Goal: Task Accomplishment & Management: Manage account settings

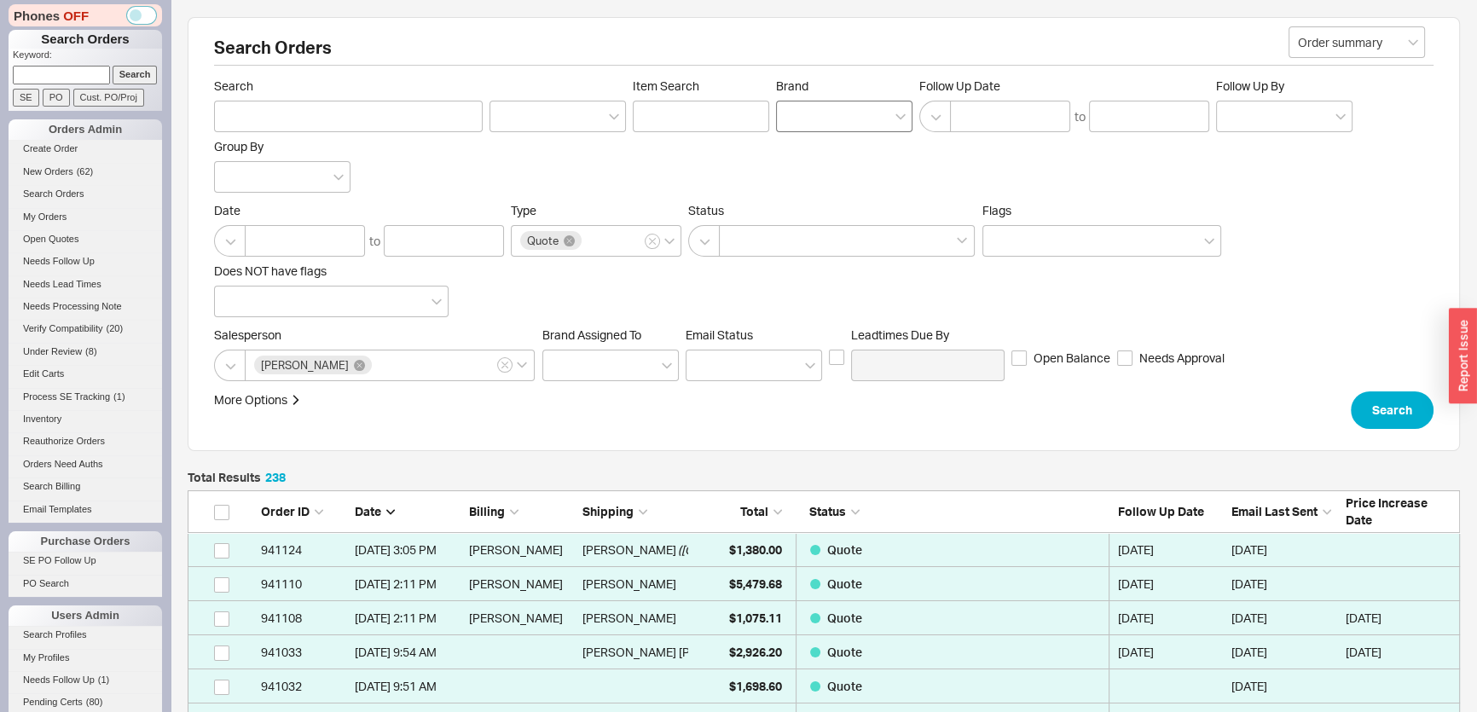
scroll to position [8151, 1261]
click at [870, 111] on div at bounding box center [844, 117] width 136 height 32
click at [798, 111] on input "Brand" at bounding box center [792, 117] width 12 height 20
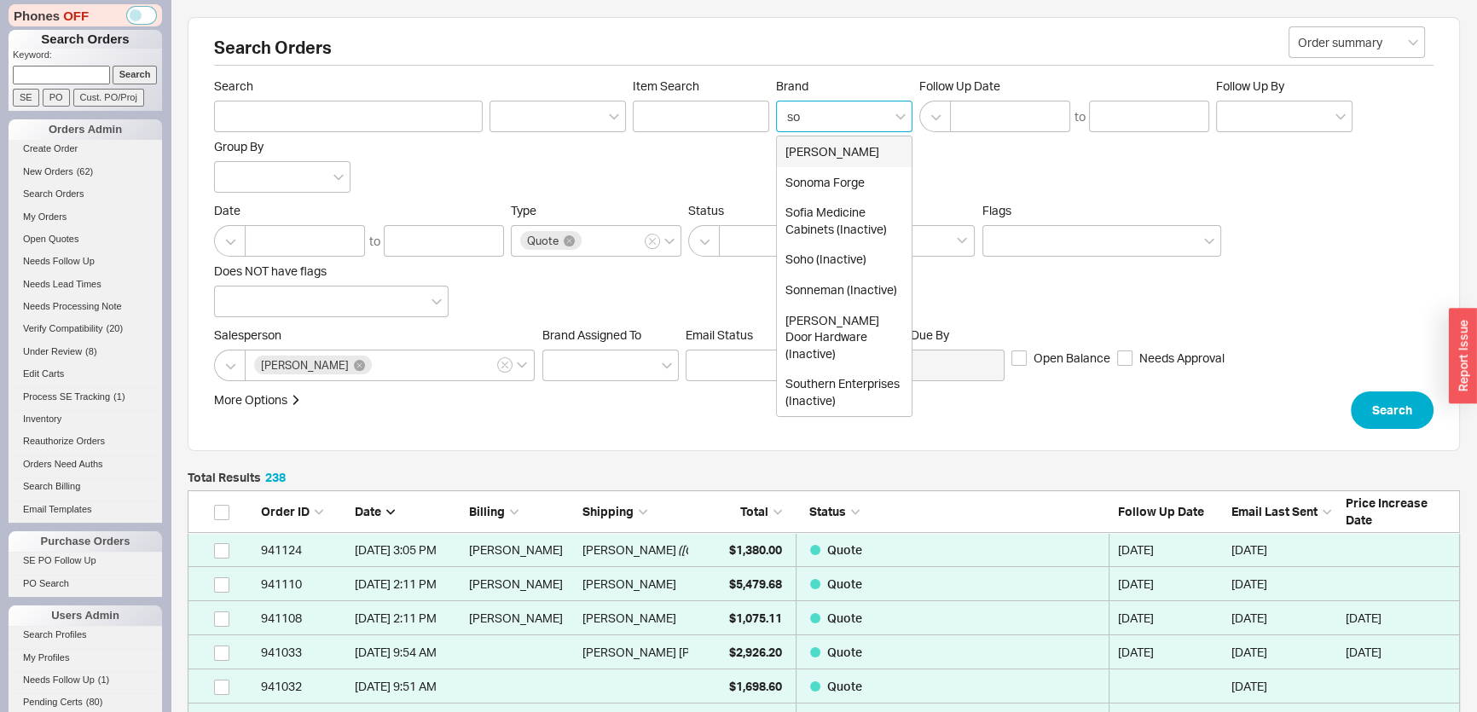
type input "son"
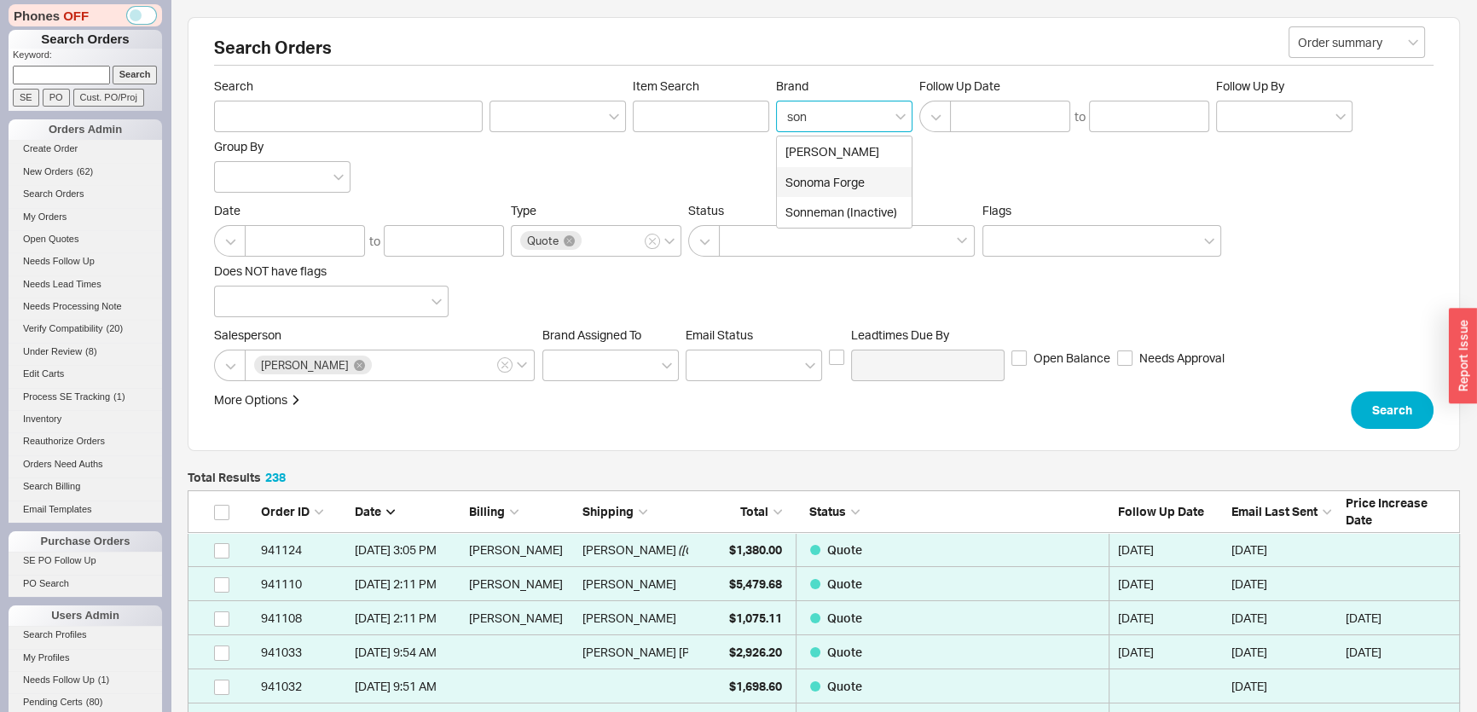
click at [838, 184] on div "Sonoma Forge" at bounding box center [844, 182] width 135 height 31
type input "Brand"
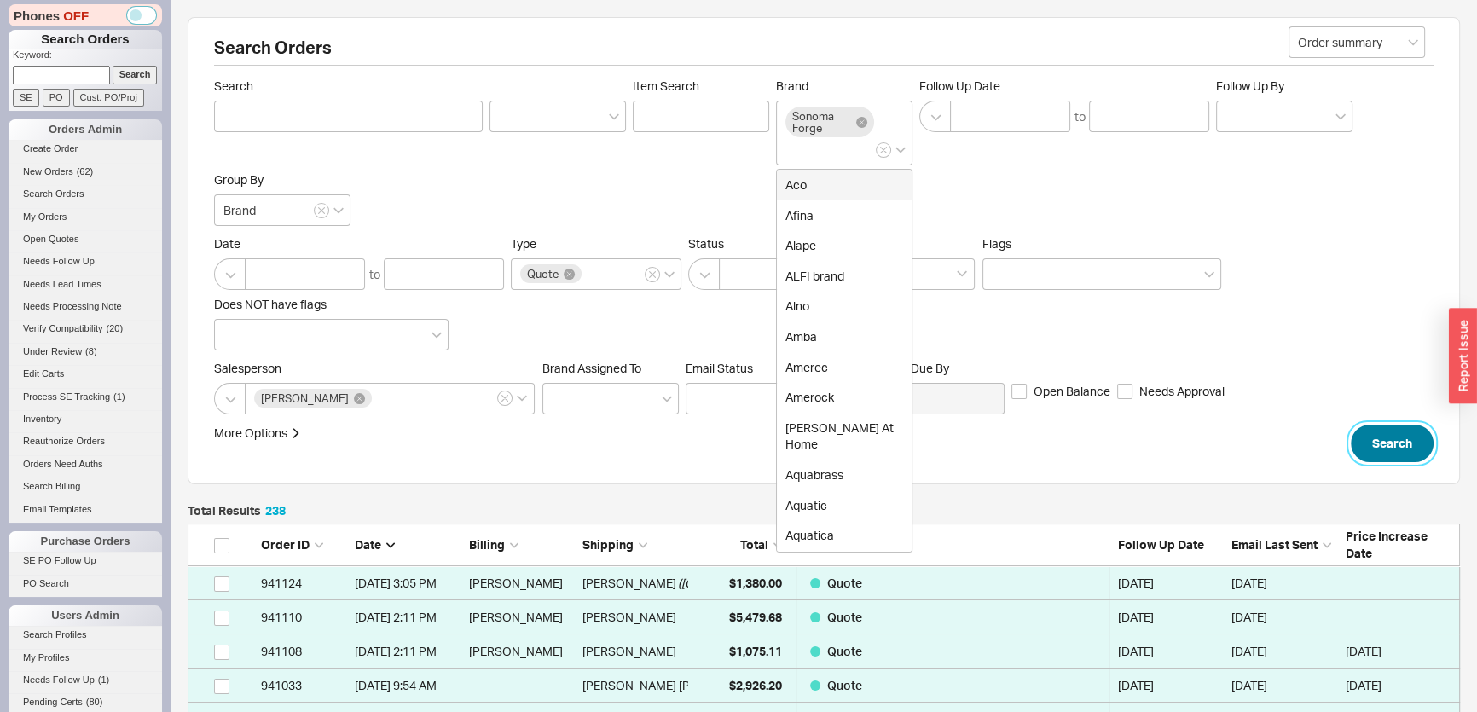
click at [1417, 439] on button "Search" at bounding box center [1392, 444] width 83 height 38
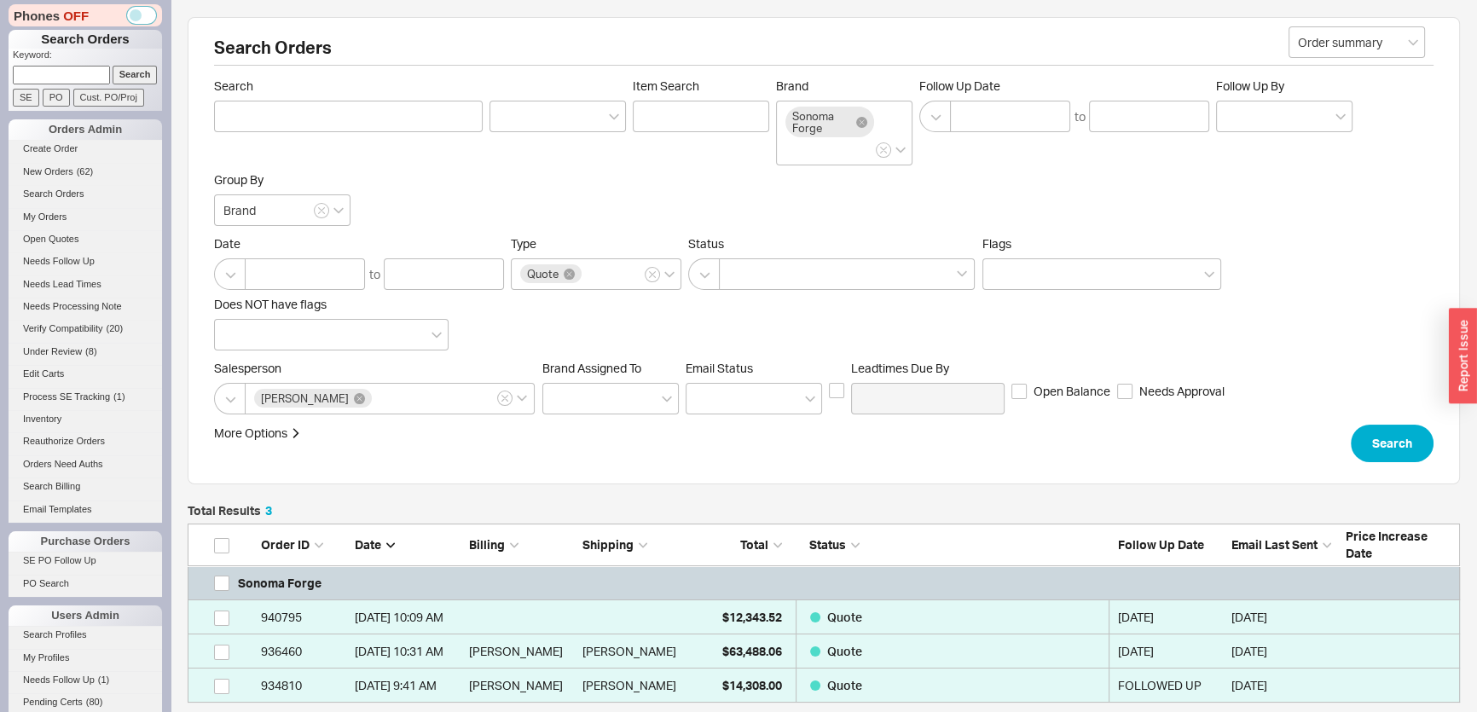
scroll to position [167, 1261]
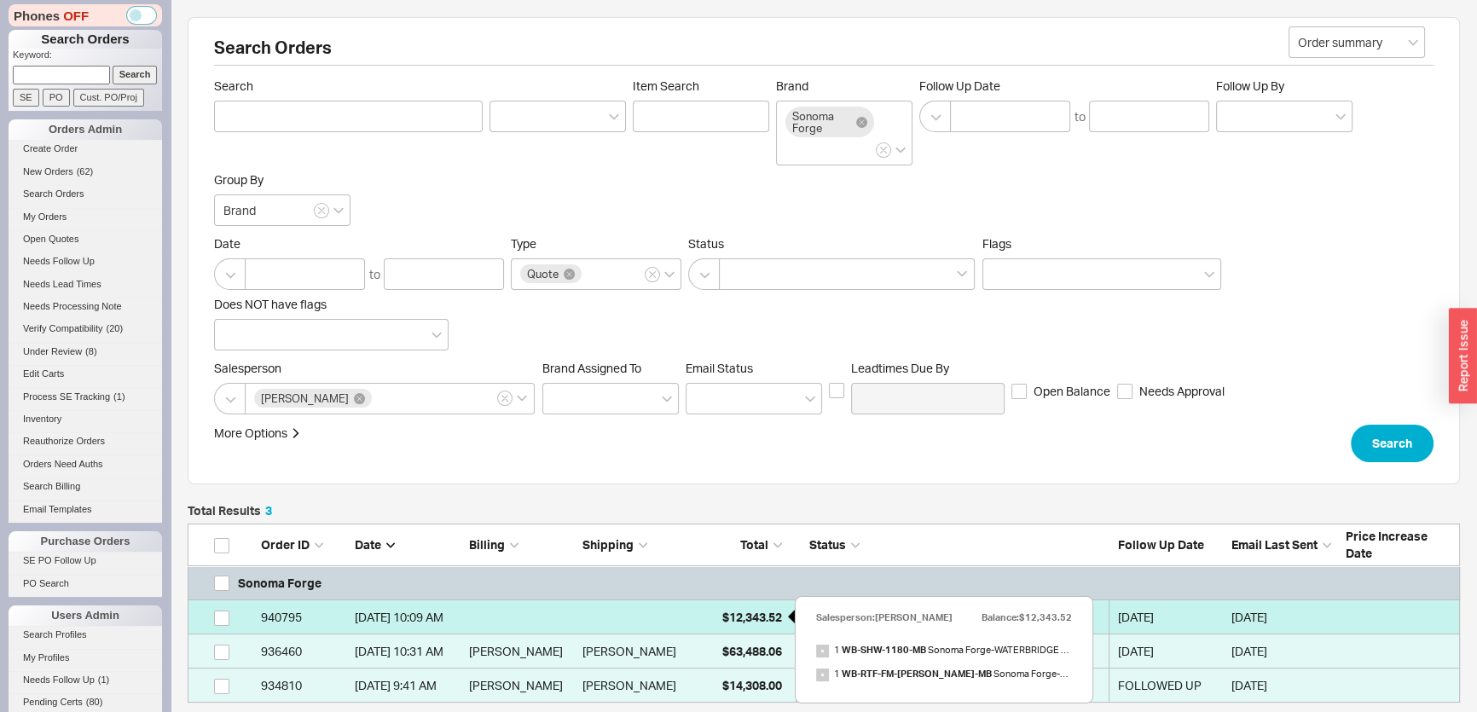
click at [763, 613] on span "$12,343.52" at bounding box center [752, 617] width 60 height 15
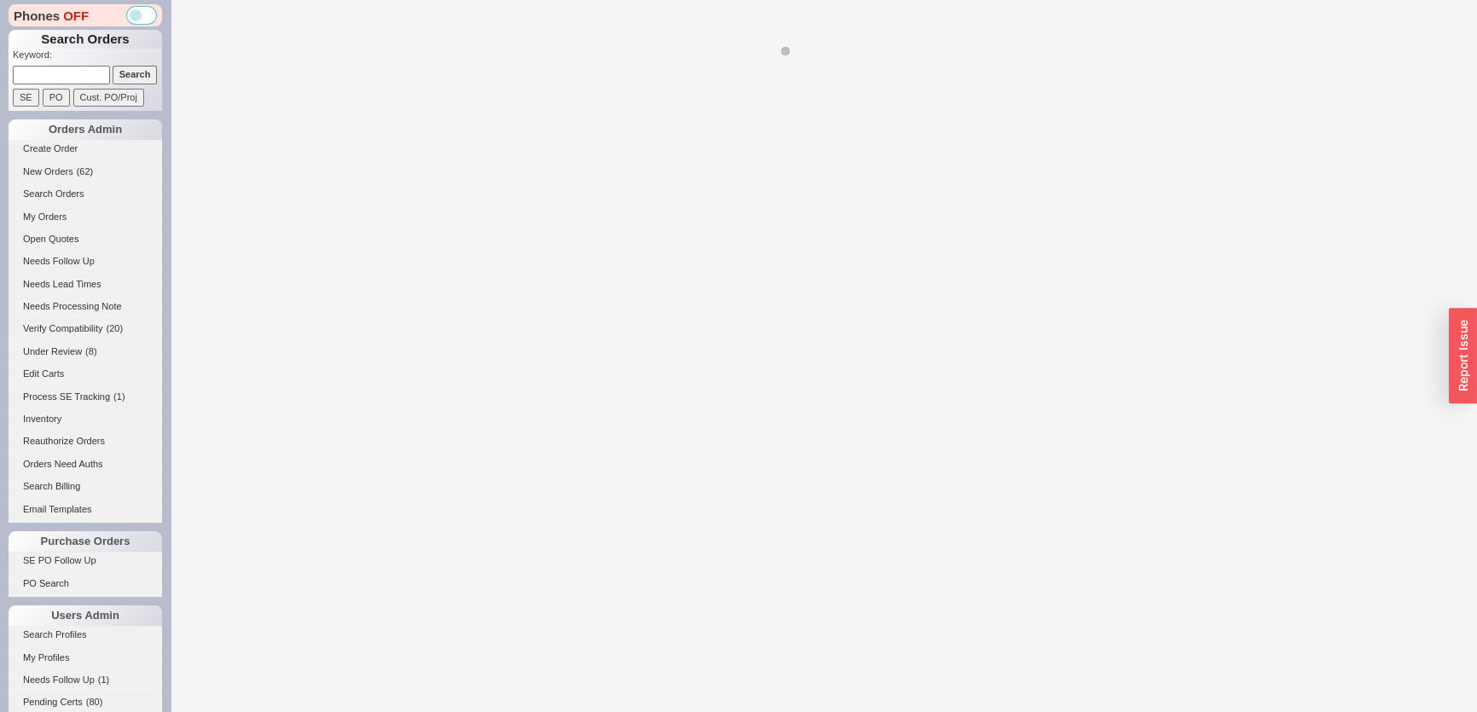
select select "*"
select select "LOW"
select select "3"
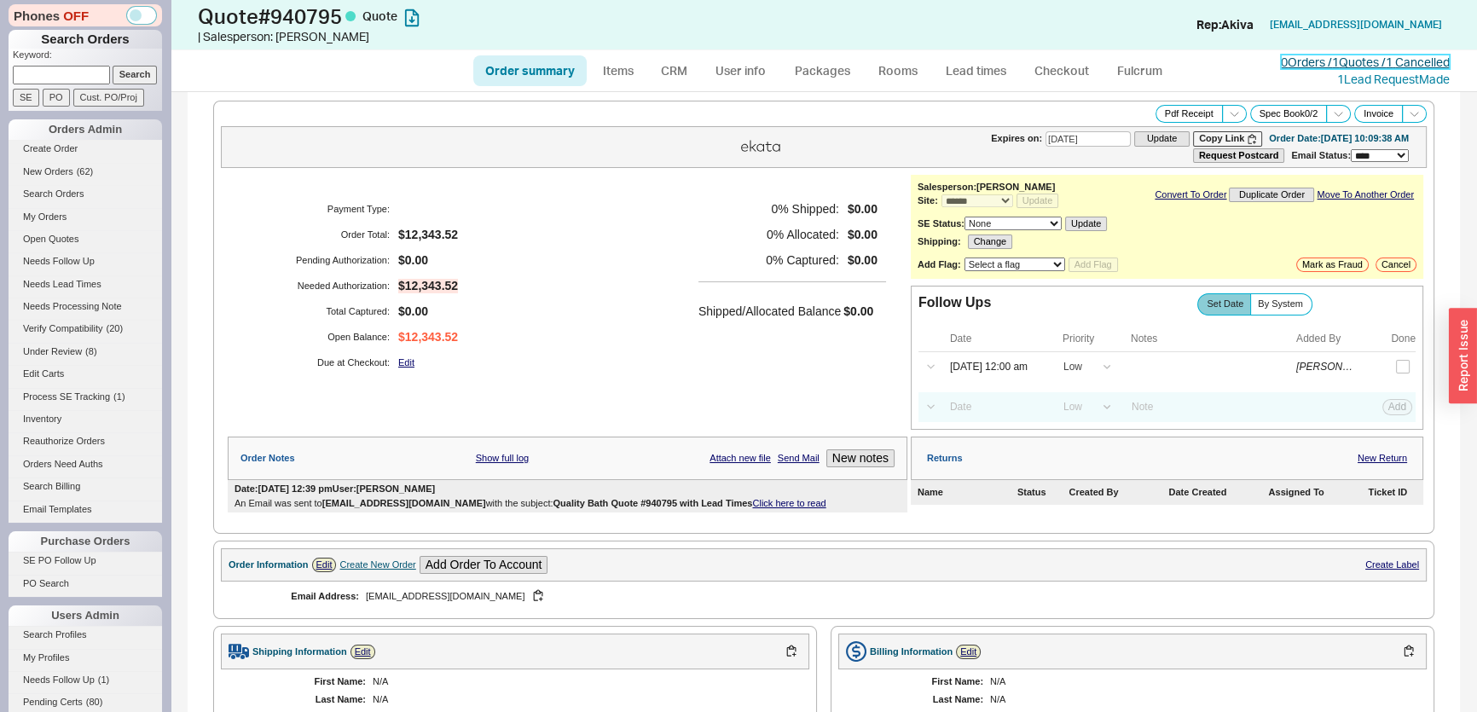
click at [1366, 58] on link "0 Orders / 1 Quotes / 1 Cancelled" at bounding box center [1365, 62] width 169 height 15
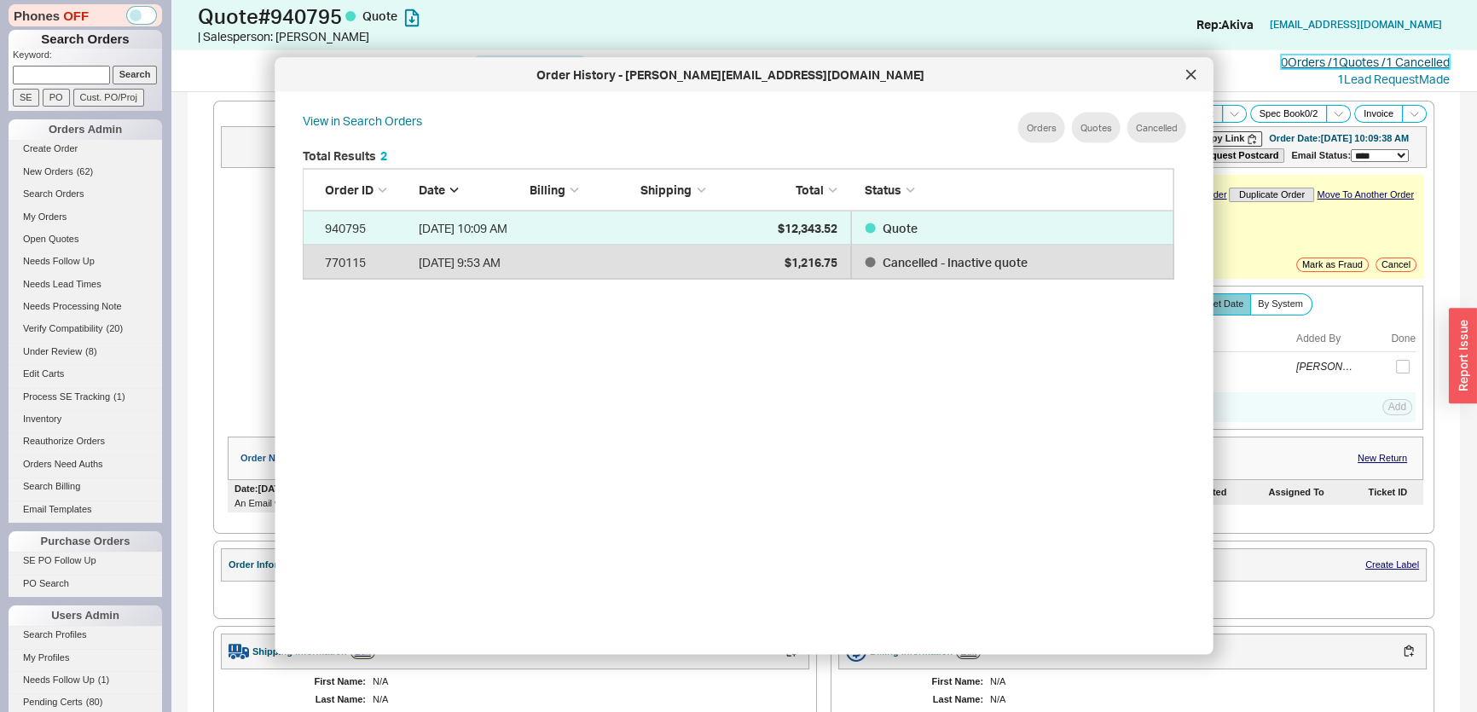
scroll to position [510, 887]
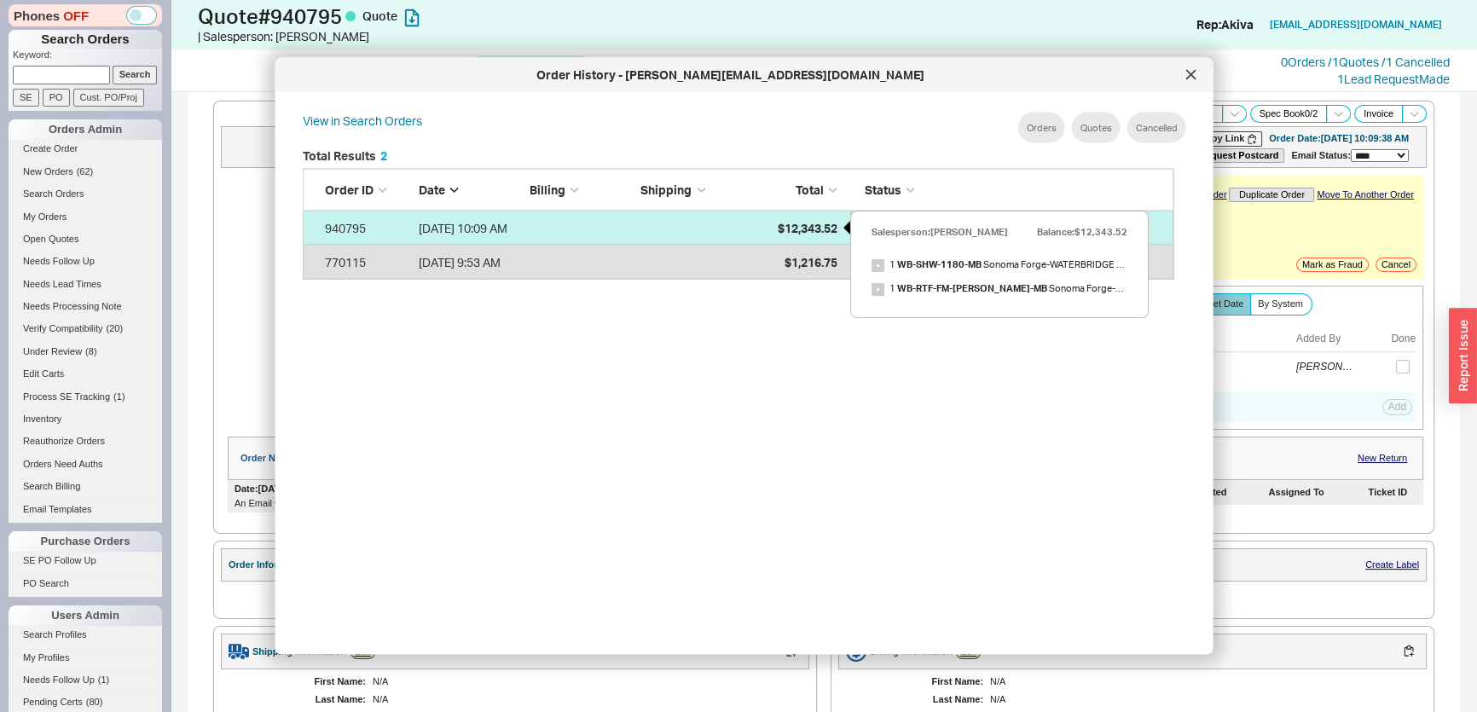
click at [830, 218] on div "$12,343.52" at bounding box center [793, 228] width 85 height 34
select select "*"
select select "LOW"
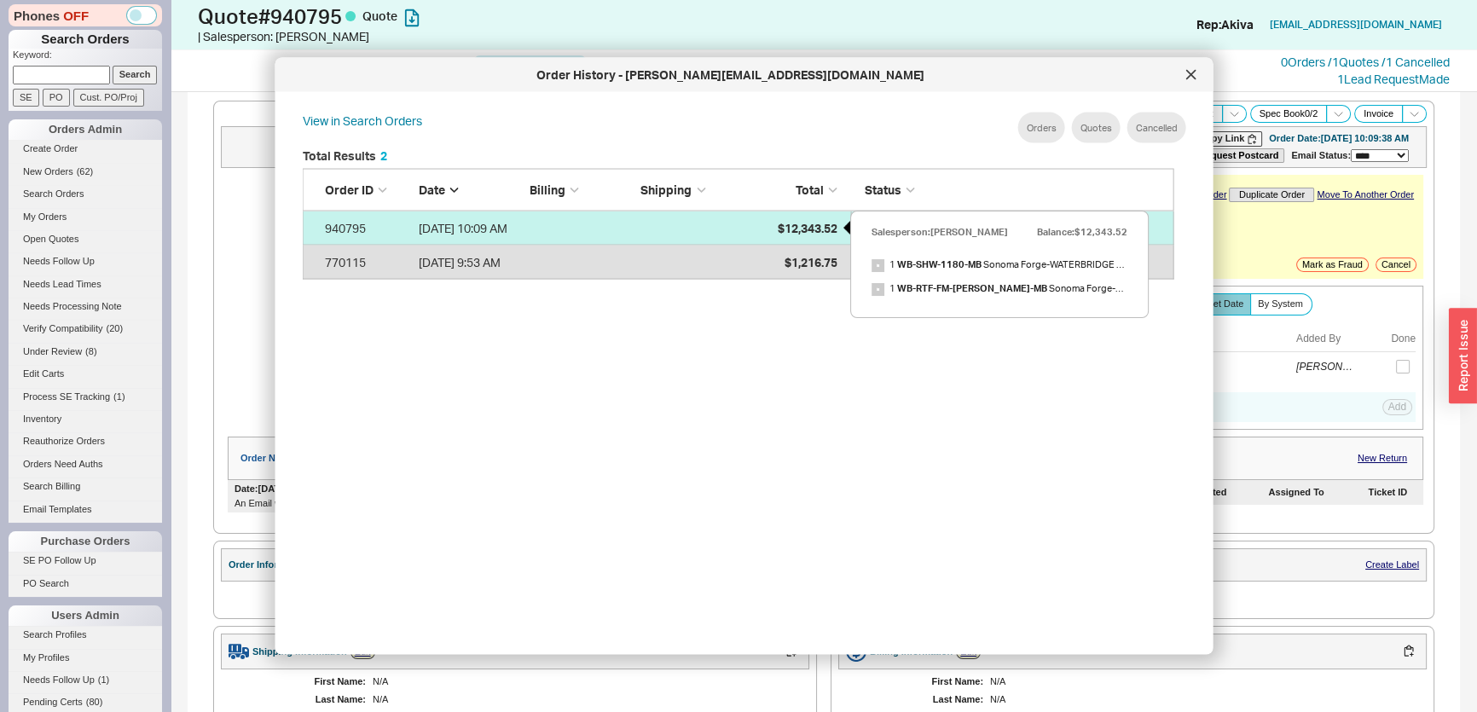
select select "3"
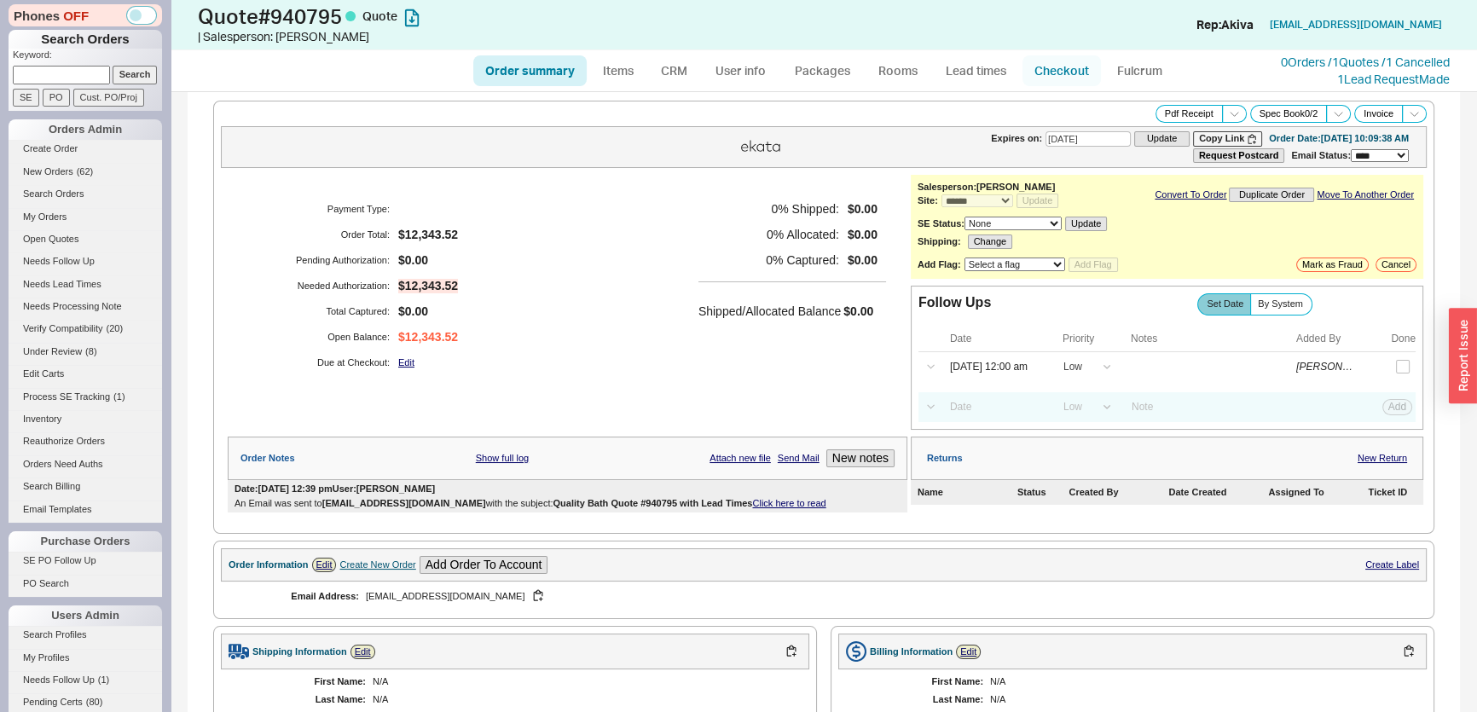
click at [1054, 78] on link "Checkout" at bounding box center [1062, 70] width 78 height 31
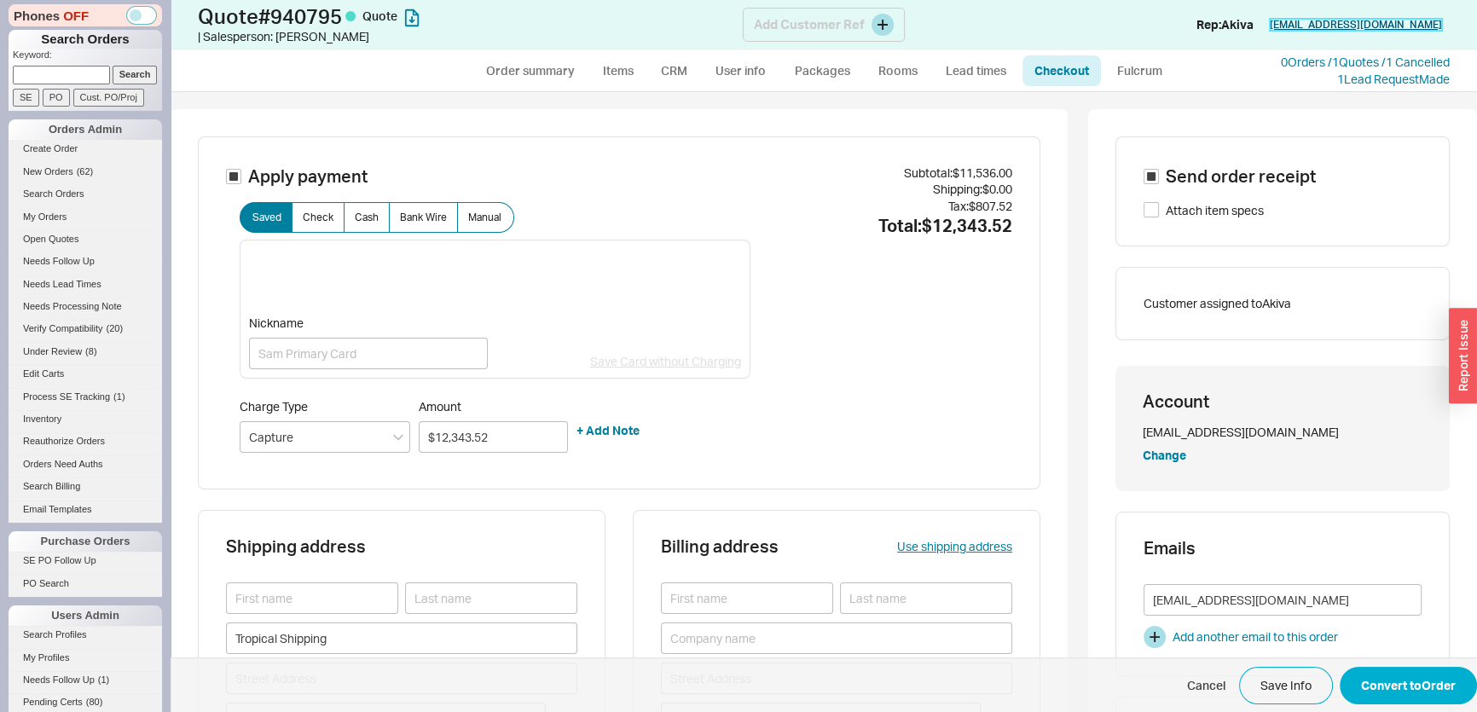
click at [1385, 23] on link "[EMAIL_ADDRESS][DOMAIN_NAME]" at bounding box center [1356, 25] width 172 height 12
type input "$11,536.00"
type input "Albany Developer, Ltd. Nassau"
type input "C/O Coble Construction"
type input "9505 NW 108th Ave."
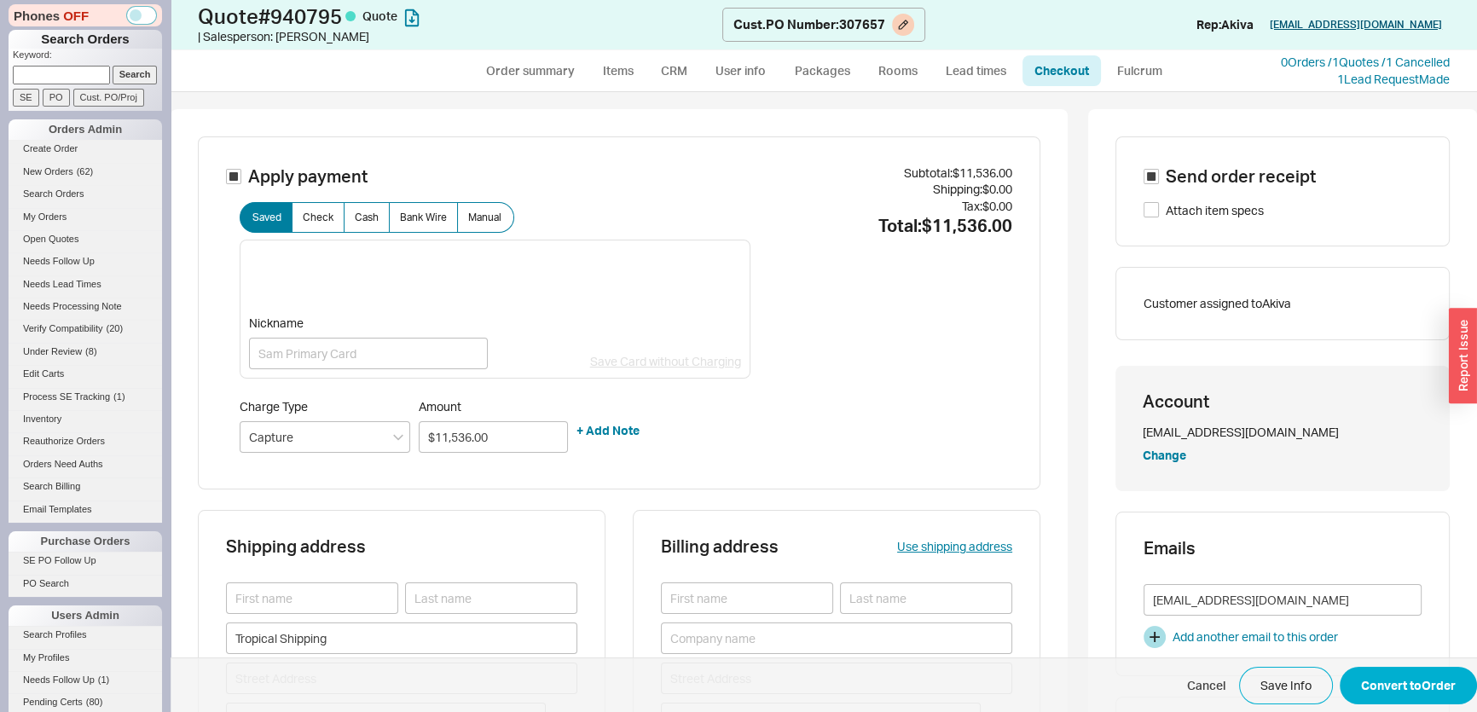
type input "Tropical Booking #18156786"
type input "Albany Developer, Ltd. Nassau"
type input "C/O Coble Construction"
type input "9505 NW 108th Ave."
type input "Tropical Booking #18156786"
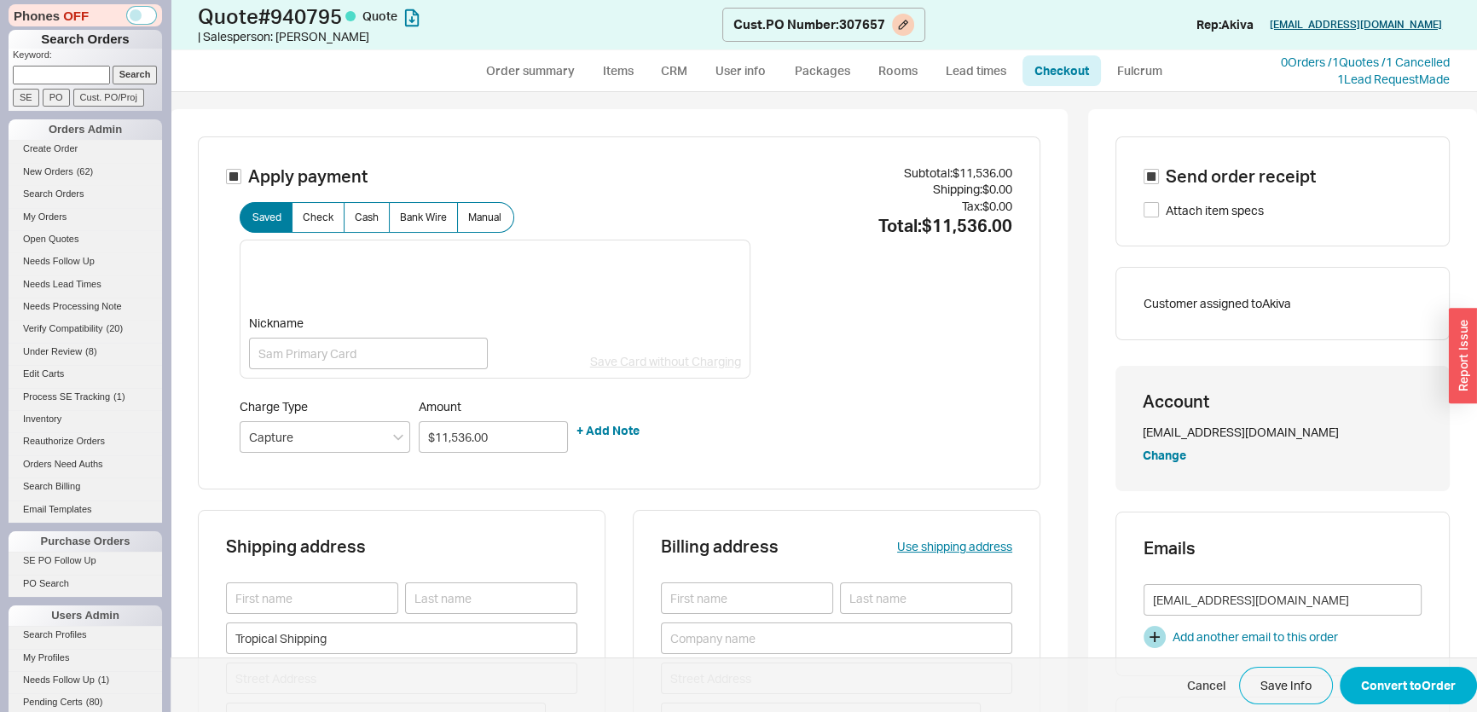
type input "33178"
type input "[GEOGRAPHIC_DATA]"
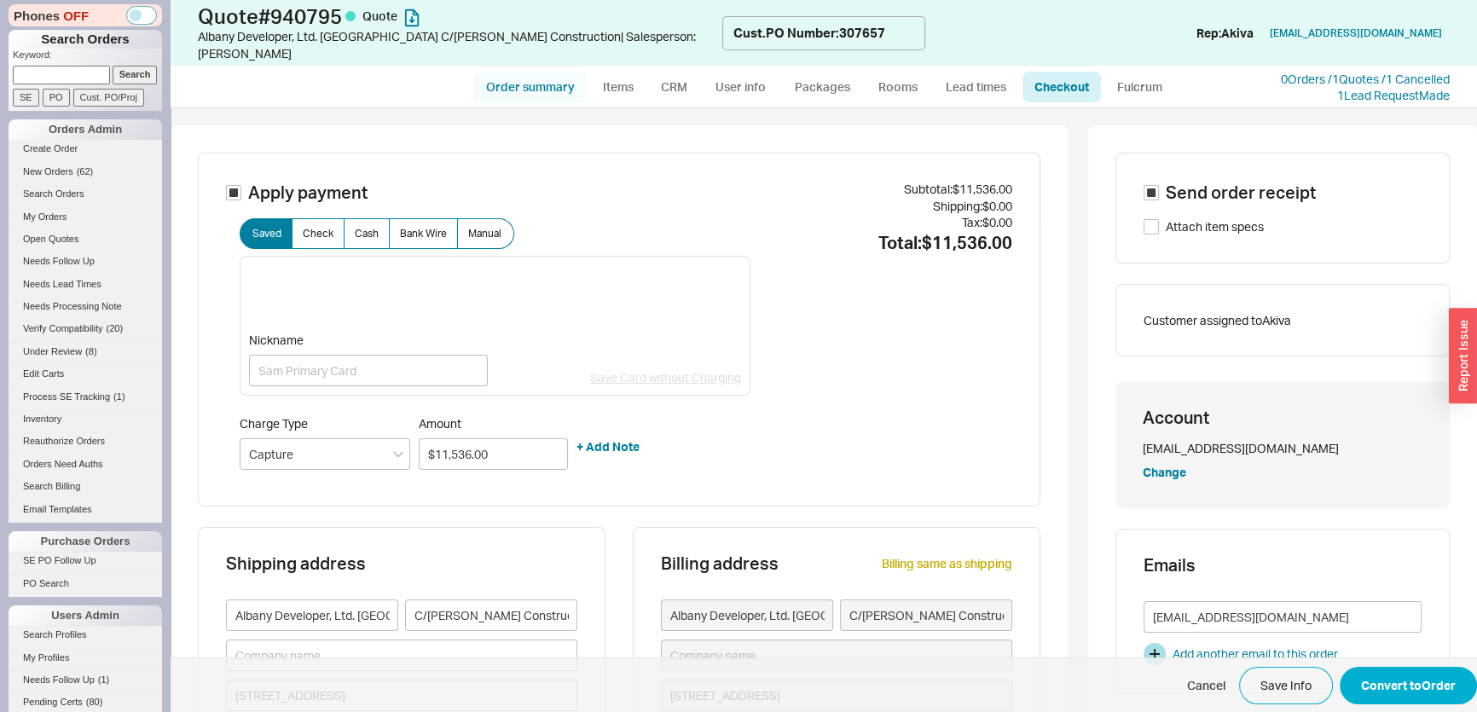
click at [512, 73] on link "Order summary" at bounding box center [529, 87] width 113 height 31
select select "*"
select select "LOW"
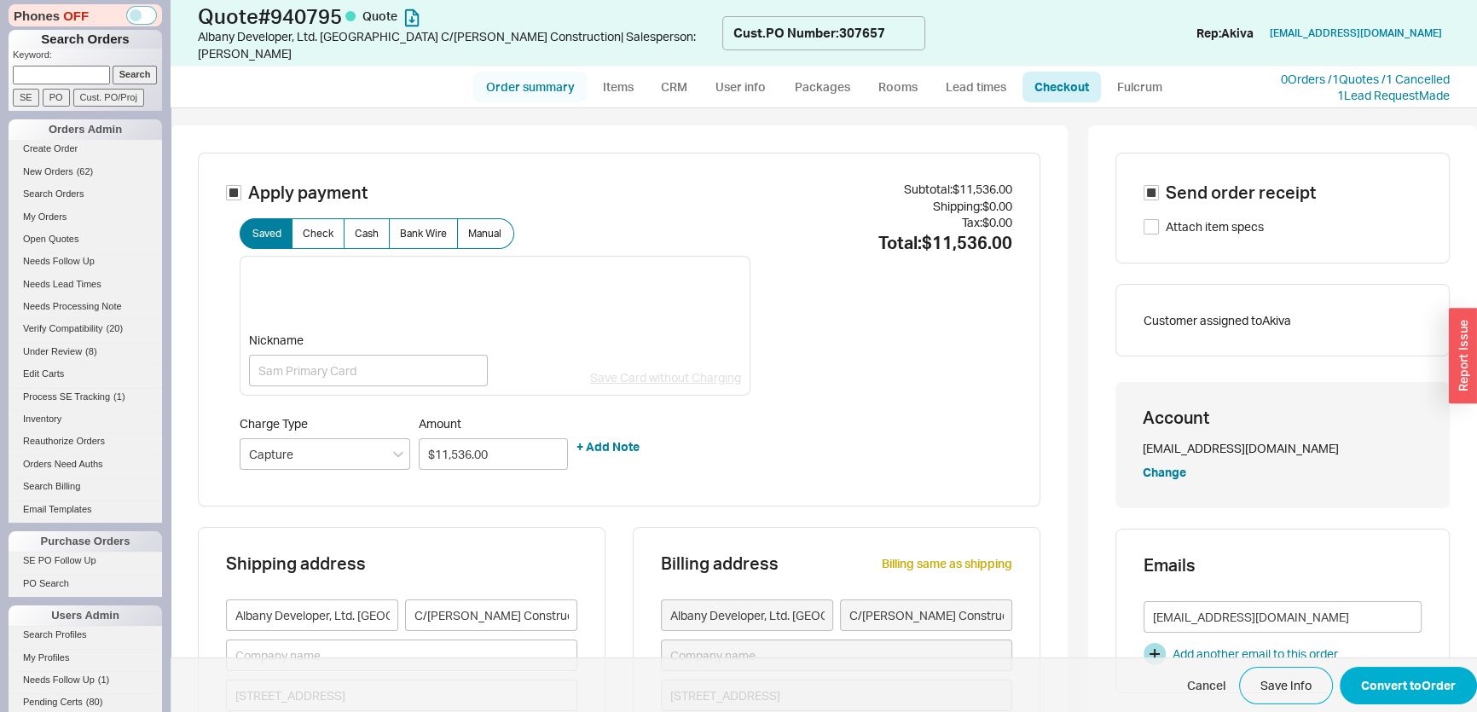
select select "3"
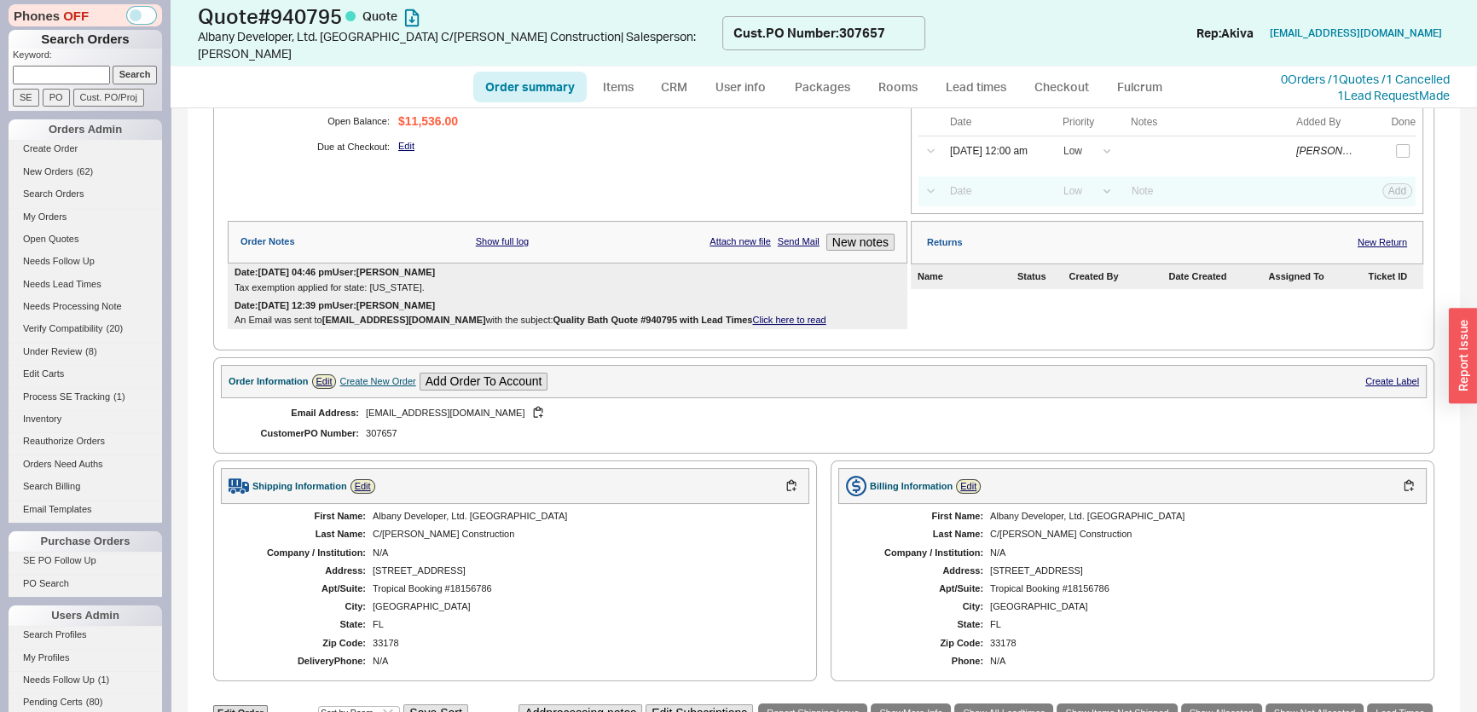
scroll to position [387, 0]
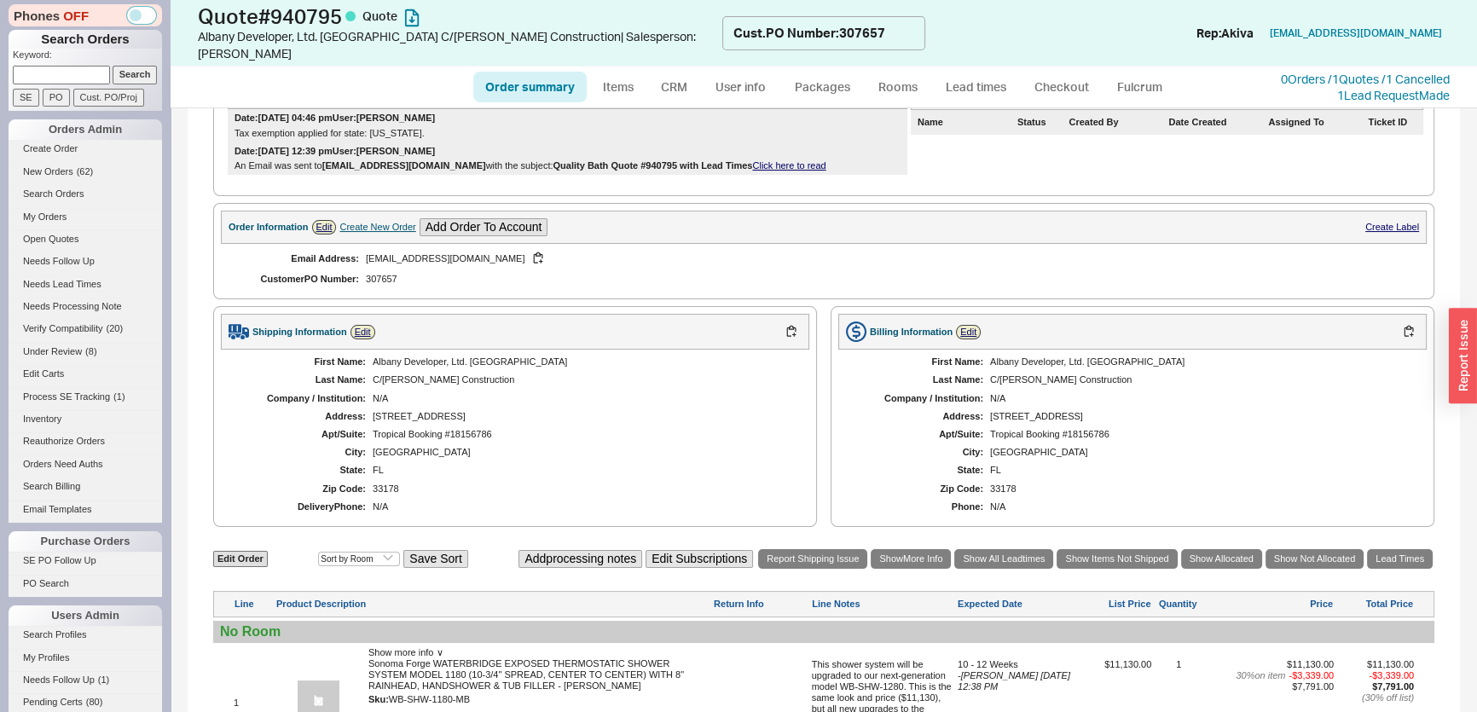
click at [354, 314] on div "Shipping Information Edit" at bounding box center [515, 332] width 589 height 36
click at [358, 325] on link "Edit" at bounding box center [363, 332] width 25 height 15
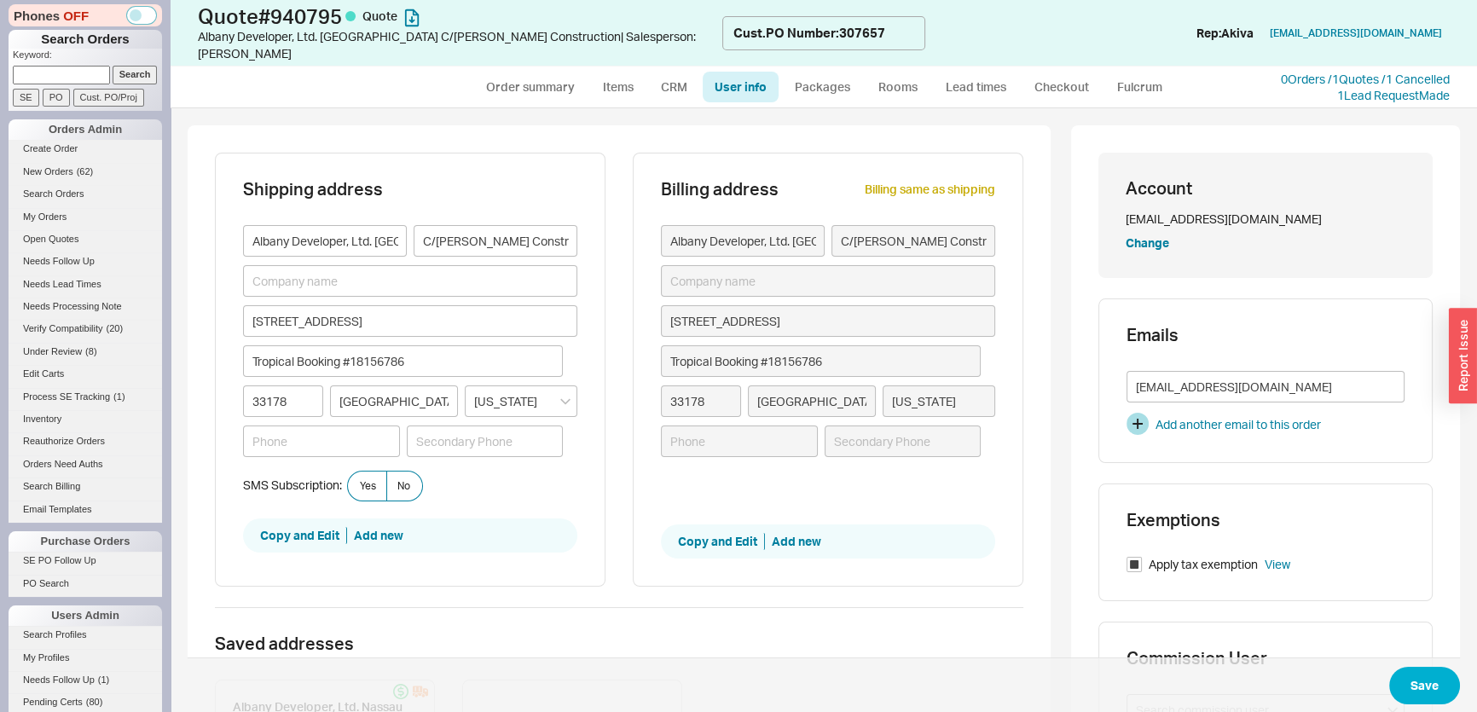
click at [634, 387] on div "Billing address Billing same as shipping Albany Developer, Ltd. Nassau C/O Cobl…" at bounding box center [828, 370] width 391 height 434
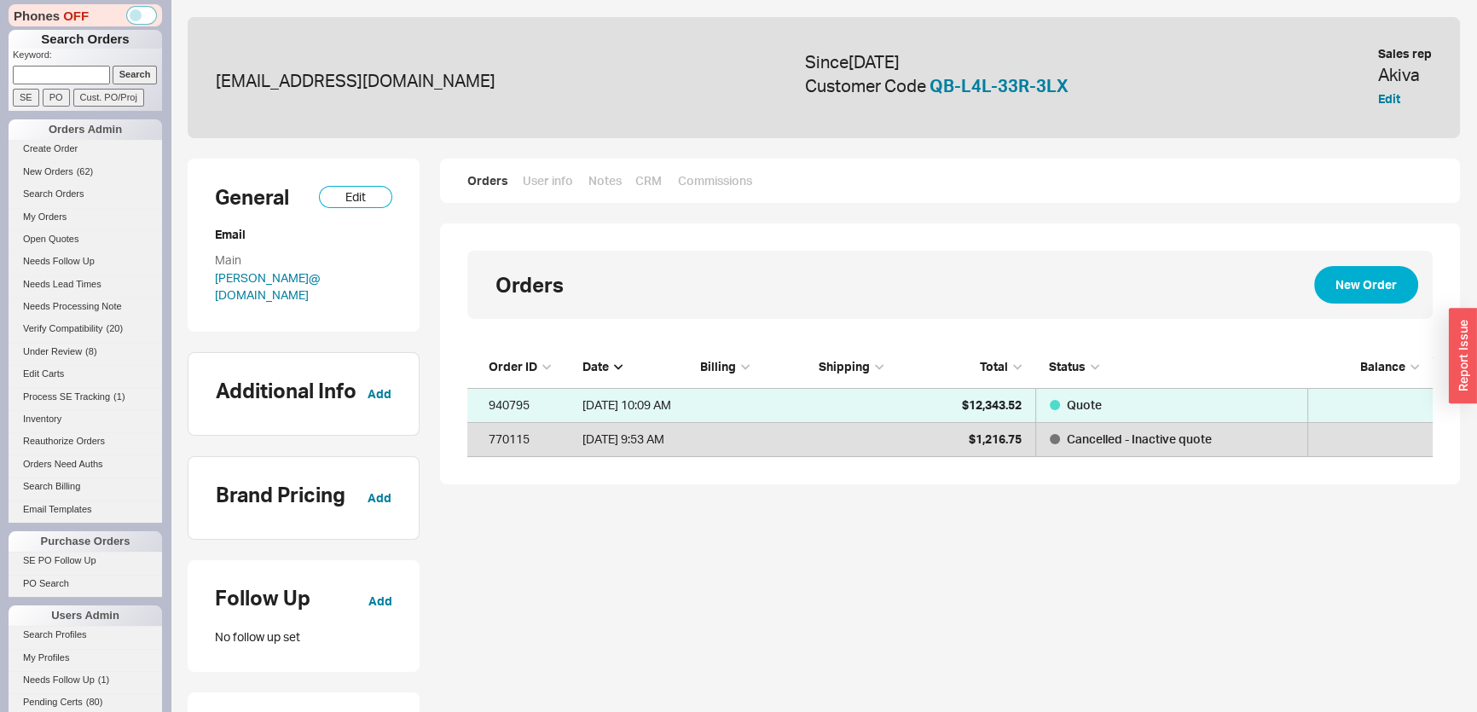
scroll to position [99, 954]
click at [548, 181] on link "User info" at bounding box center [548, 180] width 52 height 17
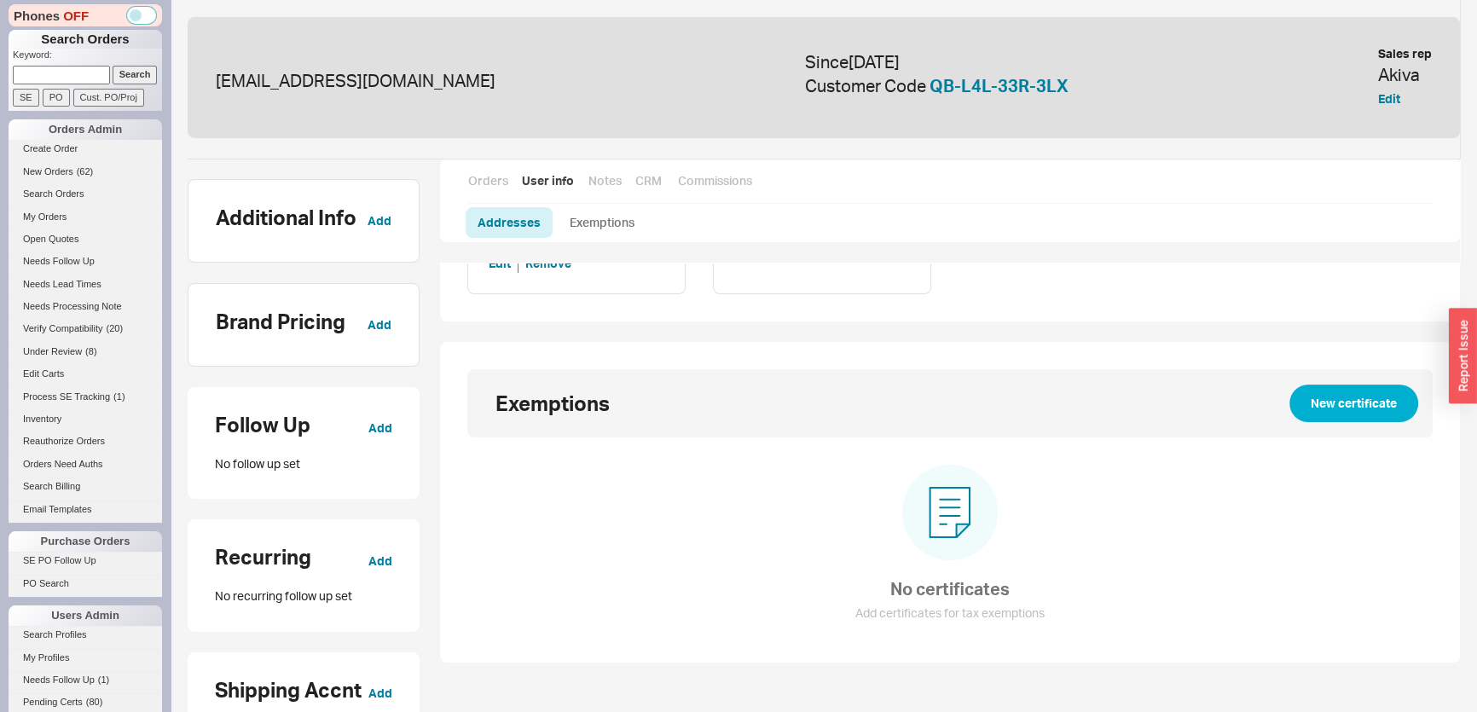
scroll to position [387, 0]
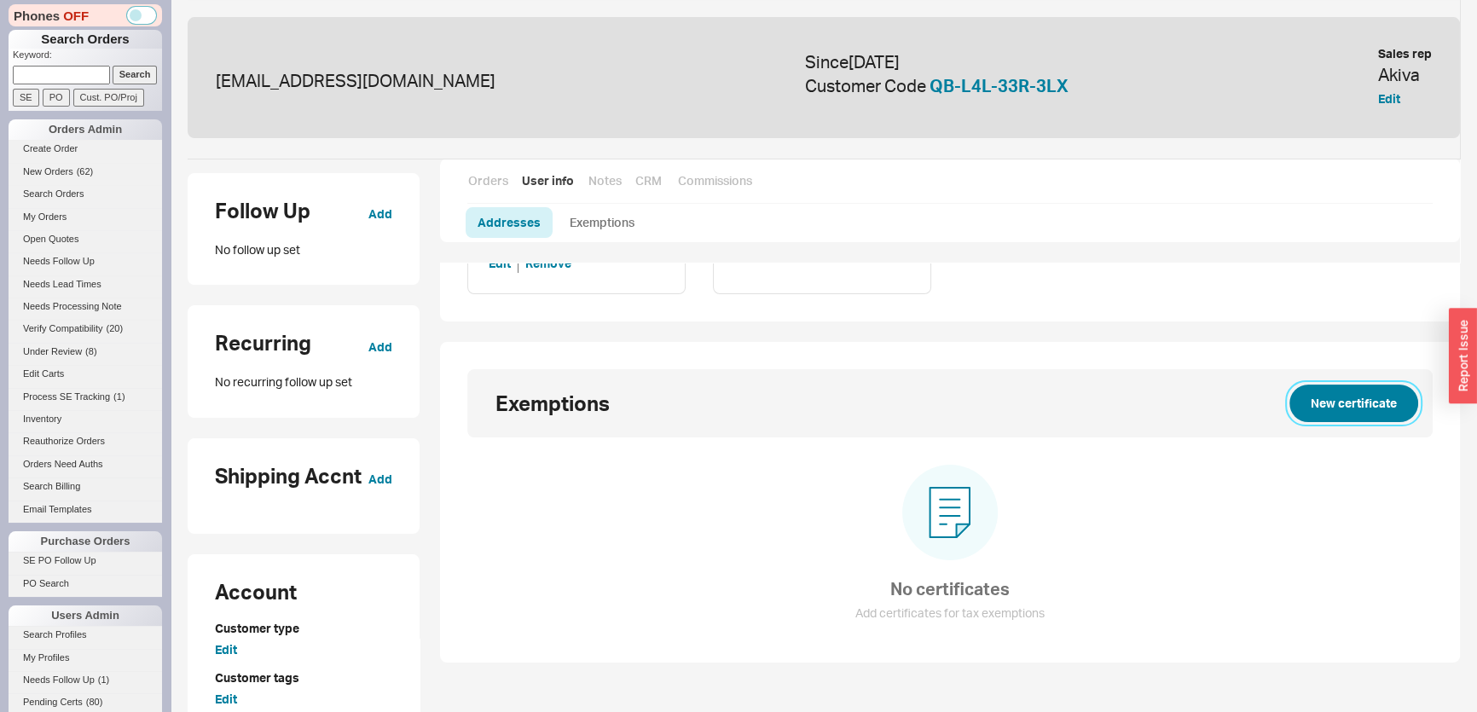
click at [1319, 395] on button "New certificate" at bounding box center [1354, 404] width 129 height 38
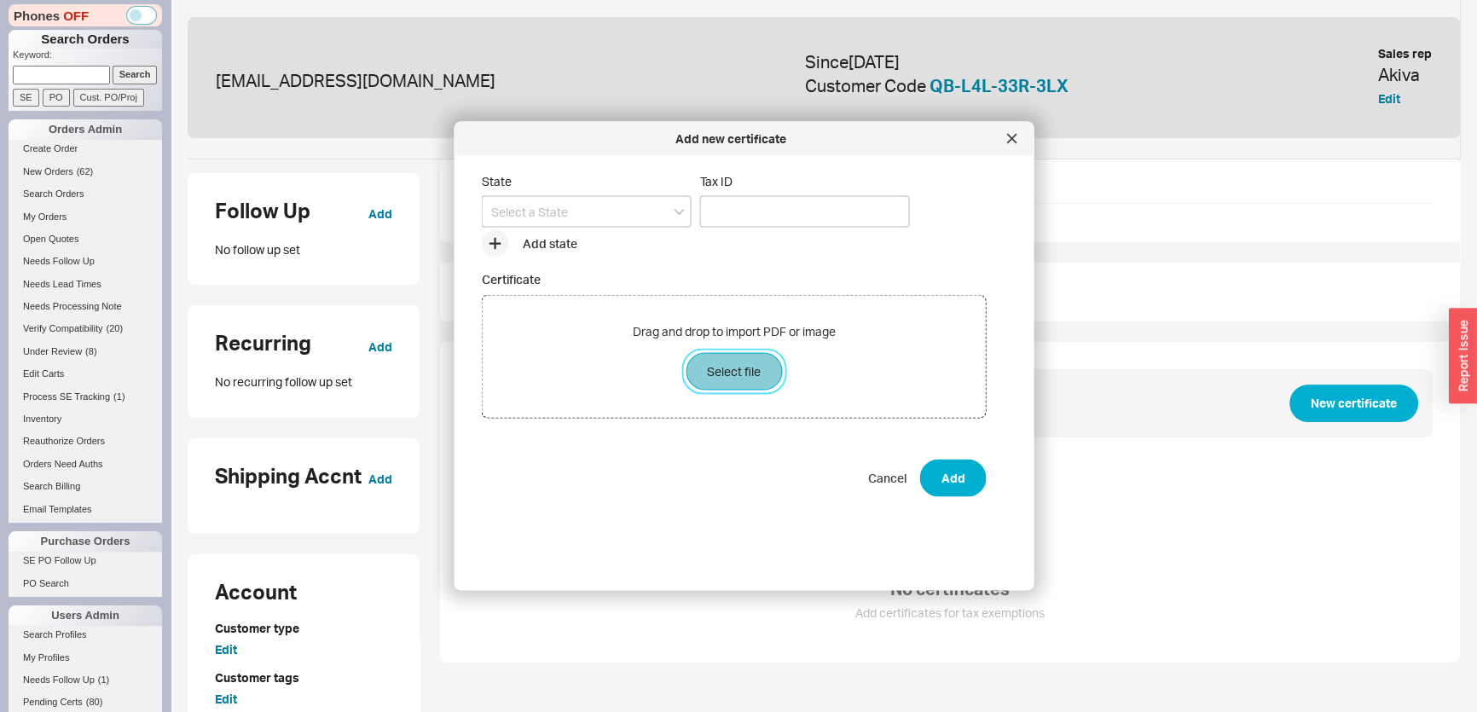
click at [757, 376] on button "Select file" at bounding box center [734, 372] width 96 height 38
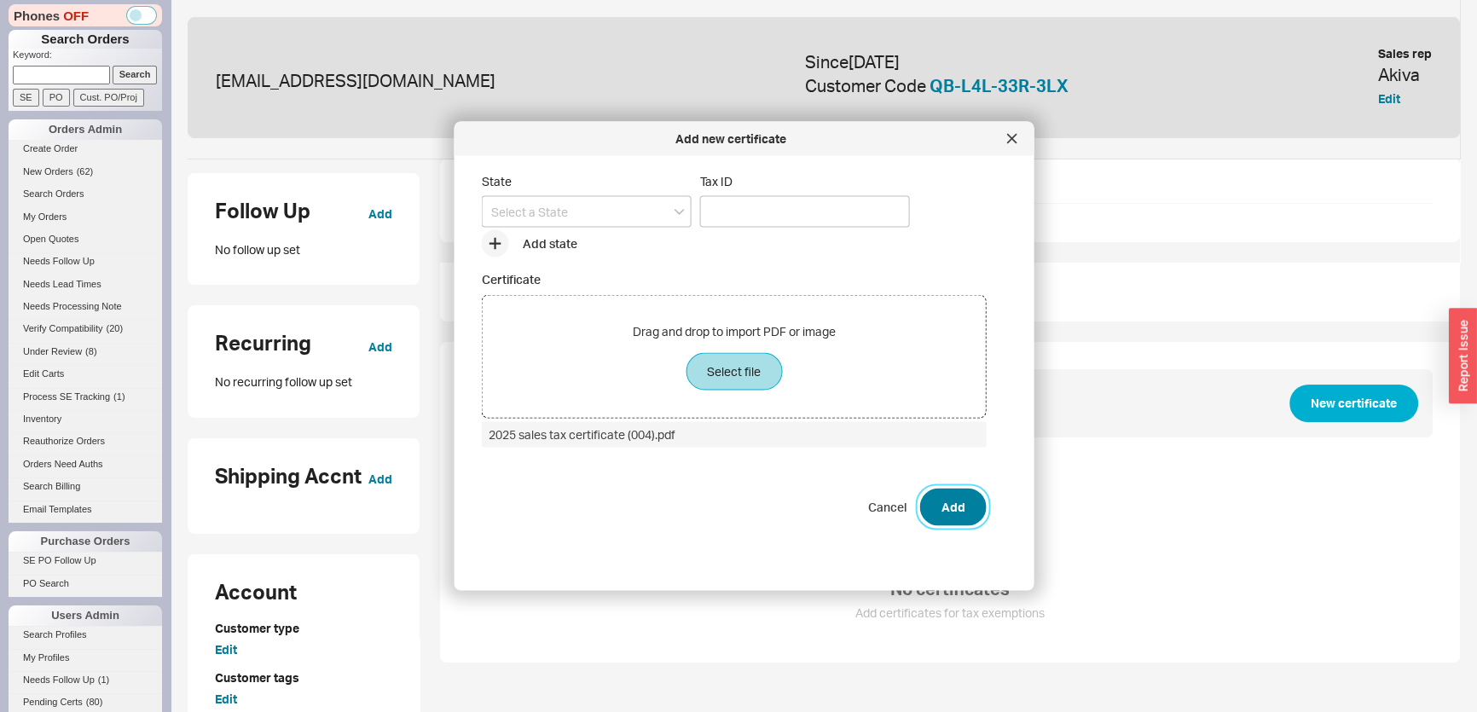
click at [952, 510] on button "Add" at bounding box center [953, 508] width 67 height 38
click at [630, 221] on input at bounding box center [587, 212] width 210 height 32
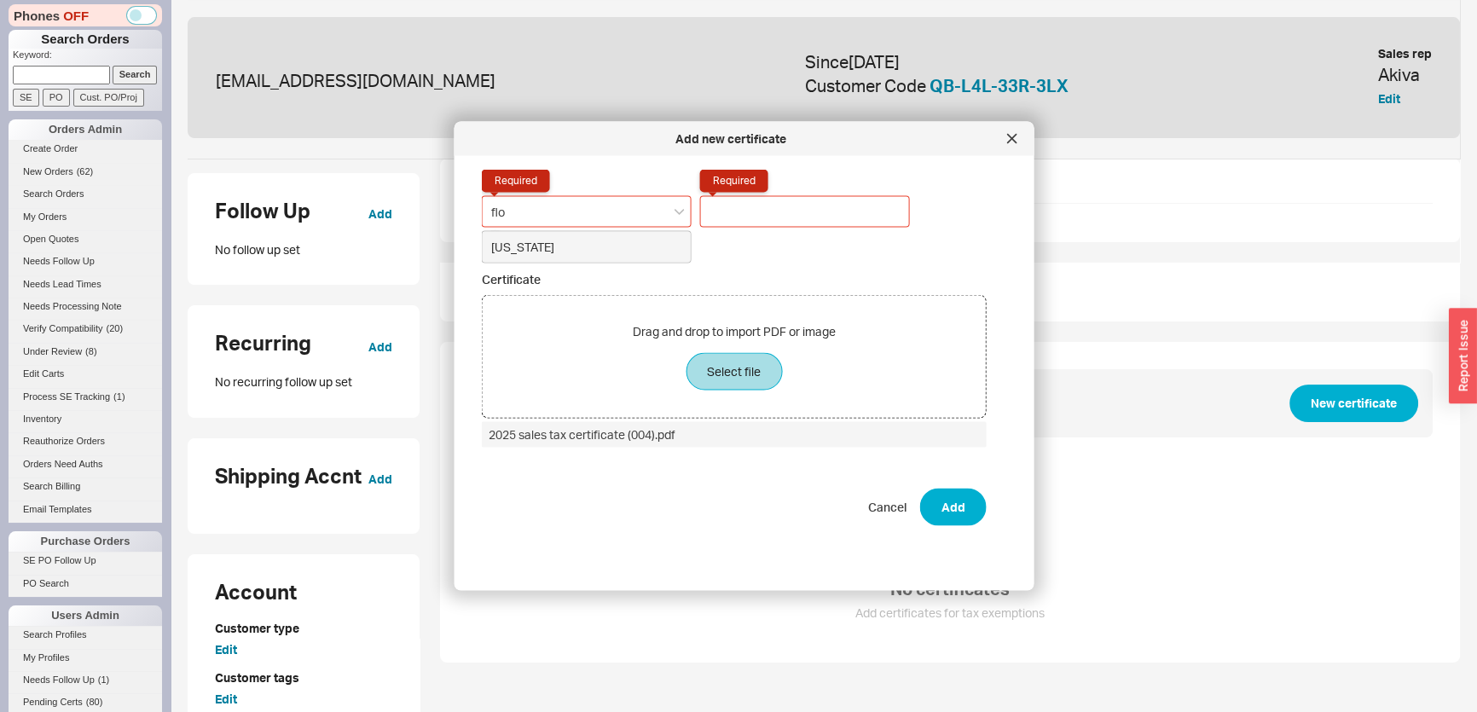
click at [594, 239] on div "[US_STATE]" at bounding box center [587, 247] width 208 height 31
type input "[US_STATE]"
click at [759, 196] on input "Tax ID Required" at bounding box center [805, 212] width 210 height 32
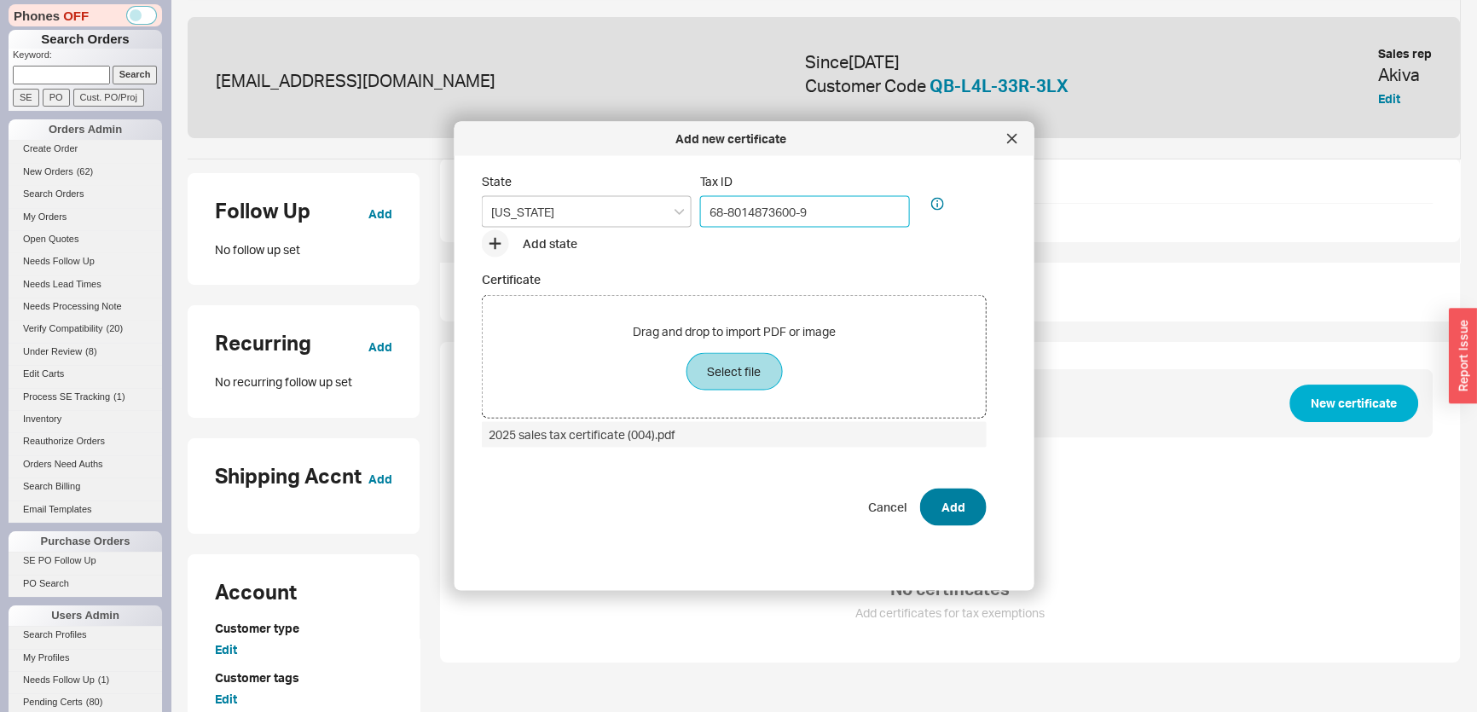
type input "68-8014873600-9"
click at [930, 508] on button "Add" at bounding box center [953, 508] width 67 height 38
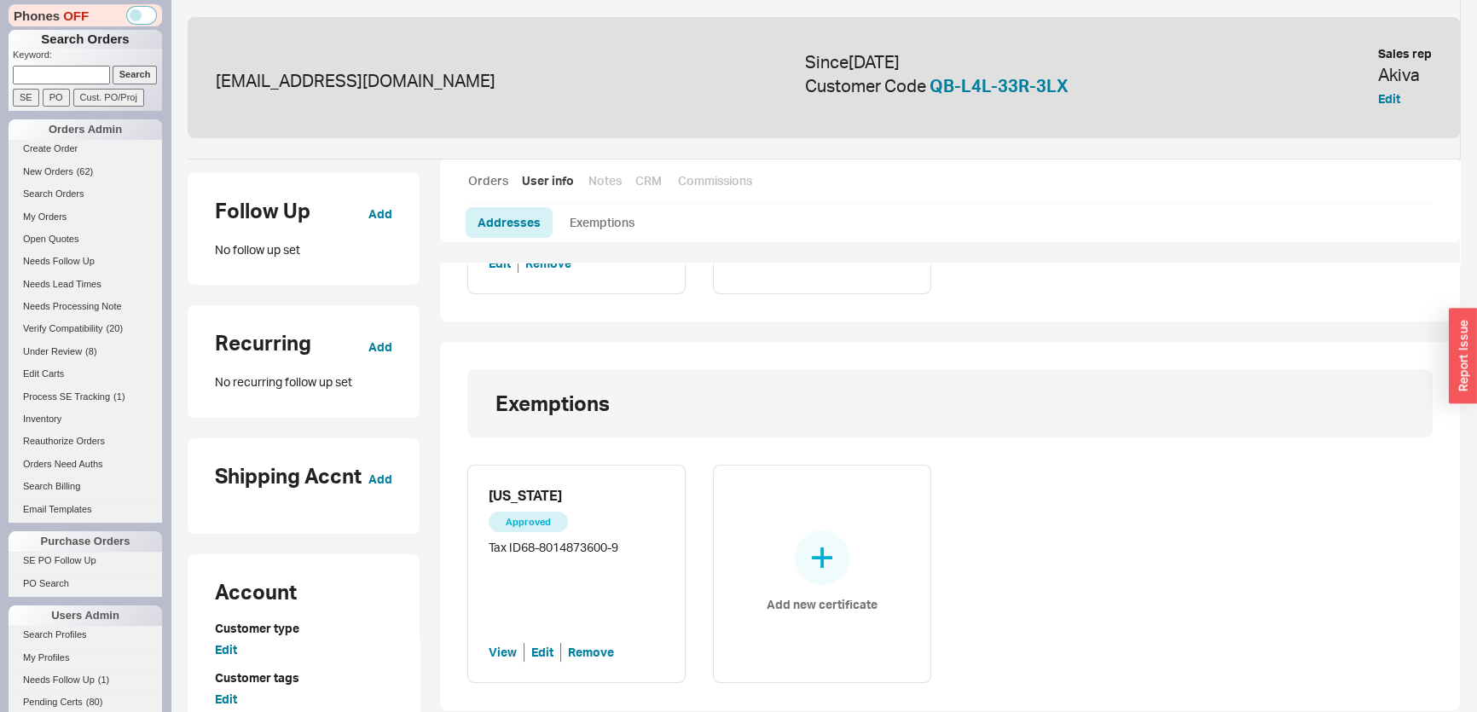
click at [495, 186] on link "Orders" at bounding box center [487, 180] width 41 height 17
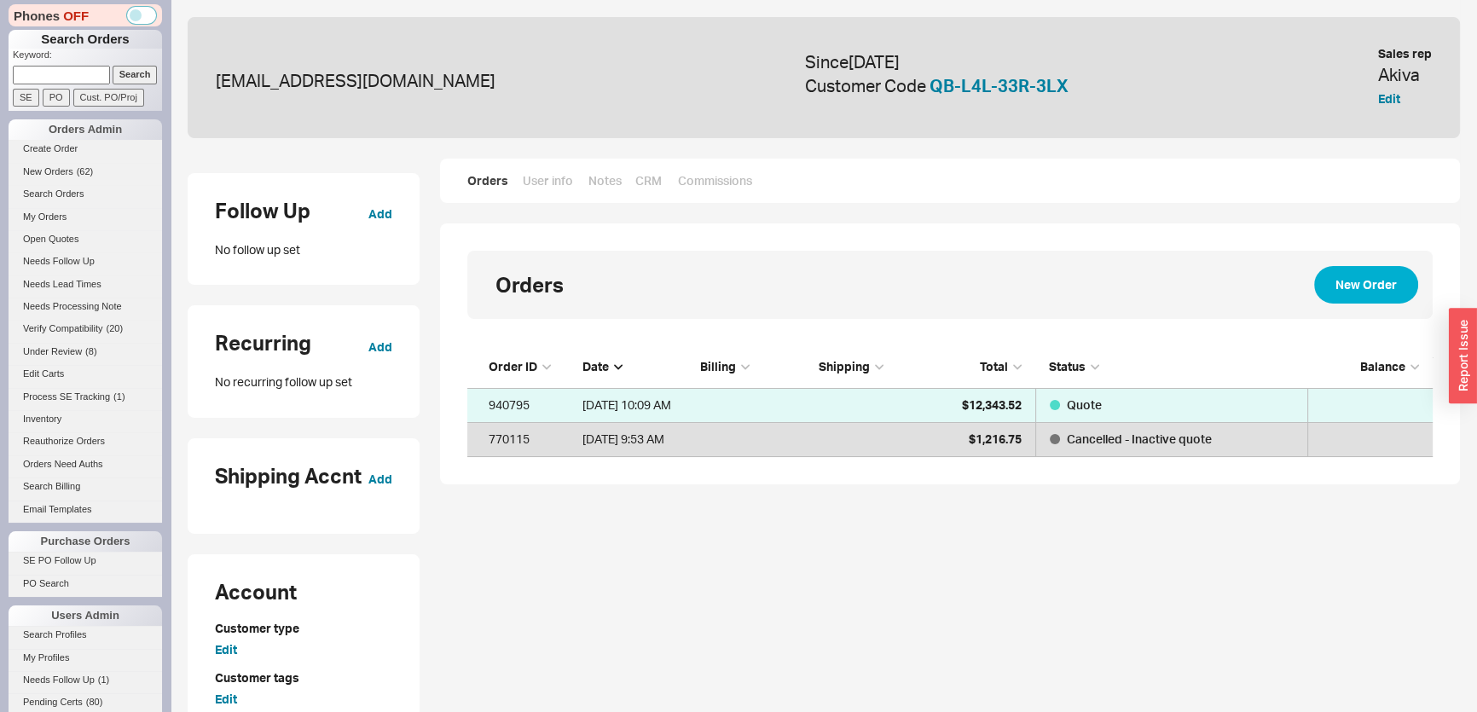
scroll to position [99, 954]
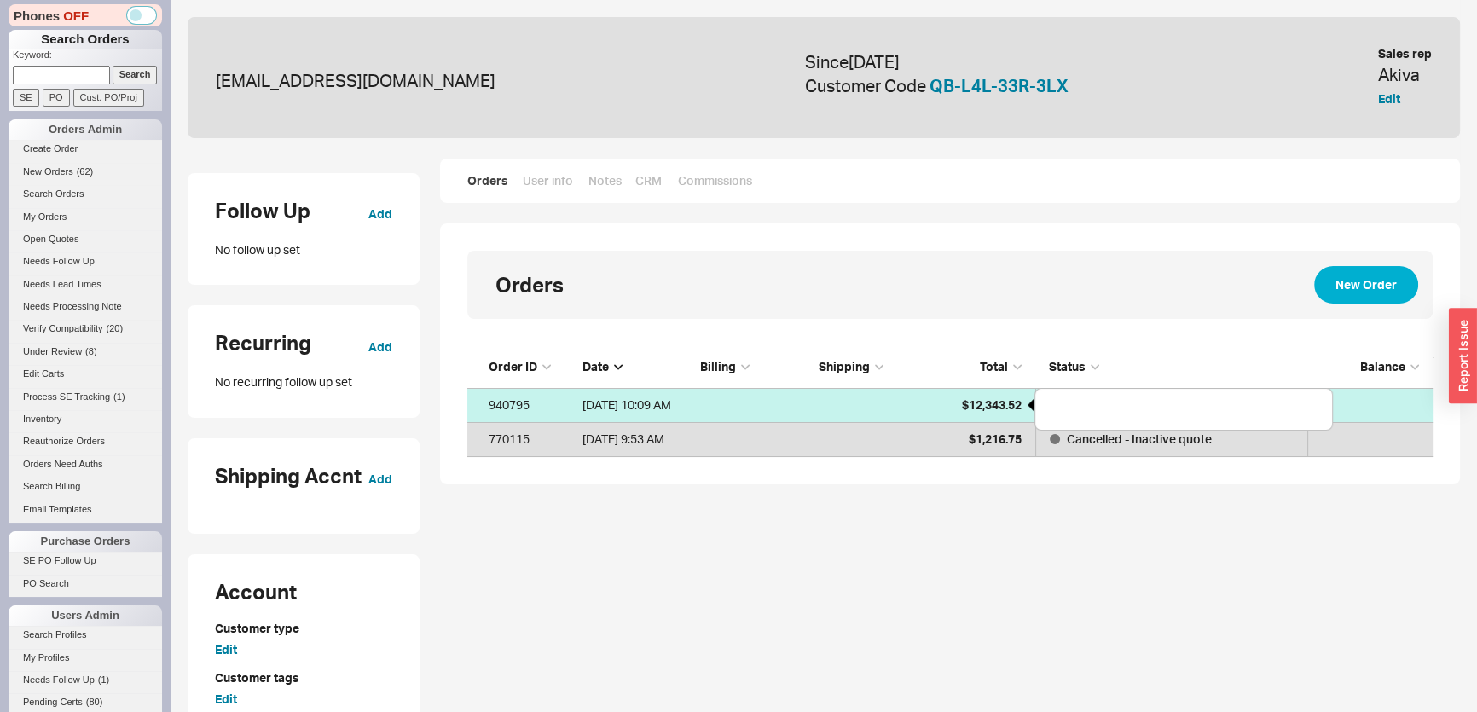
click at [1003, 409] on span "$12,343.52" at bounding box center [992, 404] width 60 height 15
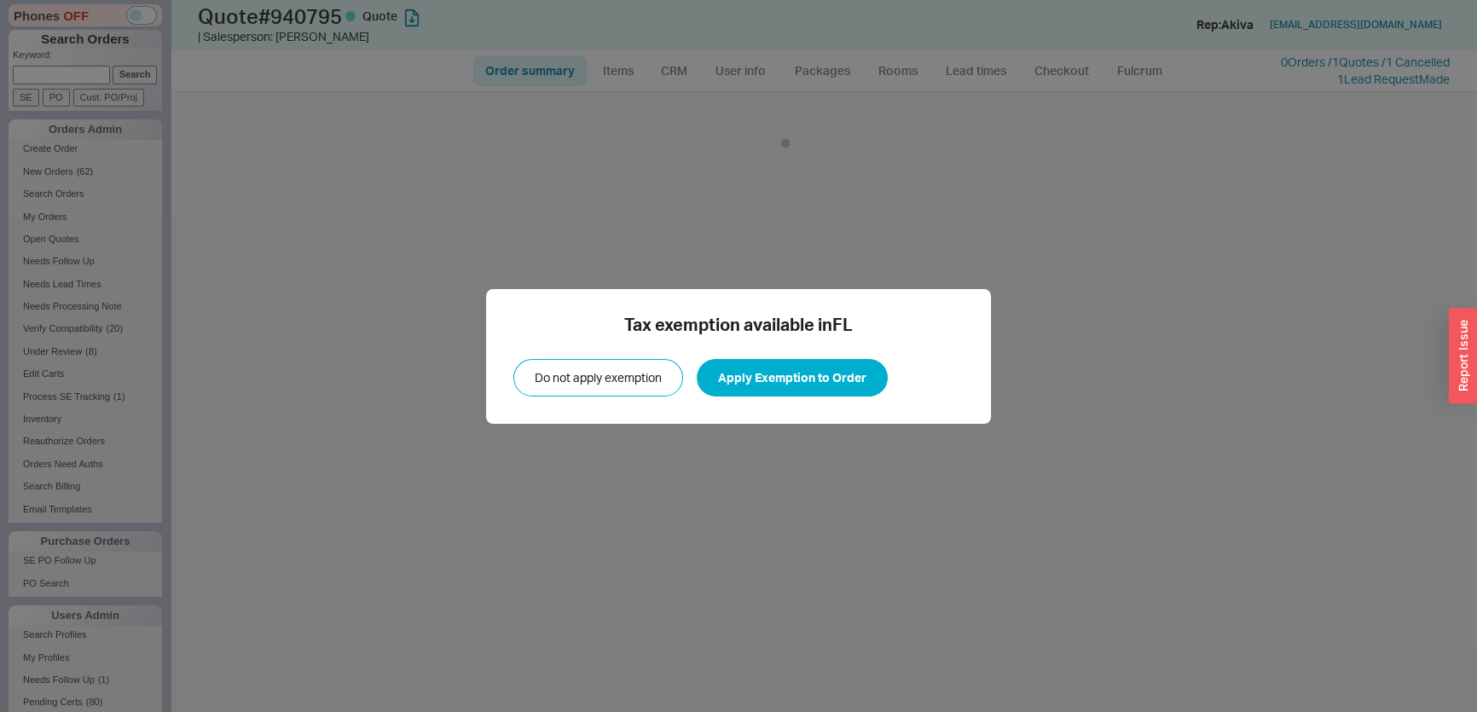
select select "*"
select select "LOW"
select select "3"
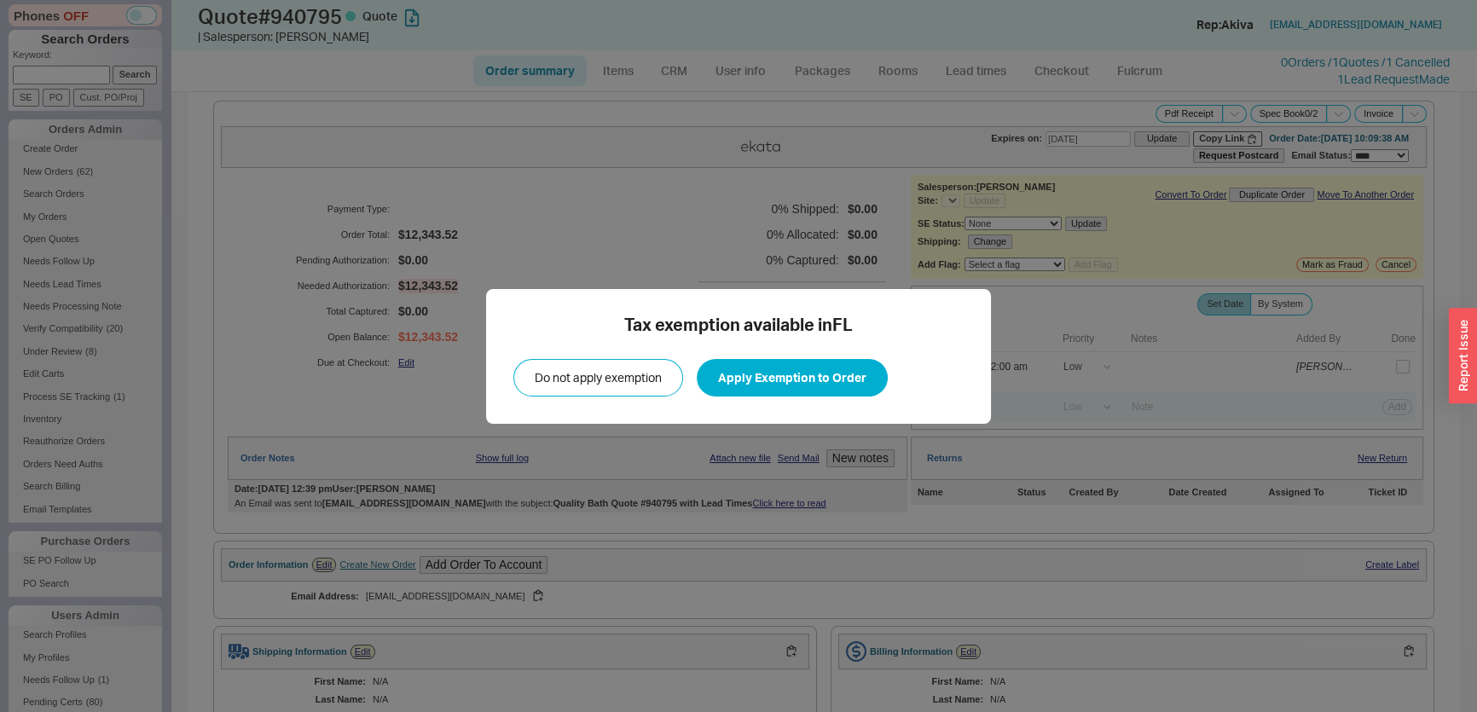
select select "*"
click at [837, 381] on button "Apply Exemption to Order" at bounding box center [792, 378] width 191 height 38
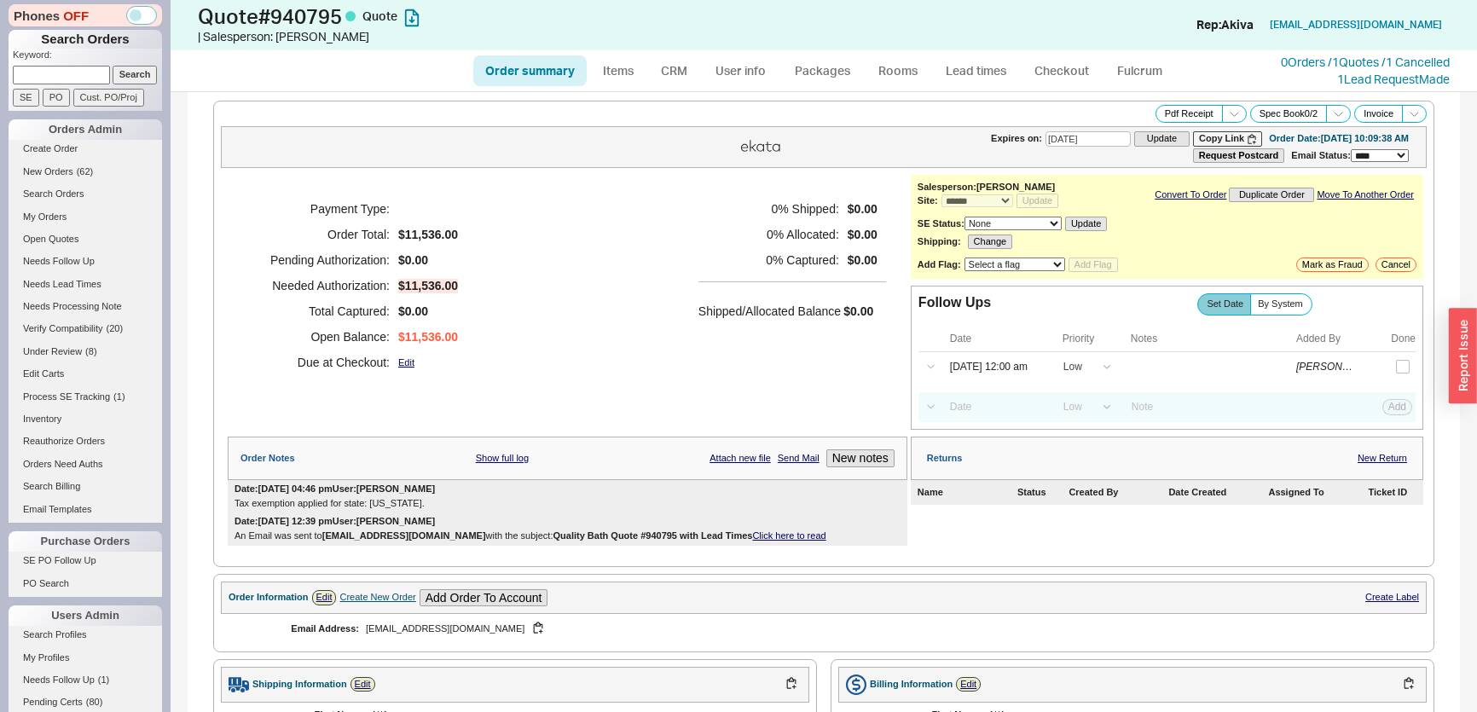
select select "*"
select select "LOW"
select select "3"
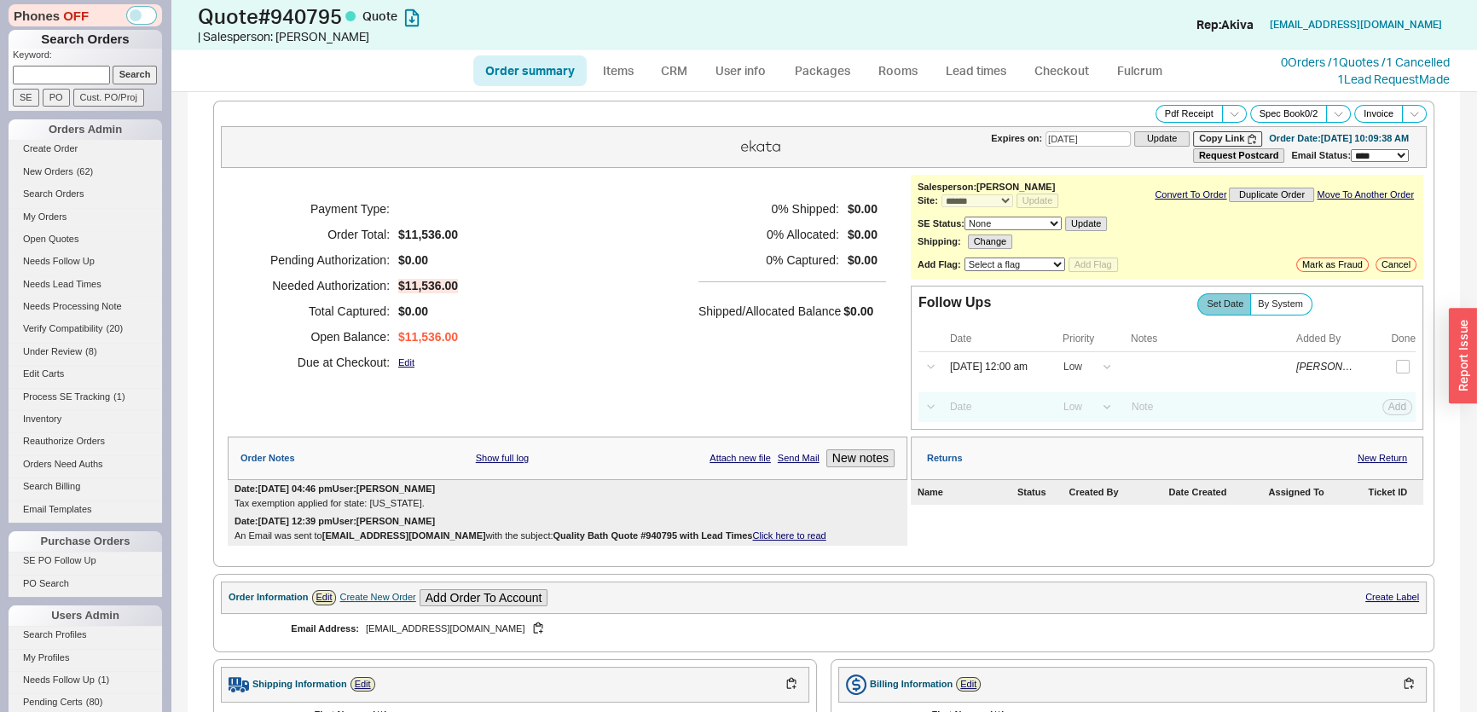
scroll to position [682, 0]
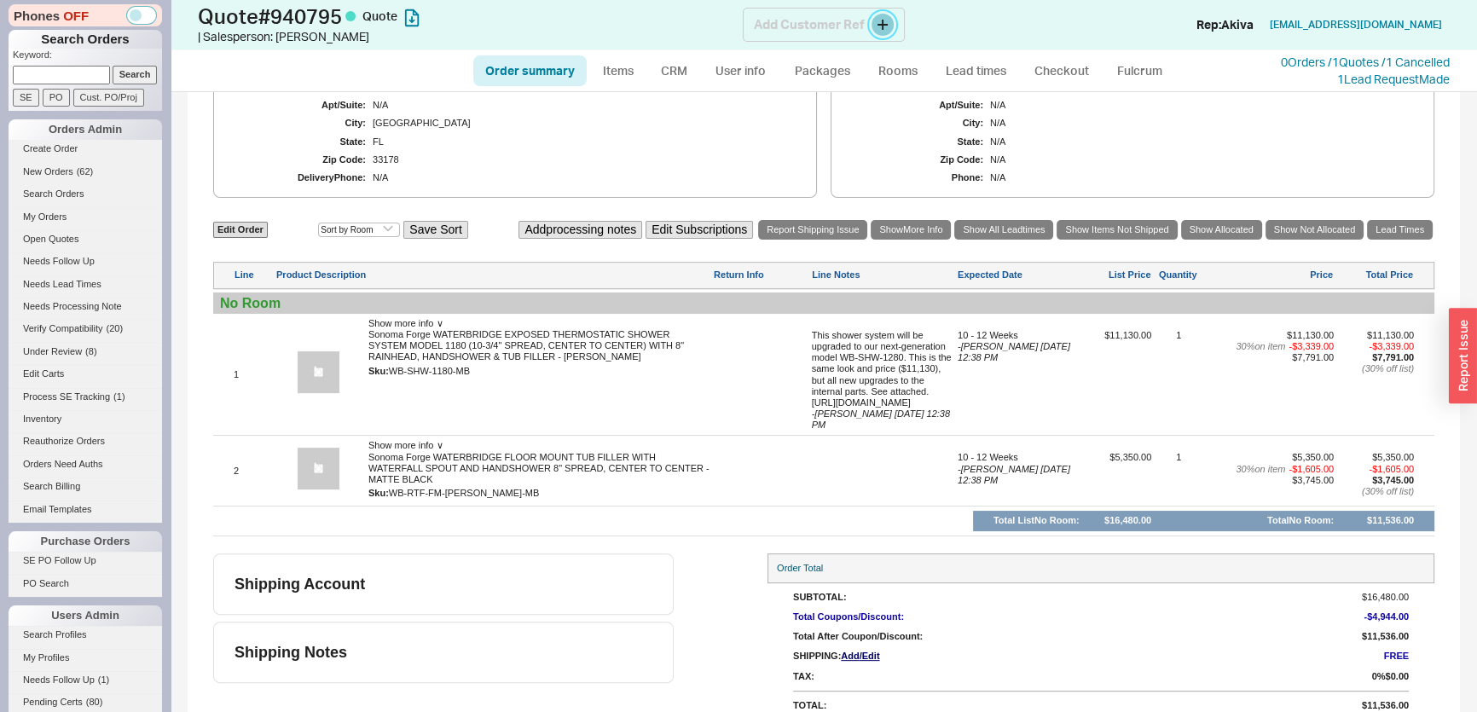
click at [879, 28] on button at bounding box center [883, 25] width 22 height 22
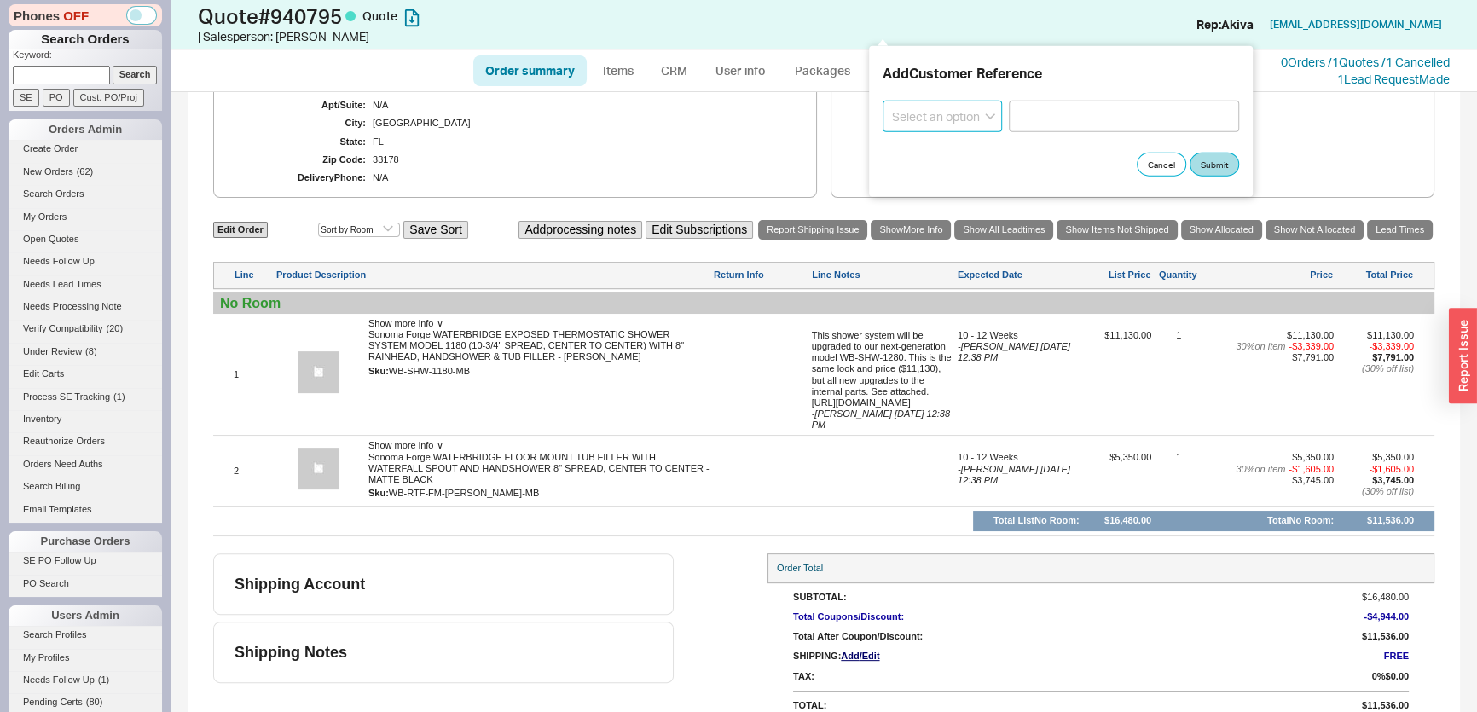
click at [917, 120] on select "Select an option PO Number Project Name" at bounding box center [942, 117] width 119 height 32
select select "PO Number"
click at [883, 101] on select "Select an option PO Number Project Name" at bounding box center [942, 117] width 119 height 32
click at [1134, 105] on input at bounding box center [1124, 117] width 230 height 32
type input "307657"
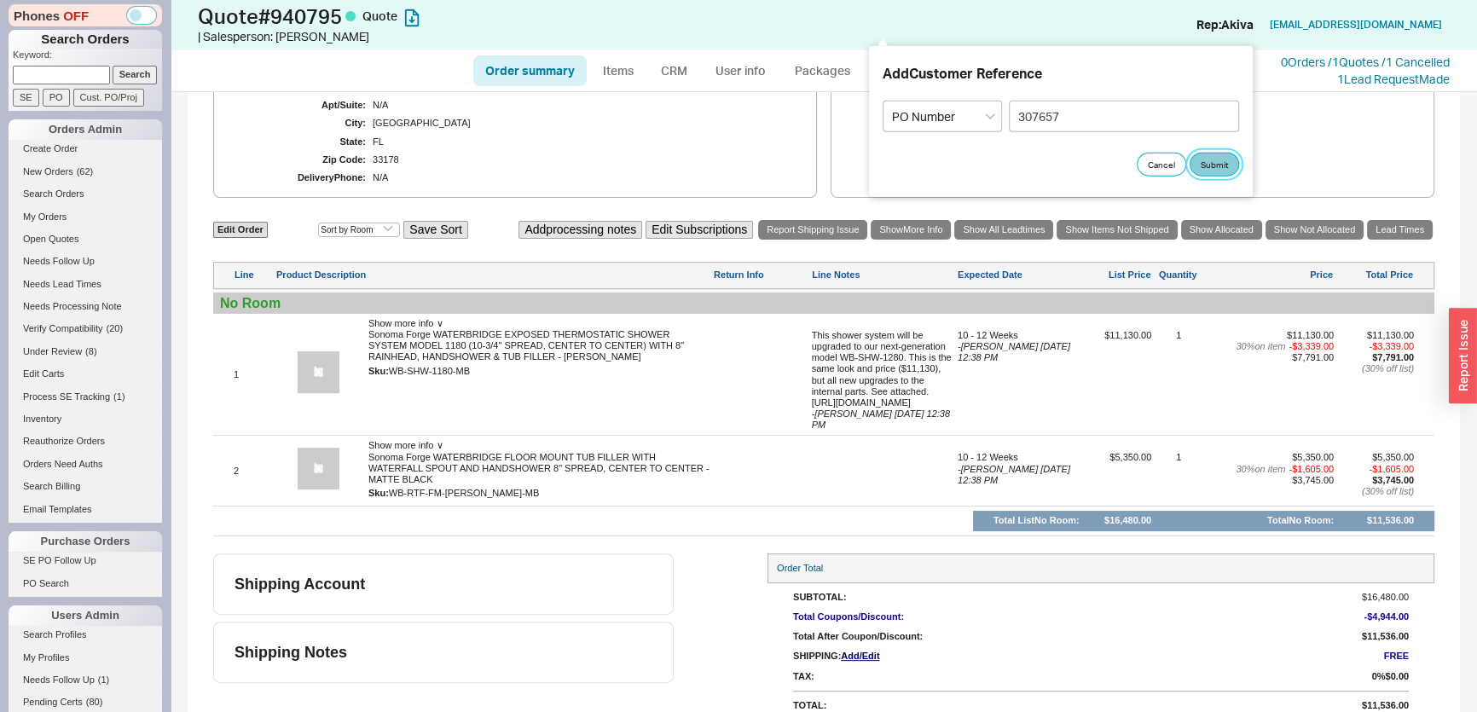
click at [1224, 165] on button "Submit" at bounding box center [1214, 165] width 49 height 24
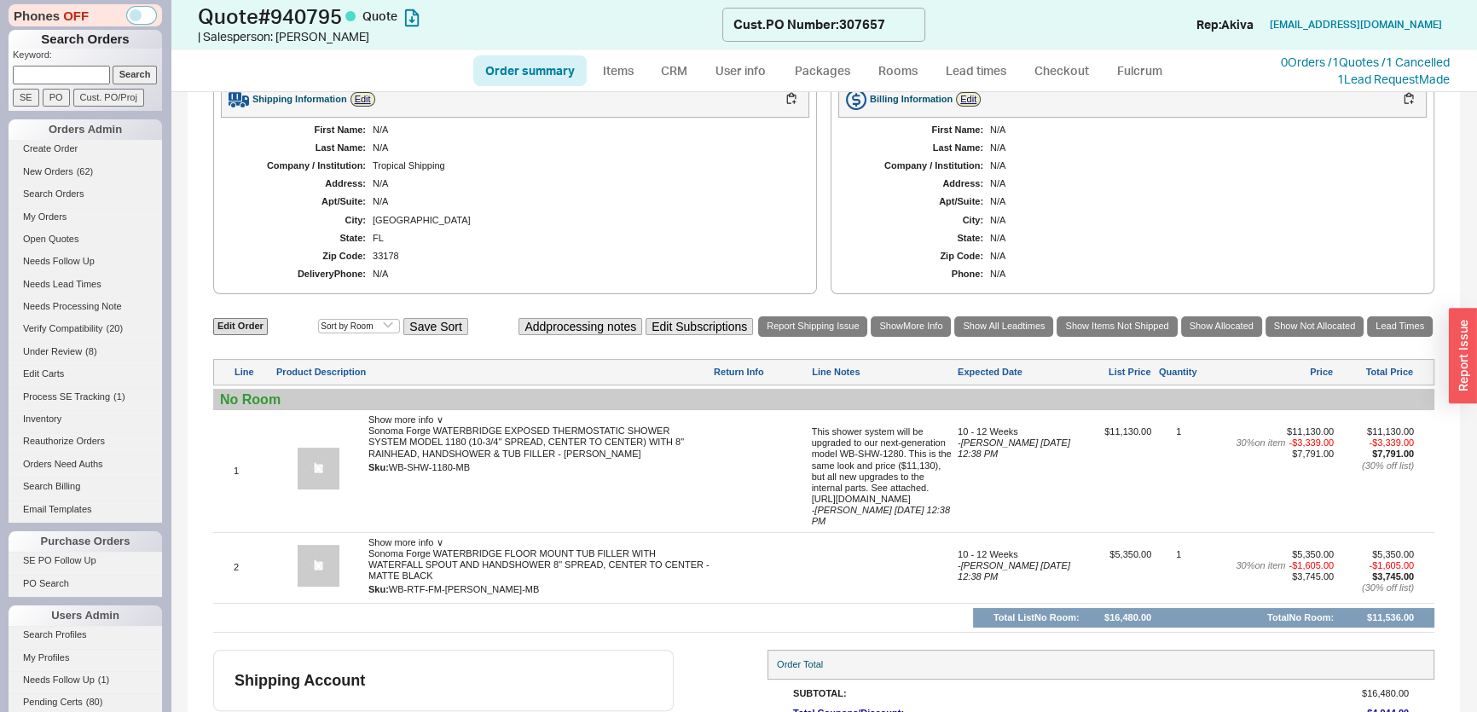
scroll to position [467, 0]
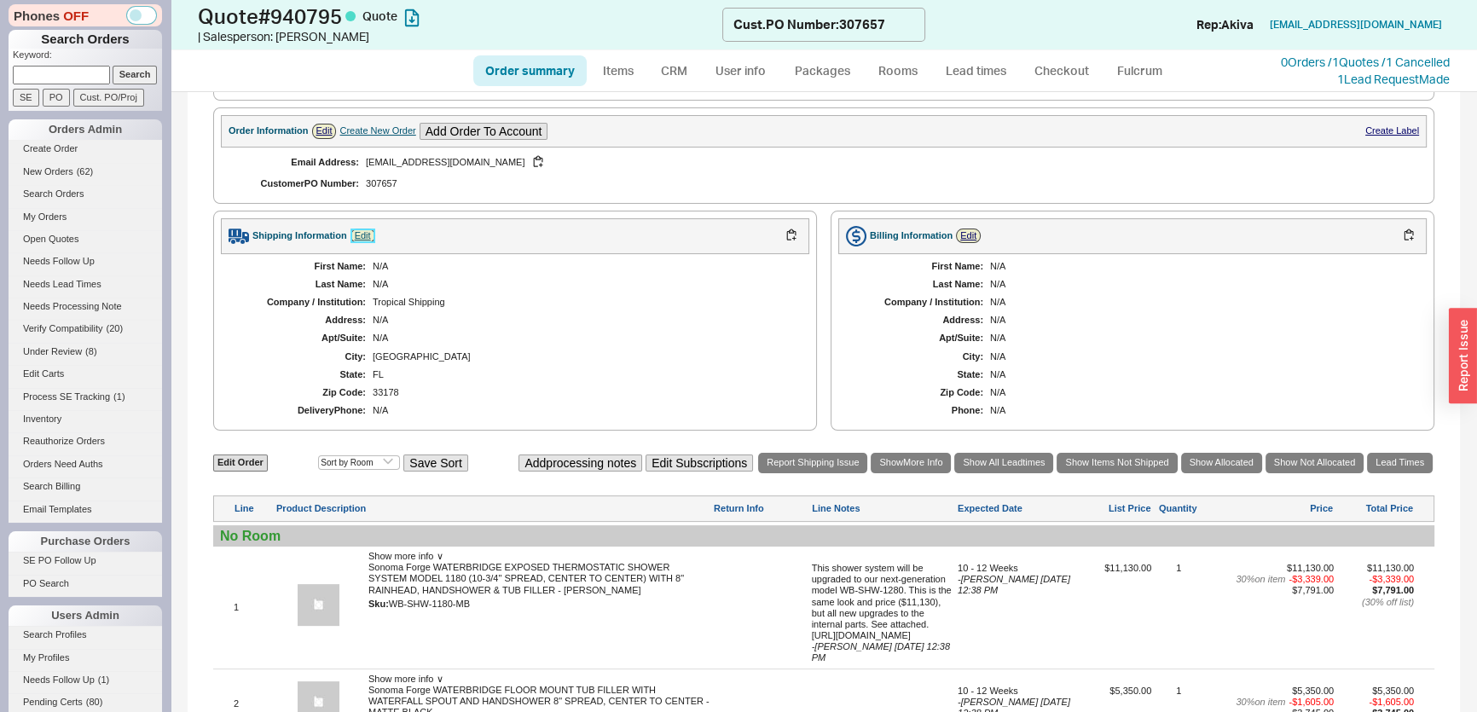
click at [367, 230] on link "Edit" at bounding box center [363, 236] width 25 height 15
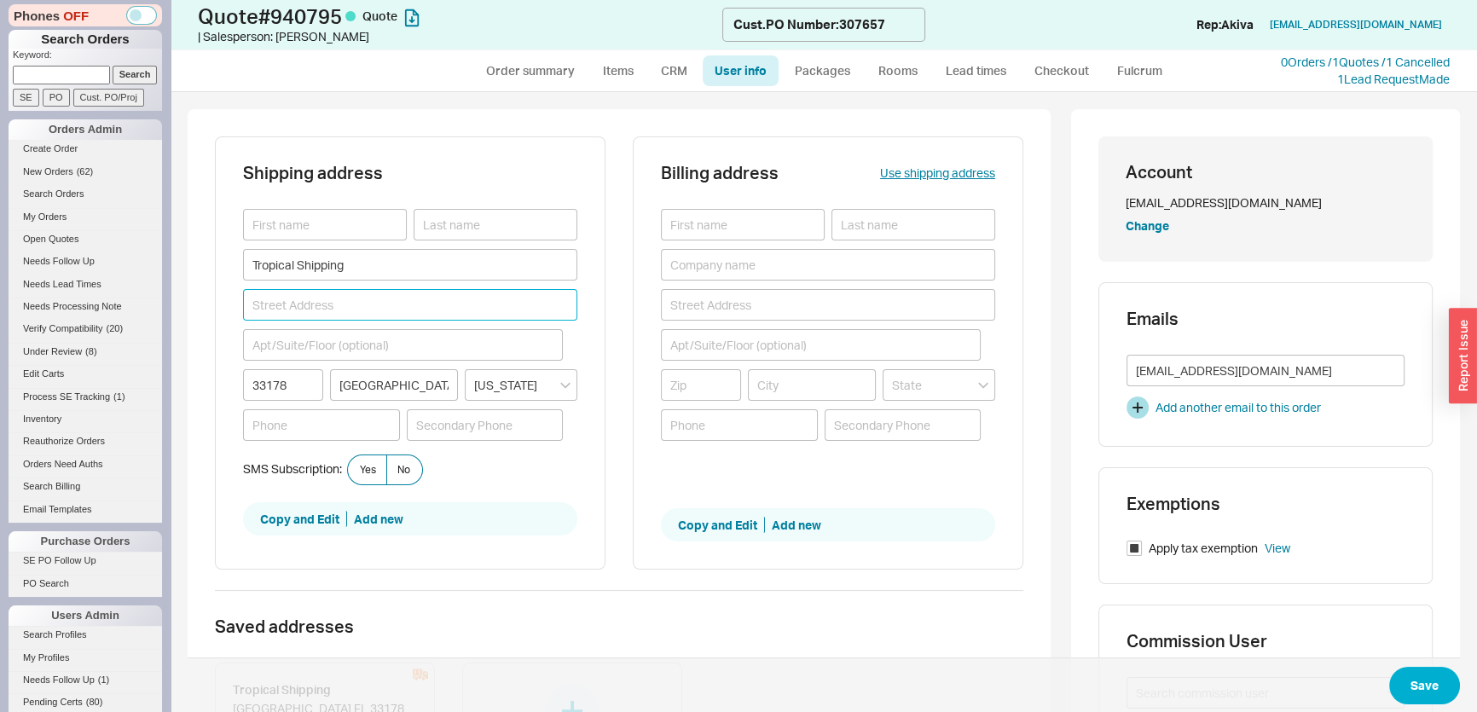
click at [359, 295] on input at bounding box center [410, 305] width 334 height 32
drag, startPoint x: 423, startPoint y: 261, endPoint x: 54, endPoint y: 262, distance: 369.3
click at [54, 262] on div "Phones OFF Search Orders Keyword: Search SE PO Cust. PO/Proj Orders Admin Creat…" at bounding box center [738, 356] width 1477 height 712
paste input "Albany Developer, Ltd., Nassau C/O Coble Construction 9505 NW 108th Ave. Tropic…"
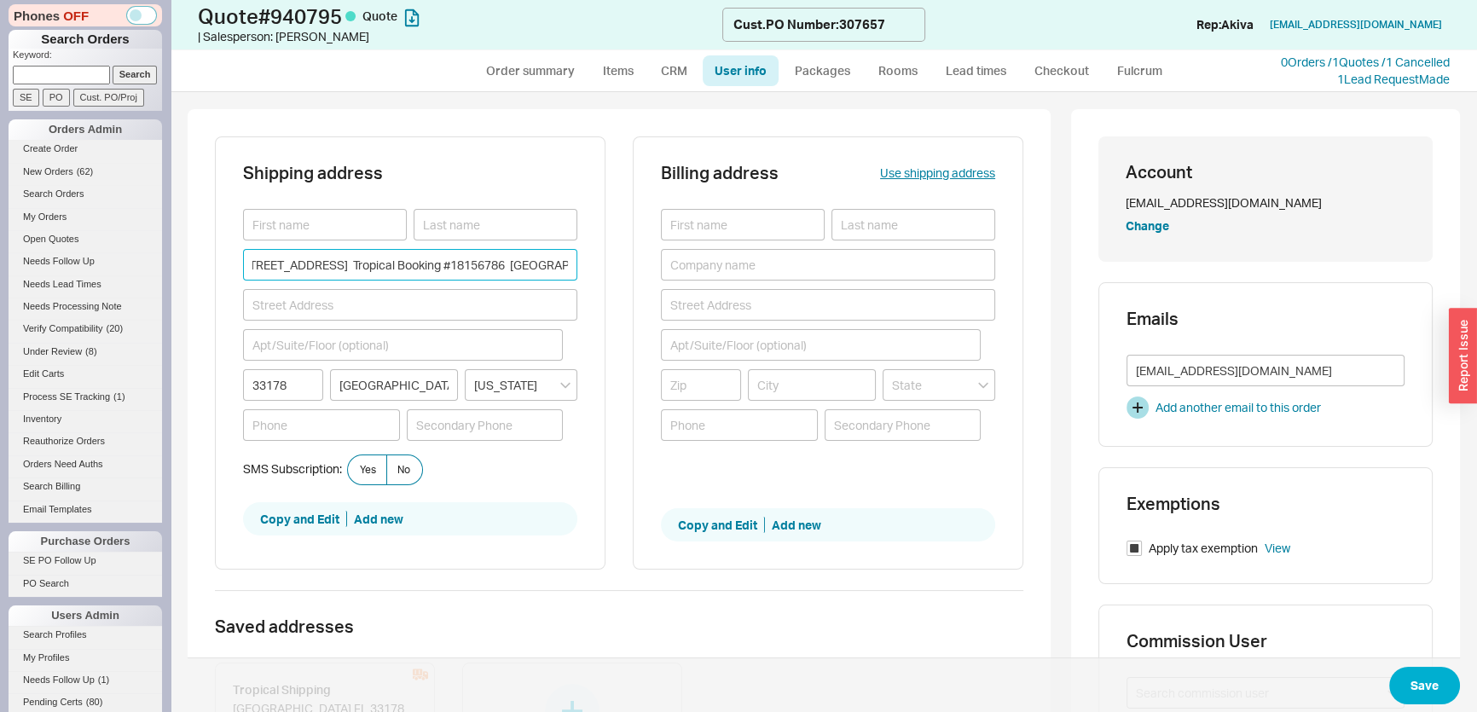
drag, startPoint x: 409, startPoint y: 265, endPoint x: 474, endPoint y: 264, distance: 65.7
click at [474, 264] on input "Albany Developer, Ltd., Nassau C/O Coble Construction 9505 NW 108th Ave. Tropic…" at bounding box center [410, 265] width 334 height 32
click at [562, 263] on input "Albany Developer, Ltd., Nassau C/O Coble Construction 9505 NW 108th Ave. Tropic…" at bounding box center [410, 265] width 334 height 32
drag, startPoint x: 305, startPoint y: 261, endPoint x: 85, endPoint y: 258, distance: 219.2
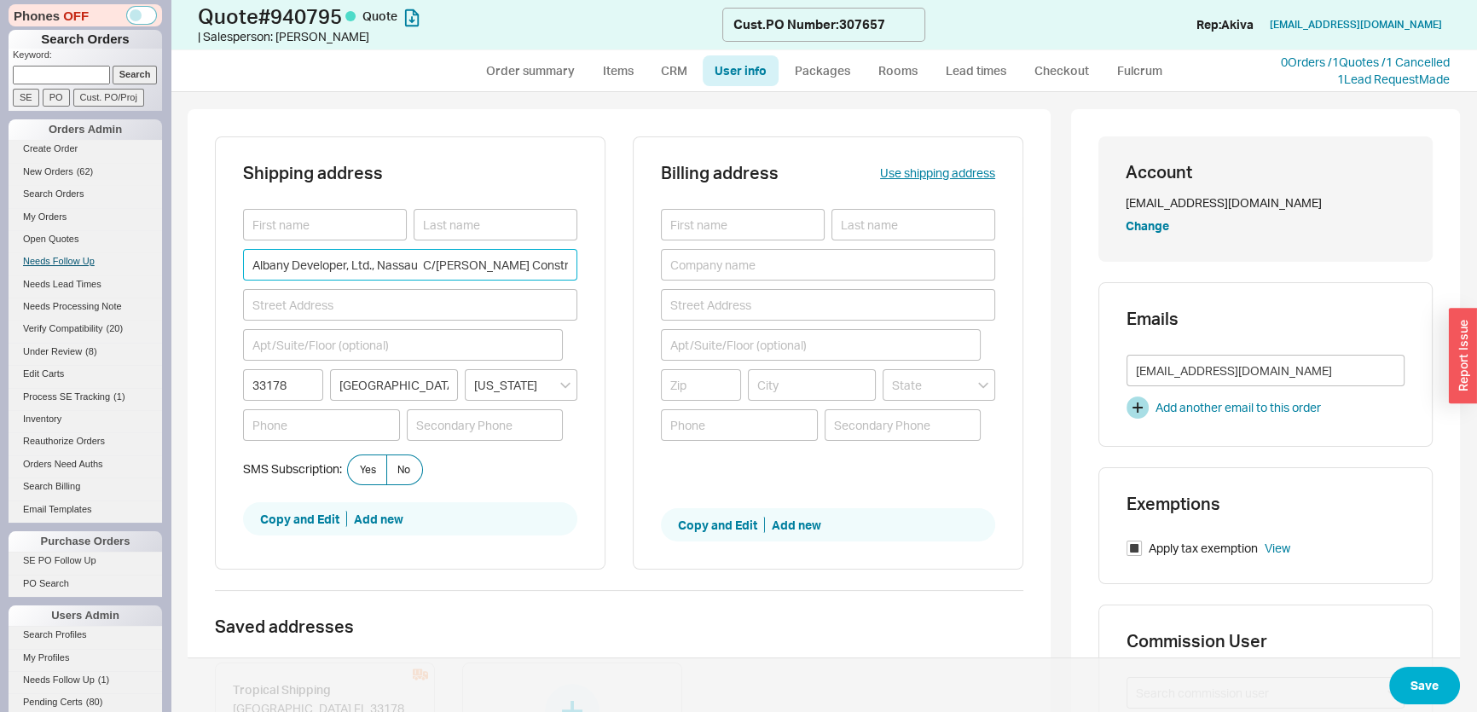
click at [85, 258] on div "Phones OFF Search Orders Keyword: Search SE PO Cust. PO/Proj Orders Admin Creat…" at bounding box center [738, 356] width 1477 height 712
type input "Tropical Booking #18156786 Medley FL 33178"
click at [315, 293] on input at bounding box center [410, 305] width 334 height 32
paste input "Albany Developer, Ltd., Nassau C/O Coble Construction 9505 NW 108th Ave."
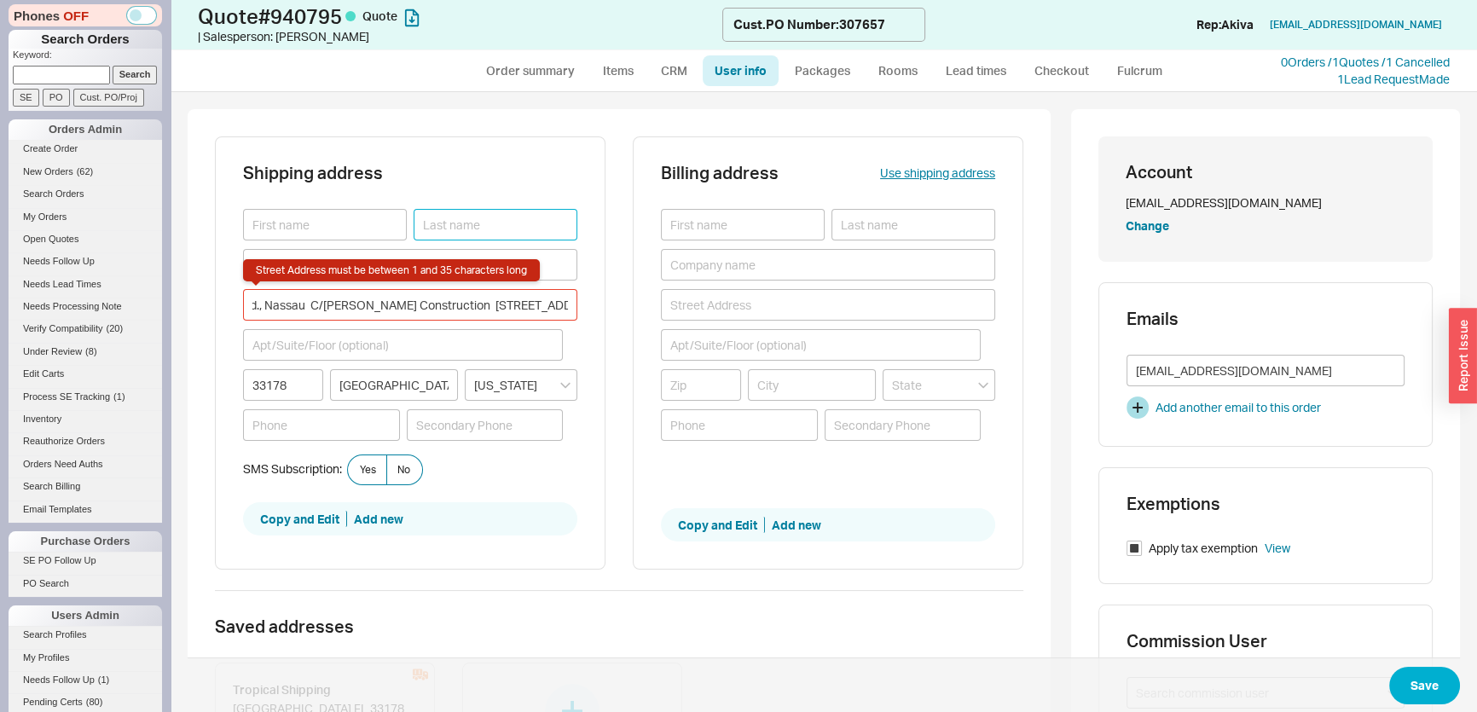
click at [538, 234] on input at bounding box center [496, 225] width 164 height 32
click at [343, 305] on input "Albany Developer, Ltd., Nassau C/O Coble Construction 9505 NW 108th Ave." at bounding box center [410, 305] width 334 height 32
drag, startPoint x: 249, startPoint y: 297, endPoint x: 469, endPoint y: 309, distance: 220.4
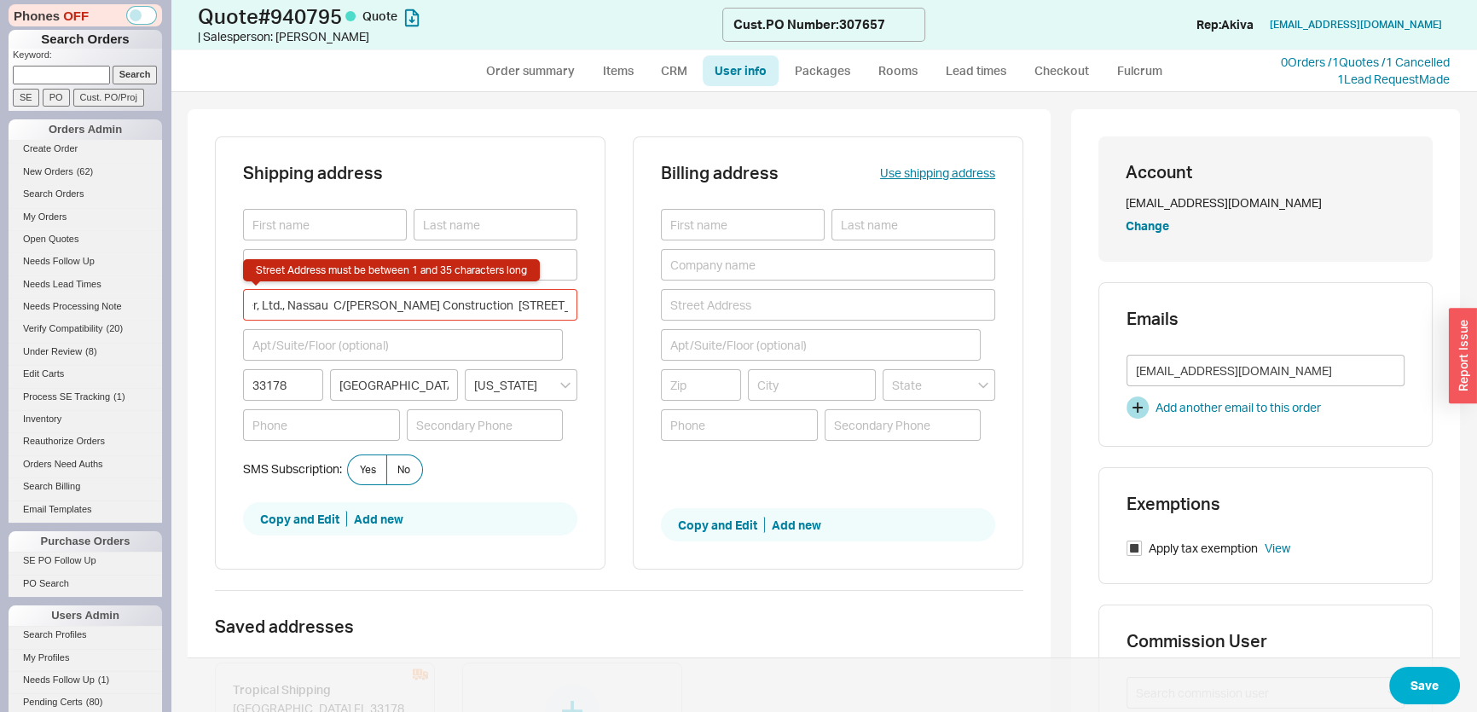
click at [469, 309] on input "Albany Developer, Ltd., Nassau C/O Coble Construction 9505 NW 108th Ave." at bounding box center [410, 305] width 334 height 32
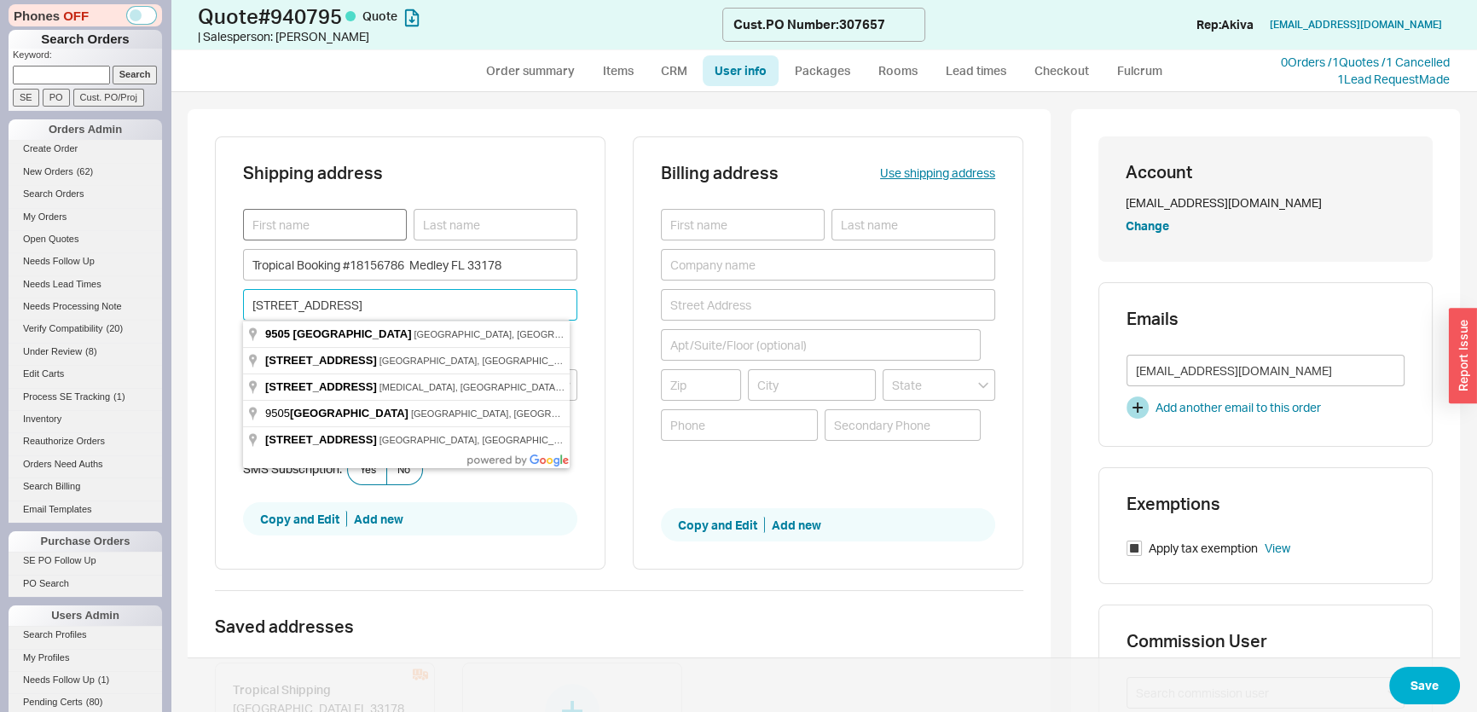
type input "9505 NW 108th Ave."
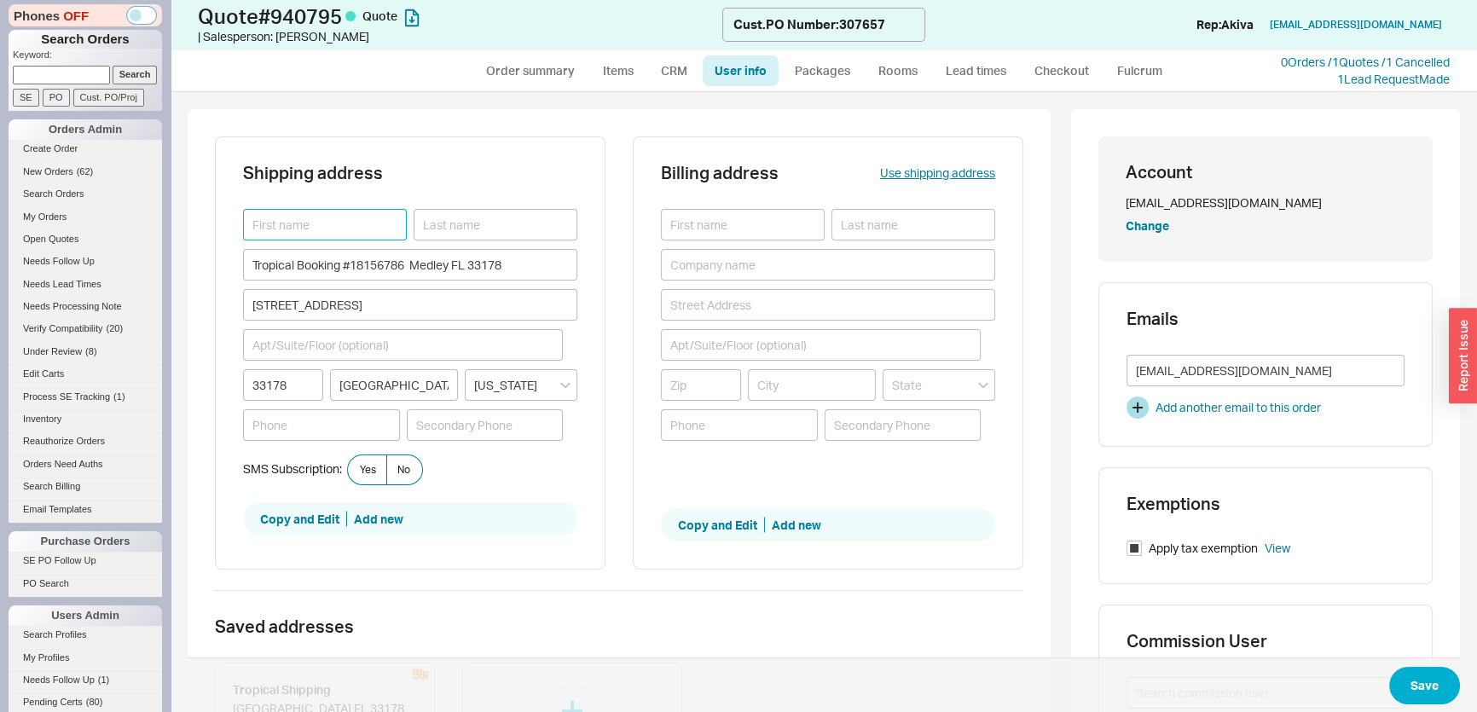
click at [360, 234] on input at bounding box center [325, 225] width 164 height 32
paste input "Albany Developer, Ltd., Nassau C/O Coble Construction"
drag, startPoint x: 403, startPoint y: 216, endPoint x: 379, endPoint y: 216, distance: 23.9
click at [379, 216] on input "Albany Developer, Ltd., Nassau C/O Coble Construction" at bounding box center [325, 225] width 164 height 32
type input "Albany Developer, Ltd.,"
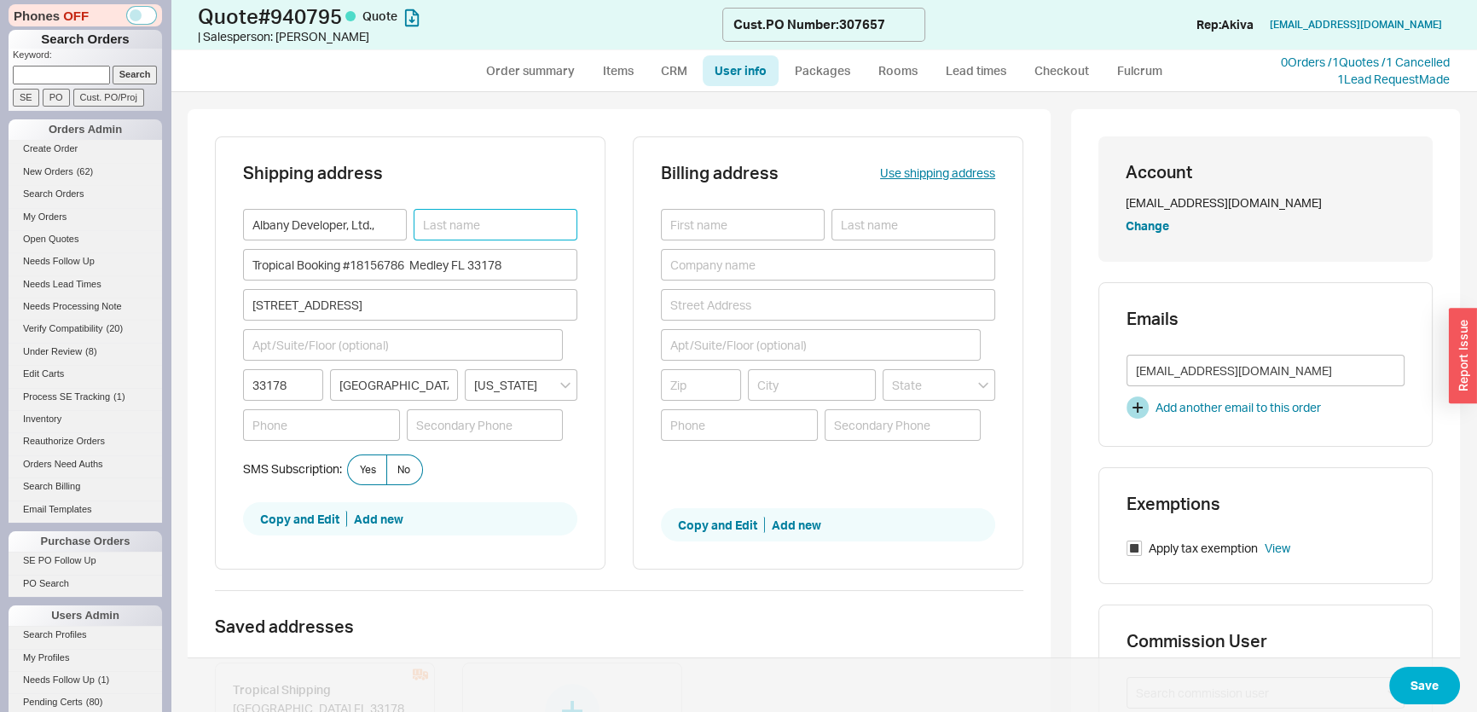
click at [467, 221] on input at bounding box center [496, 225] width 164 height 32
paste input "Nassau C/O Coble Construction"
click at [427, 320] on div "Albany Developer, Ltd., Nassau C/O Coble Construction Tropical Booking #1815678…" at bounding box center [410, 332] width 334 height 246
drag, startPoint x: 469, startPoint y: 219, endPoint x: 416, endPoint y: 220, distance: 52.9
click at [416, 220] on input "Nassau C/O Coble Construction" at bounding box center [496, 225] width 164 height 32
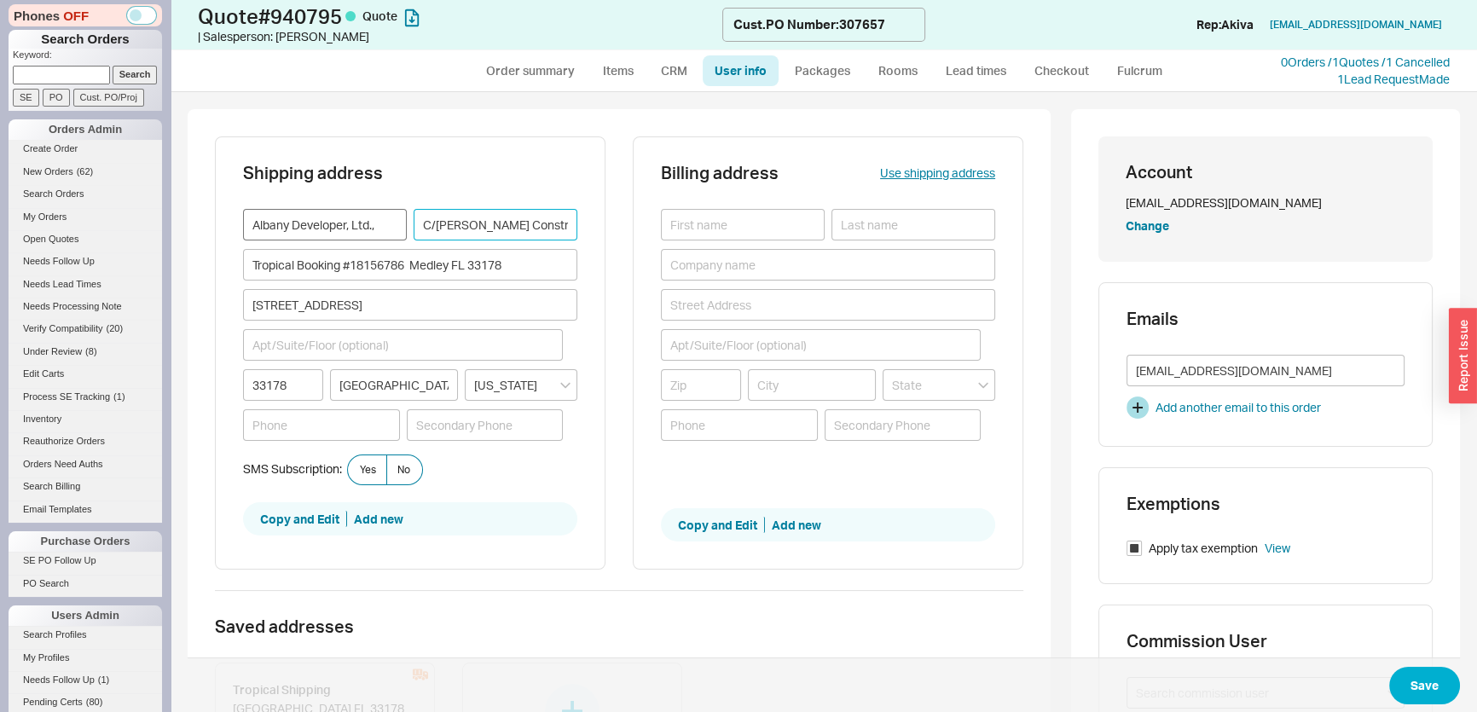
type input "C/O Coble Construction"
click at [376, 222] on input "Albany Developer, Ltd.," at bounding box center [325, 225] width 164 height 32
paste input "Nassau"
type input "Albany Developer, Ltd. Nassau"
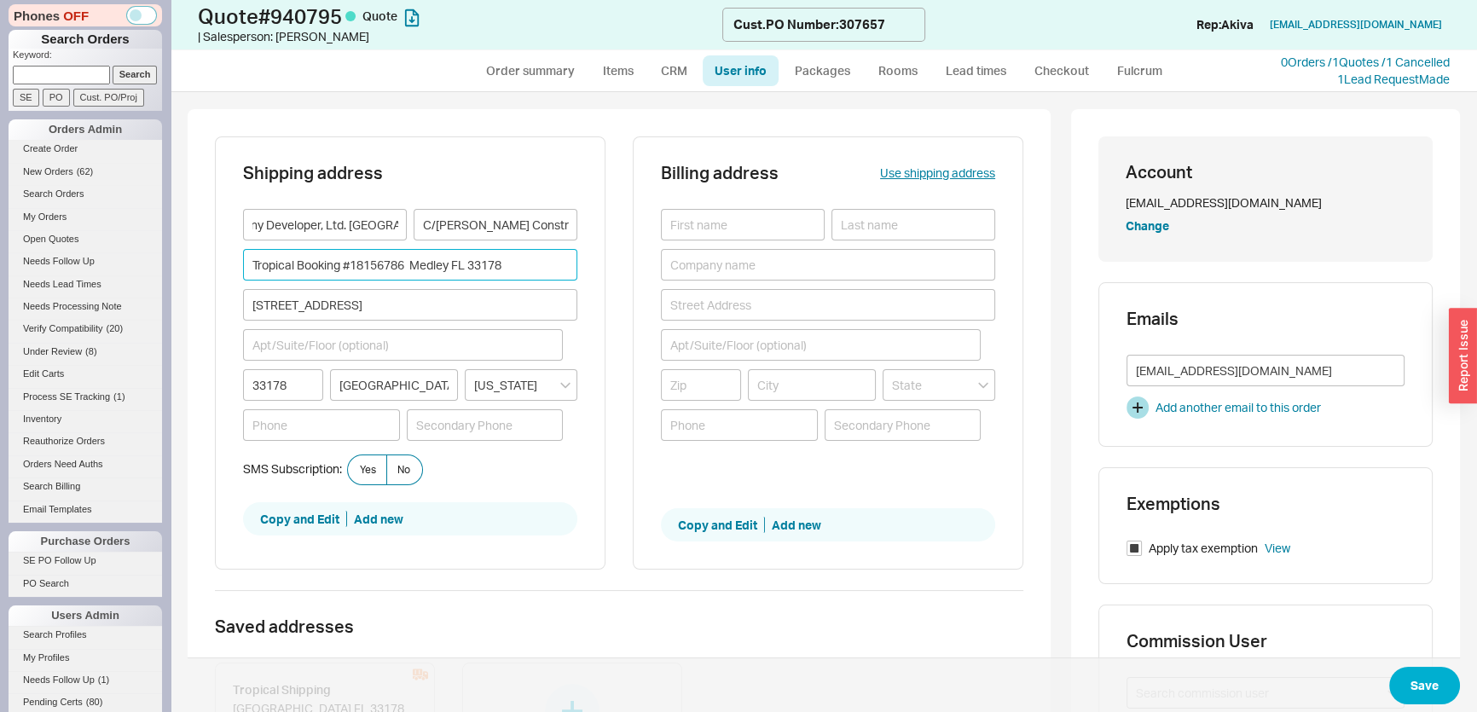
scroll to position [0, 0]
drag, startPoint x: 409, startPoint y: 264, endPoint x: 225, endPoint y: 247, distance: 185.1
click at [225, 247] on div "Shipping address Albany Developer, Ltd. Nassau C/O Coble Construction Tropical …" at bounding box center [410, 353] width 391 height 434
type input "Medley FL 33178"
click at [432, 341] on input at bounding box center [403, 345] width 320 height 32
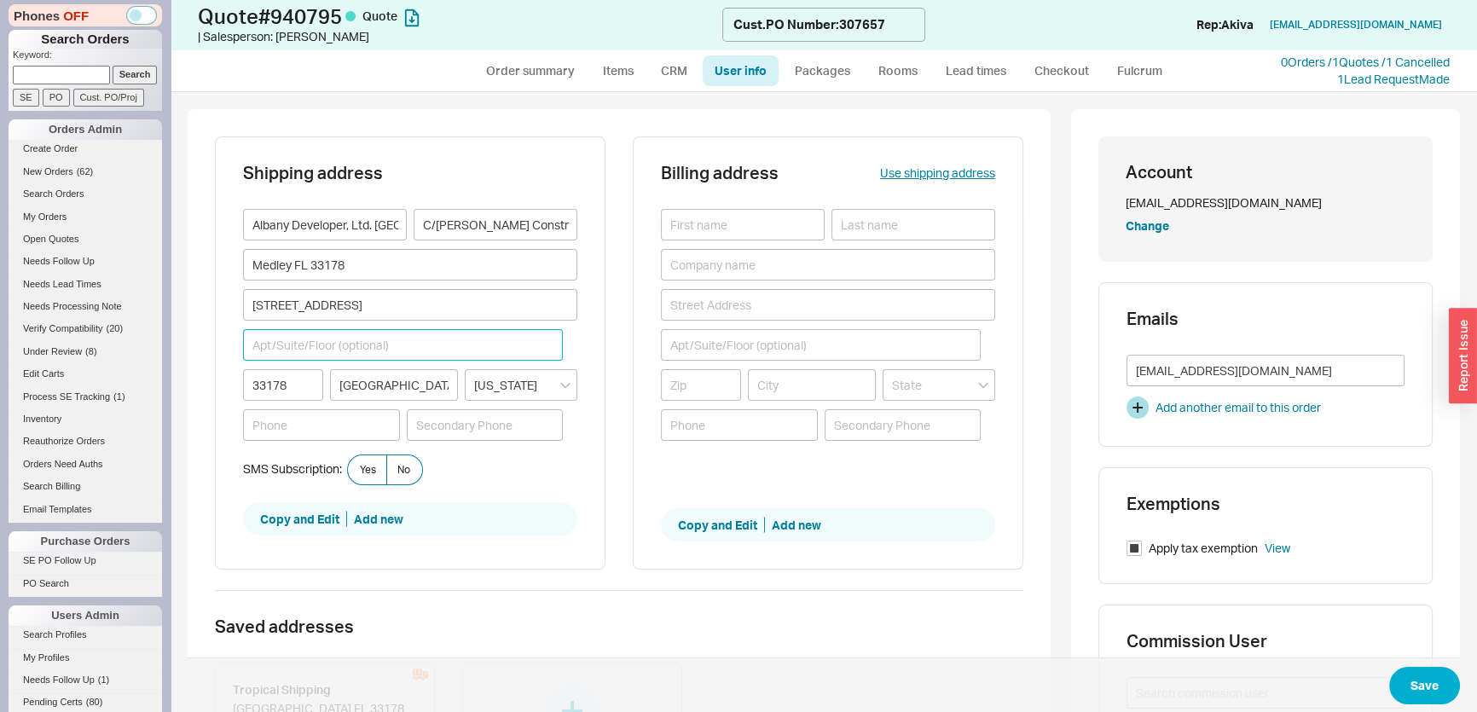
paste input "Tropical Booking #18156786"
type input "Tropical Booking #18156786"
drag, startPoint x: 390, startPoint y: 260, endPoint x: 201, endPoint y: 252, distance: 188.7
click at [201, 252] on div "Shipping address Albany Developer, Ltd. Nassau C/O Coble Construction Medley FL…" at bounding box center [619, 523] width 863 height 829
click at [317, 433] on input at bounding box center [321, 425] width 157 height 32
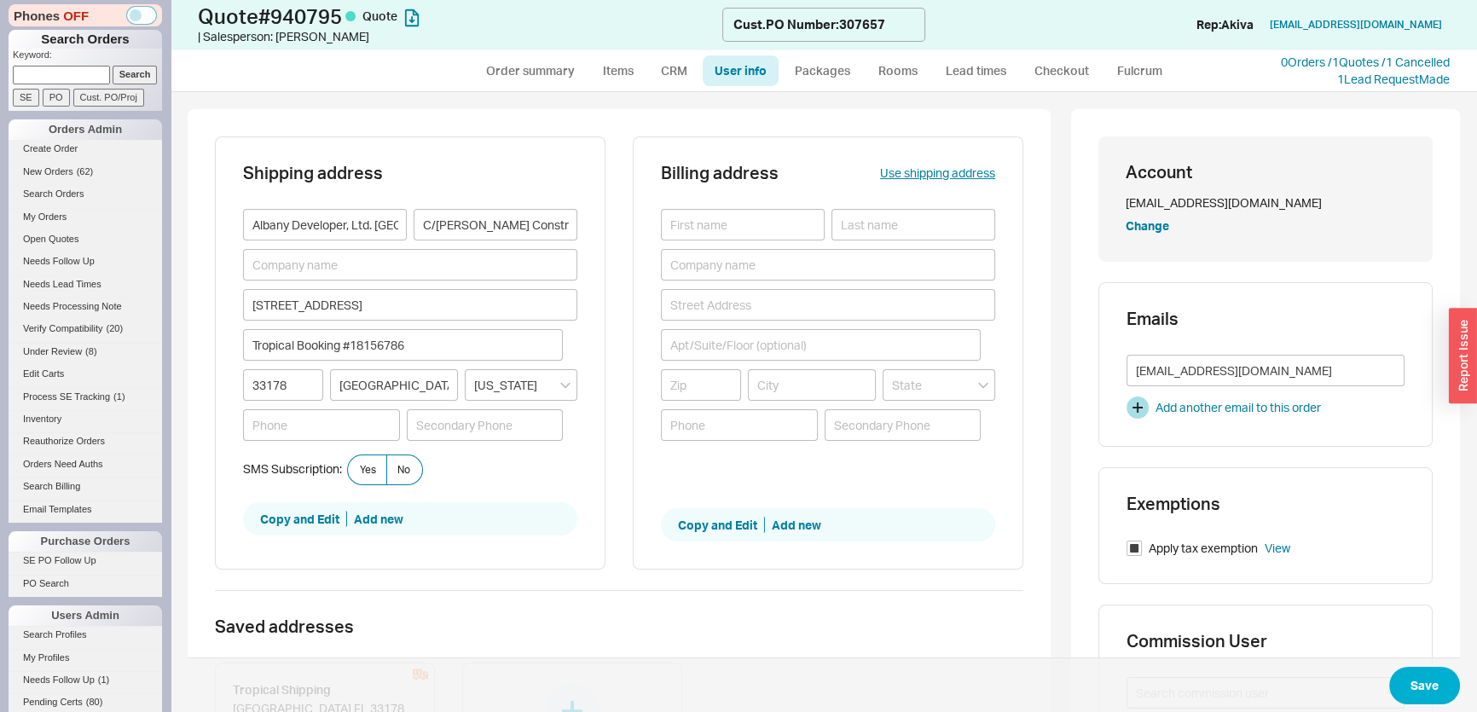
click at [941, 183] on div "Use shipping address" at bounding box center [937, 187] width 115 height 44
click at [940, 182] on div "Use shipping address" at bounding box center [937, 187] width 115 height 44
click at [944, 172] on button "Use shipping address" at bounding box center [937, 173] width 115 height 17
type input "Albany Developer, Ltd. Nassau"
type input "C/O Coble Construction"
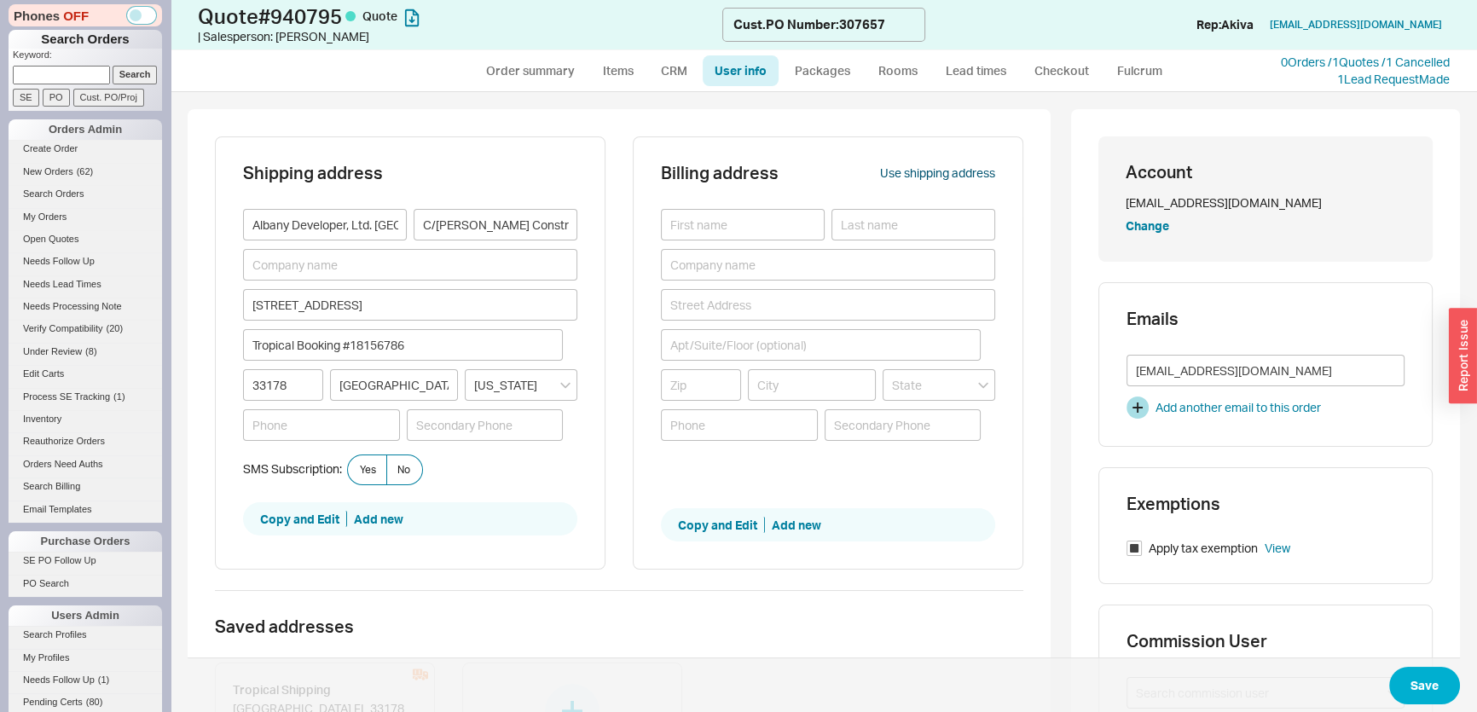
type input "9505 NW 108th Ave."
type input "Tropical Booking #18156786"
type input "33178"
type input "[GEOGRAPHIC_DATA]"
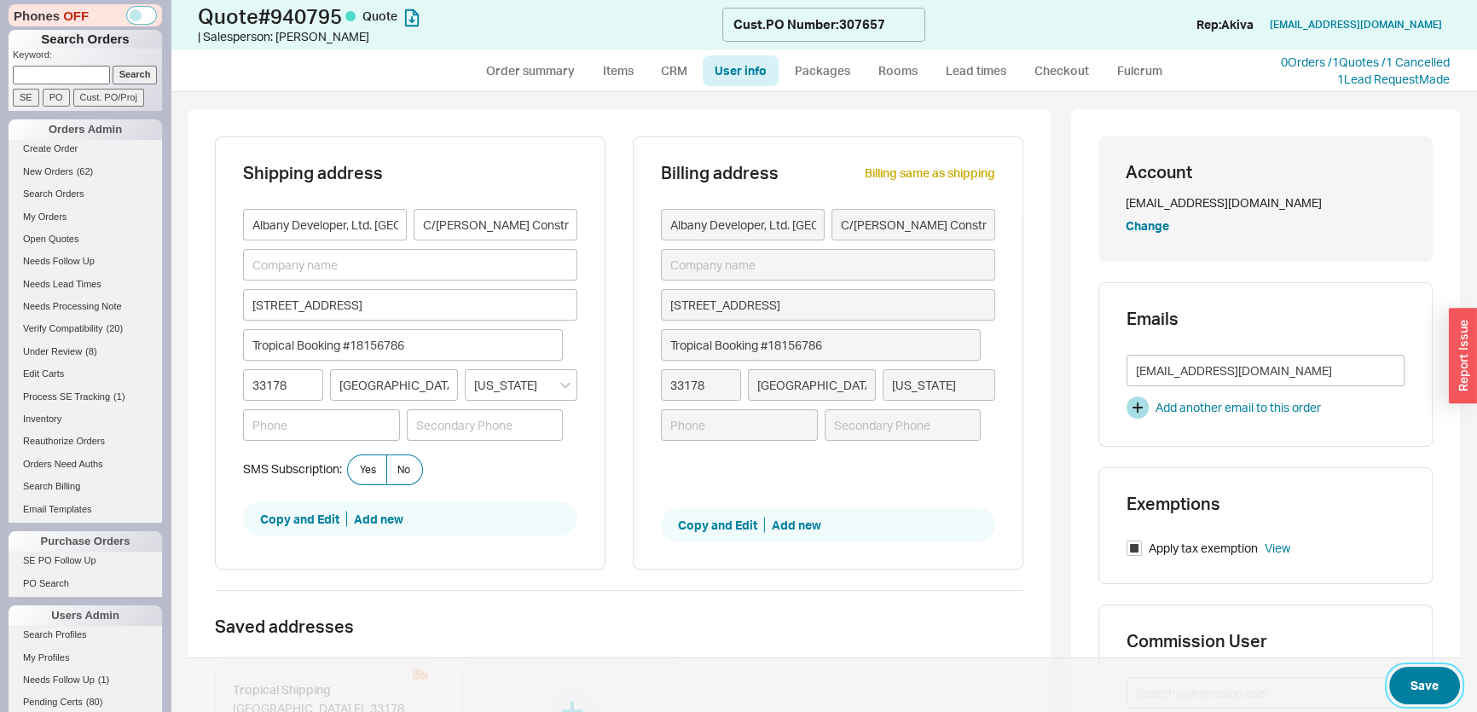
click at [1422, 687] on button "Save" at bounding box center [1425, 686] width 71 height 38
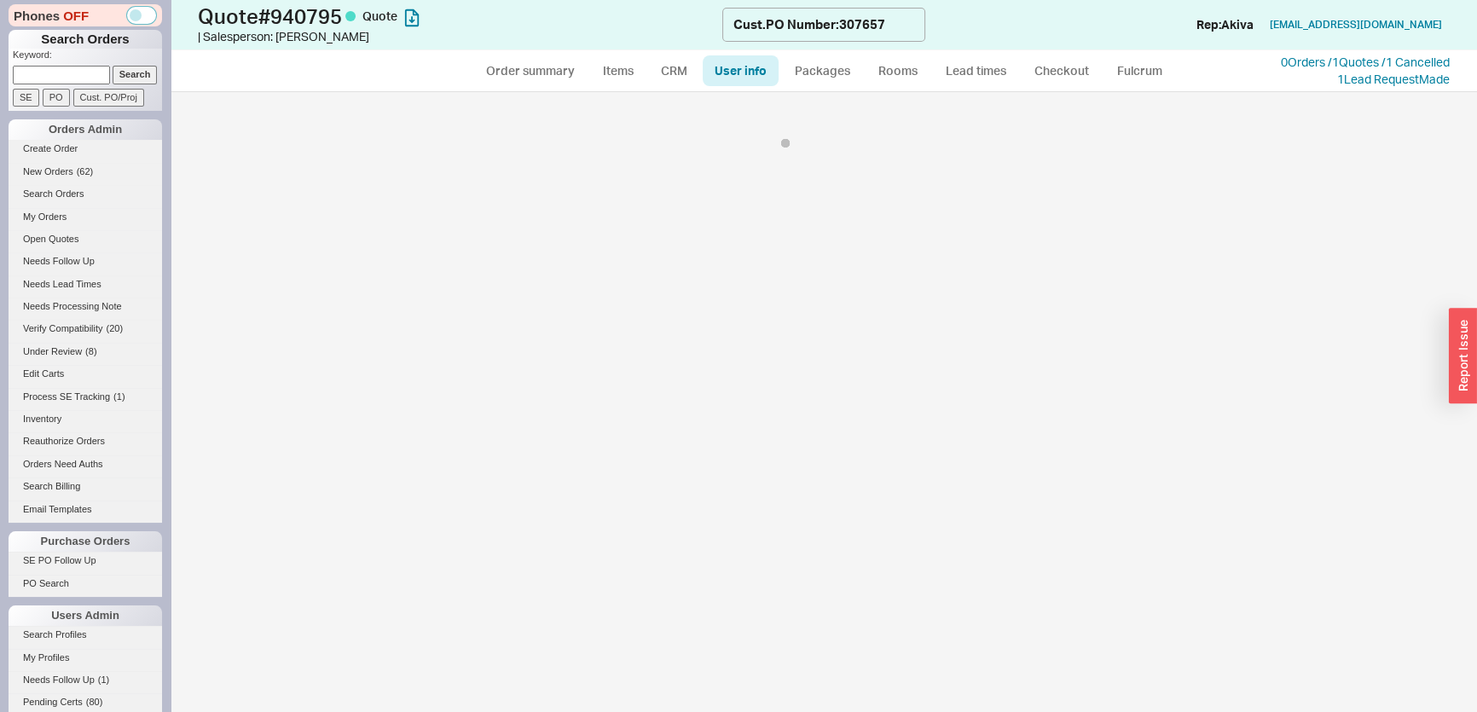
select select "*"
select select "LOW"
select select "3"
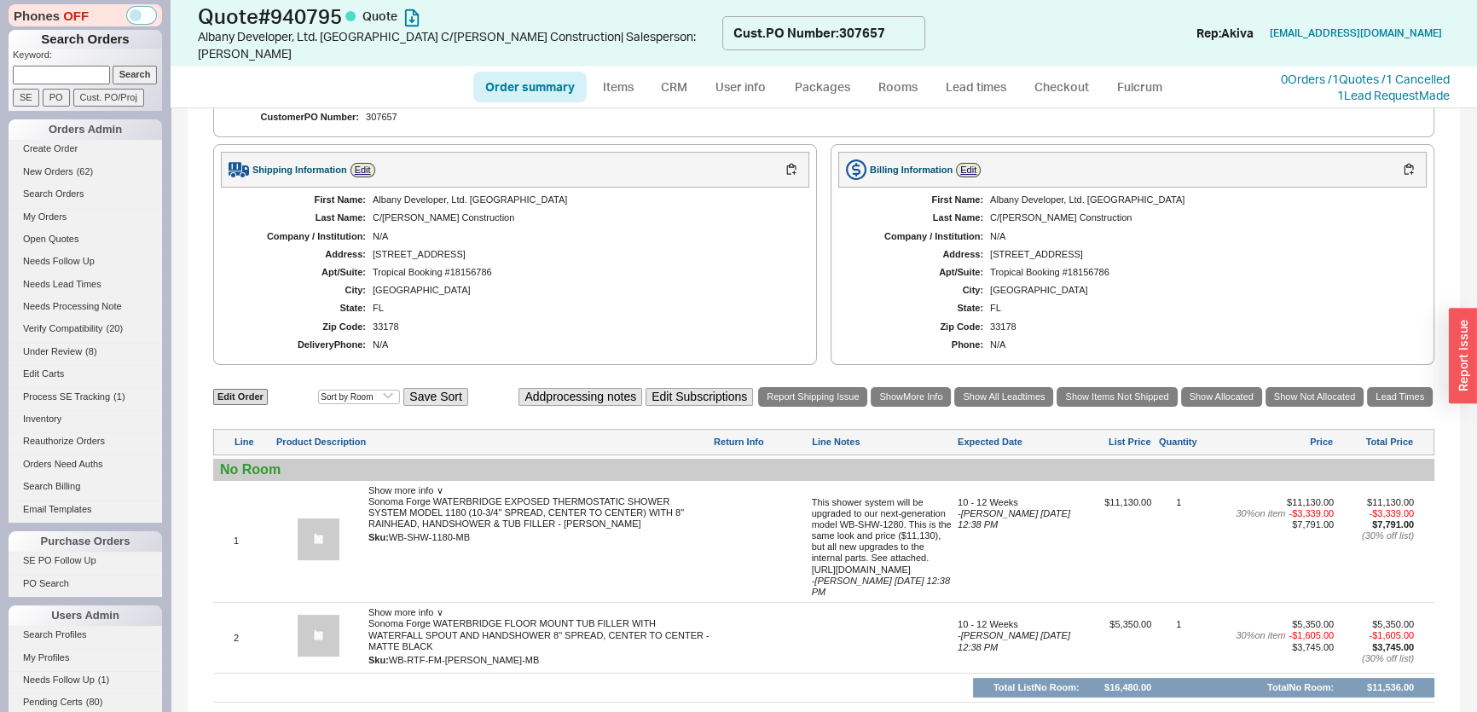
scroll to position [465, 0]
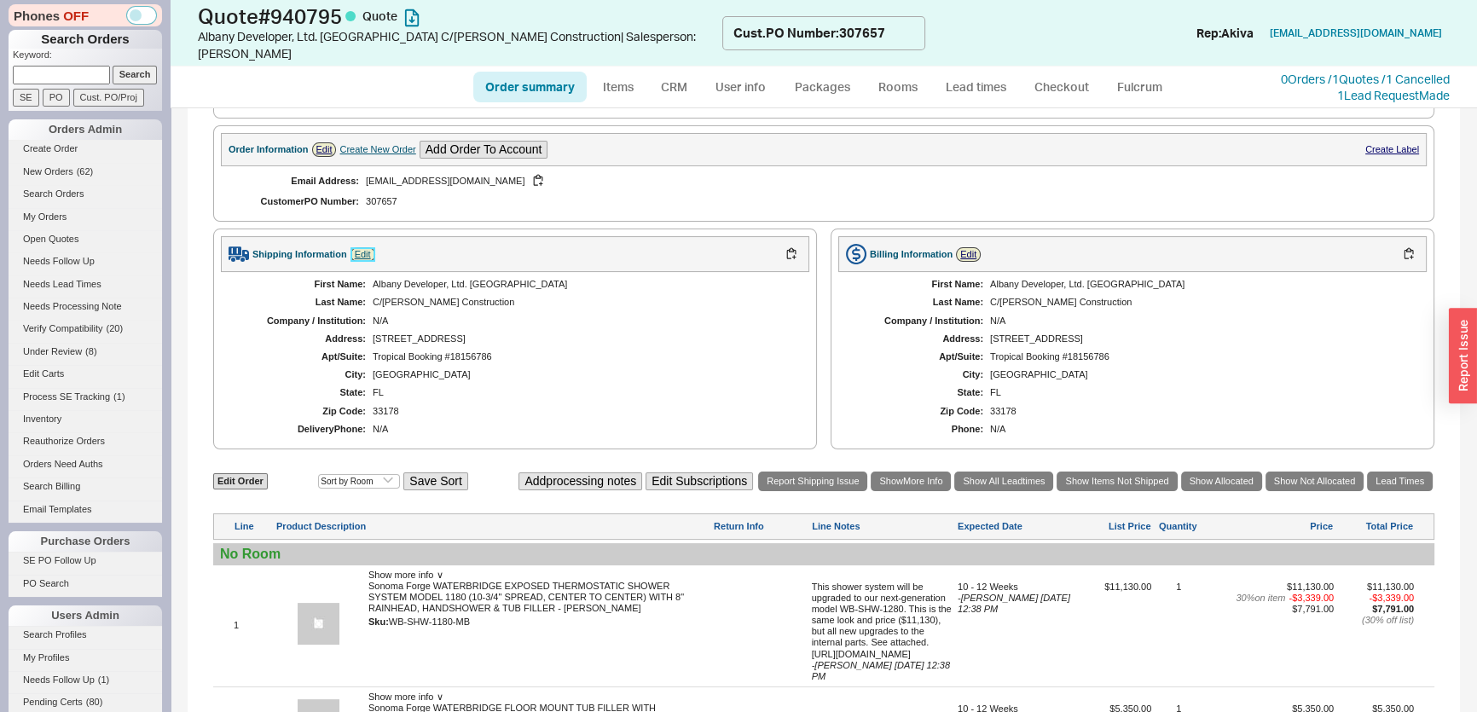
click at [363, 247] on link "Edit" at bounding box center [363, 254] width 25 height 15
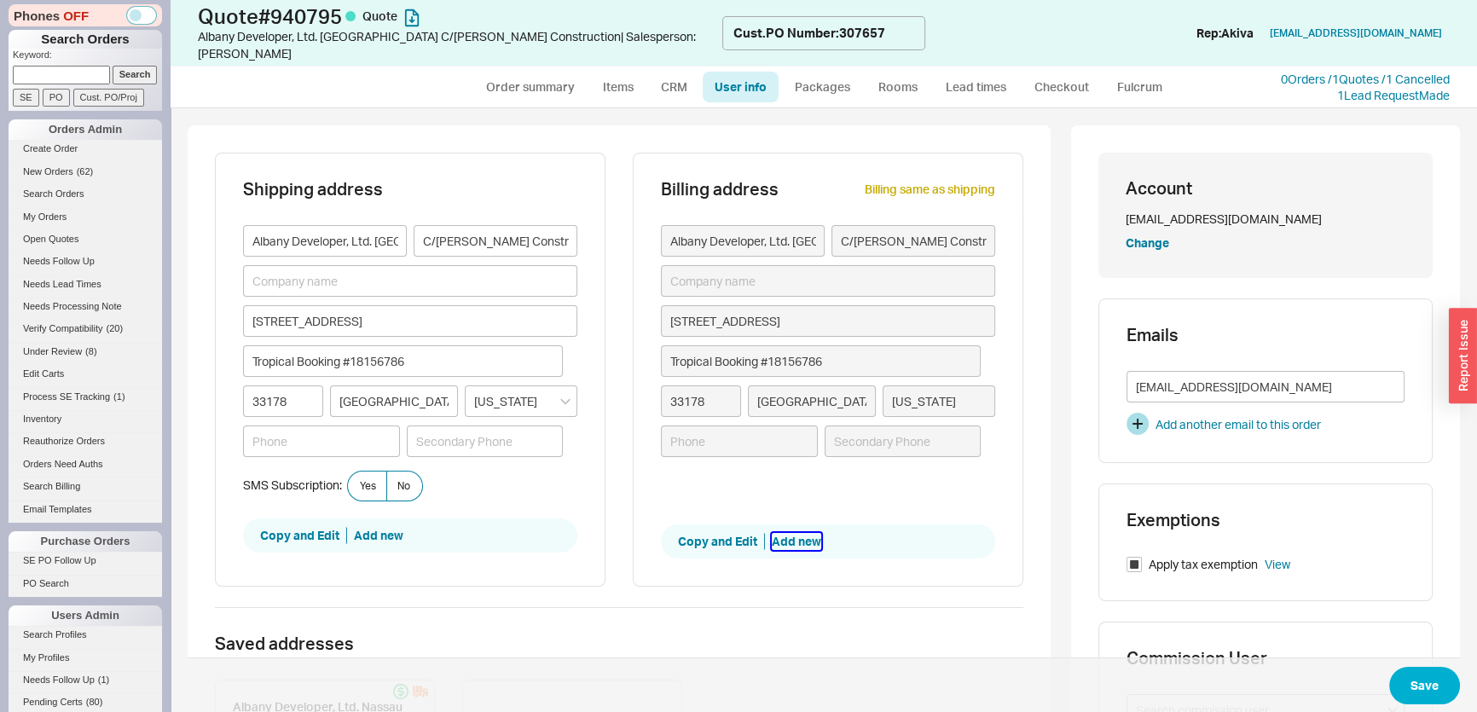
click at [801, 533] on button "Add new" at bounding box center [796, 541] width 49 height 17
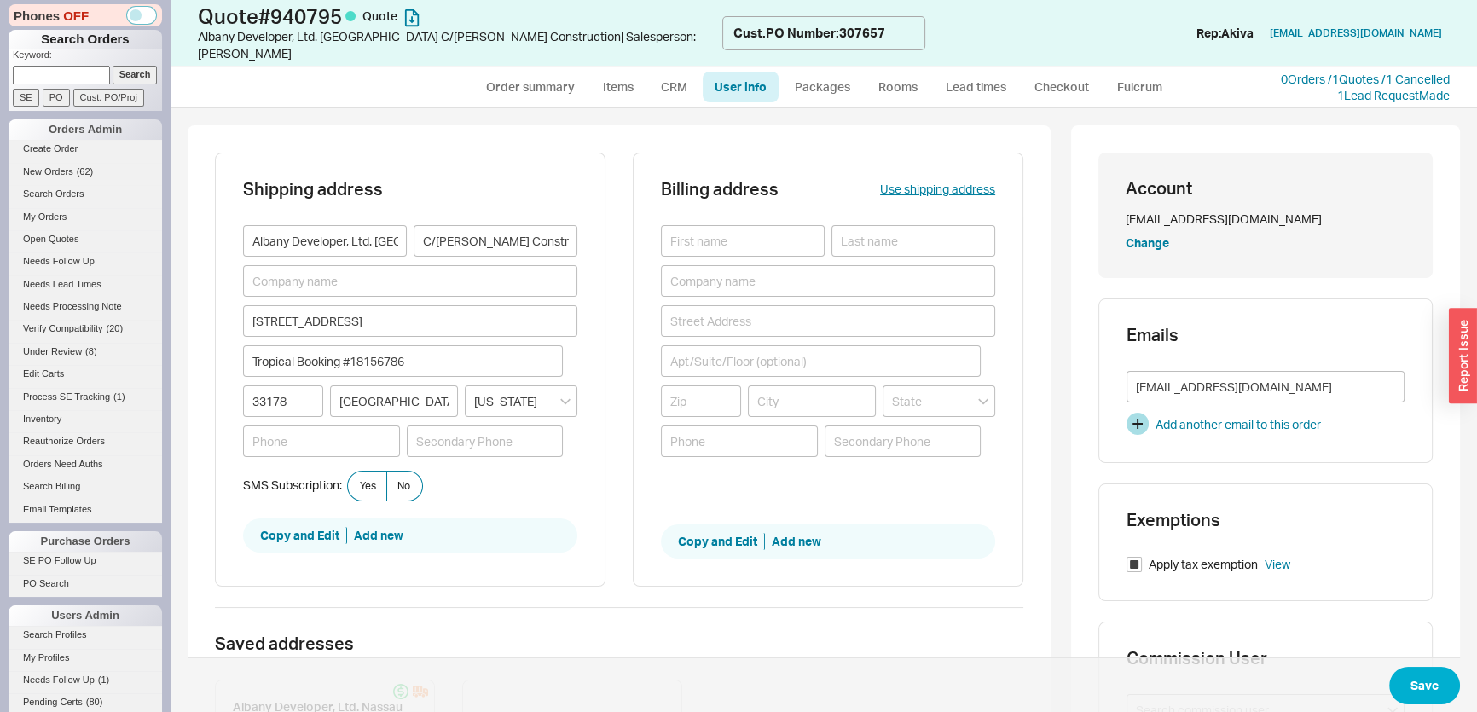
click at [1134, 125] on div "Account ian@tropicallogistix.com Change Emails ian@tropicallogistix.com Add ano…" at bounding box center [1265, 539] width 389 height 829
click at [758, 267] on input at bounding box center [828, 281] width 334 height 32
paste input "Coble Construction Access CoWork Suites One West Plaza Nassau, New Providence"
drag, startPoint x: 745, startPoint y: 258, endPoint x: 1027, endPoint y: 282, distance: 283.4
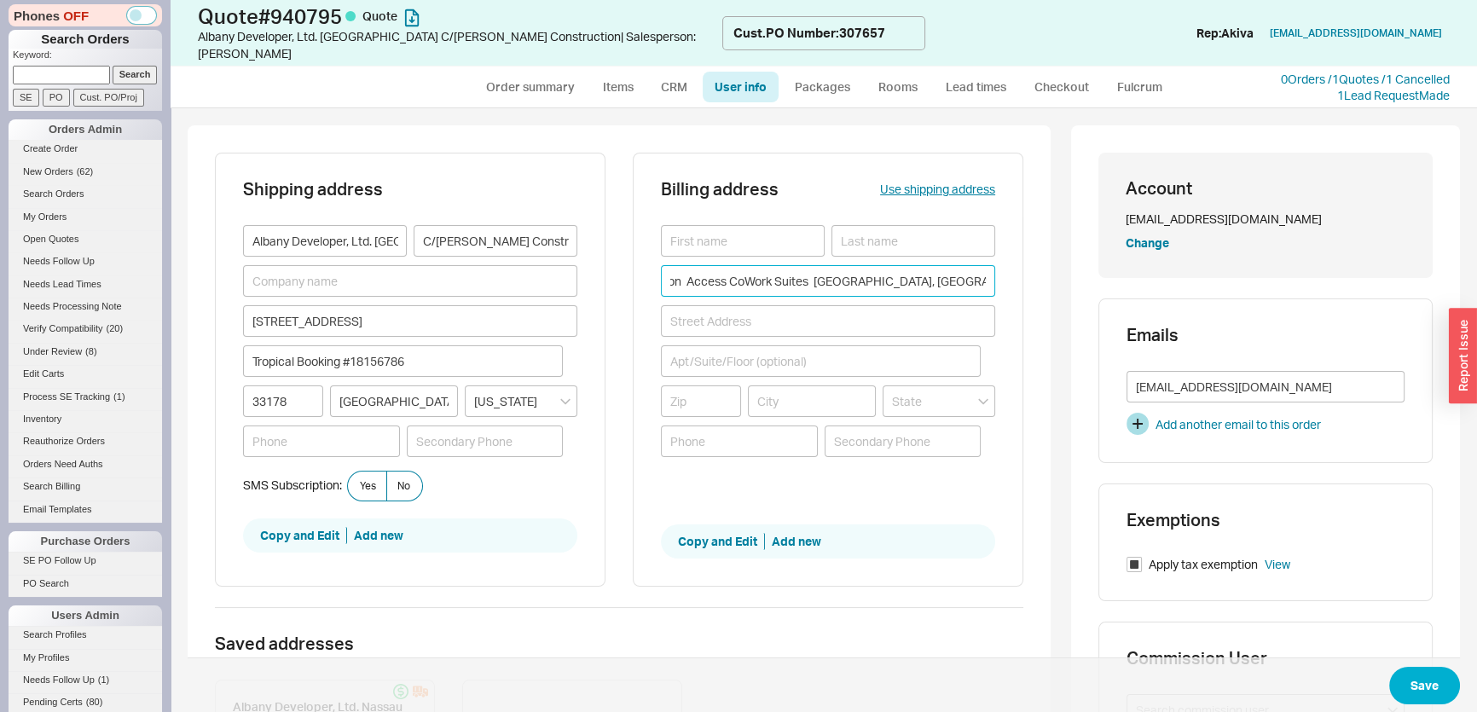
click at [1027, 282] on div "Shipping address Albany Developer, Ltd. Nassau C/O Coble Construction 9505 NW 1…" at bounding box center [619, 539] width 863 height 829
type input "Coble Construction Access CoWork Suites"
click at [820, 306] on input at bounding box center [828, 321] width 334 height 32
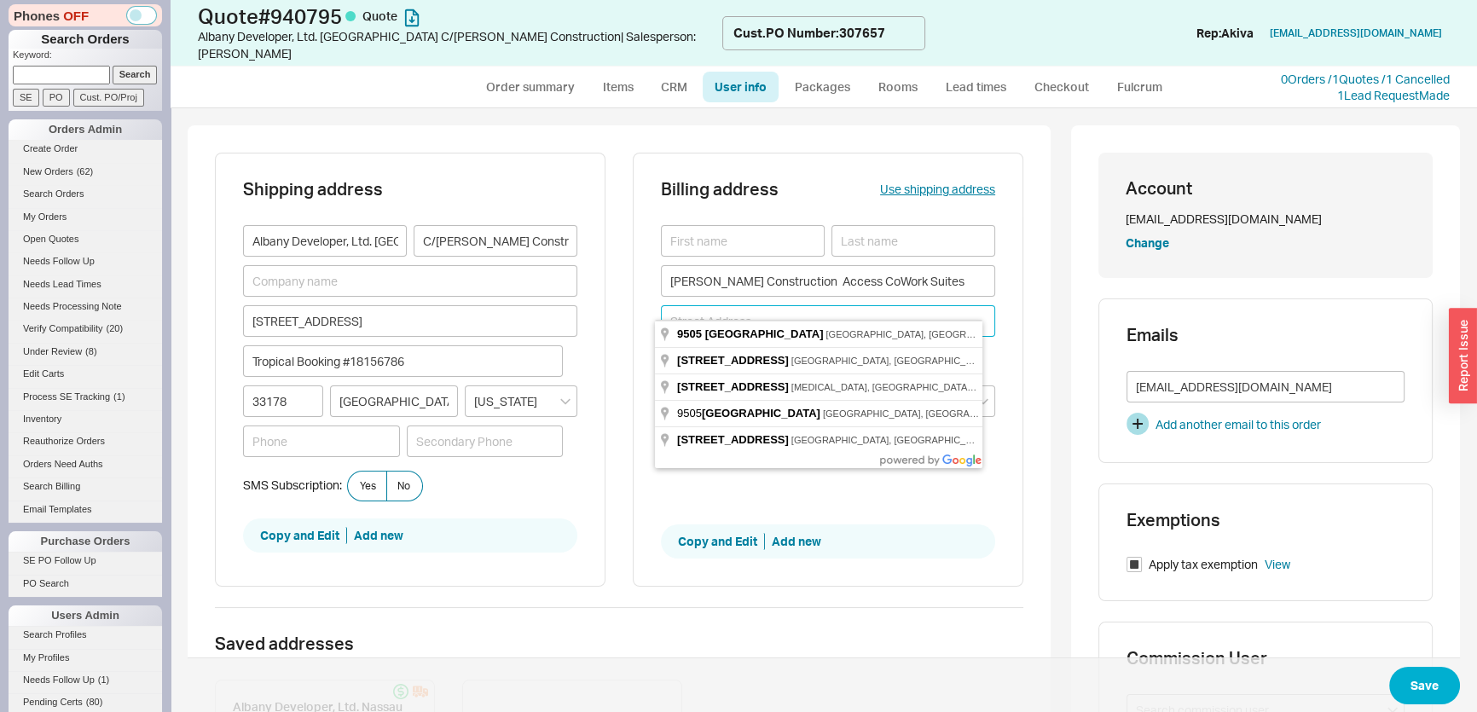
paste input "One West Plaza Nassau, New Providence"
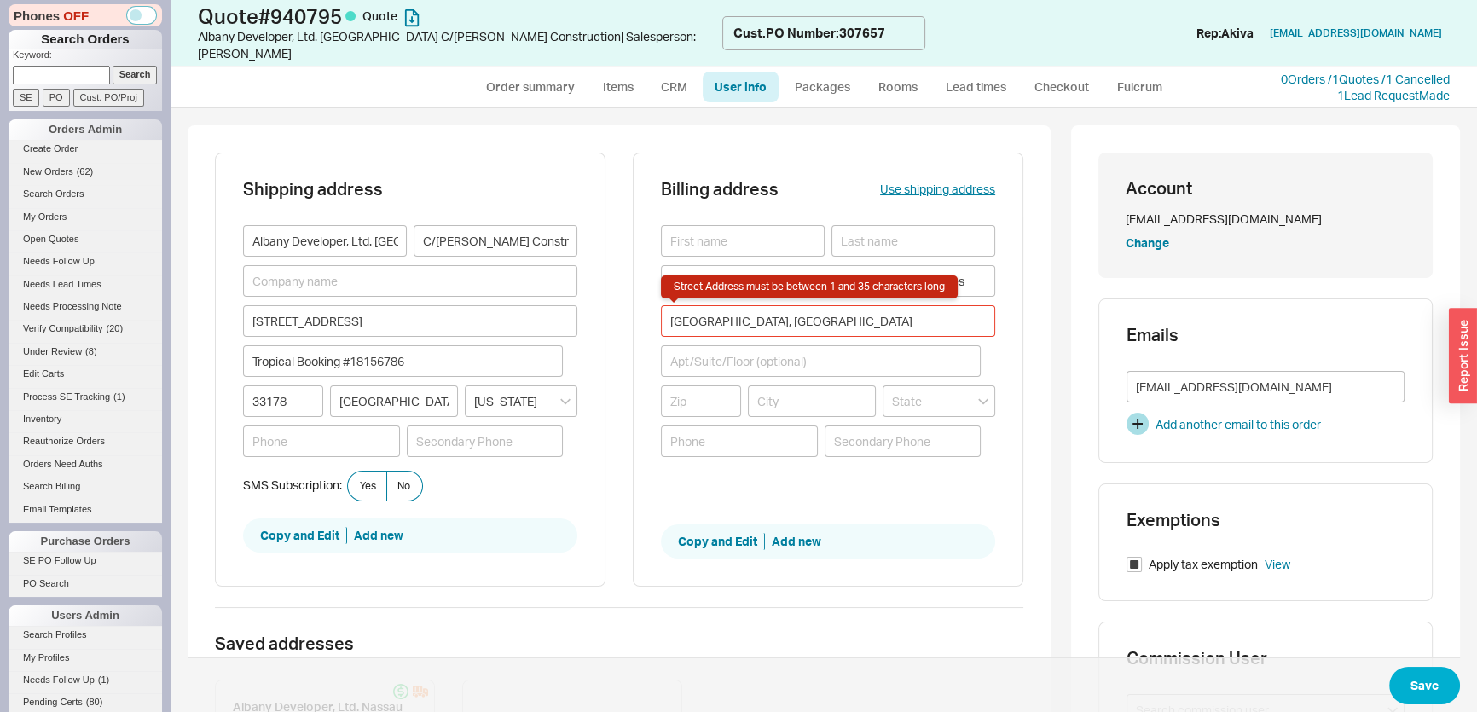
type input "U.S. Route 1"
type input "Providence"
type input "[US_STATE]"
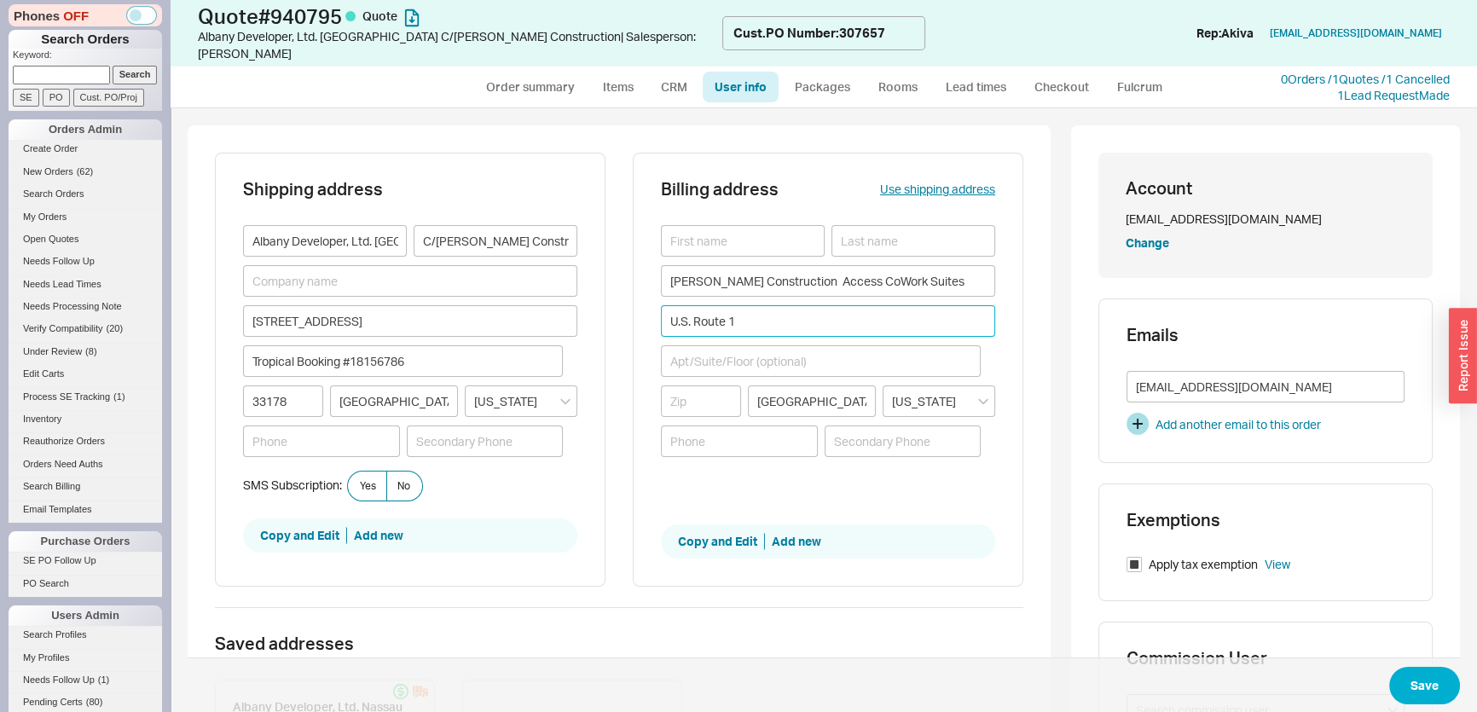
click at [920, 309] on input "U.S. Route 1" at bounding box center [828, 321] width 334 height 32
click at [777, 265] on input "Coble Construction Access CoWork Suites" at bounding box center [828, 281] width 334 height 32
drag, startPoint x: 776, startPoint y: 264, endPoint x: 514, endPoint y: 254, distance: 262.9
click at [514, 254] on div "Shipping address Albany Developer, Ltd. Nassau C/O Coble Construction 9505 NW 1…" at bounding box center [619, 380] width 809 height 455
type input "Access CoWork Suites"
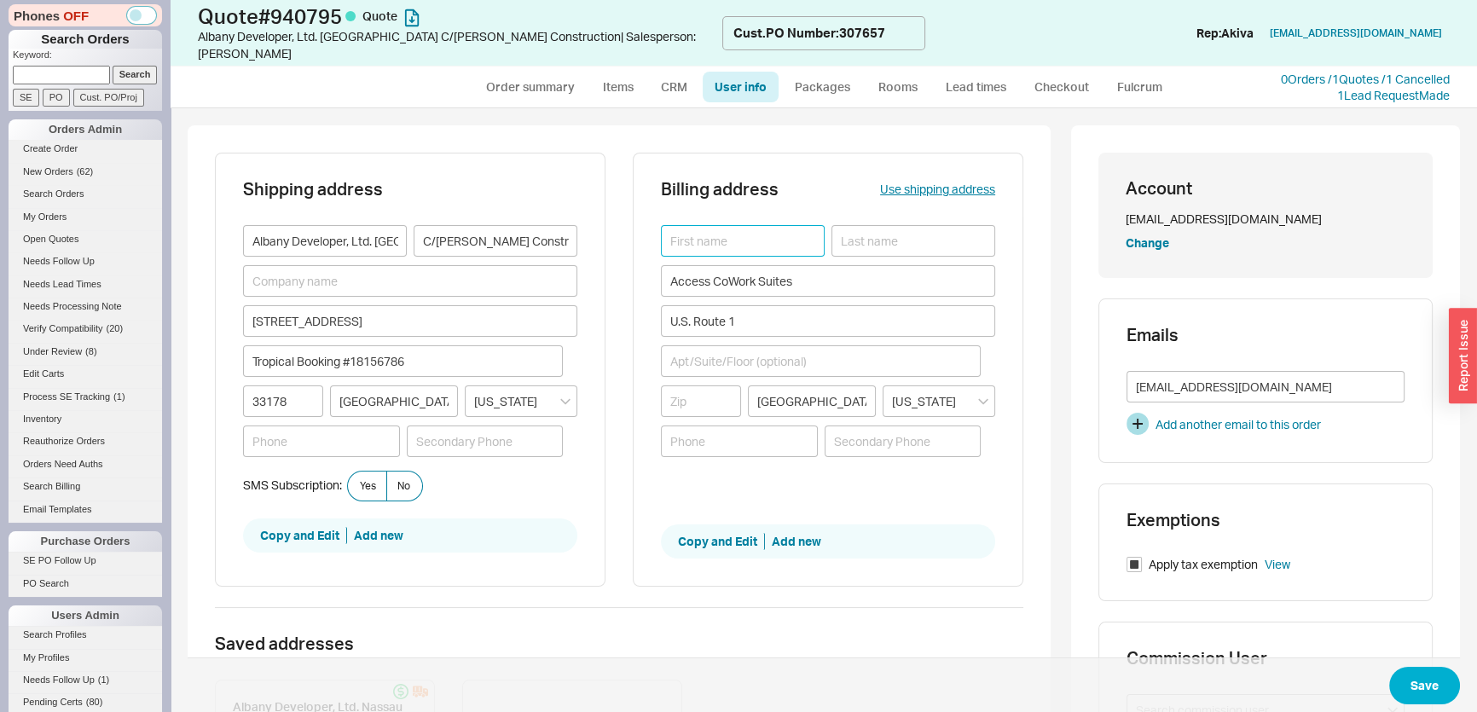
click at [710, 225] on input at bounding box center [743, 241] width 164 height 32
paste input "Coble Construction"
type input "Coble Construction"
drag, startPoint x: 795, startPoint y: 258, endPoint x: 431, endPoint y: 228, distance: 365.4
click at [434, 229] on div "Shipping address Albany Developer, Ltd. Nassau C/O Coble Construction 9505 NW 1…" at bounding box center [619, 380] width 809 height 455
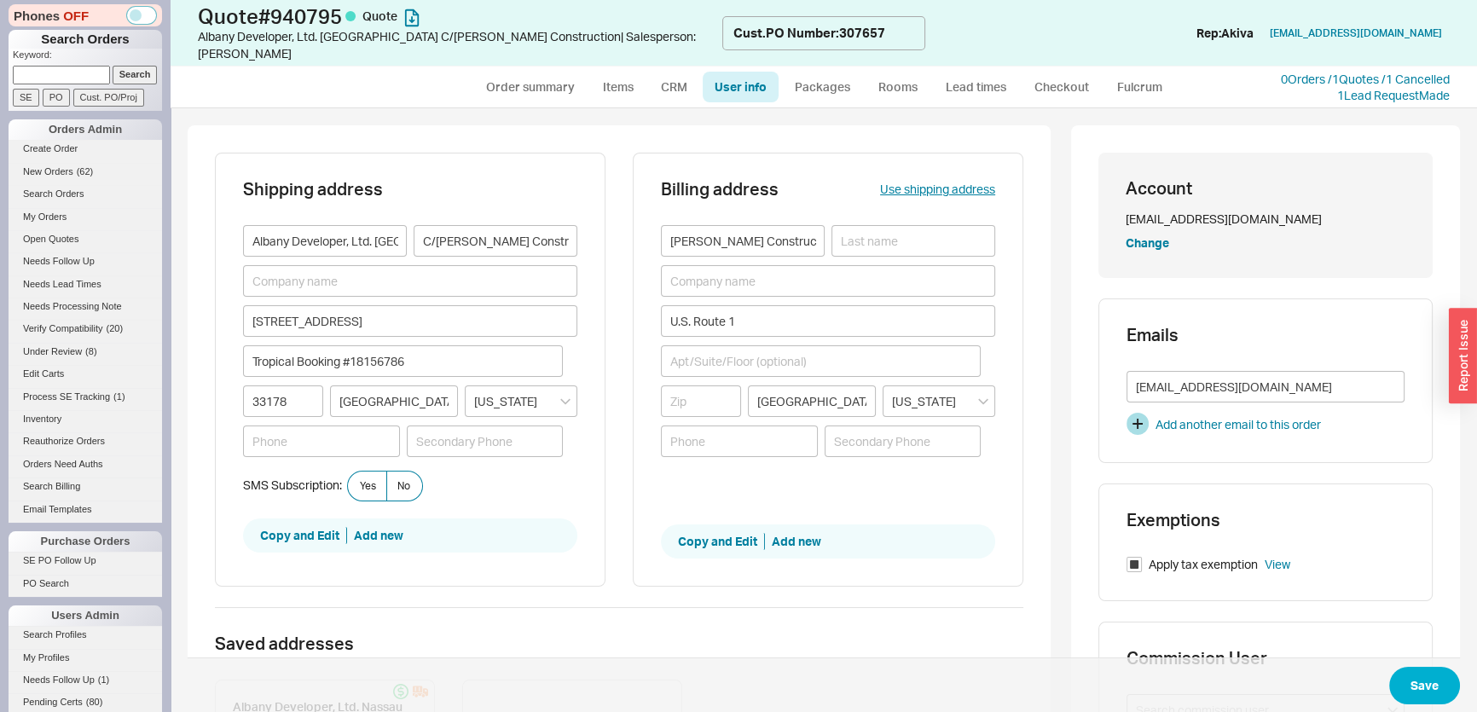
click at [900, 247] on div "Coble Construction U.S. Route 1 Providence Rhode Island" at bounding box center [828, 348] width 334 height 246
click at [899, 225] on input at bounding box center [914, 241] width 164 height 32
paste input "Access CoWork Suites"
type input "Access CoWork Suites"
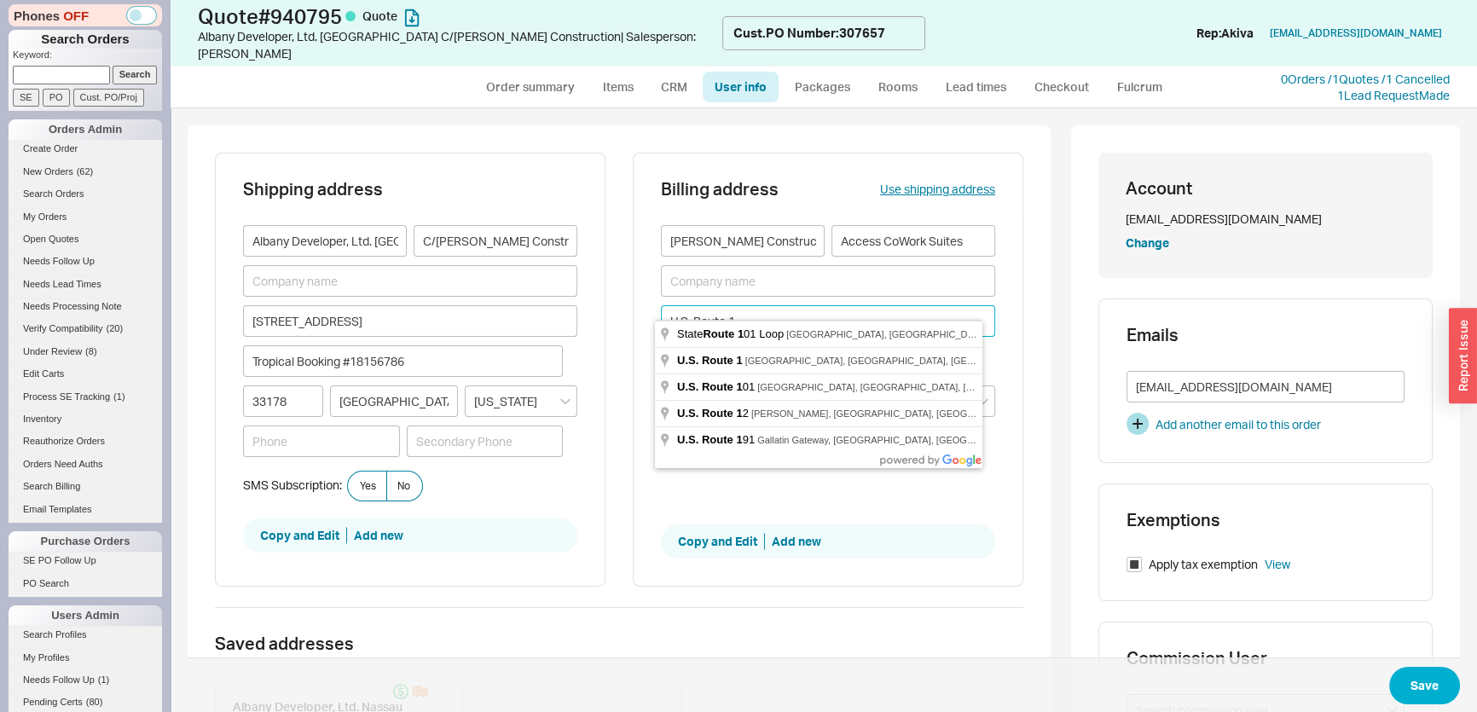
drag, startPoint x: 746, startPoint y: 313, endPoint x: 631, endPoint y: 307, distance: 114.5
click at [633, 307] on div "Billing address Use shipping address Coble Construction Access CoWork Suites U.…" at bounding box center [828, 370] width 391 height 434
type input "o"
click at [719, 265] on input at bounding box center [828, 281] width 334 height 32
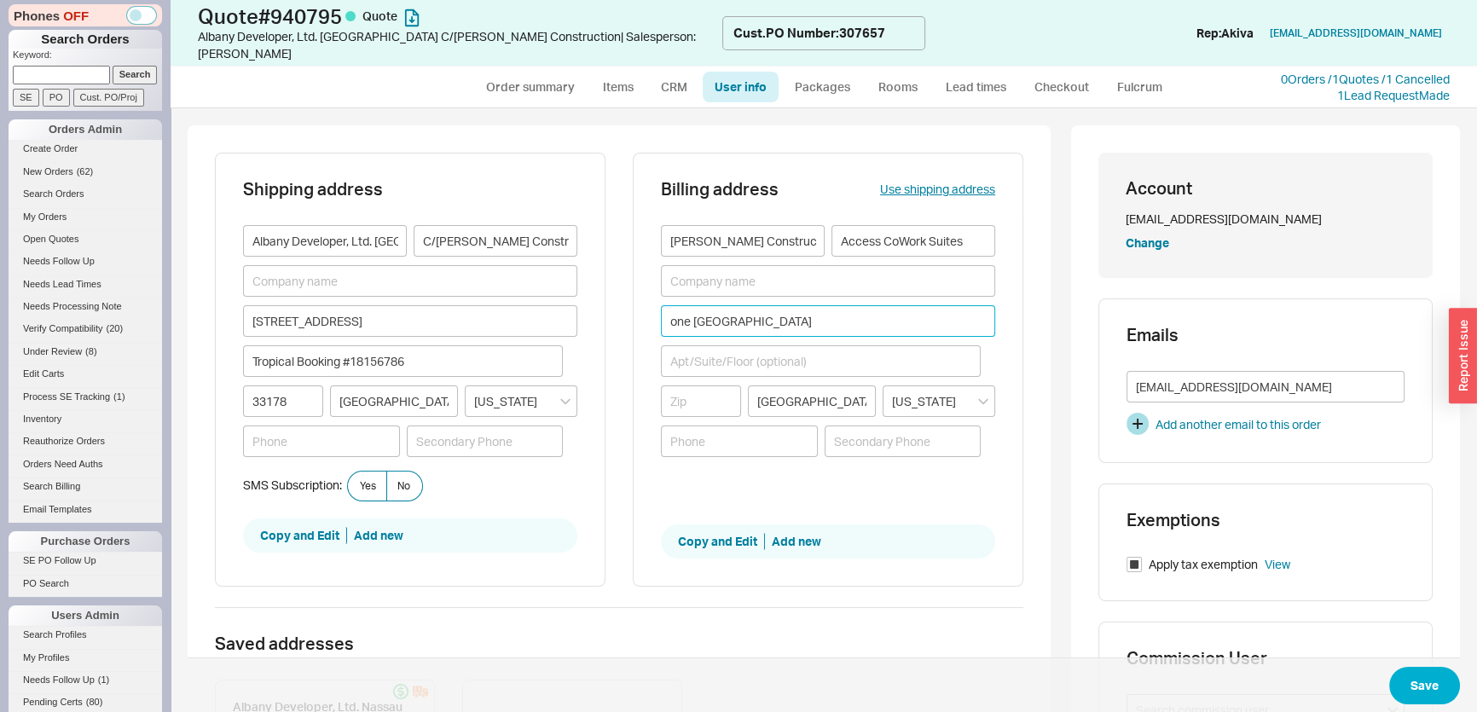
click at [693, 317] on input "one west plaza" at bounding box center [828, 321] width 334 height 32
click at [789, 274] on input at bounding box center [828, 281] width 334 height 32
click at [730, 386] on input at bounding box center [701, 402] width 80 height 32
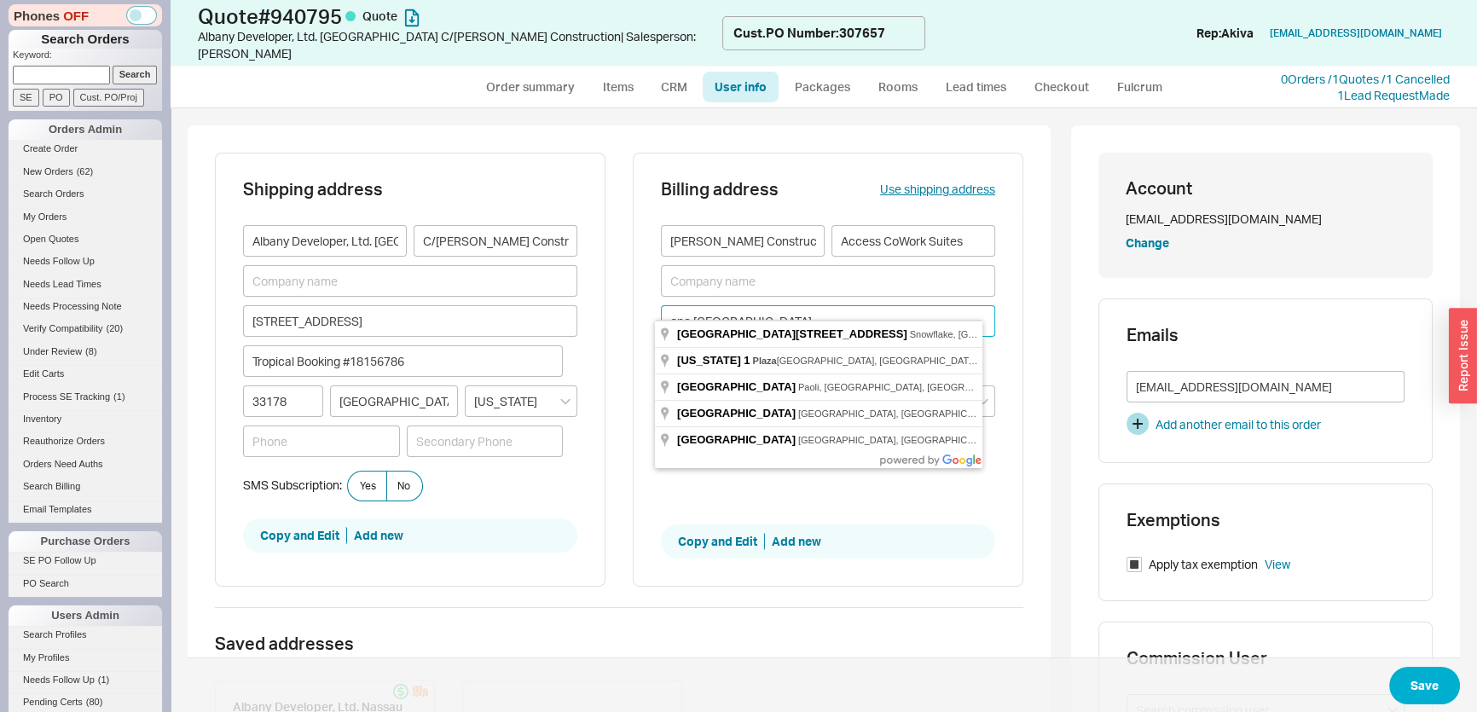
click at [692, 305] on input "one west plaza" at bounding box center [828, 321] width 334 height 32
drag, startPoint x: 691, startPoint y: 300, endPoint x: 606, endPoint y: 302, distance: 85.3
click at [606, 302] on div "Shipping address Albany Developer, Ltd. Nassau C/O Coble Construction 9505 NW 1…" at bounding box center [619, 380] width 809 height 455
click at [731, 305] on input "1 west plaza" at bounding box center [828, 321] width 334 height 32
drag, startPoint x: 754, startPoint y: 299, endPoint x: 564, endPoint y: 290, distance: 190.4
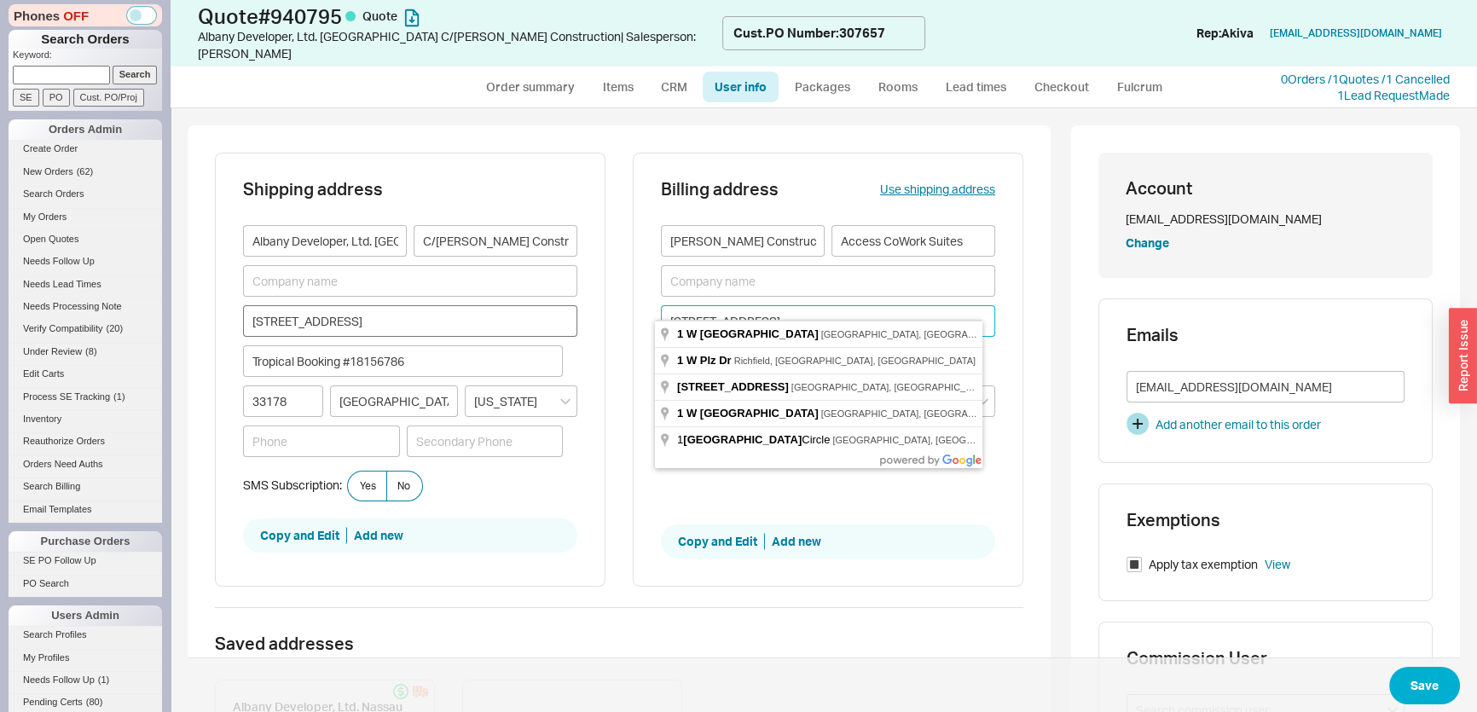
click at [564, 290] on div "Shipping address Albany Developer, Ltd. Nassau C/O Coble Construction 9505 NW 1…" at bounding box center [619, 380] width 809 height 455
click at [661, 305] on input "1 west plaza" at bounding box center [828, 321] width 334 height 32
click at [665, 305] on input "1 west plaza" at bounding box center [828, 321] width 334 height 32
click at [672, 305] on input "1 west plaza" at bounding box center [828, 321] width 334 height 32
type input "one west plaza"
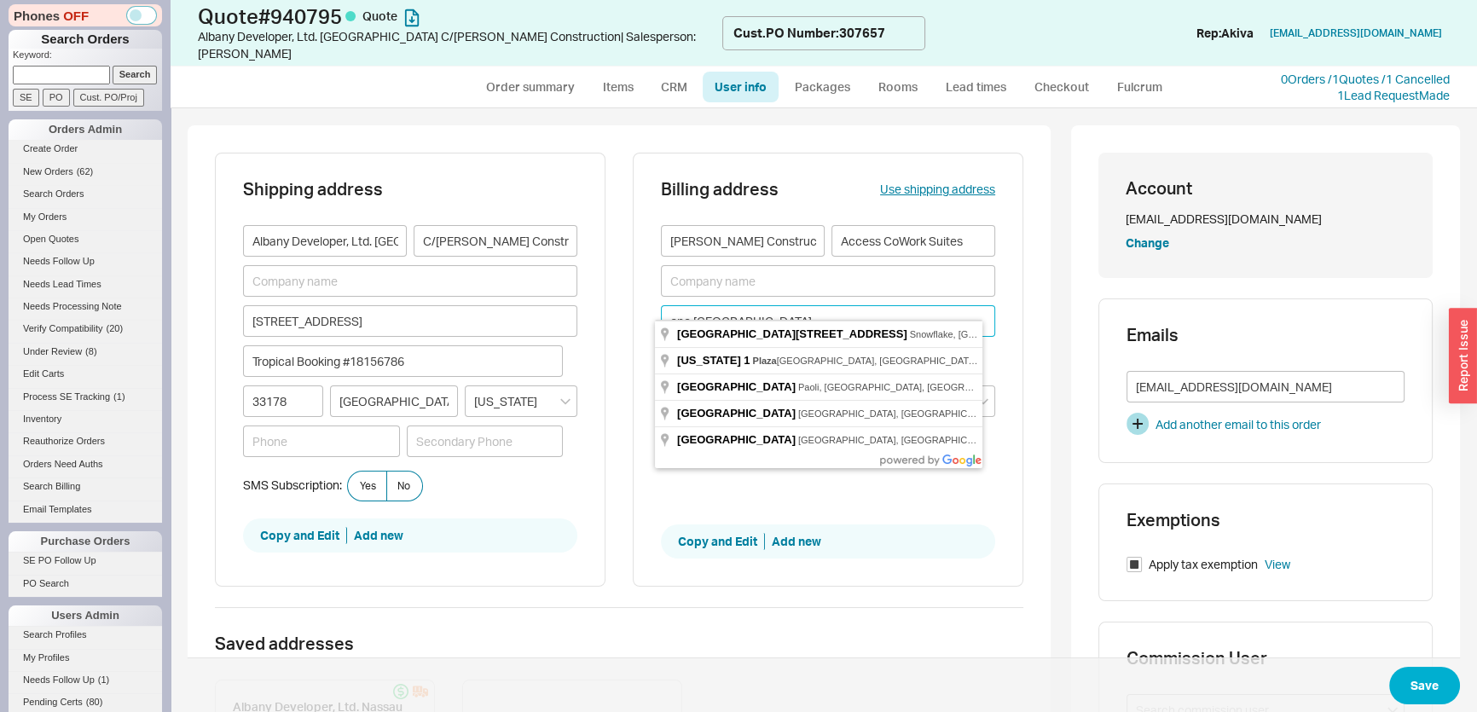
drag, startPoint x: 777, startPoint y: 300, endPoint x: 640, endPoint y: 296, distance: 137.4
click at [640, 296] on div "Billing address Use shipping address Coble Construction Access CoWork Suites on…" at bounding box center [828, 370] width 391 height 434
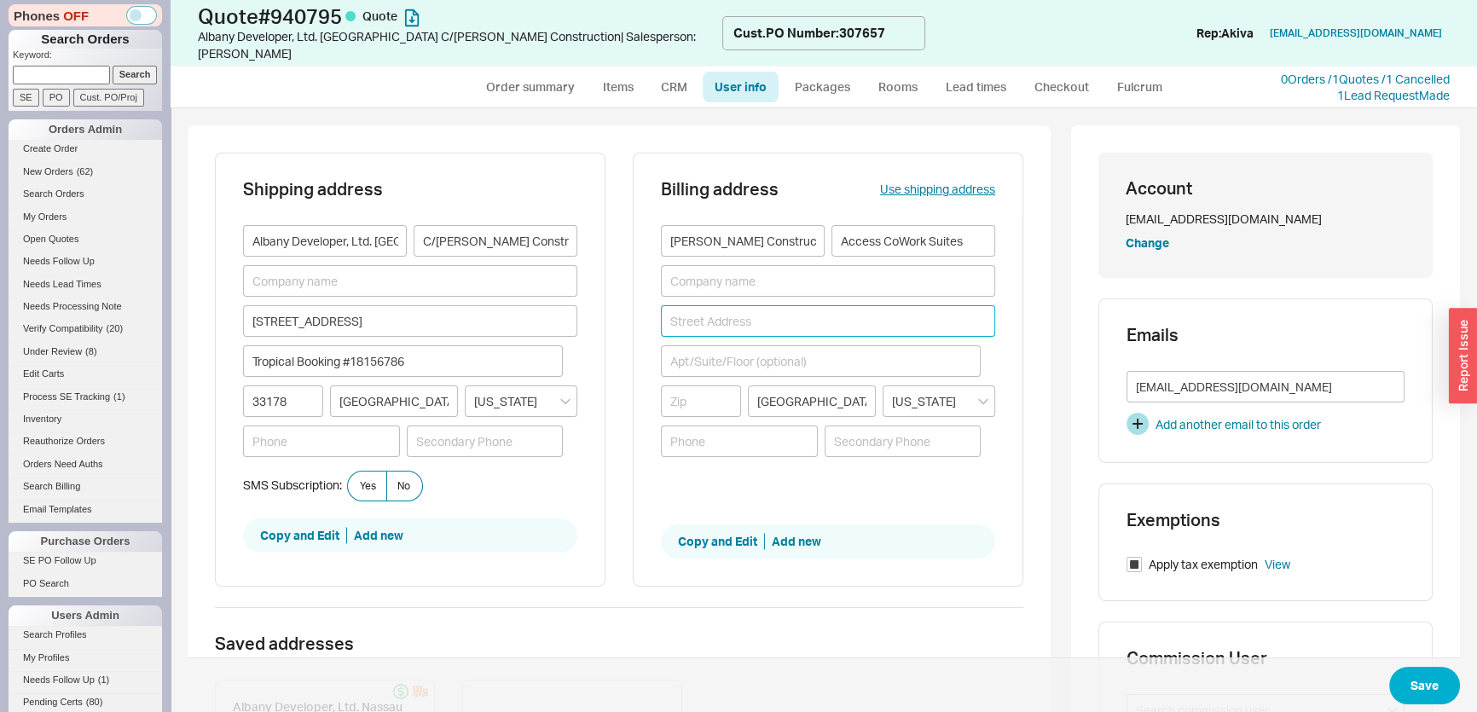
paste input "one west plaza"
type input "one west plaza"
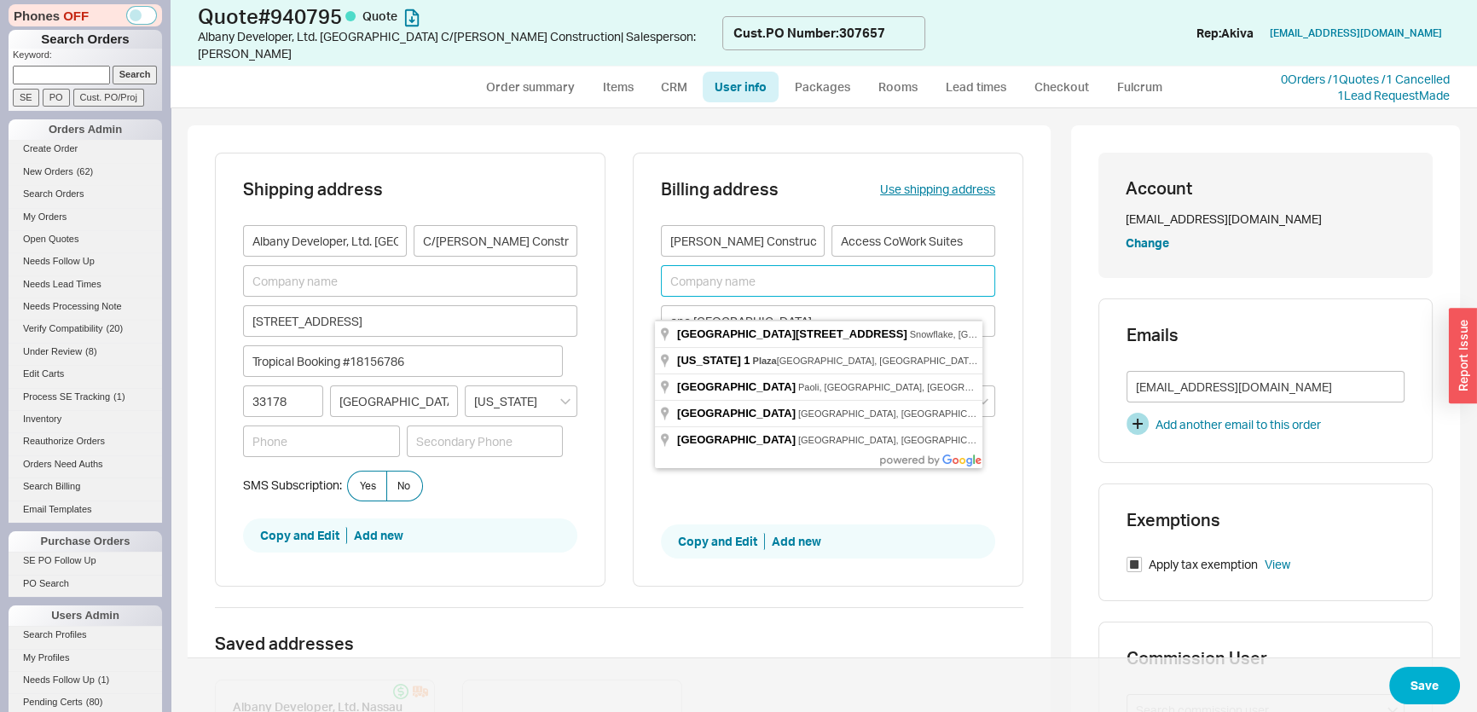
click at [763, 278] on input at bounding box center [828, 281] width 334 height 32
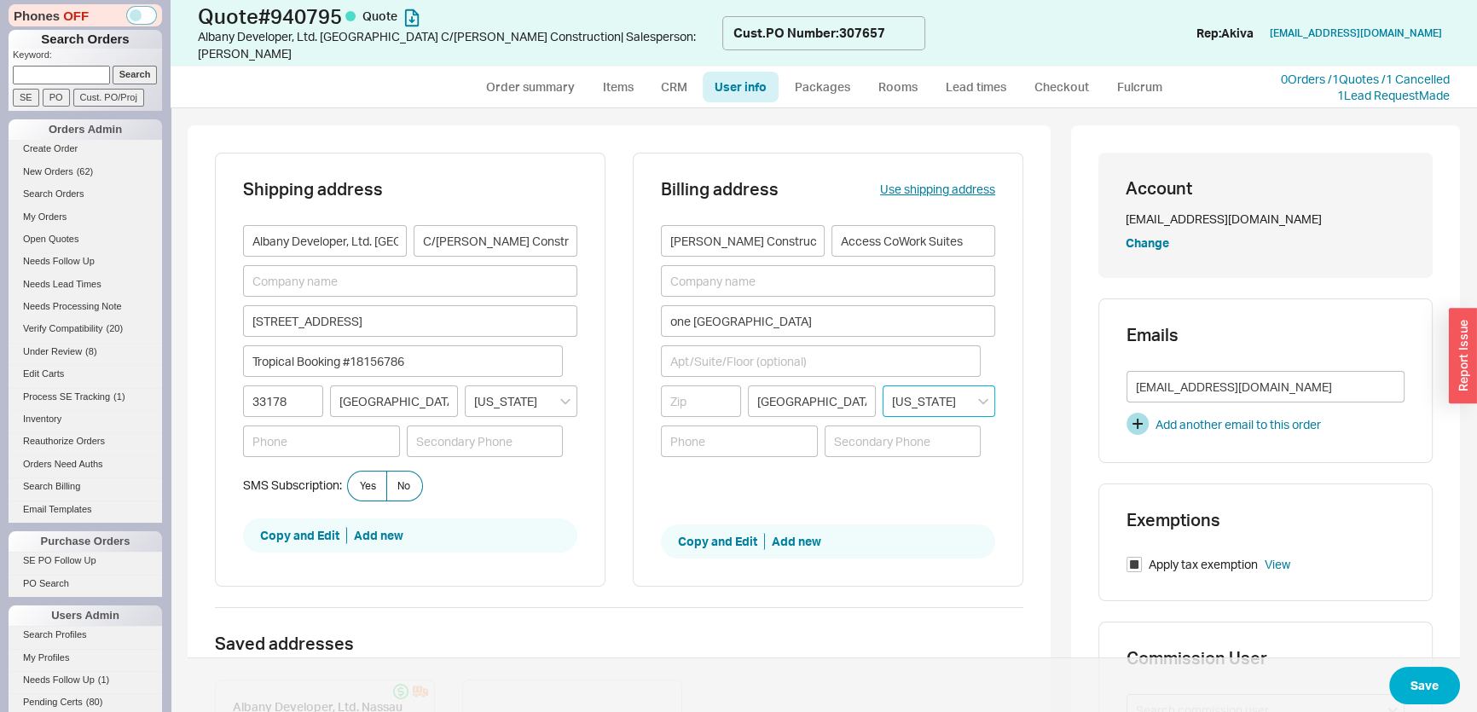
click at [914, 386] on input "[US_STATE]" at bounding box center [939, 402] width 113 height 32
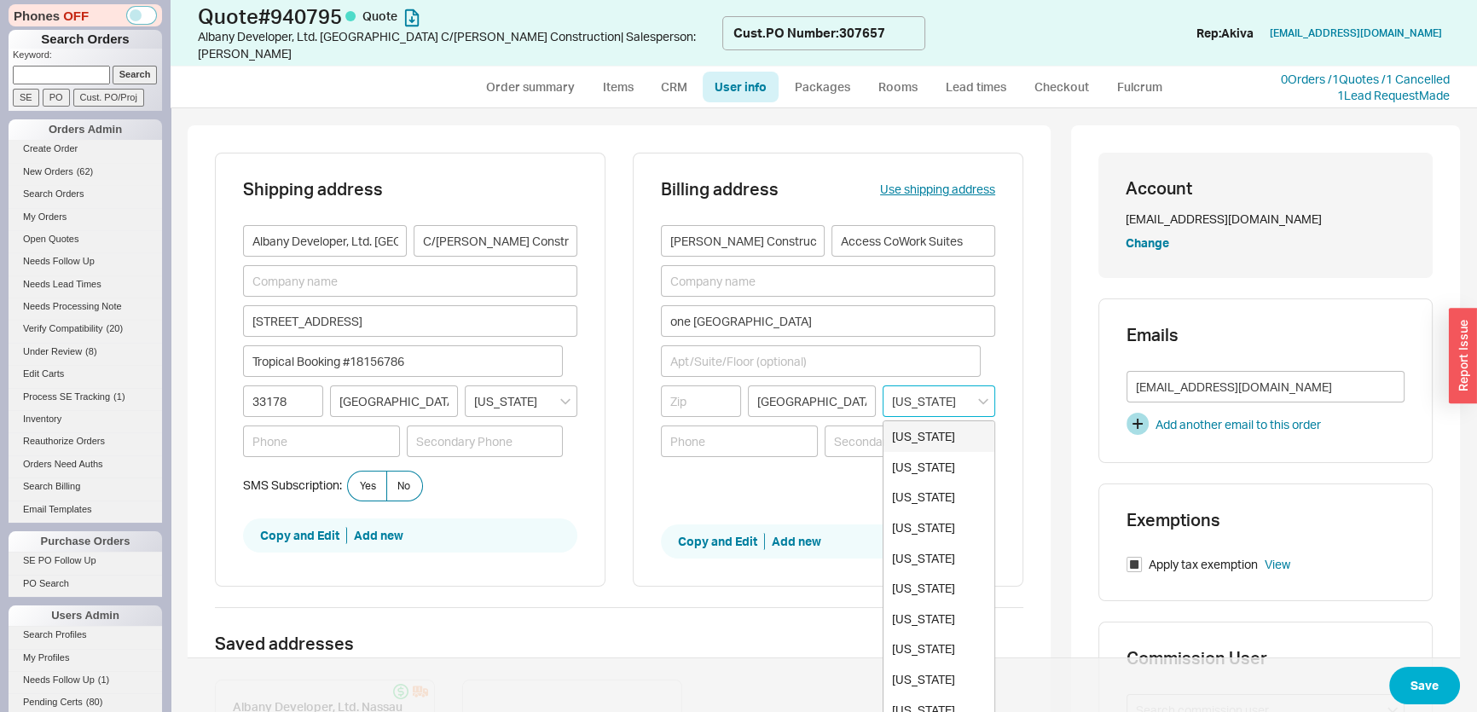
click at [950, 386] on input "[US_STATE]" at bounding box center [939, 402] width 113 height 32
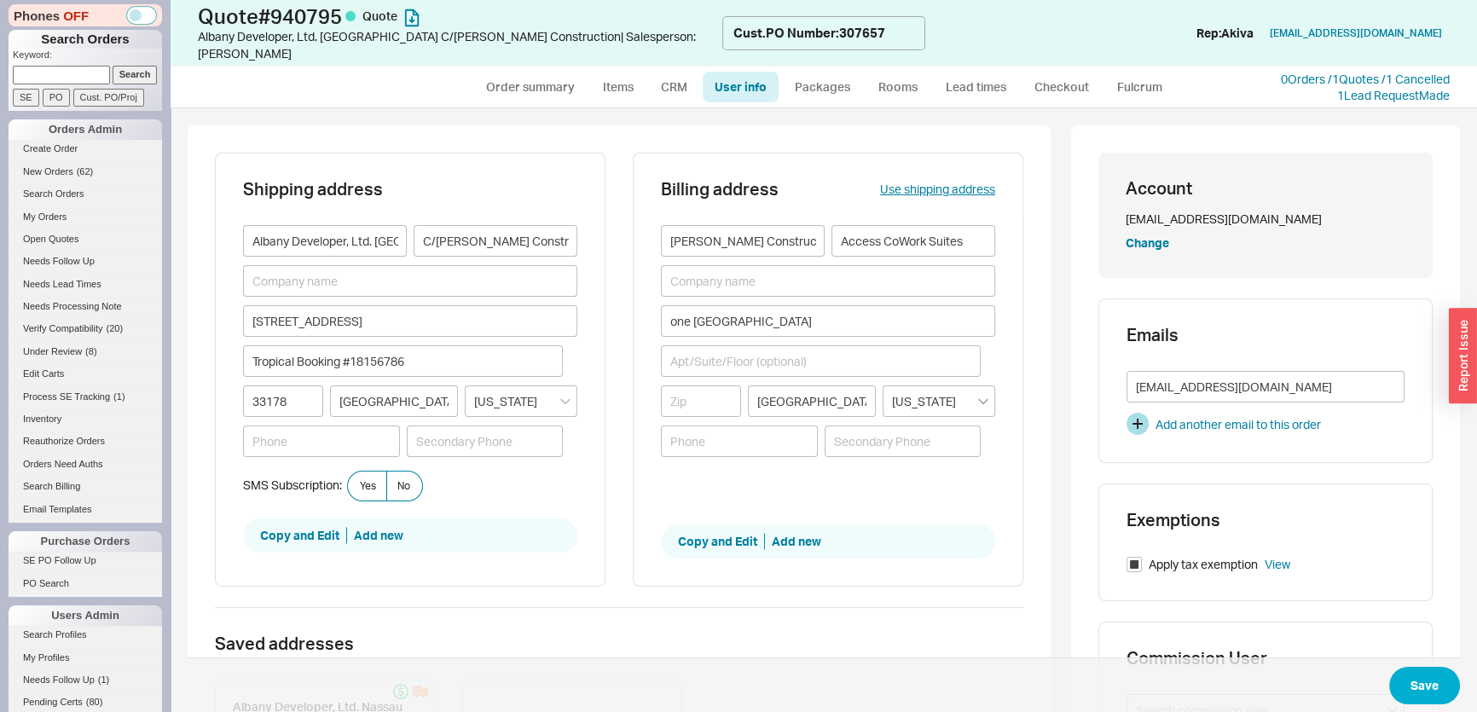
click at [978, 398] on icon "open menu" at bounding box center [983, 401] width 10 height 7
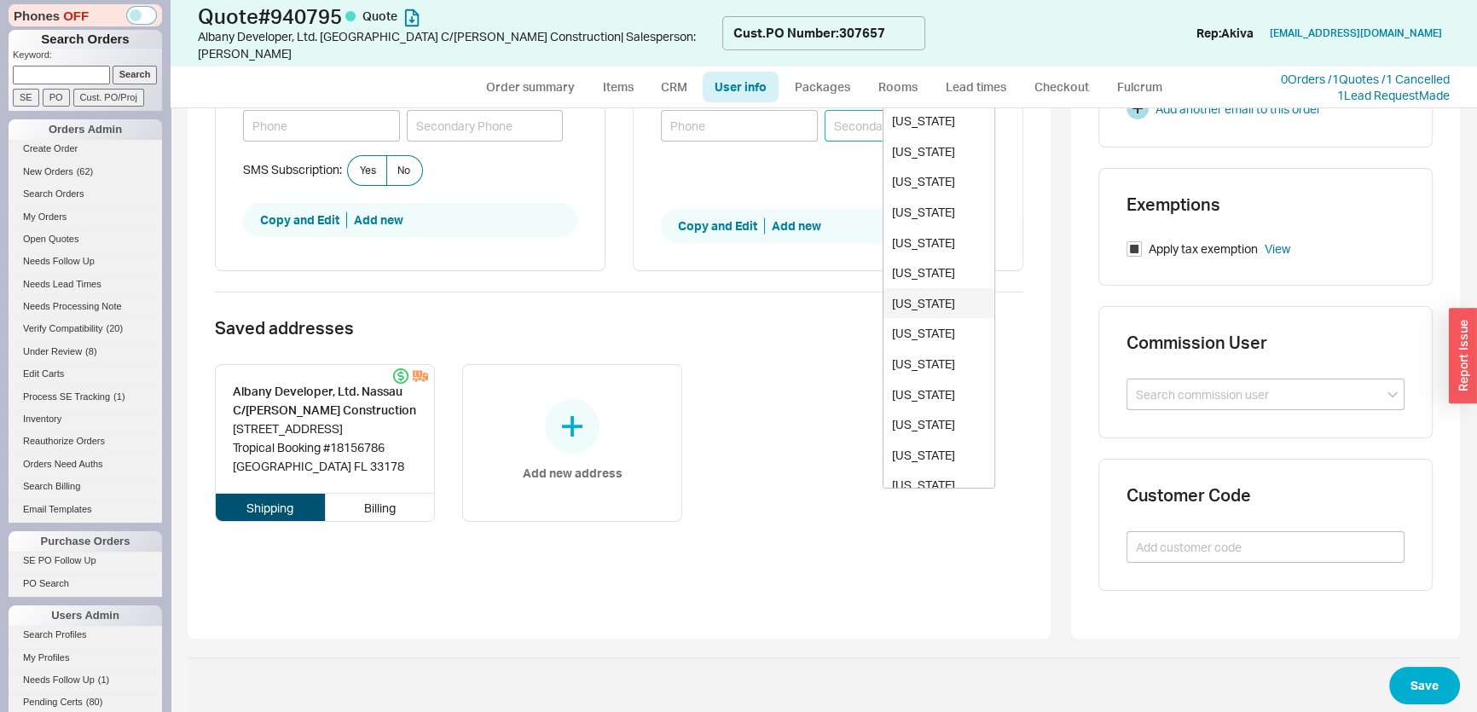
click at [833, 110] on input at bounding box center [903, 126] width 157 height 32
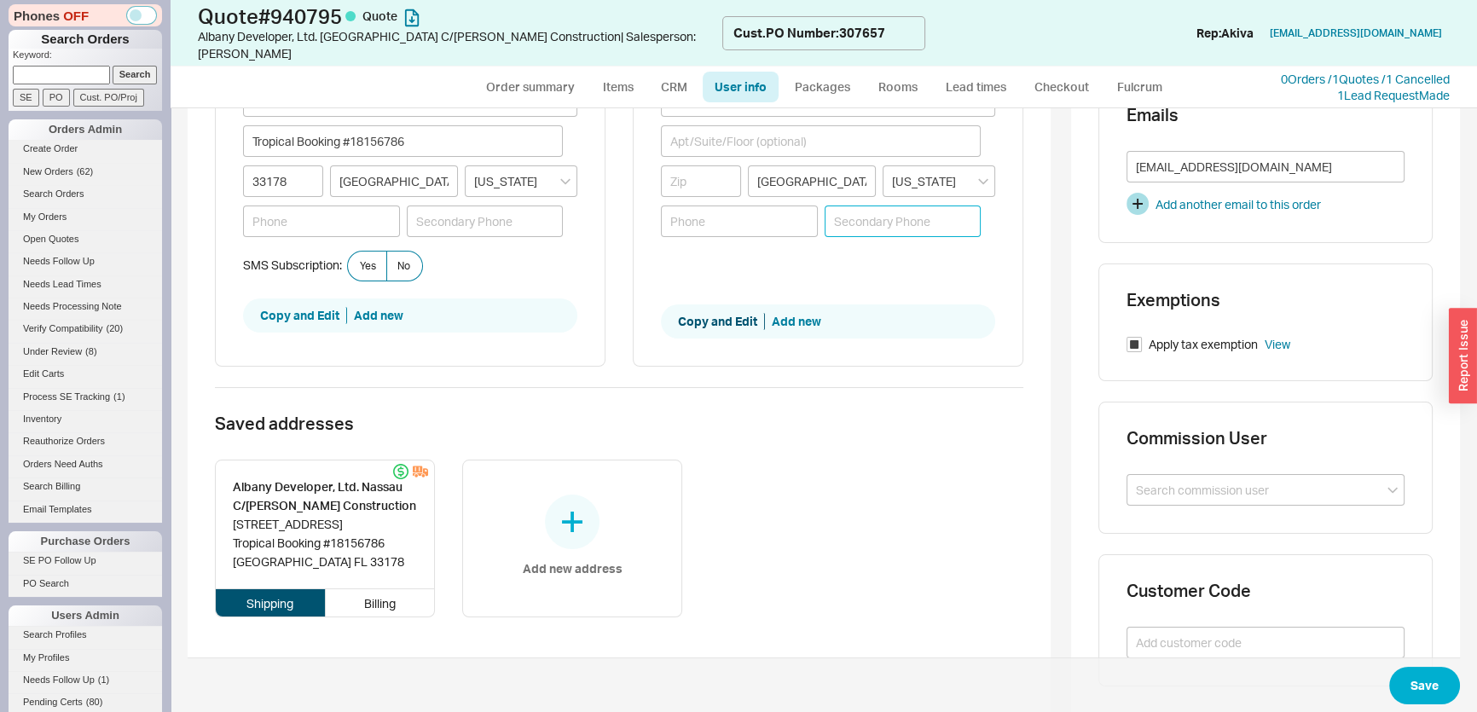
scroll to position [6, 0]
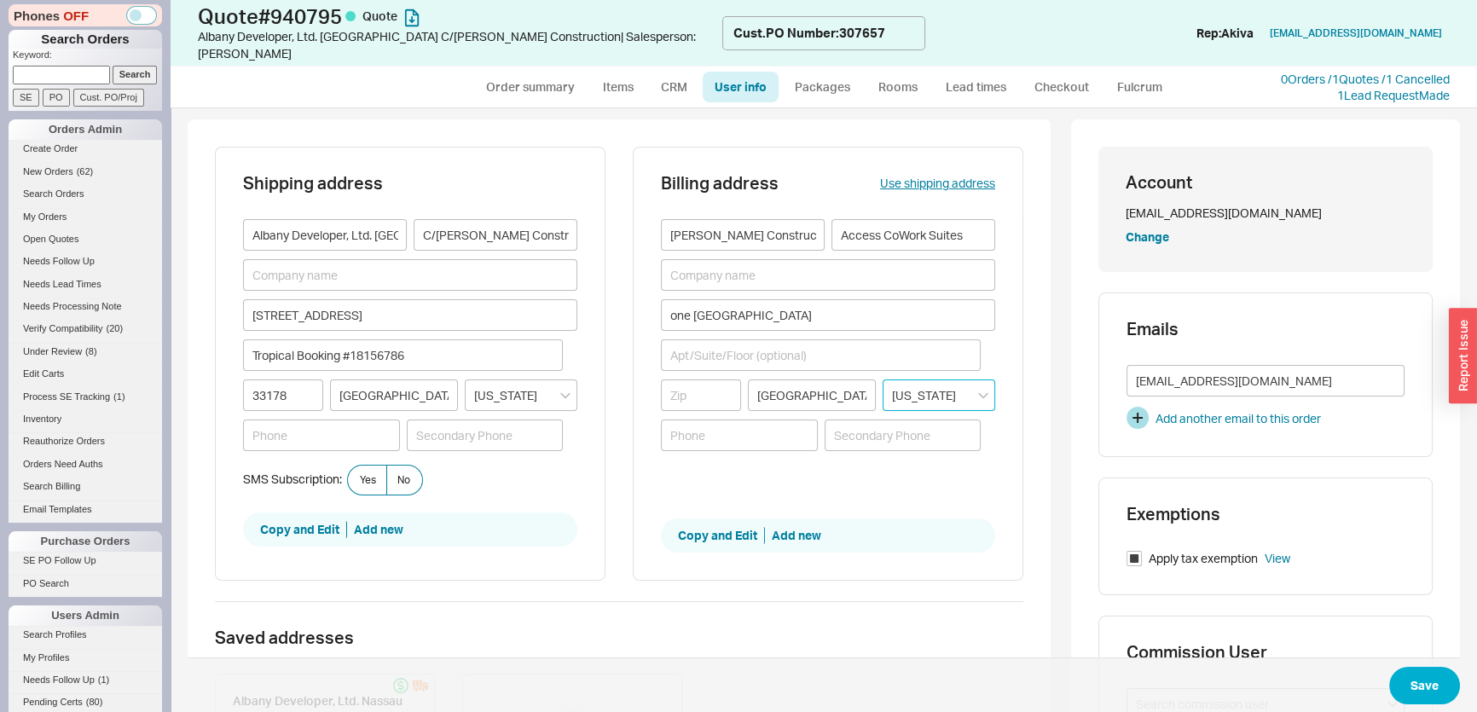
click at [958, 380] on input "[US_STATE]" at bounding box center [939, 396] width 113 height 32
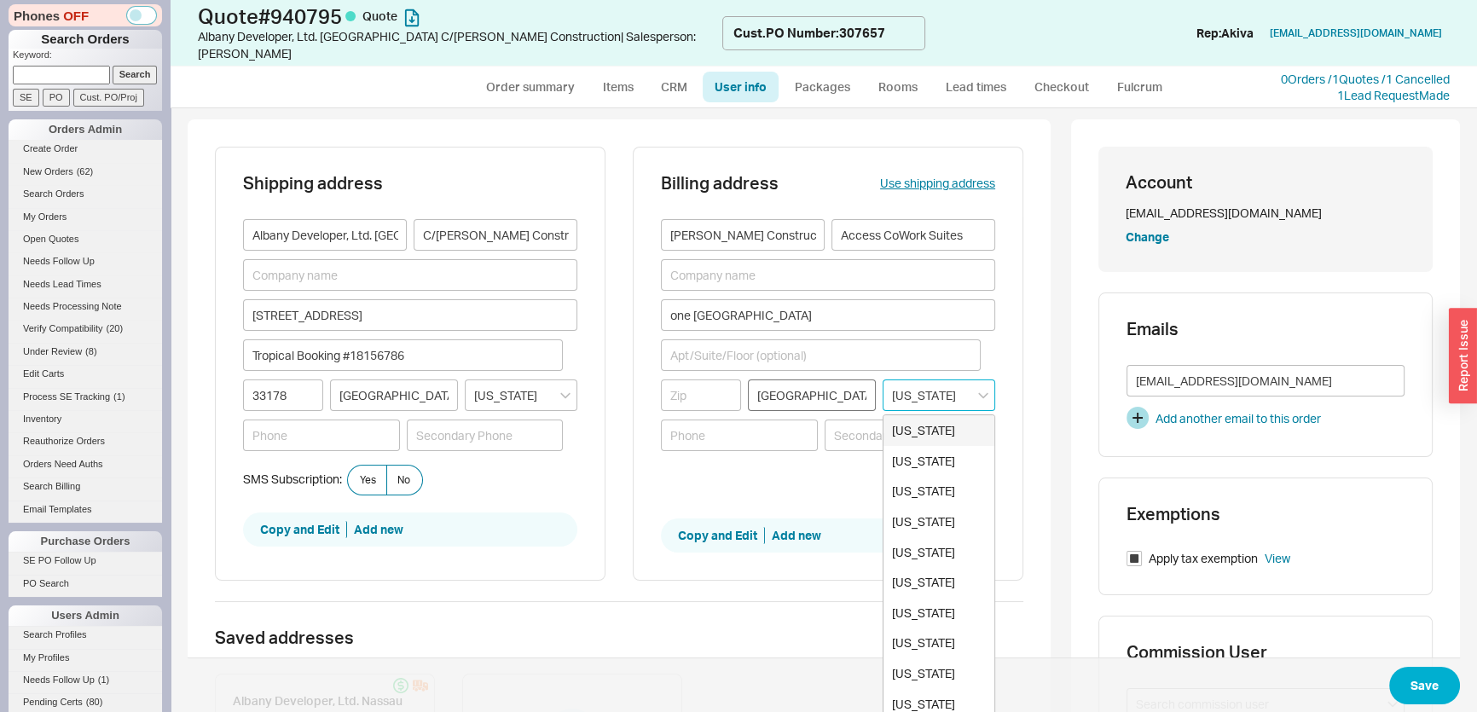
scroll to position [0, 0]
drag, startPoint x: 958, startPoint y: 368, endPoint x: 861, endPoint y: 363, distance: 97.3
click at [861, 380] on div "Providence Rhode Island New York New Jersey Alabama Alaska Arizona Arkansas Cal…" at bounding box center [828, 396] width 334 height 32
click at [950, 383] on input "ba" at bounding box center [939, 396] width 113 height 32
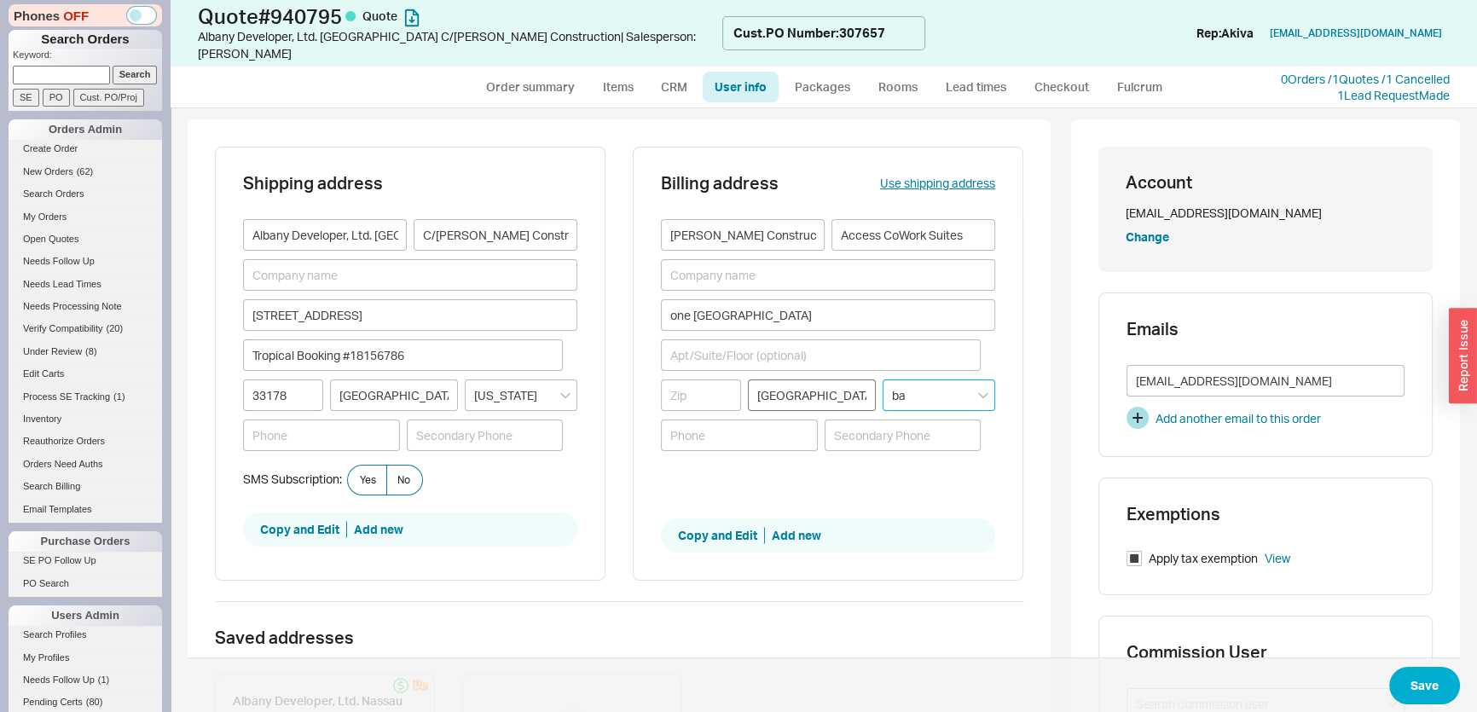
type input "ba"
drag, startPoint x: 848, startPoint y: 387, endPoint x: 720, endPoint y: 369, distance: 129.2
click at [720, 380] on div "Providence ba" at bounding box center [828, 396] width 334 height 32
click at [835, 380] on input "Providence" at bounding box center [812, 396] width 128 height 32
drag, startPoint x: 835, startPoint y: 379, endPoint x: 606, endPoint y: 376, distance: 229.5
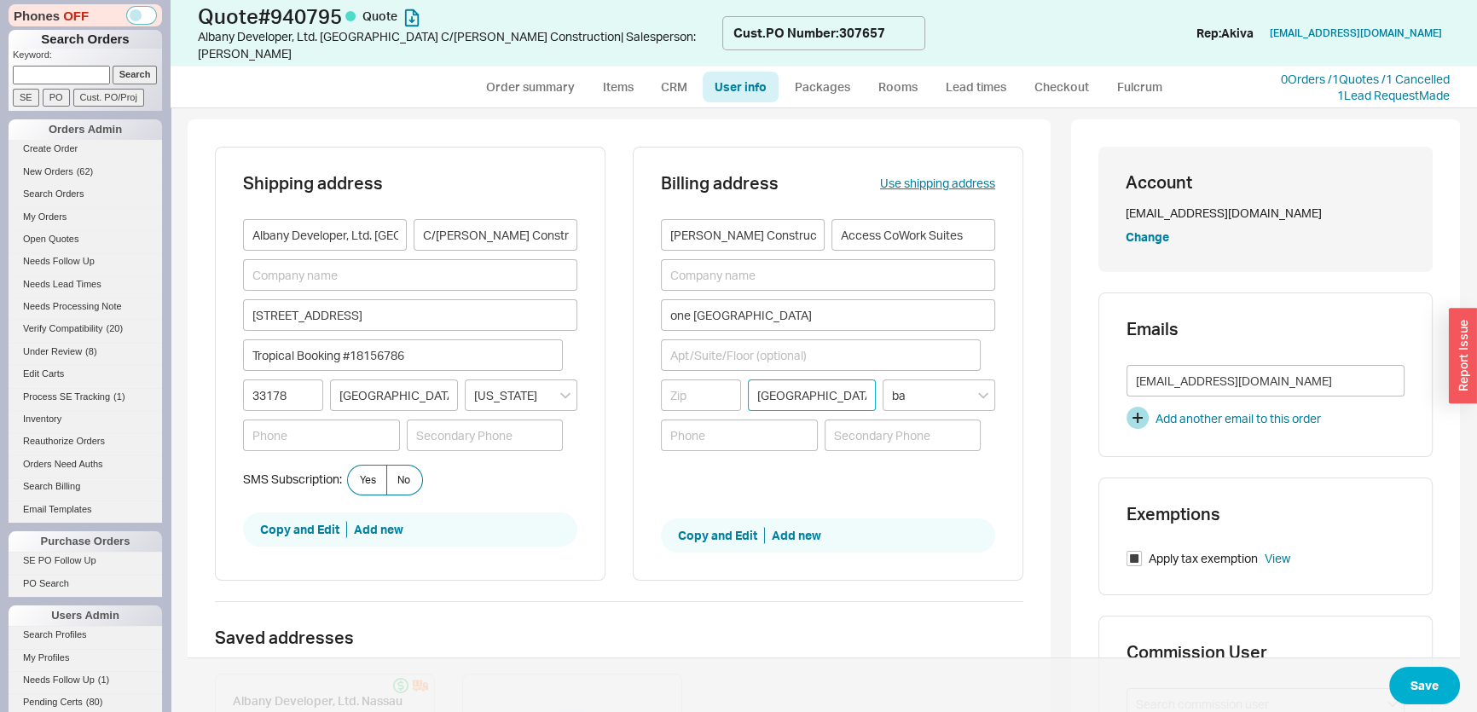
click at [606, 376] on div "Shipping address Albany Developer, Ltd. Nassau C/O Coble Construction 9505 NW 1…" at bounding box center [619, 374] width 809 height 455
paste input "Nassau, New"
type input "Nassau, New Providence"
click at [883, 380] on input "ba" at bounding box center [939, 396] width 113 height 32
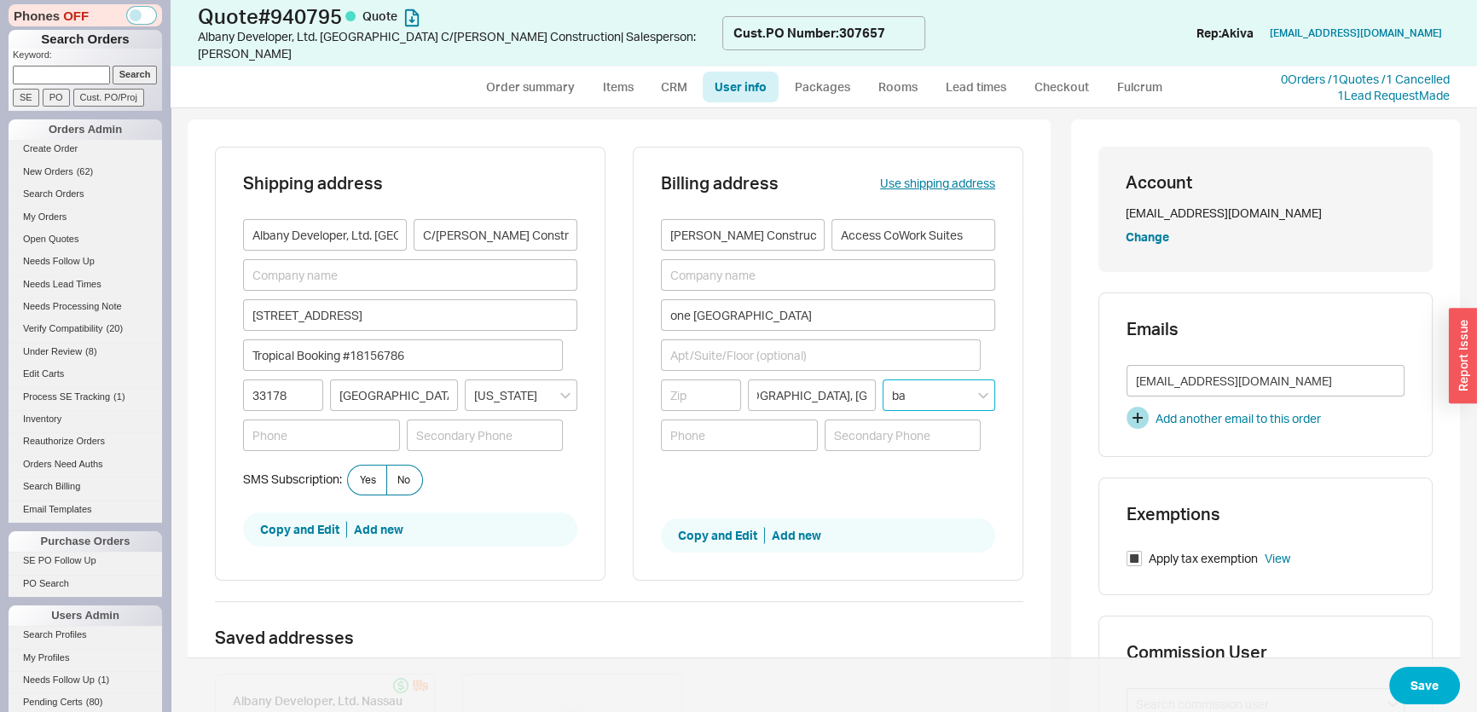
scroll to position [0, 0]
click at [978, 393] on icon "close menu" at bounding box center [983, 396] width 10 height 6
drag, startPoint x: 947, startPoint y: 364, endPoint x: 701, endPoint y: 383, distance: 246.4
click at [701, 383] on div "Nassau, New Providence ba" at bounding box center [828, 396] width 334 height 32
click at [909, 415] on div "[US_STATE][GEOGRAPHIC_DATA]" at bounding box center [939, 438] width 111 height 47
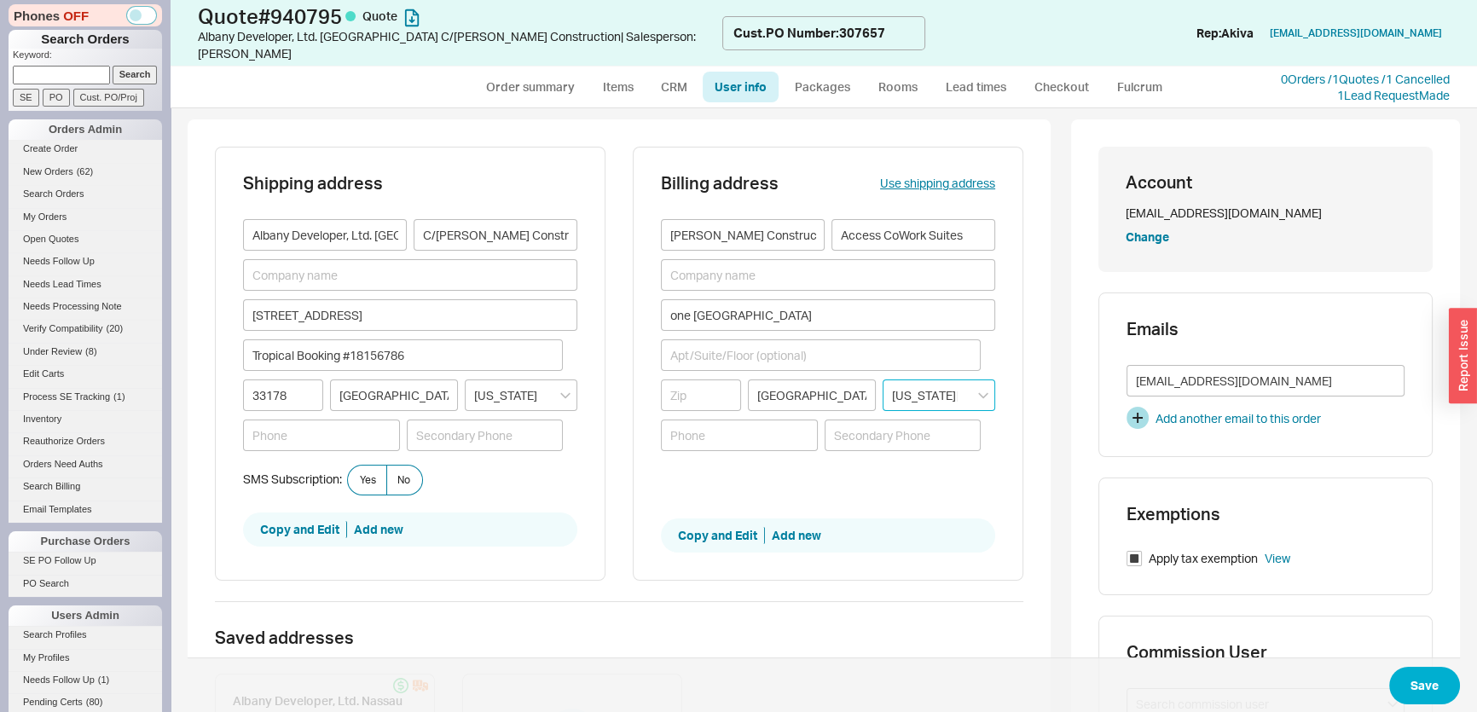
click at [949, 384] on input "[US_STATE][GEOGRAPHIC_DATA]" at bounding box center [939, 396] width 113 height 32
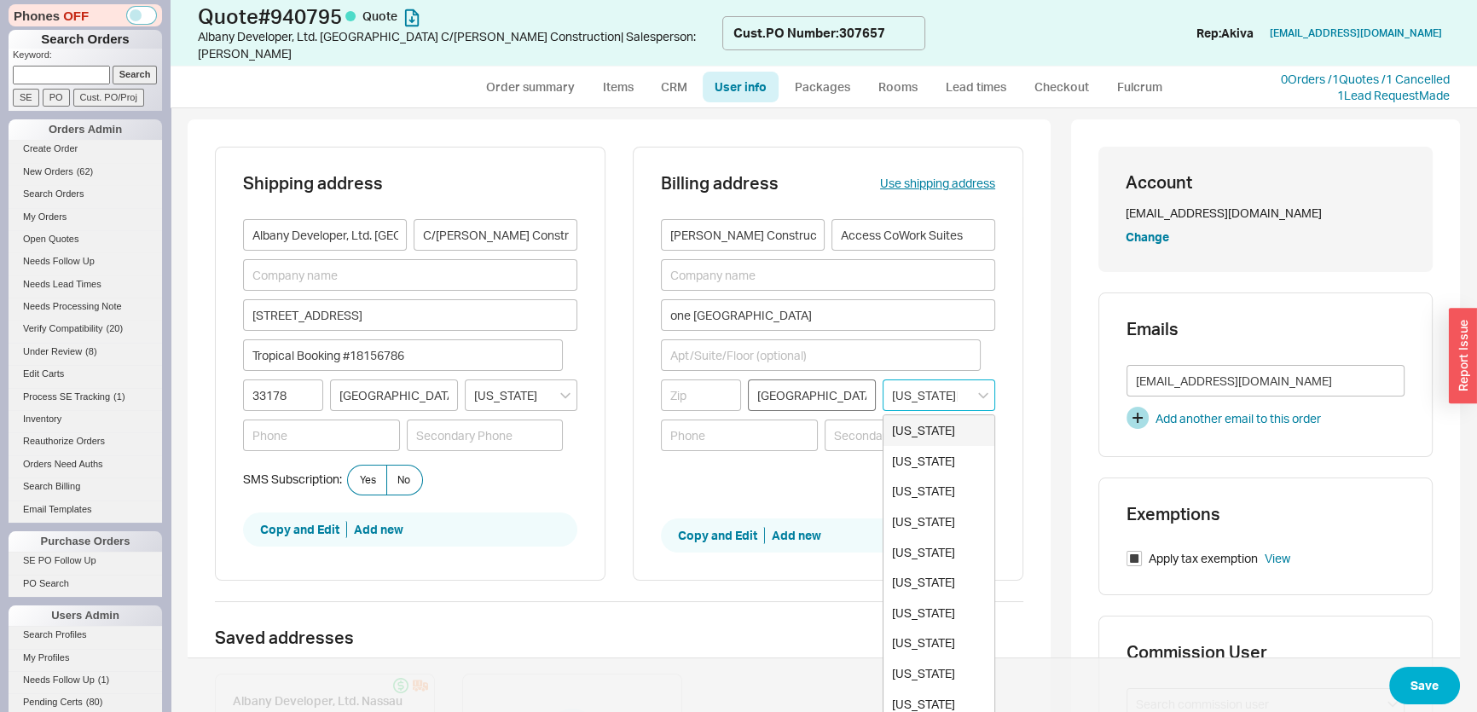
drag, startPoint x: 955, startPoint y: 375, endPoint x: 836, endPoint y: 372, distance: 119.5
click at [836, 380] on div "Nassau, New Providence US Virgin Islands New York New Jersey Alabama Alaska Ari…" at bounding box center [828, 396] width 334 height 32
drag, startPoint x: 922, startPoint y: 374, endPoint x: 775, endPoint y: 377, distance: 146.7
click at [775, 380] on div "Nassau, New Providence innds No results found" at bounding box center [828, 396] width 334 height 32
drag, startPoint x: 906, startPoint y: 377, endPoint x: 787, endPoint y: 372, distance: 118.7
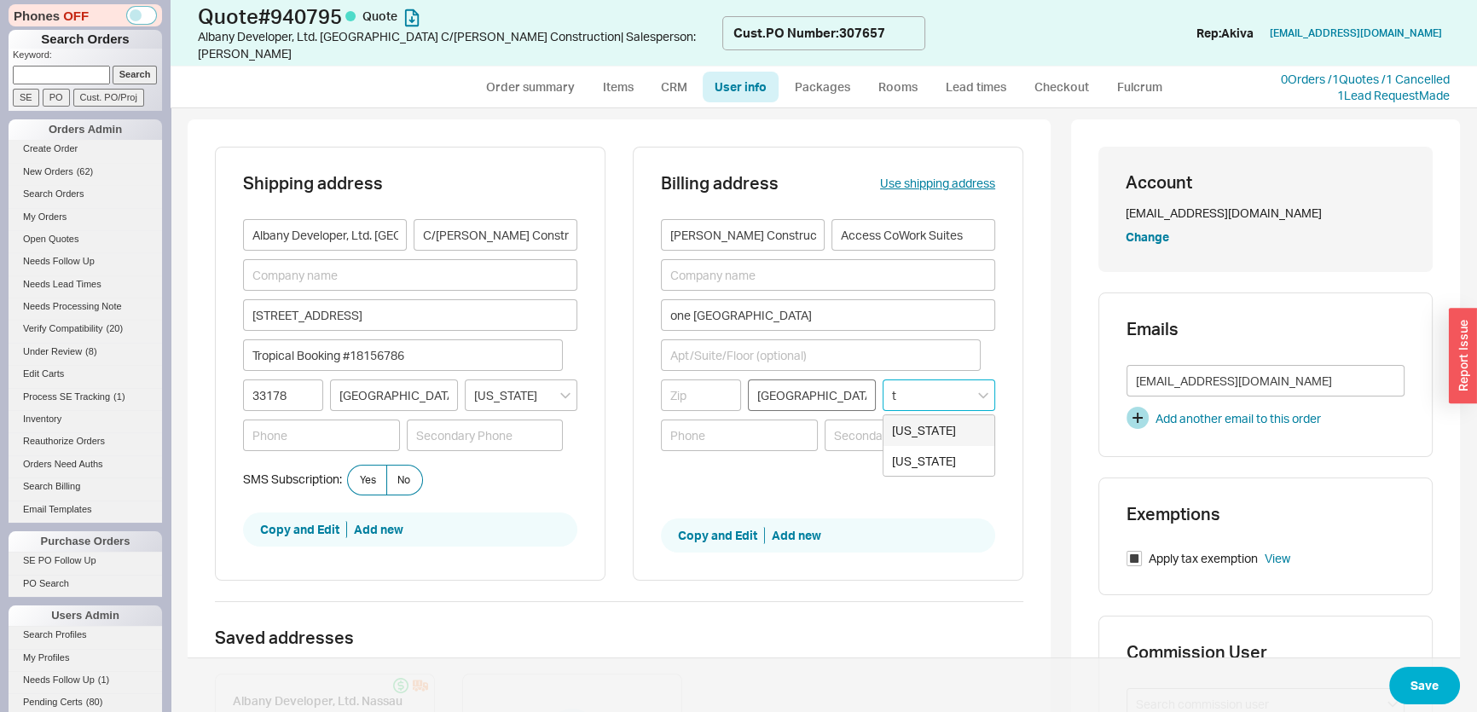
click at [787, 380] on div "Nassau, New Providence t Tennessee Texas" at bounding box center [828, 396] width 334 height 32
click at [944, 415] on div "International" at bounding box center [939, 430] width 111 height 31
type input "International"
click at [1402, 676] on button "Save" at bounding box center [1425, 686] width 71 height 38
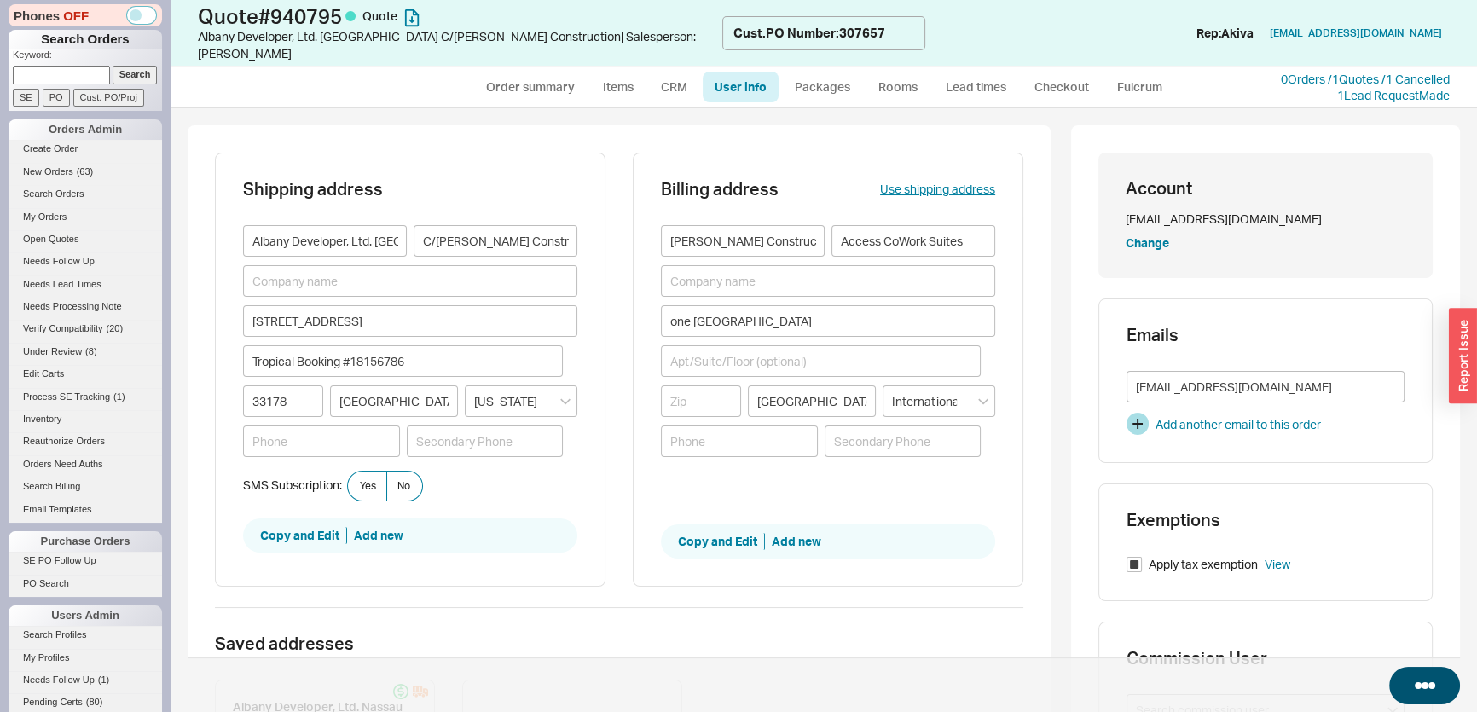
select select "*"
select select "LOW"
select select "3"
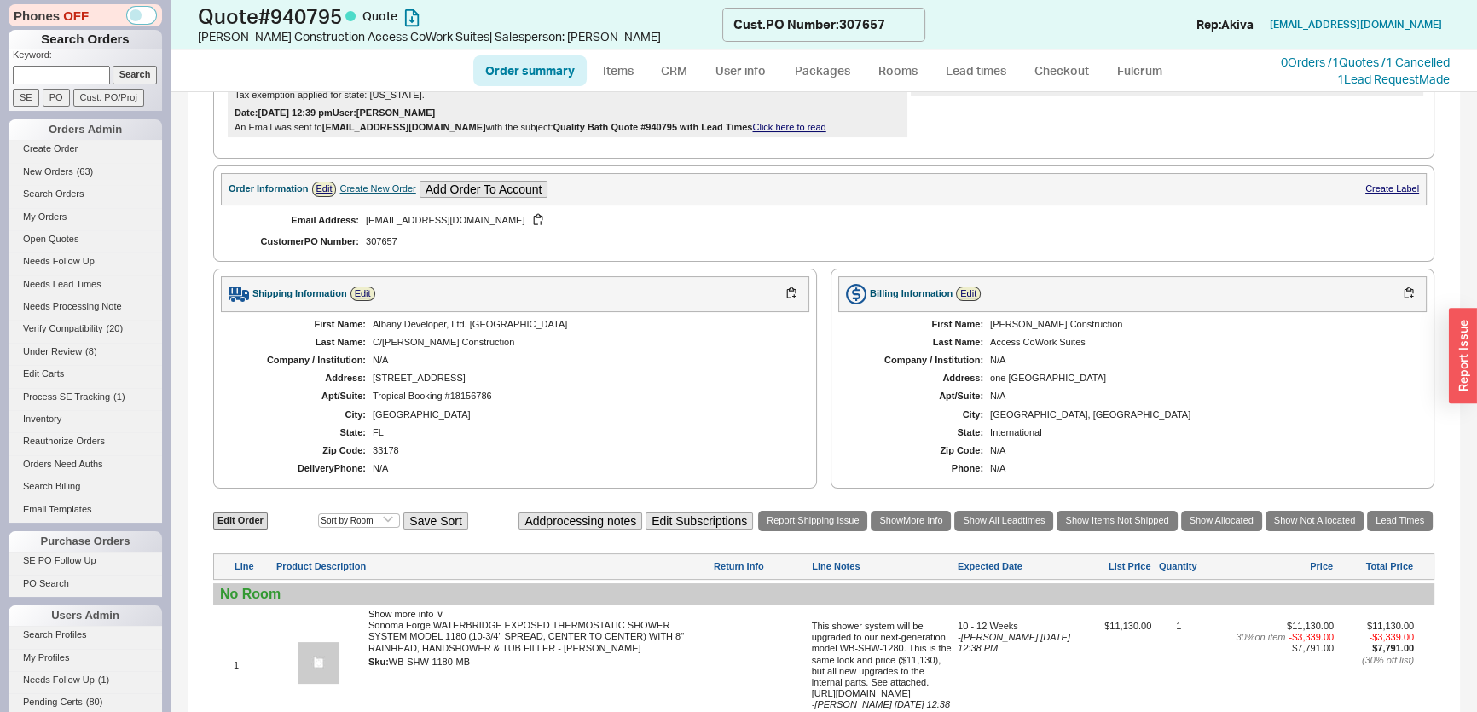
scroll to position [543, 0]
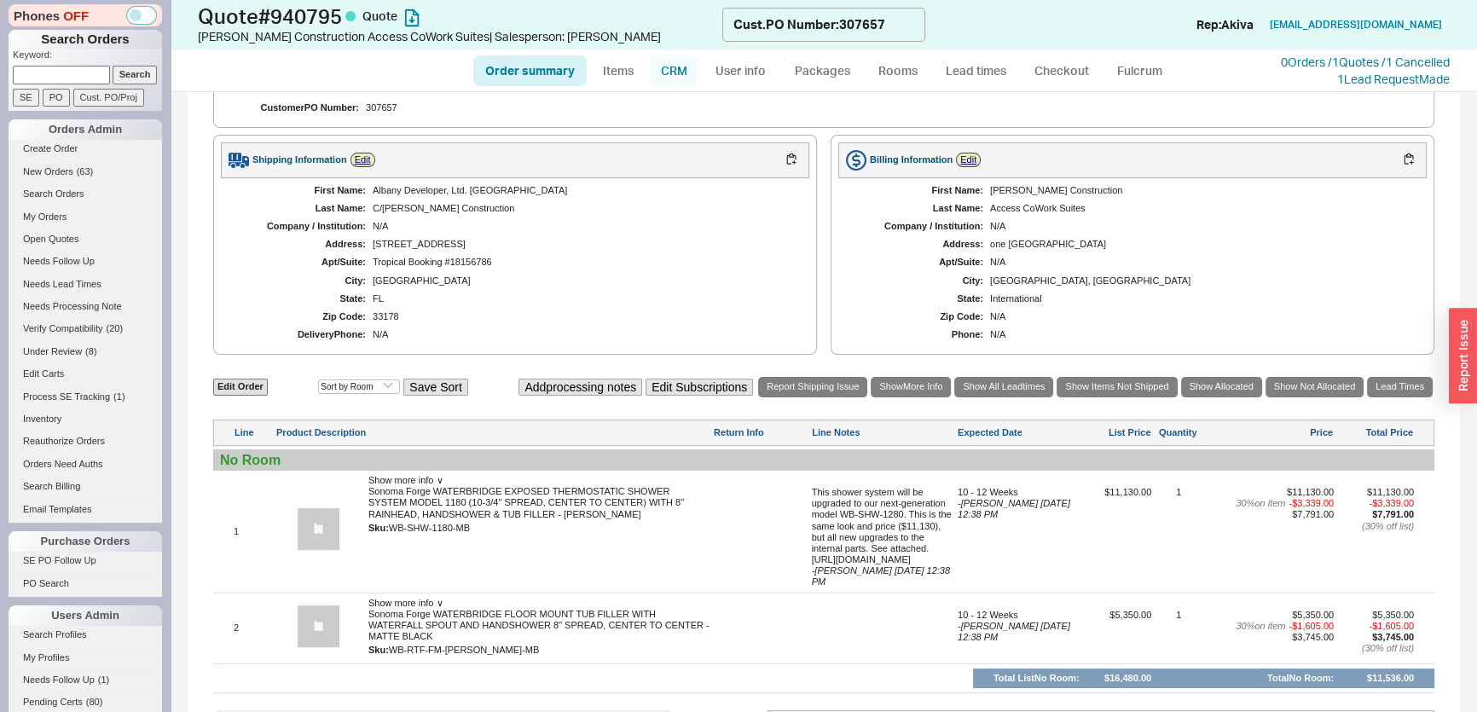
click at [664, 76] on link "CRM" at bounding box center [674, 70] width 50 height 31
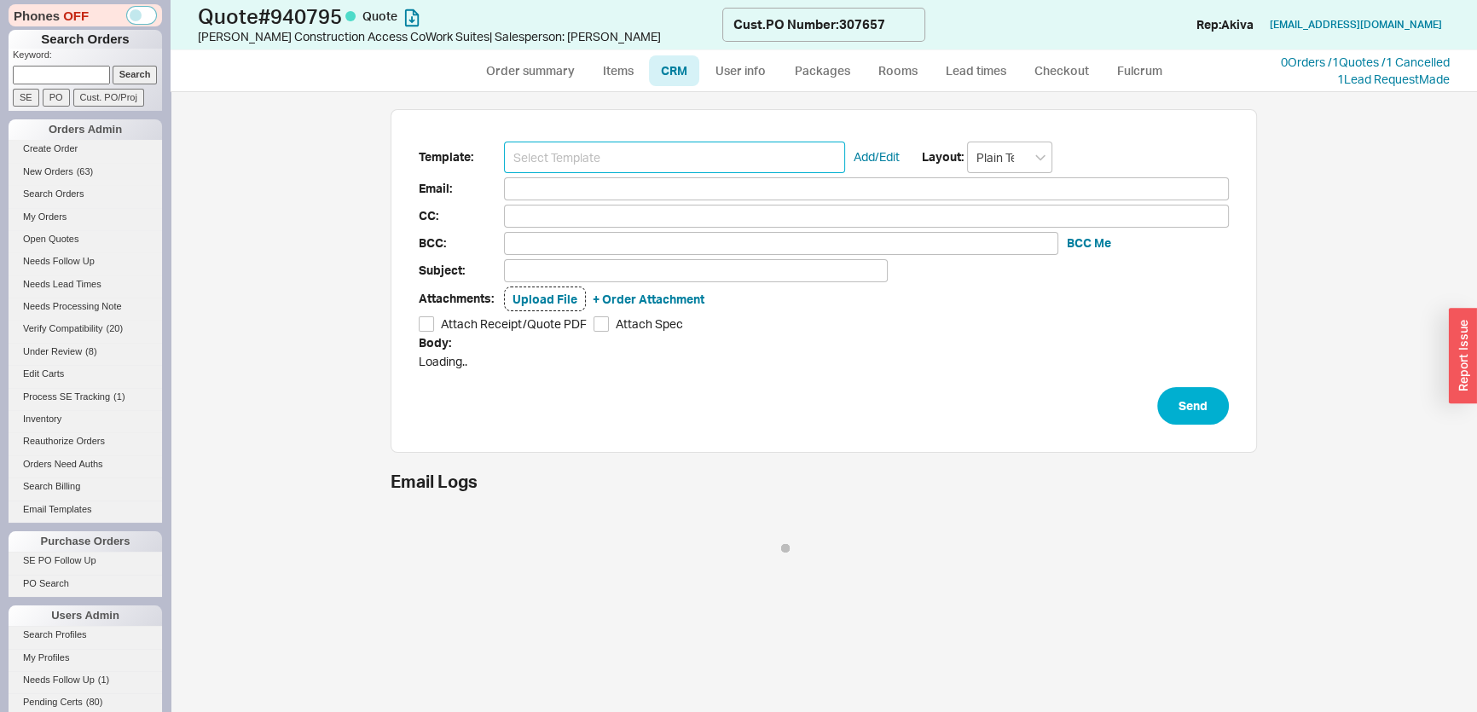
click at [599, 162] on input at bounding box center [674, 158] width 341 height 32
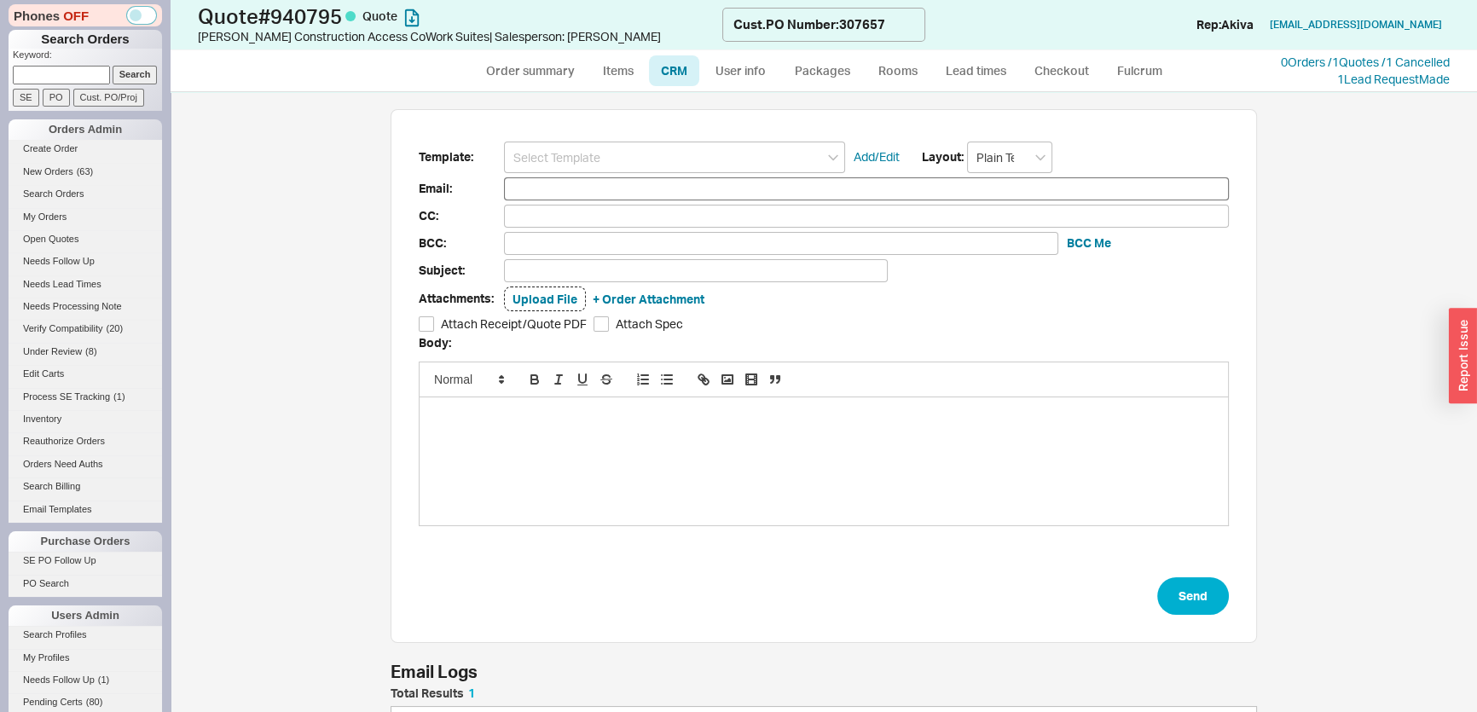
scroll to position [84, 855]
click at [600, 152] on input at bounding box center [674, 158] width 341 height 32
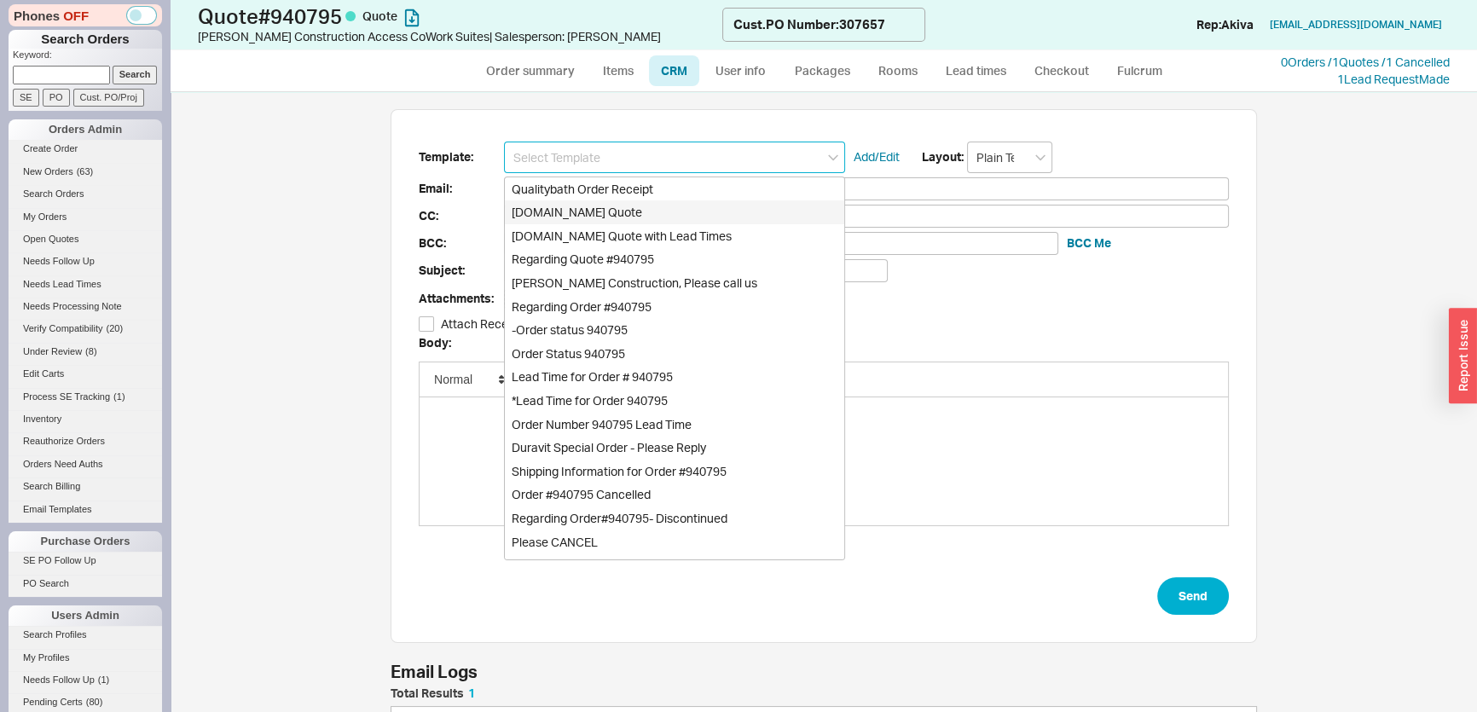
click at [597, 205] on div "Qualitybath.com Quote" at bounding box center [674, 212] width 339 height 24
type input "Receipt"
type input "[EMAIL_ADDRESS][DOMAIN_NAME]"
type input "Quality Bath Quote #940795"
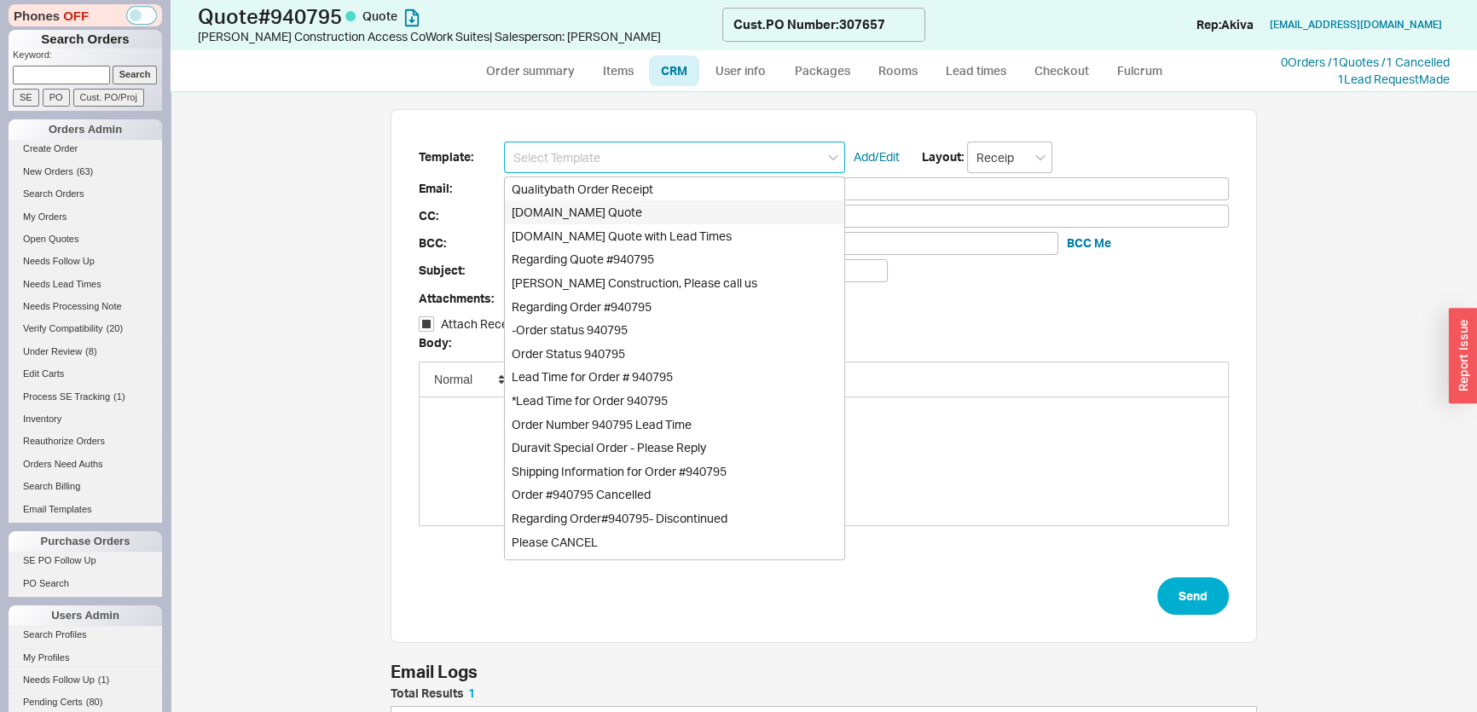
checkbox input "true"
type input "Qualitybath.com Quote"
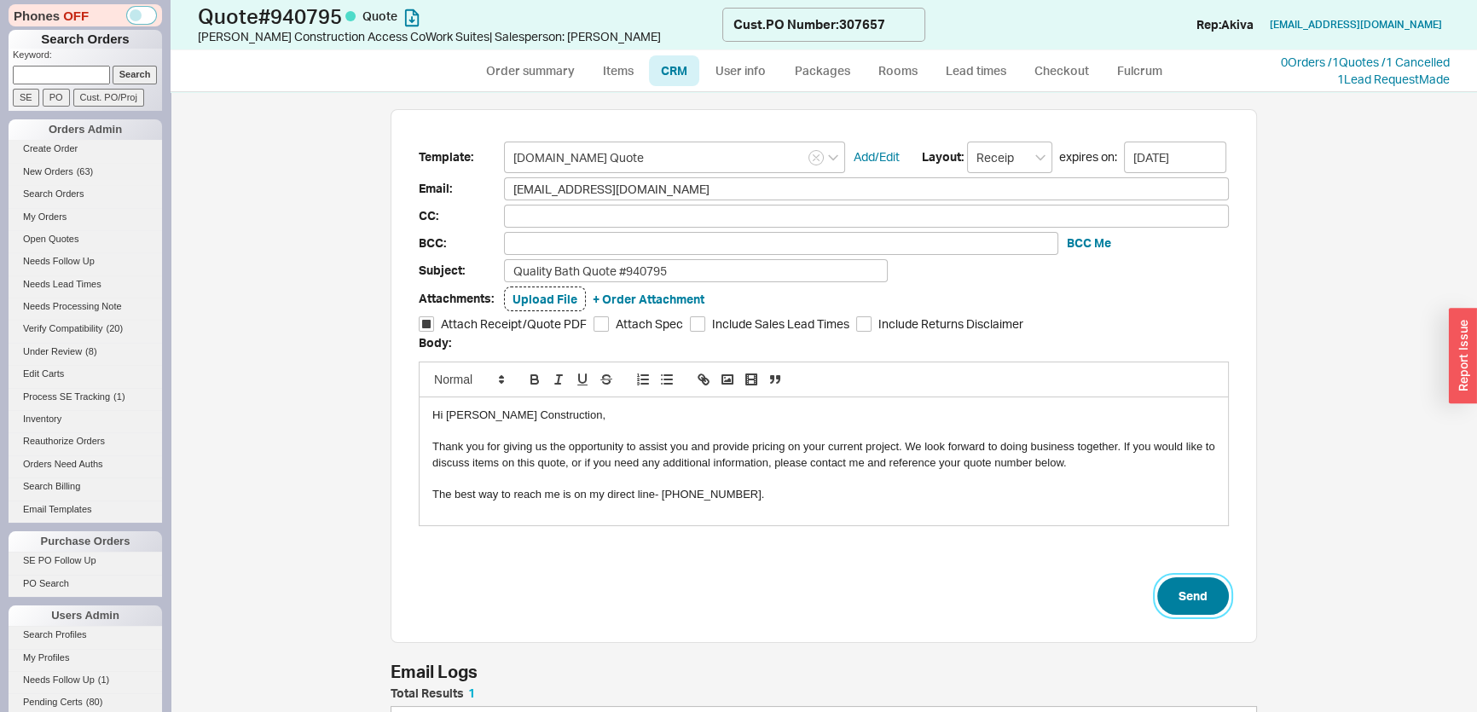
click at [1190, 580] on button "Send" at bounding box center [1194, 596] width 72 height 38
select select "*"
select select "LOW"
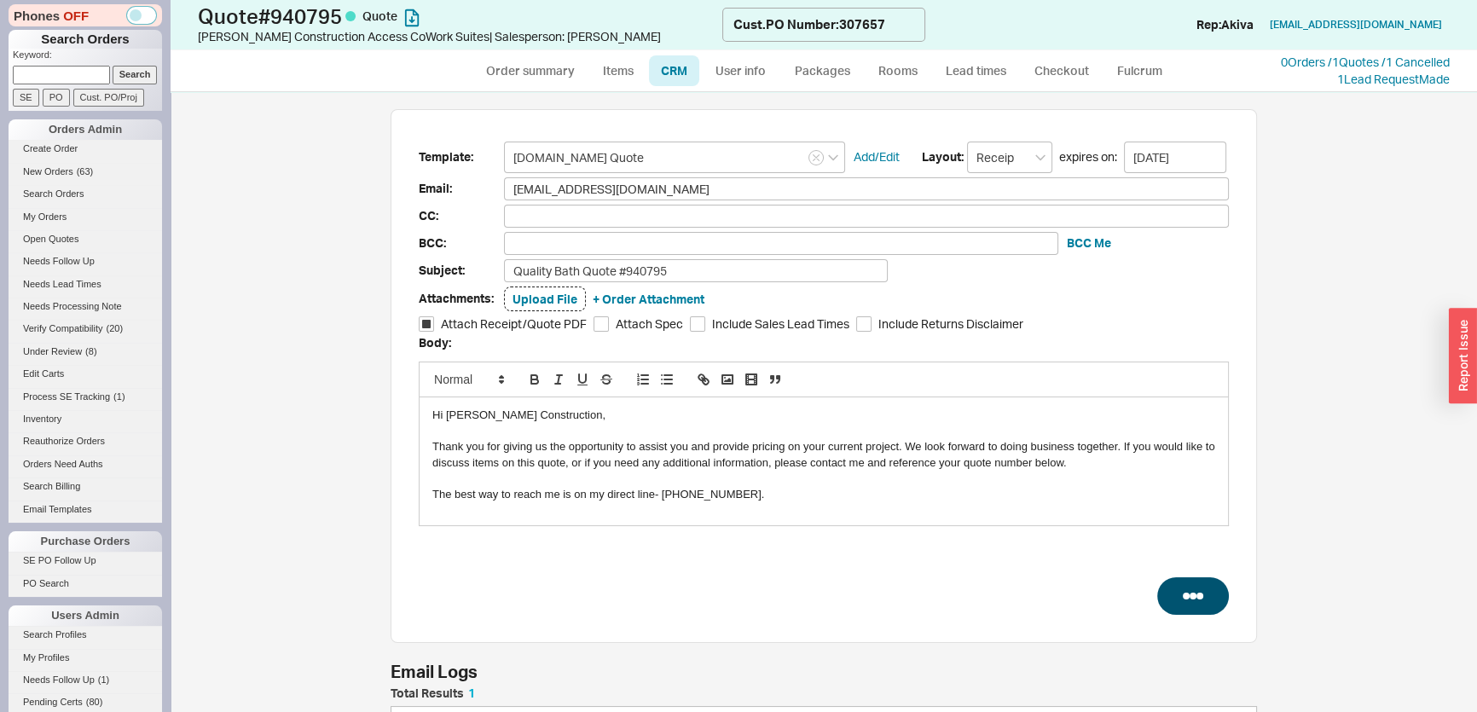
select select "3"
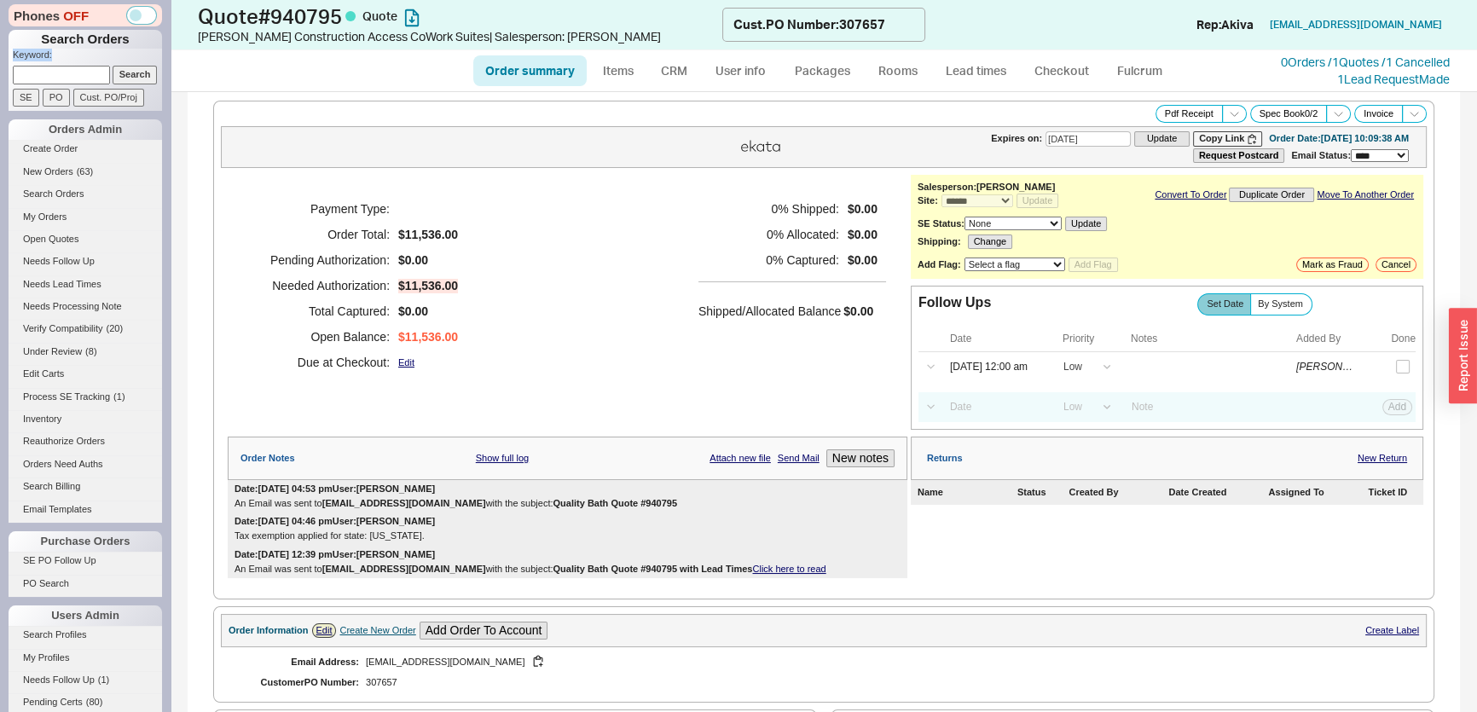
click at [101, 71] on form "Keyword: Search SE PO Cust. PO/Proj" at bounding box center [87, 78] width 149 height 58
click at [93, 74] on input at bounding box center [61, 75] width 97 height 18
type input "940398"
click at [113, 66] on input "Search" at bounding box center [135, 75] width 45 height 18
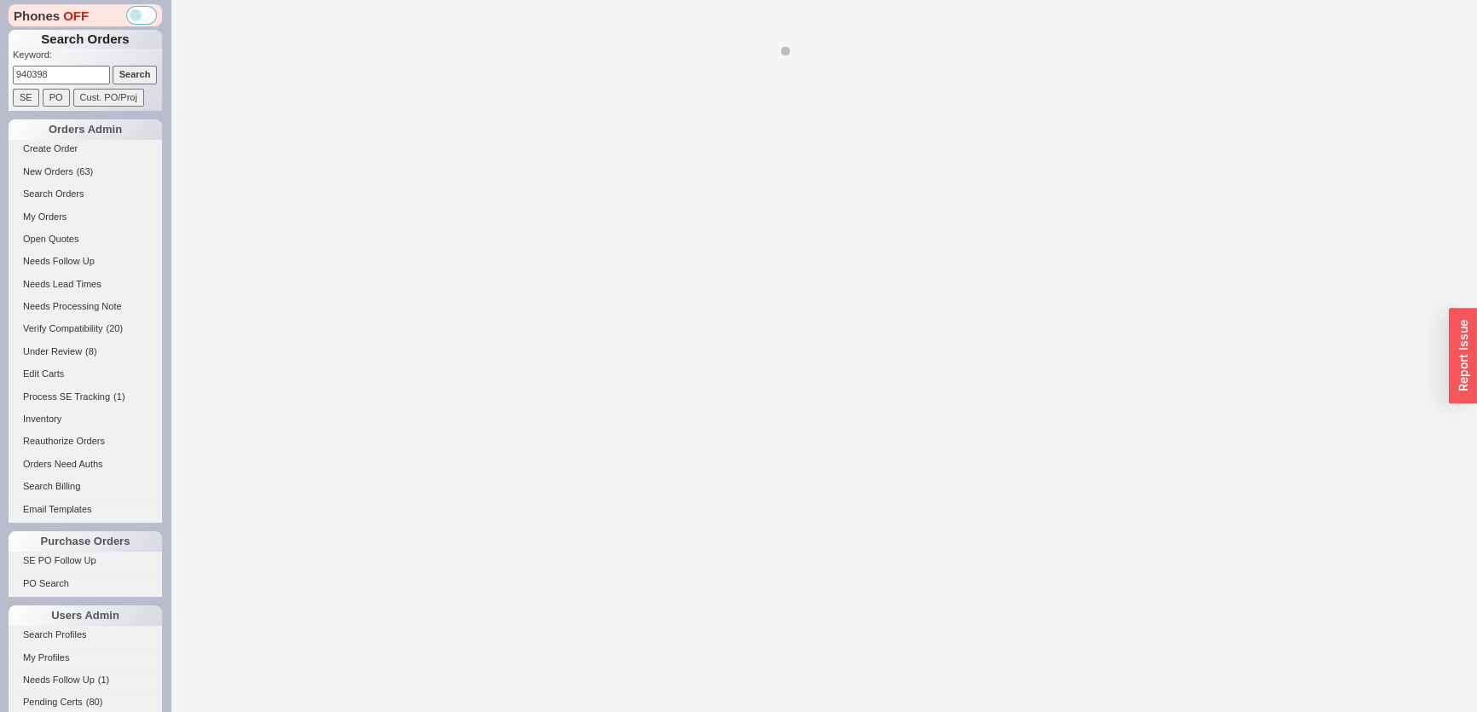
select select "*"
select select "LOW"
select select "3"
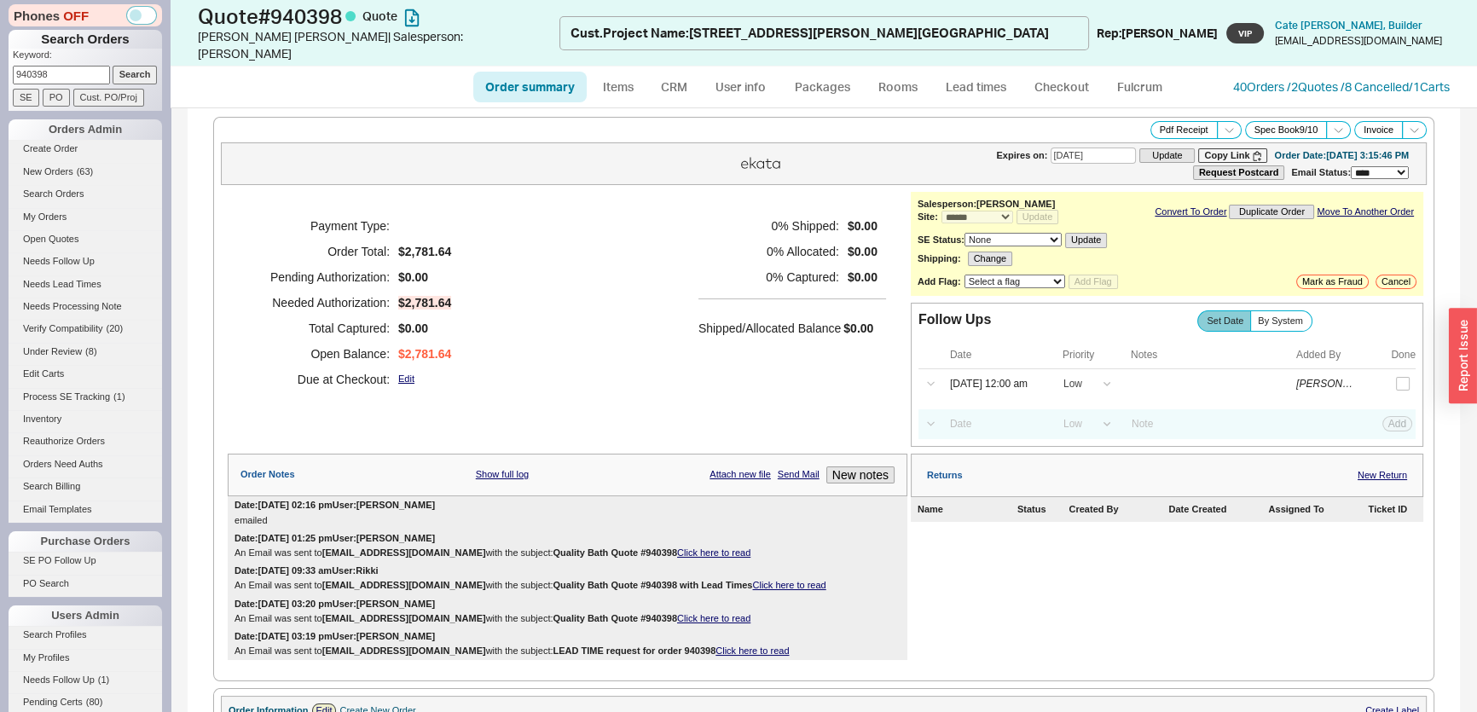
scroll to position [698, 0]
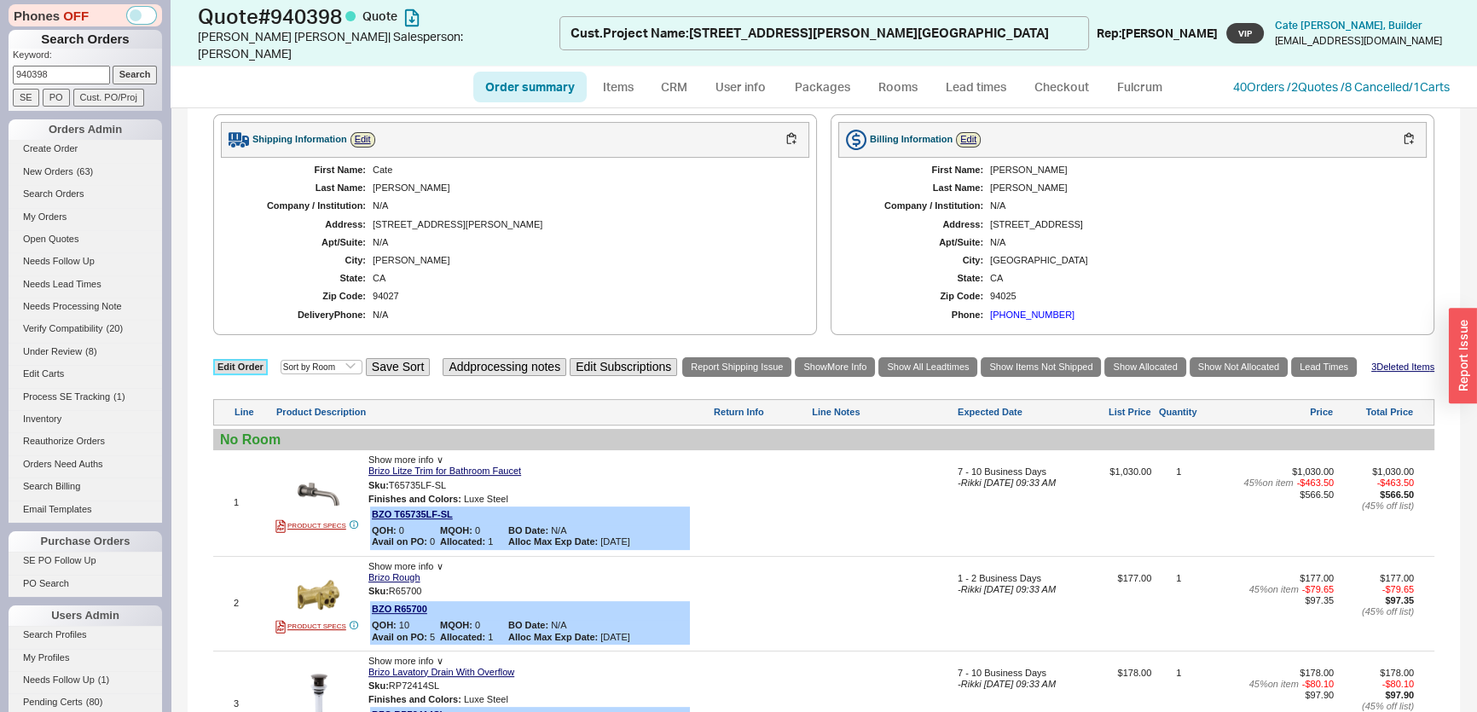
click at [247, 359] on link "Edit Order" at bounding box center [240, 367] width 55 height 16
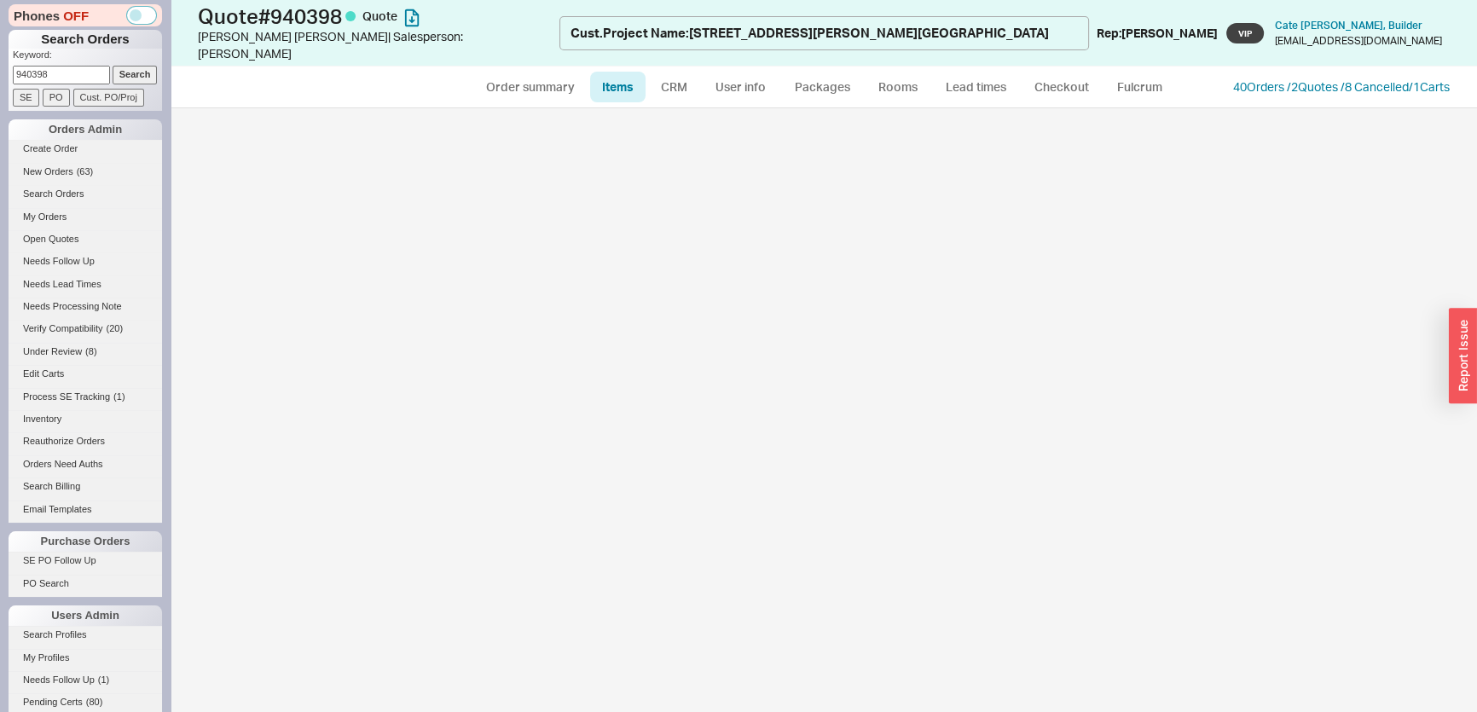
select select "3"
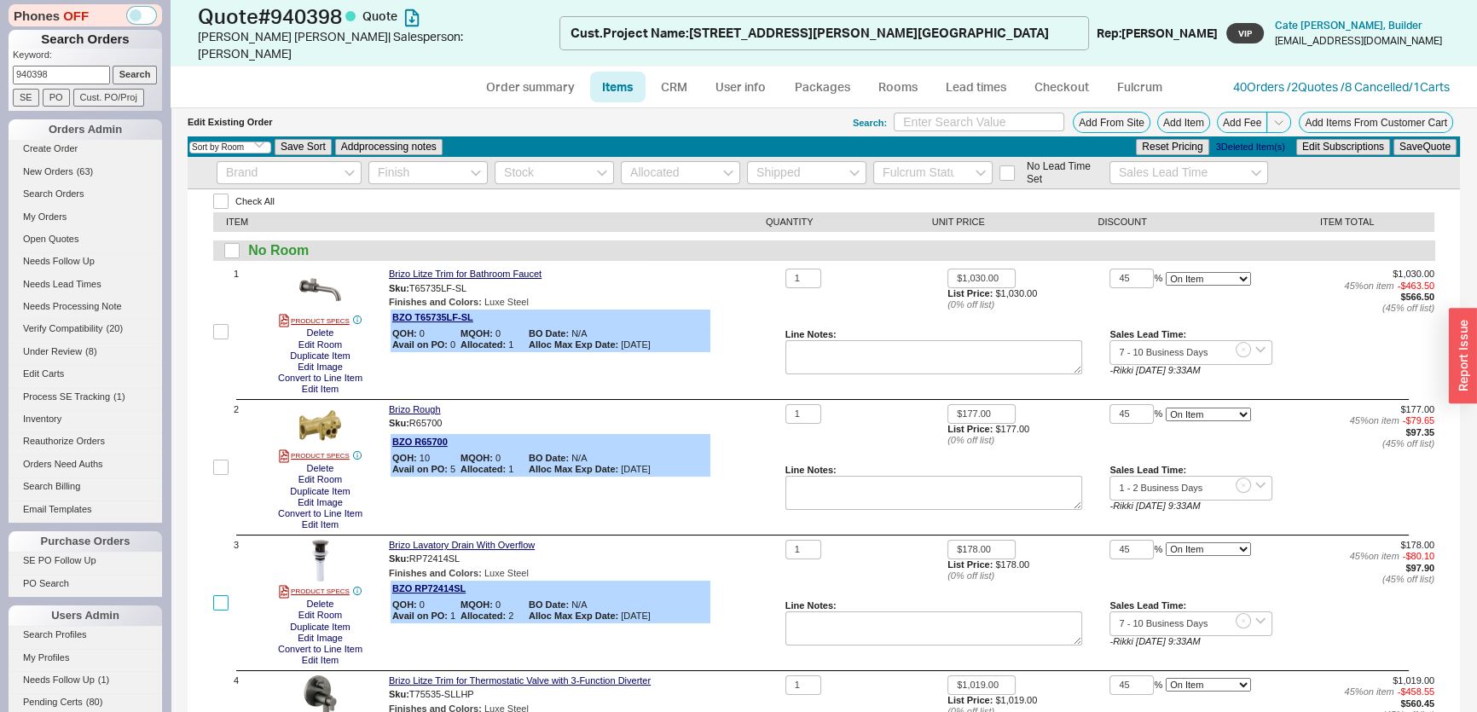
click at [220, 595] on input "checkbox" at bounding box center [220, 602] width 15 height 15
checkbox input "true"
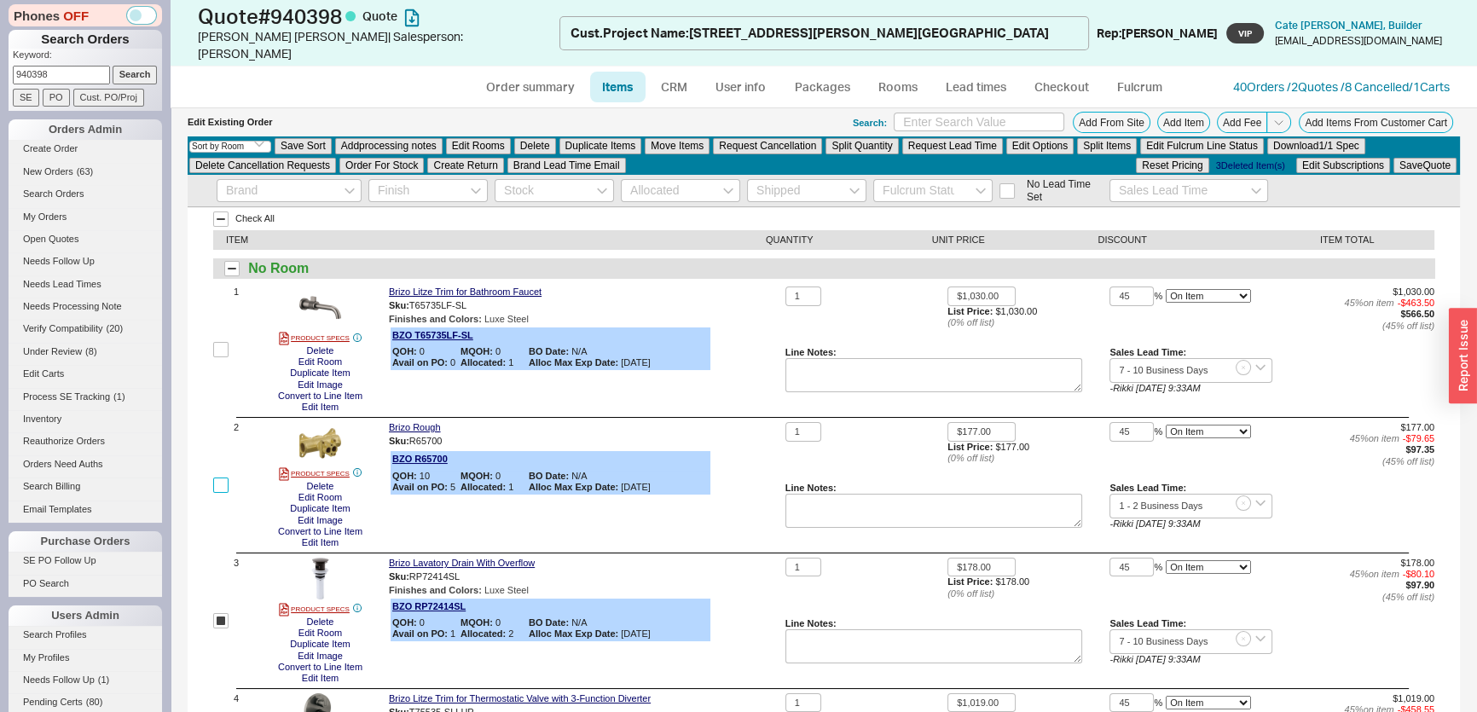
click at [222, 478] on input "checkbox" at bounding box center [220, 485] width 15 height 15
checkbox input "true"
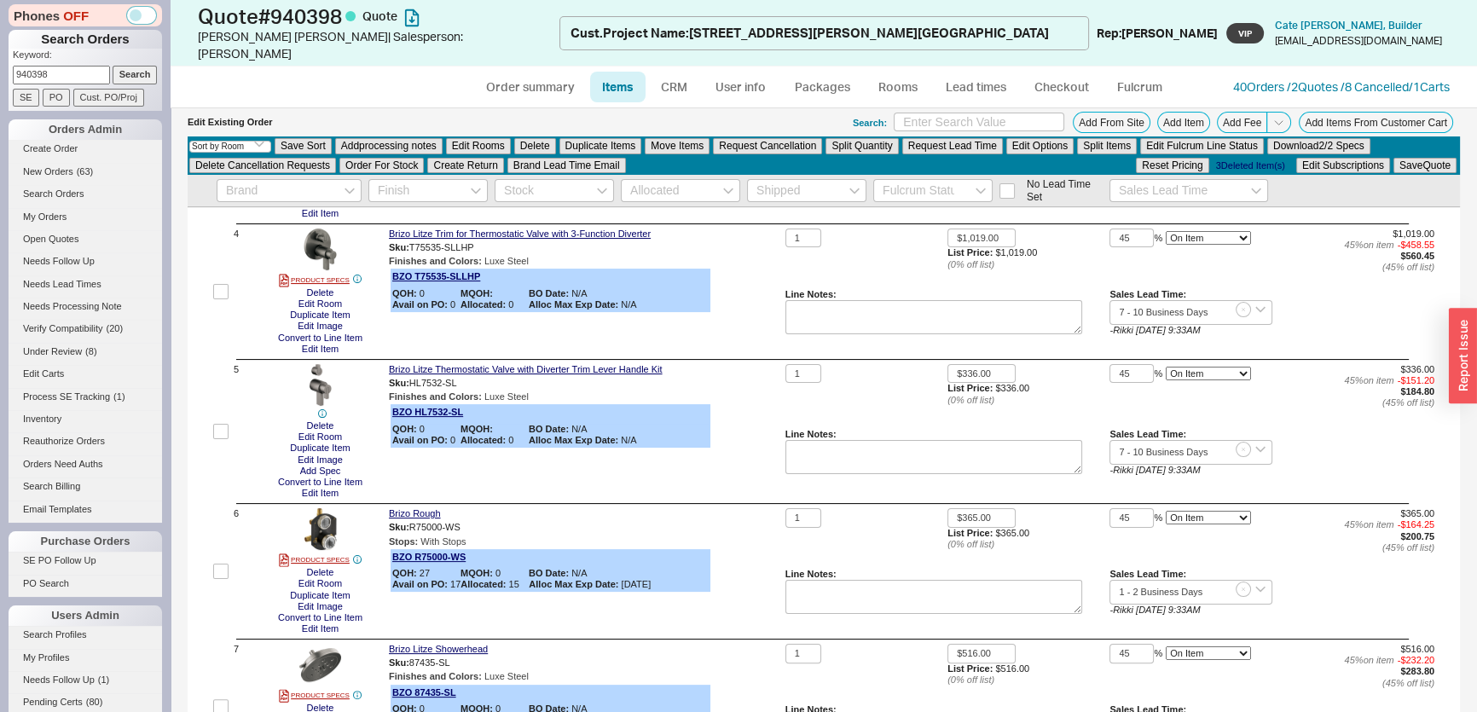
scroll to position [620, 0]
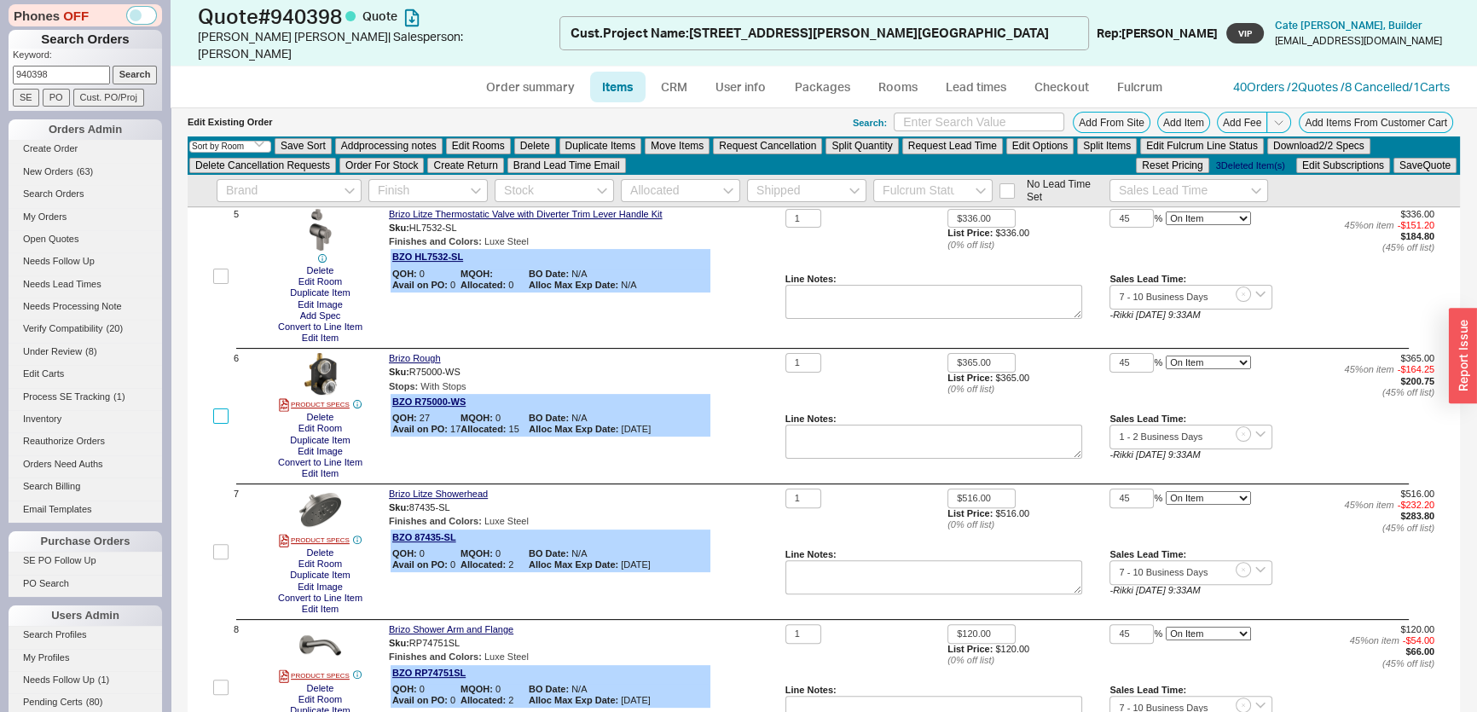
click at [227, 409] on input "checkbox" at bounding box center [220, 416] width 15 height 15
checkbox input "true"
click at [532, 138] on button "Delete" at bounding box center [535, 145] width 42 height 15
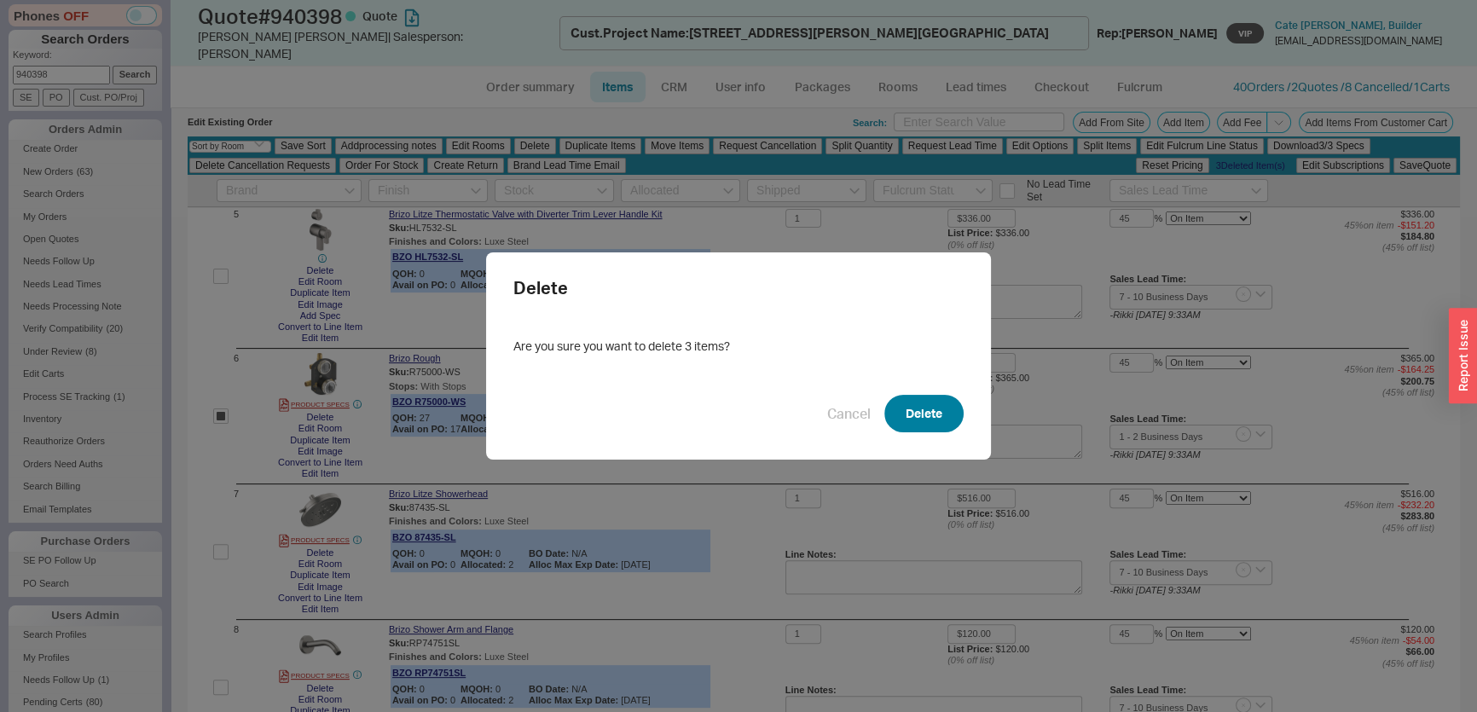
click at [925, 402] on button "Delete" at bounding box center [924, 414] width 79 height 38
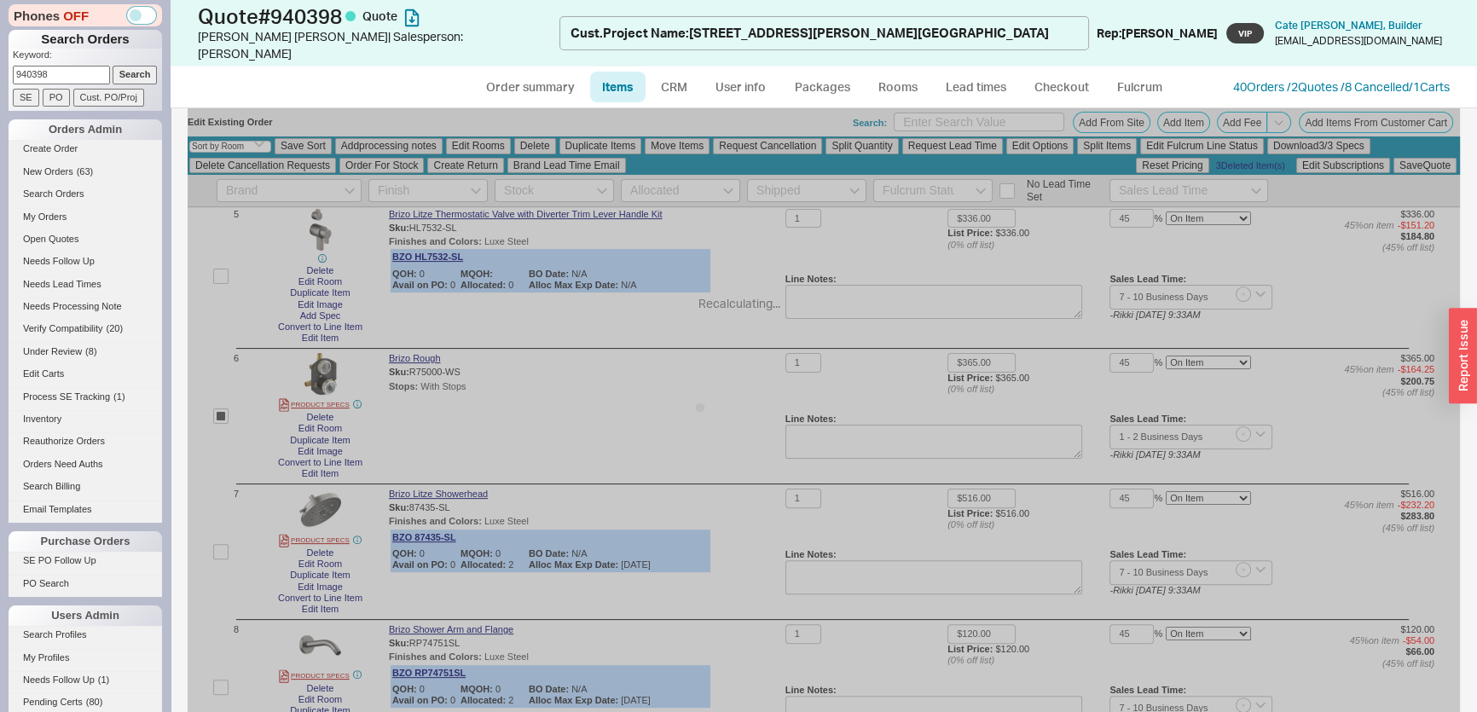
checkbox input "false"
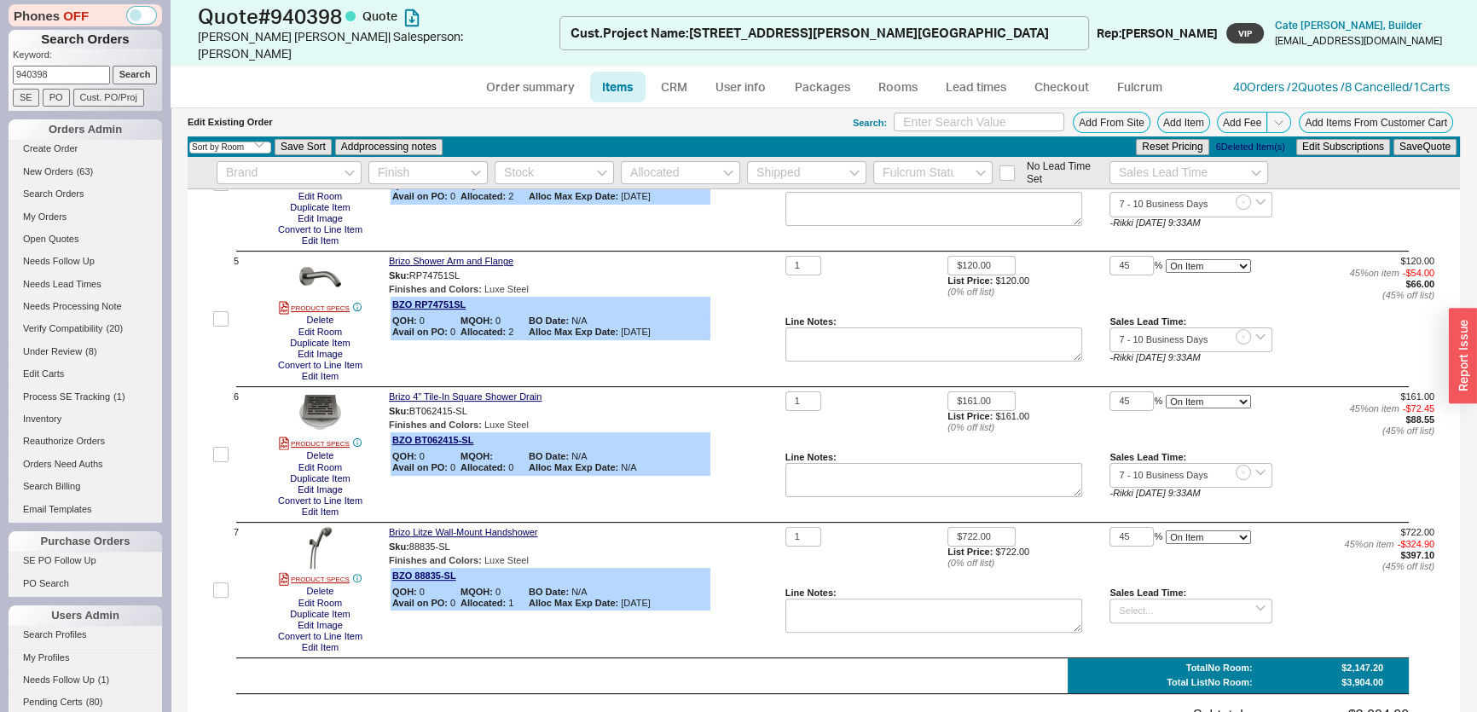
scroll to position [563, 0]
click at [329, 451] on button "Delete" at bounding box center [321, 456] width 38 height 11
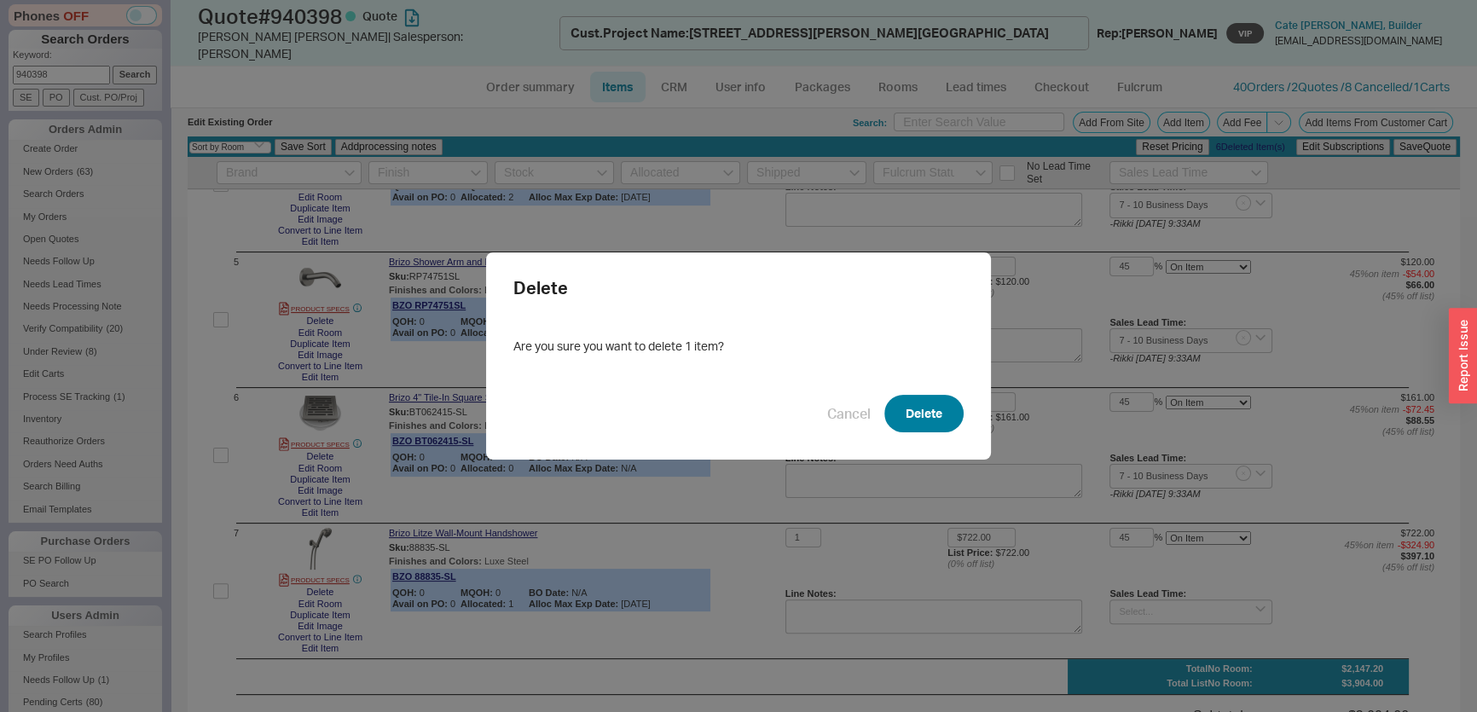
click at [928, 413] on button "Delete" at bounding box center [924, 414] width 79 height 38
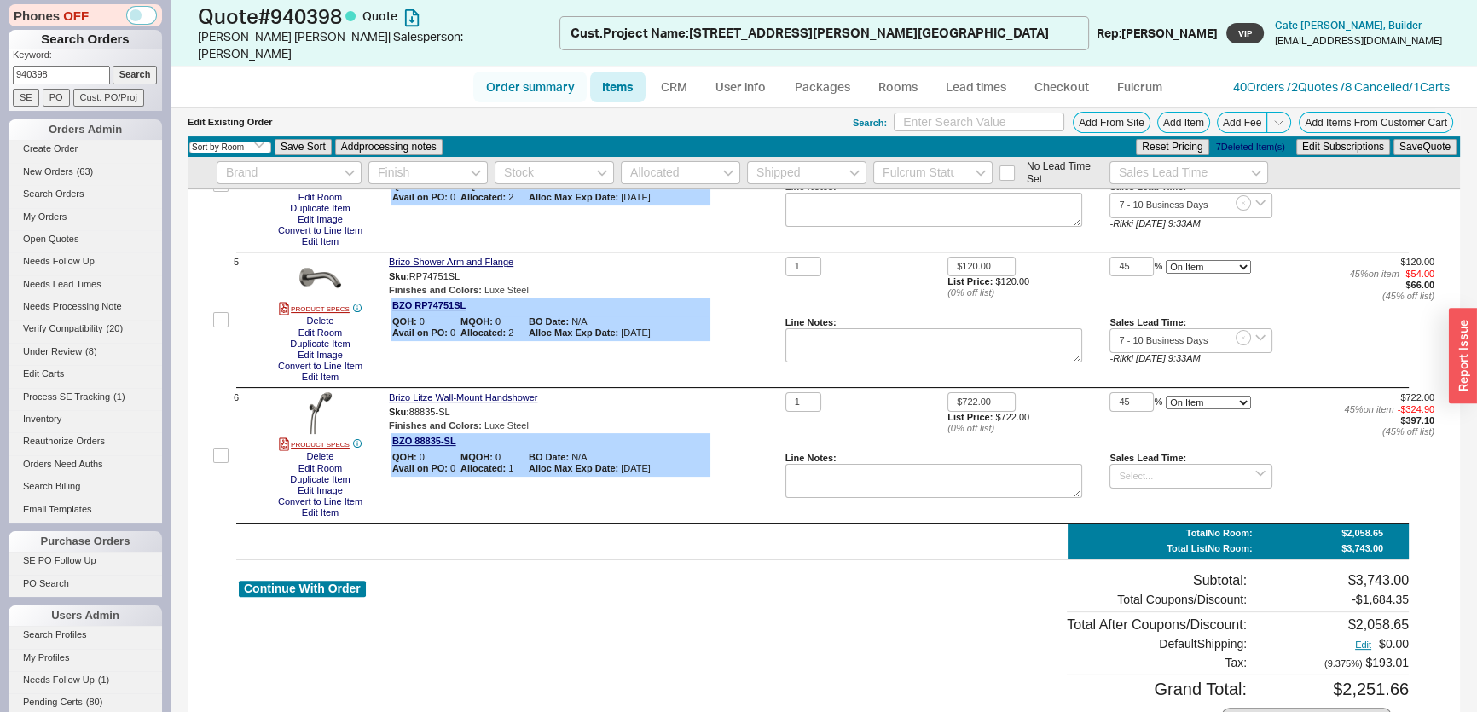
click at [531, 76] on link "Order summary" at bounding box center [529, 87] width 113 height 31
select select "*"
select select "LOW"
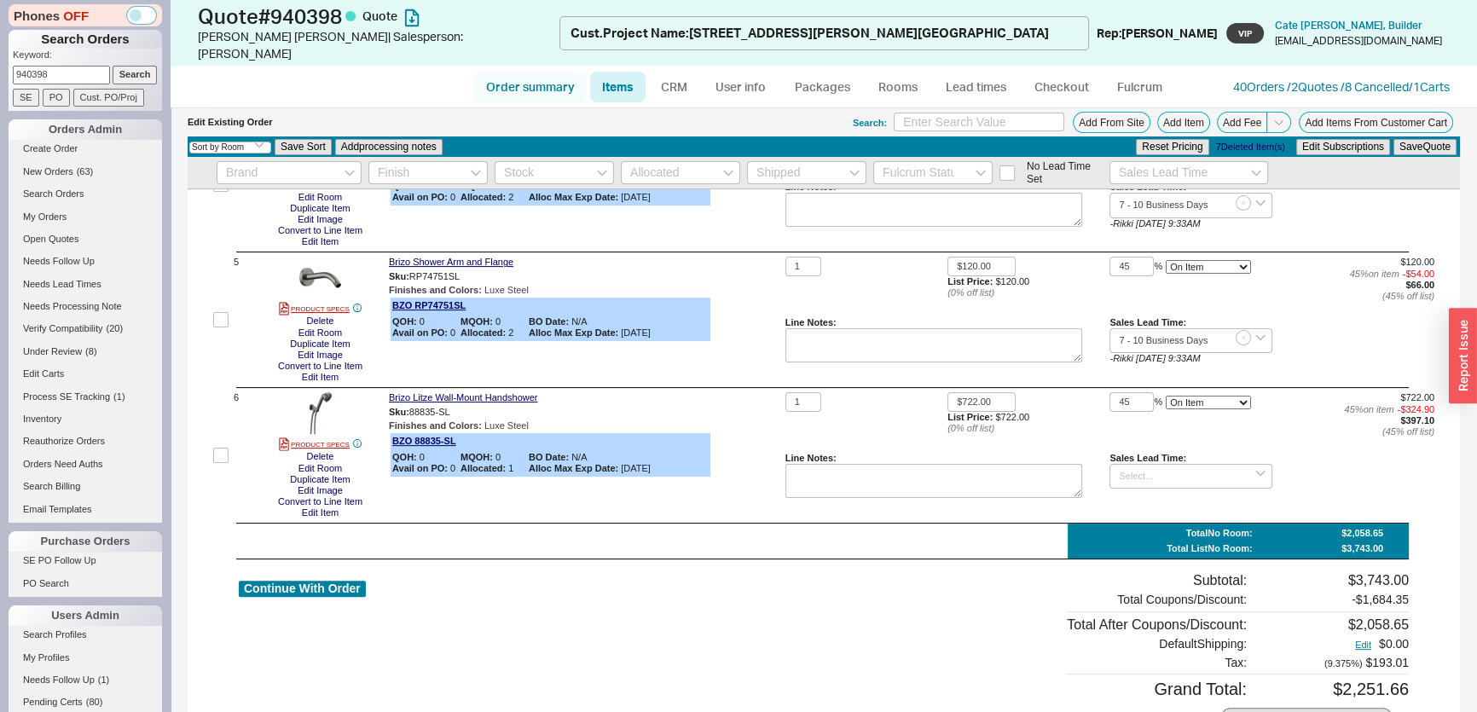
select select "3"
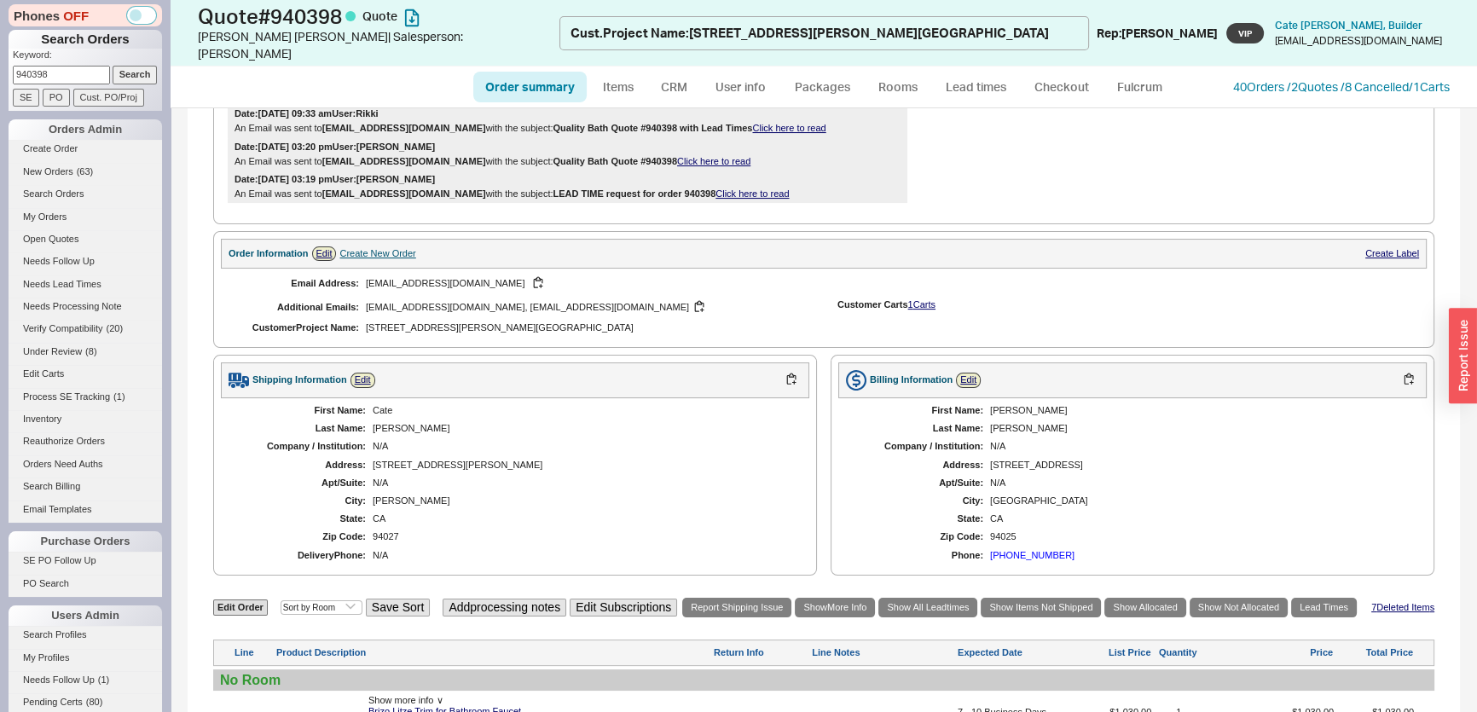
scroll to position [543, 0]
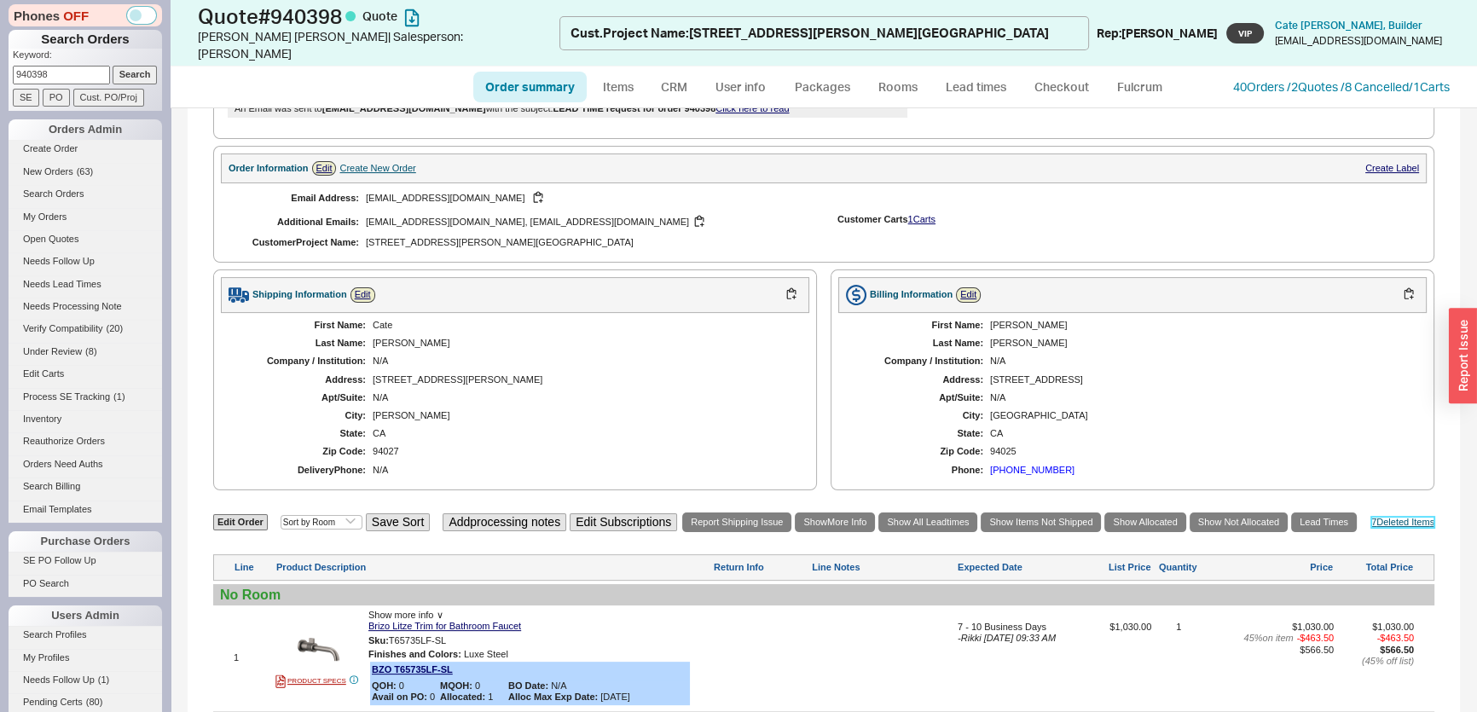
click at [1391, 517] on link "7 Deleted Item s" at bounding box center [1403, 522] width 63 height 11
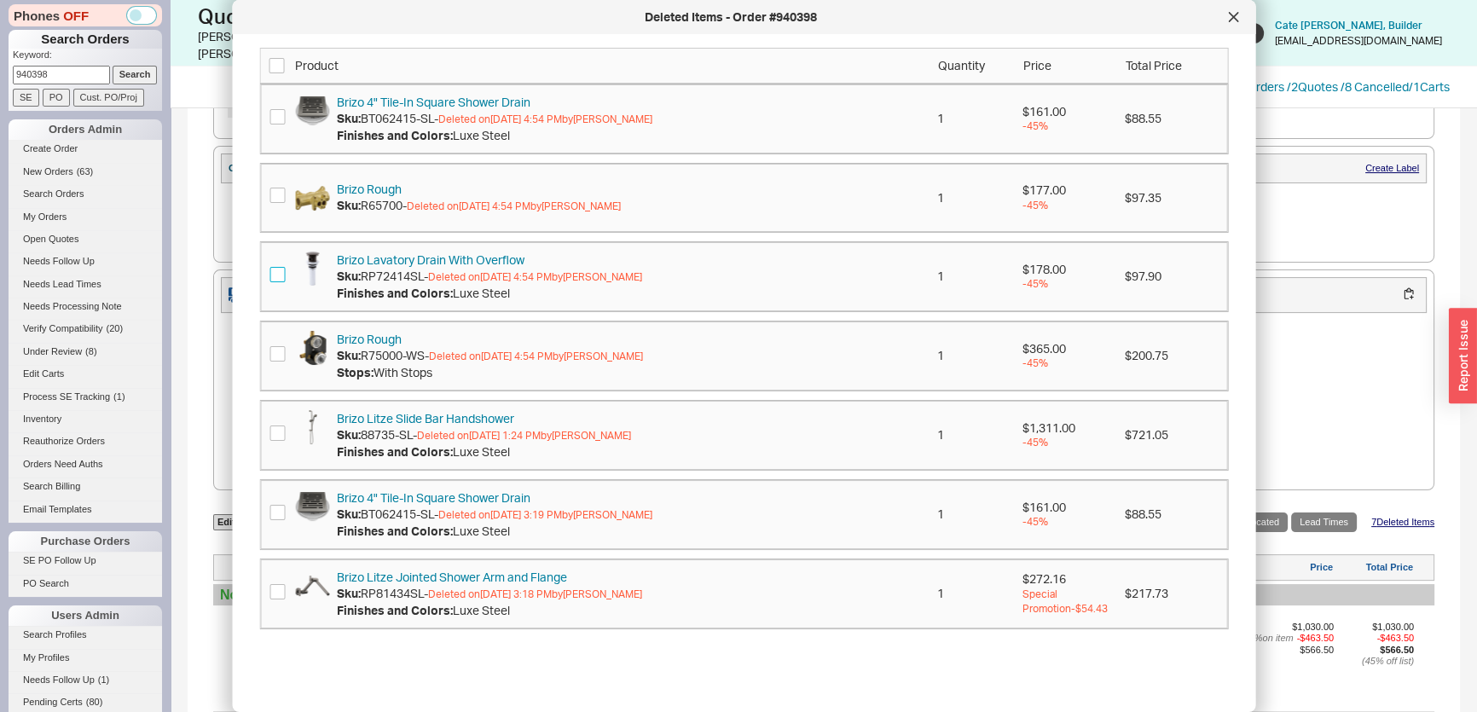
click at [277, 274] on input "checkbox" at bounding box center [277, 274] width 15 height 15
checkbox input "true"
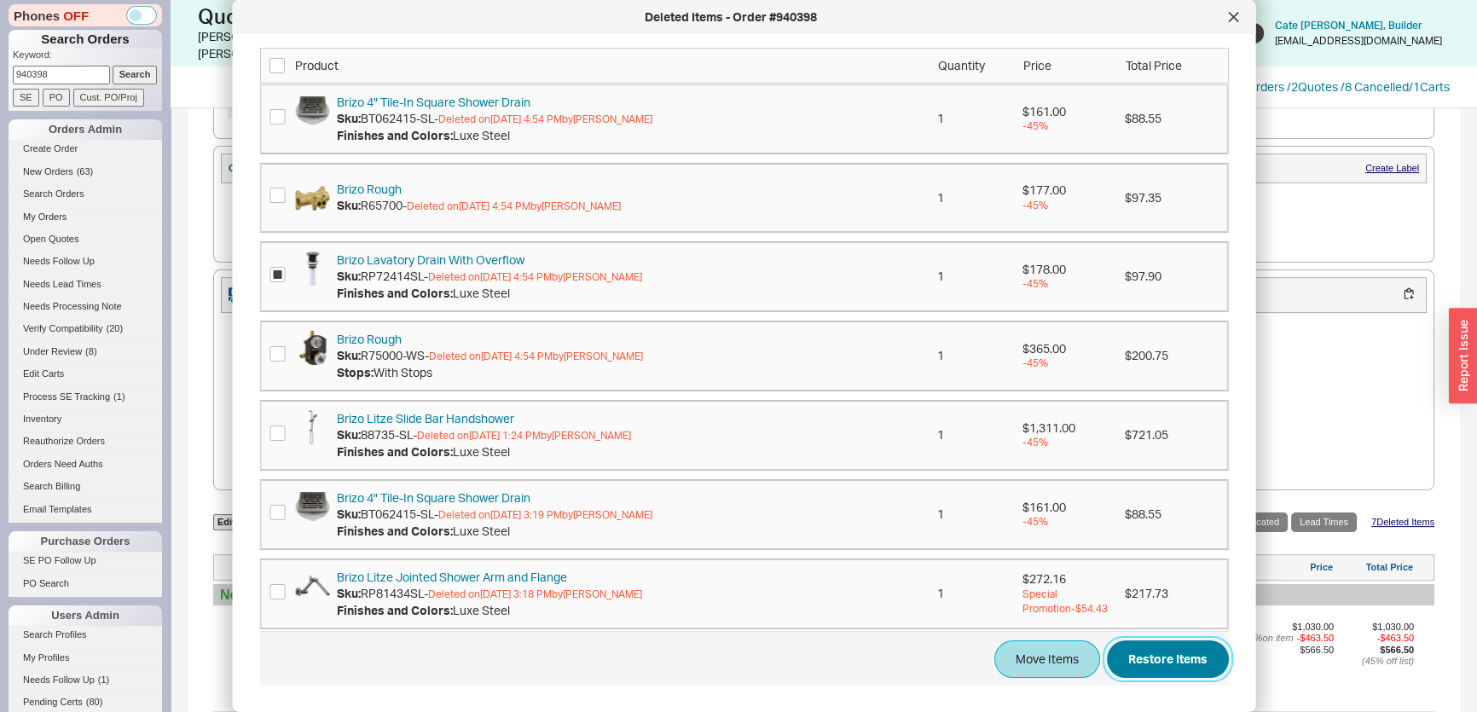
click at [1153, 643] on button "Restore Items" at bounding box center [1168, 659] width 122 height 38
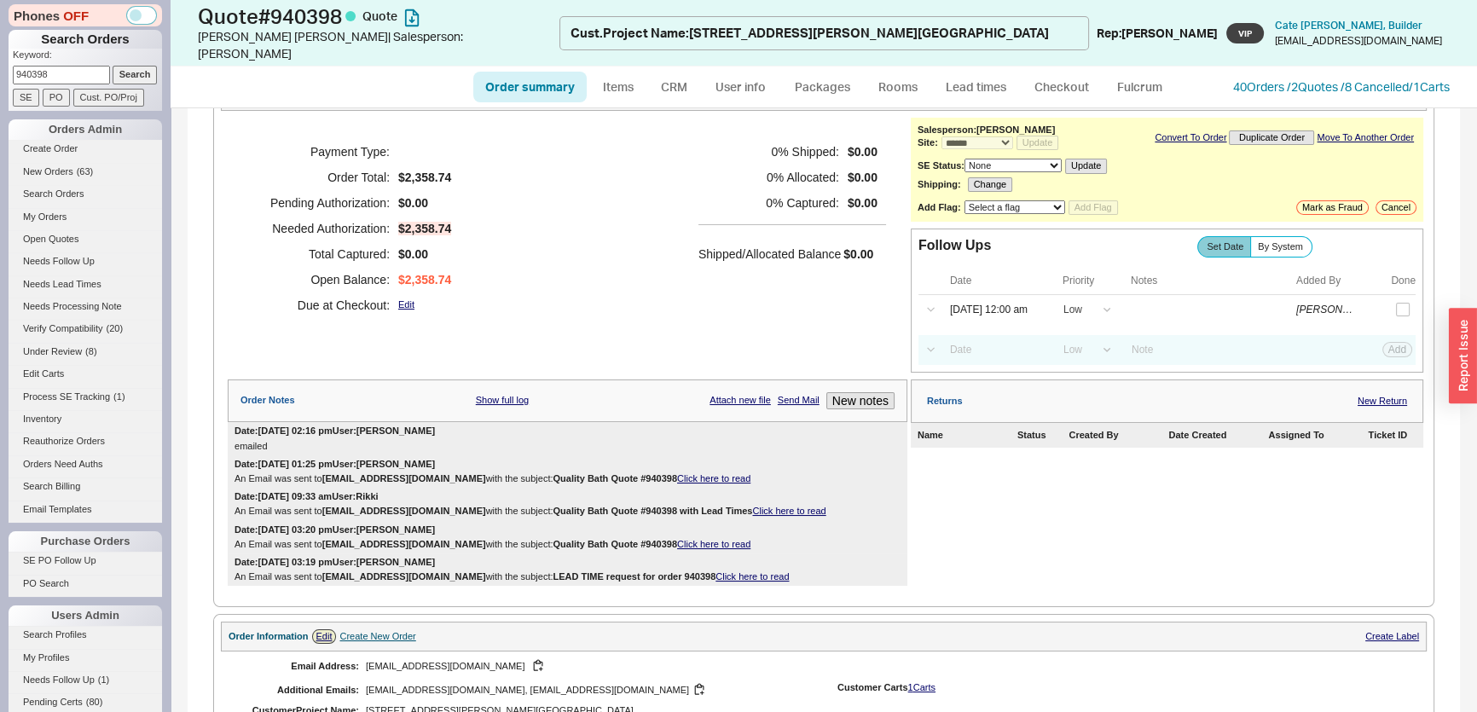
scroll to position [0, 0]
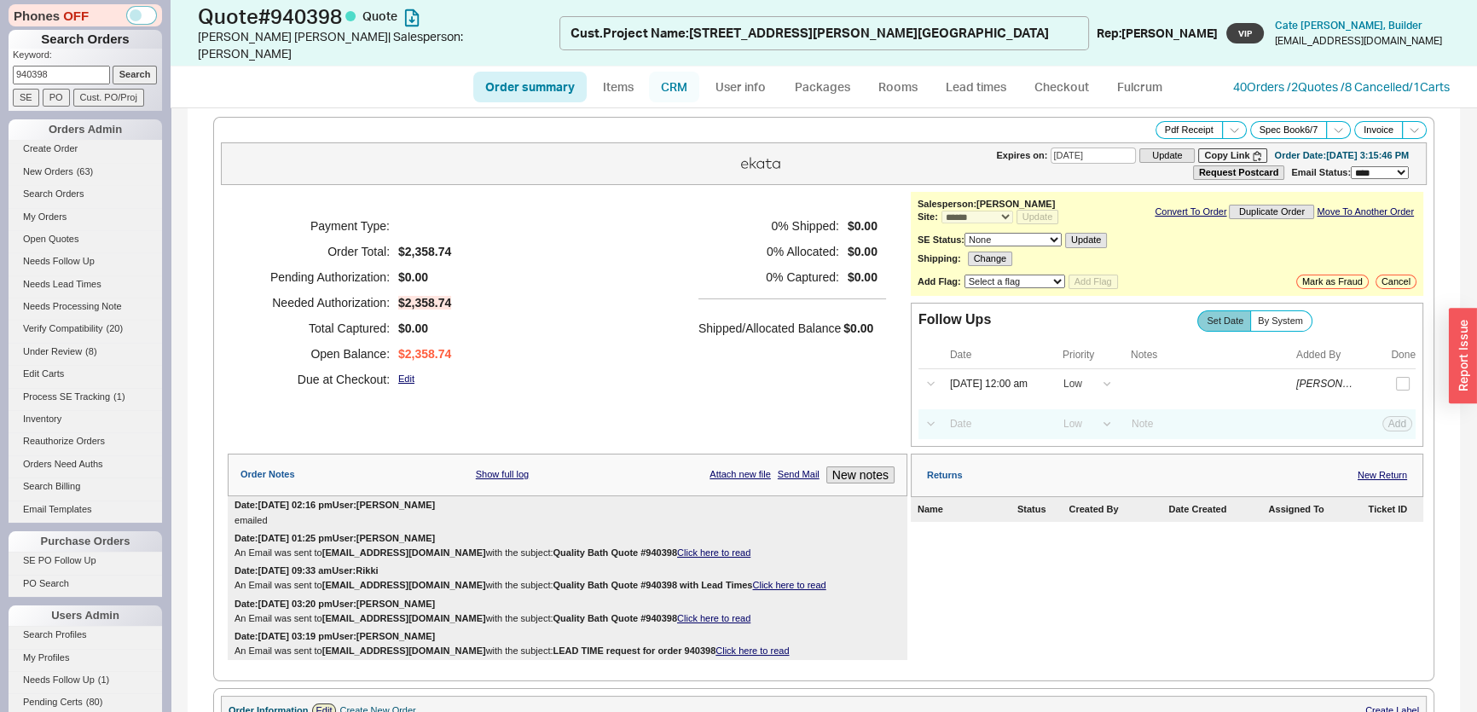
drag, startPoint x: 659, startPoint y: 68, endPoint x: 665, endPoint y: 84, distance: 17.3
click at [661, 72] on link "CRM" at bounding box center [674, 87] width 50 height 31
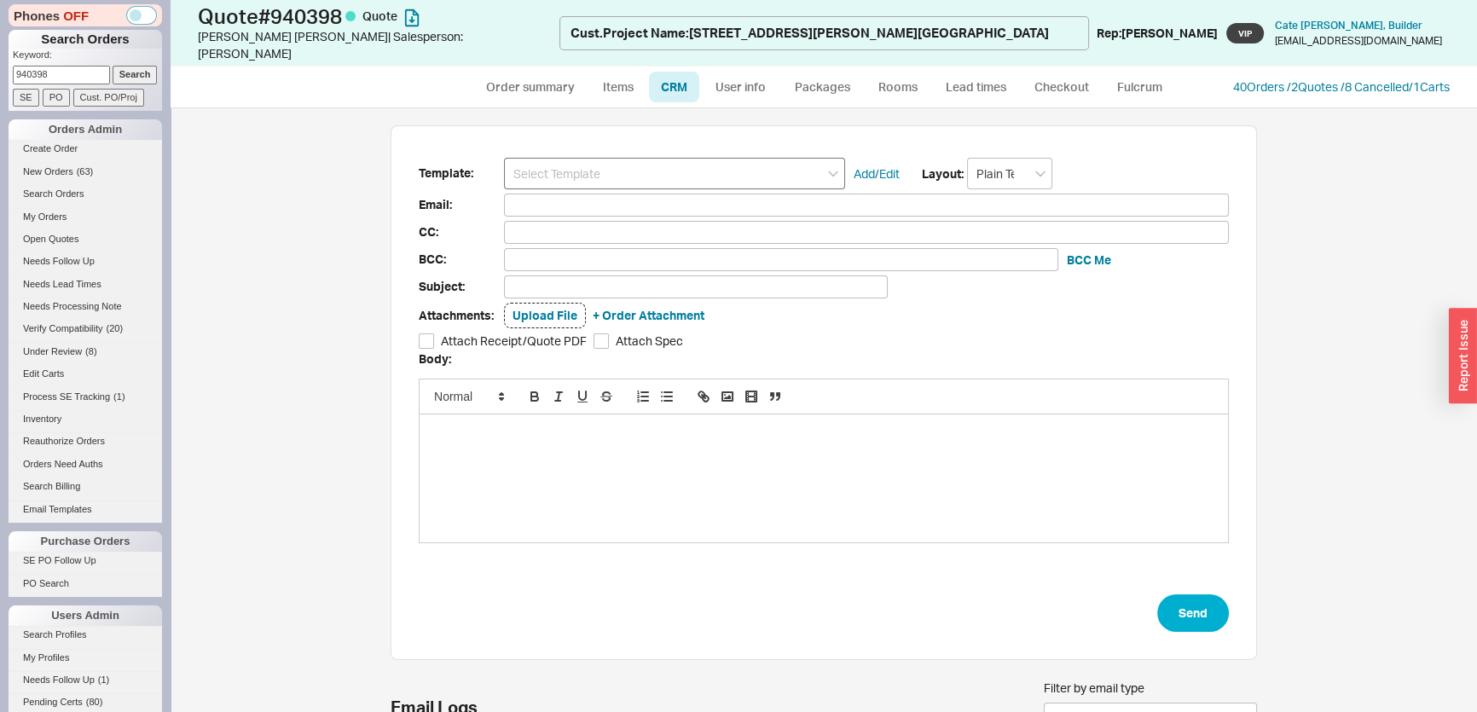
scroll to position [186, 855]
drag, startPoint x: 613, startPoint y: 154, endPoint x: 612, endPoint y: 171, distance: 17.1
click at [613, 159] on input at bounding box center [674, 174] width 341 height 32
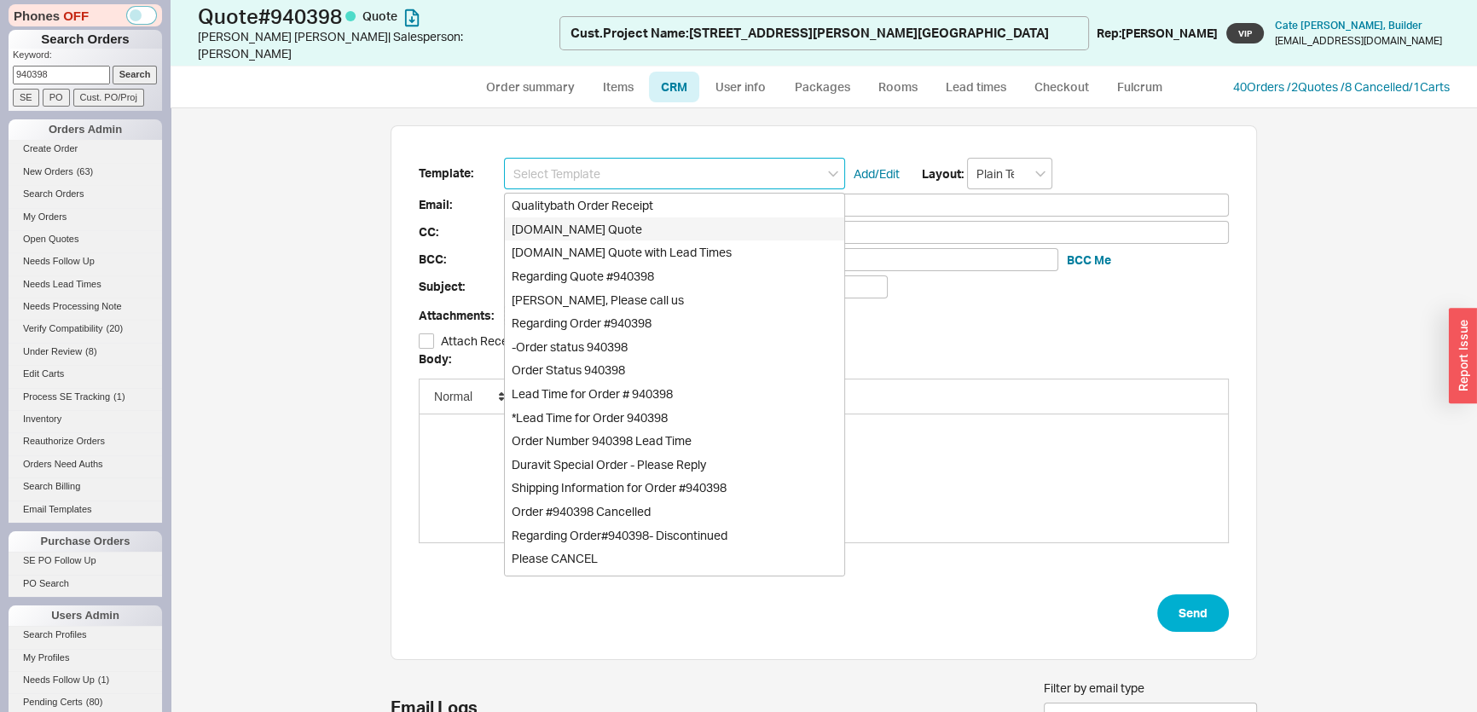
click at [612, 218] on div "Qualitybath.com Quote" at bounding box center [674, 230] width 339 height 24
type input "Receipt"
type input "cate@categrosch.com"
type input "categrosch@gmail.com, jkurpius@gmail.com"
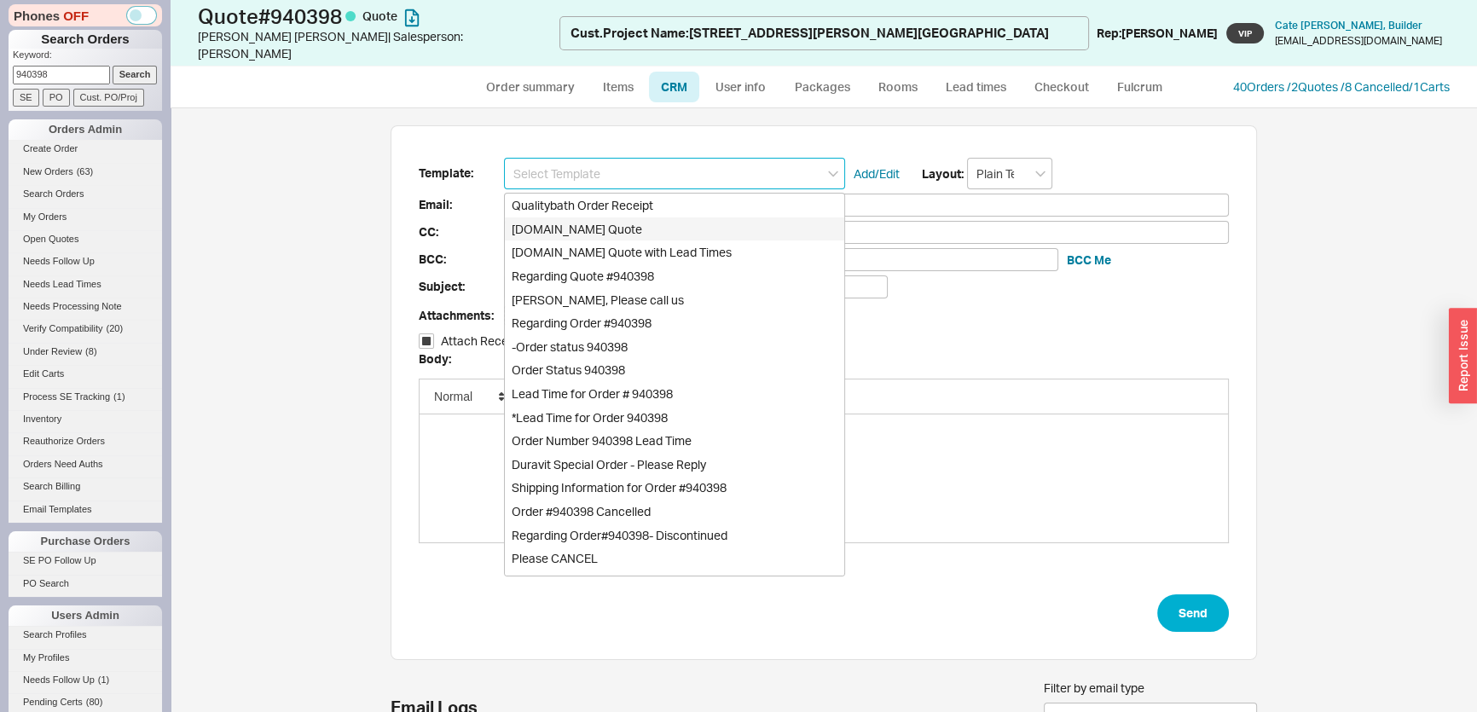
type input "categrosch@gmail.com, jkurpius@gmail.com"
type input "Quality Bath Quote #940398"
checkbox input "true"
type input "Qualitybath.com Quote"
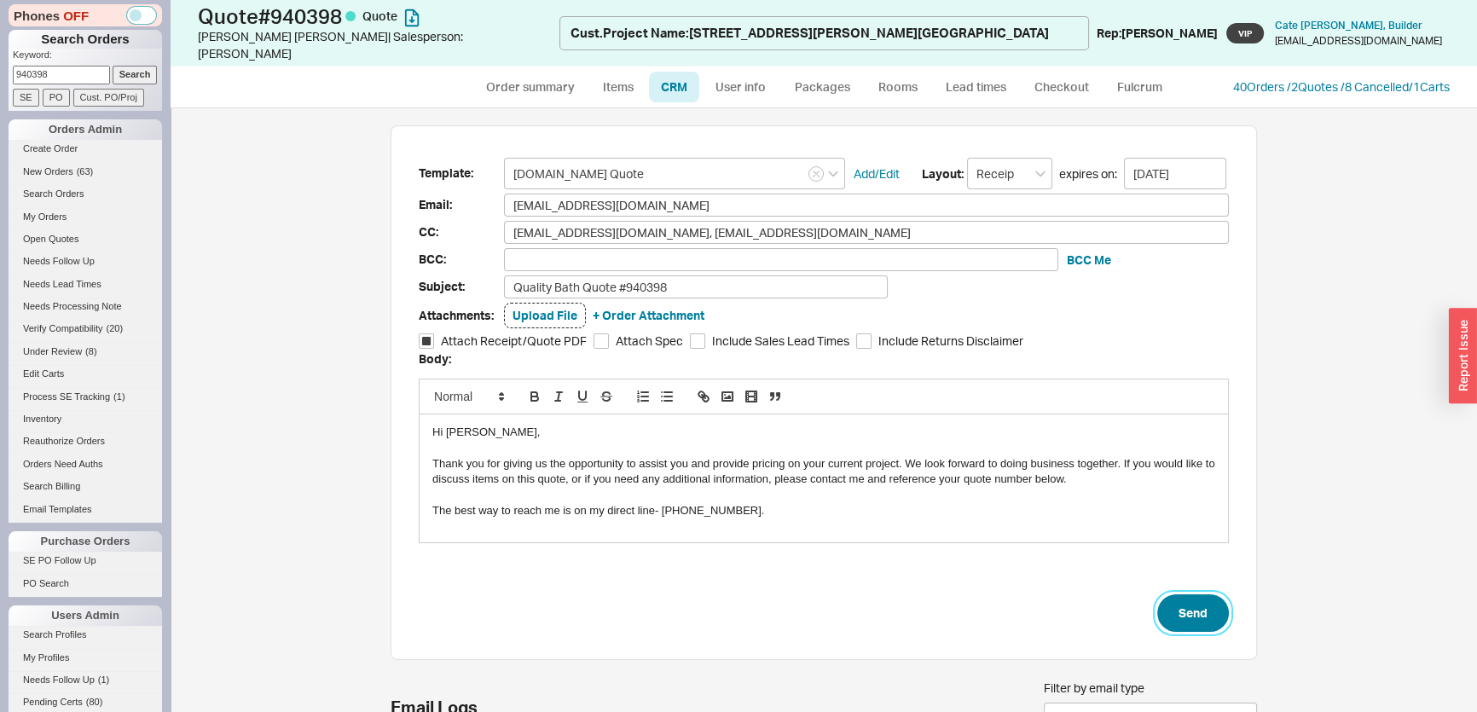
click at [1176, 595] on button "Send" at bounding box center [1194, 614] width 72 height 38
select select "*"
select select "LOW"
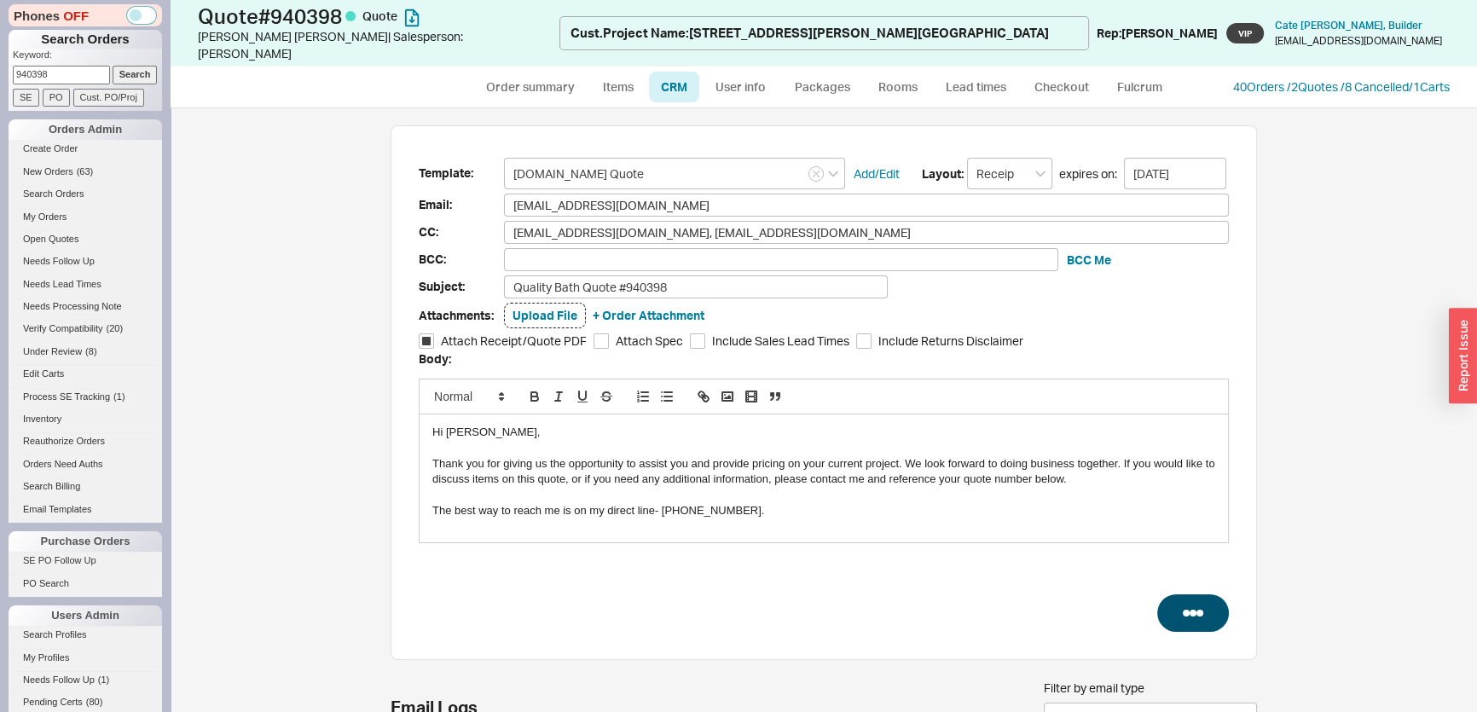
select select "3"
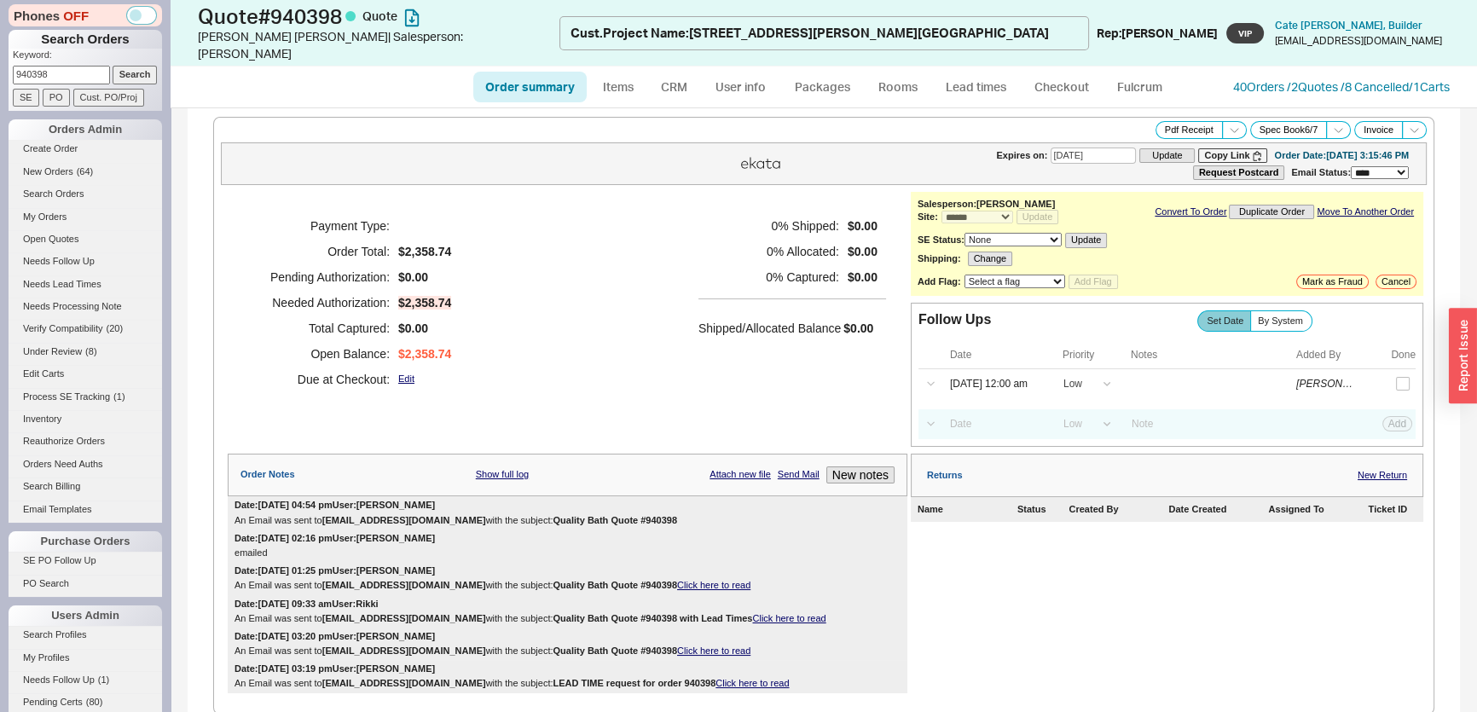
drag, startPoint x: 60, startPoint y: 78, endPoint x: 0, endPoint y: 9, distance: 92.0
click at [0, 9] on div "Phones OFF Search Orders Keyword: 940398 Search SE PO Cust. PO/Proj Orders Admi…" at bounding box center [85, 356] width 171 height 712
paste input "tyara.thrift@tropicallogistix.com"
type input "tyara.thrift@tropicallogistix.com"
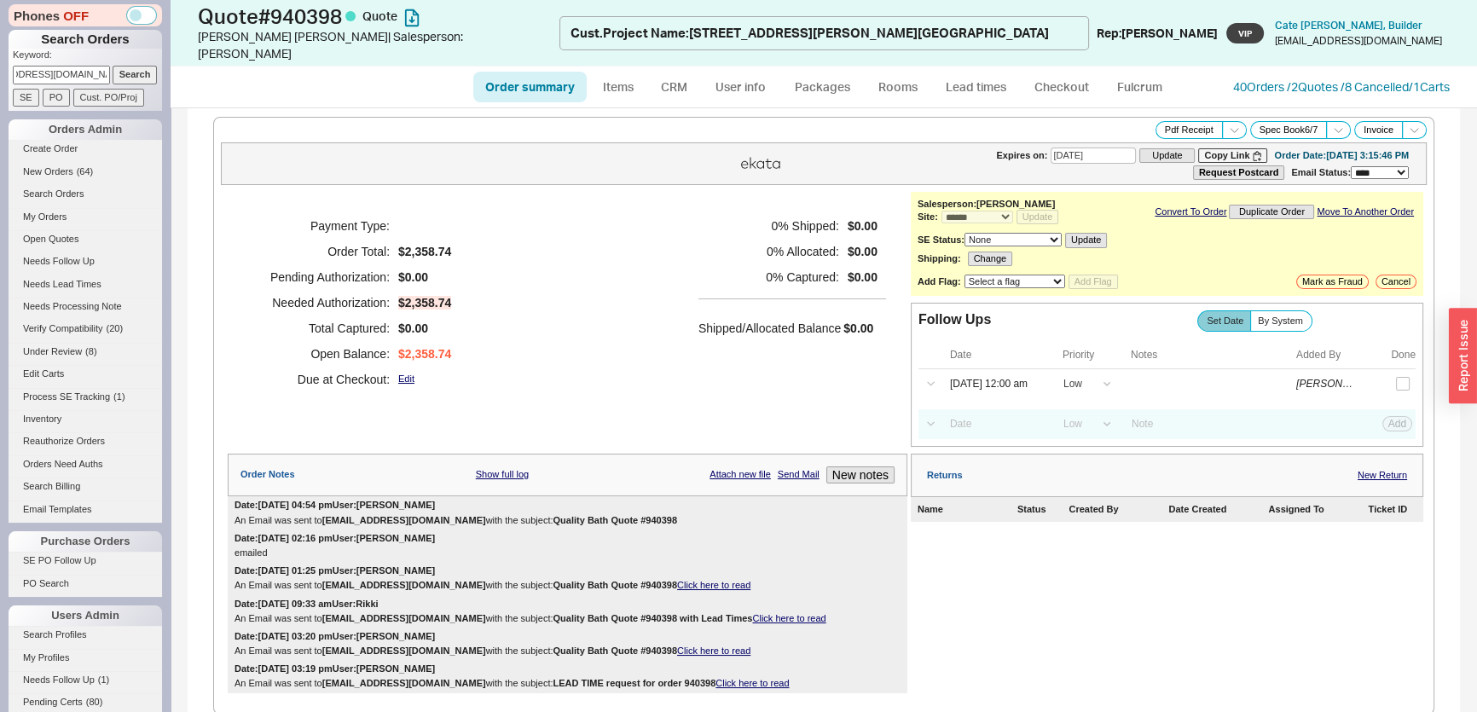
click at [113, 66] on input "Search" at bounding box center [135, 75] width 45 height 18
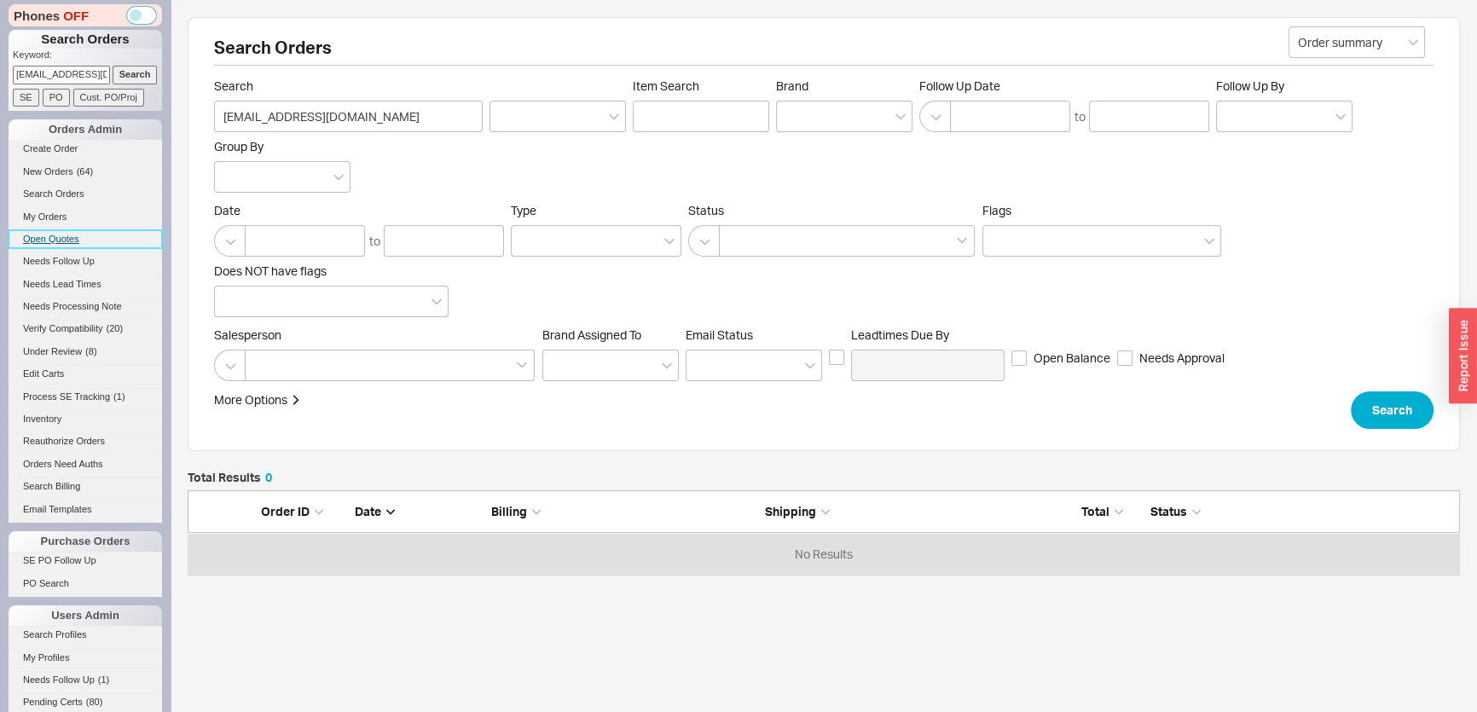
click at [77, 230] on link "Open Quotes" at bounding box center [86, 239] width 154 height 18
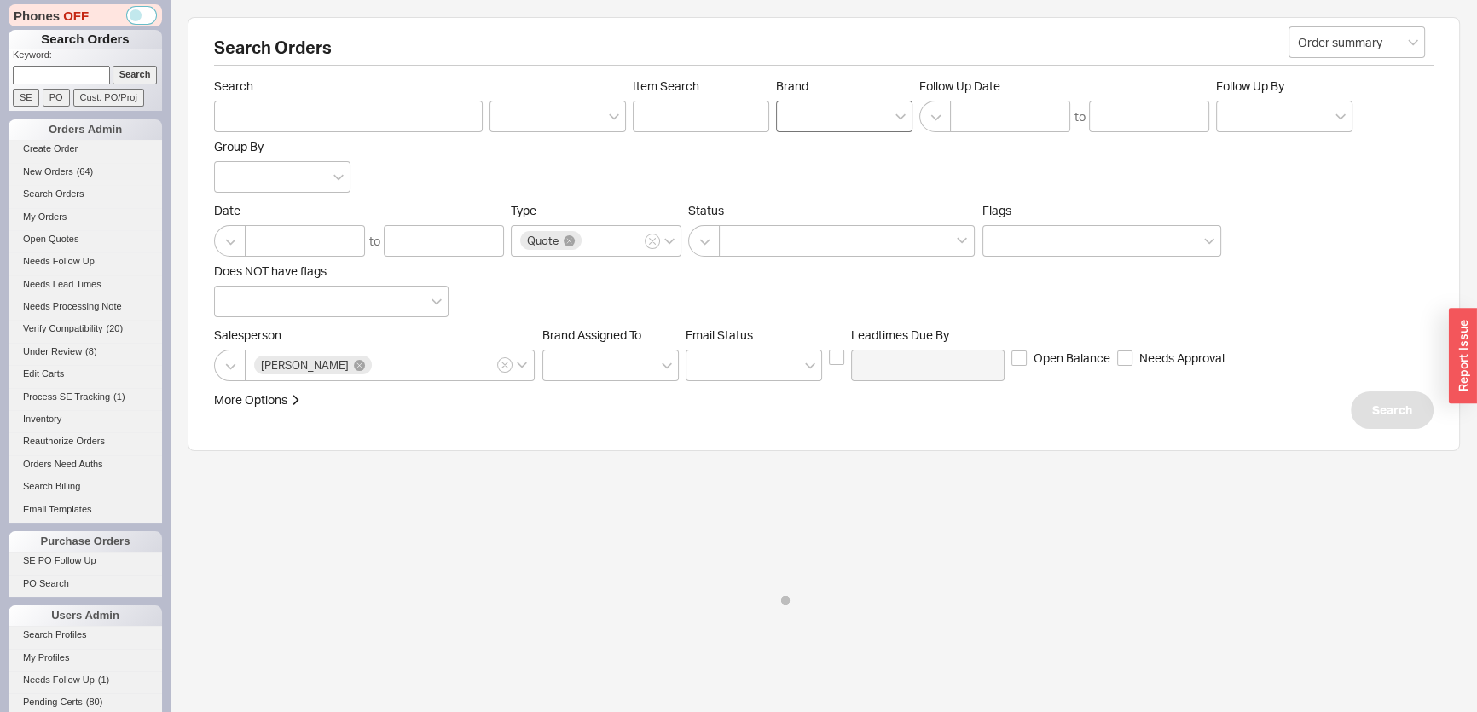
click at [870, 111] on div at bounding box center [844, 117] width 136 height 32
click at [798, 111] on input "Brand" at bounding box center [792, 117] width 12 height 20
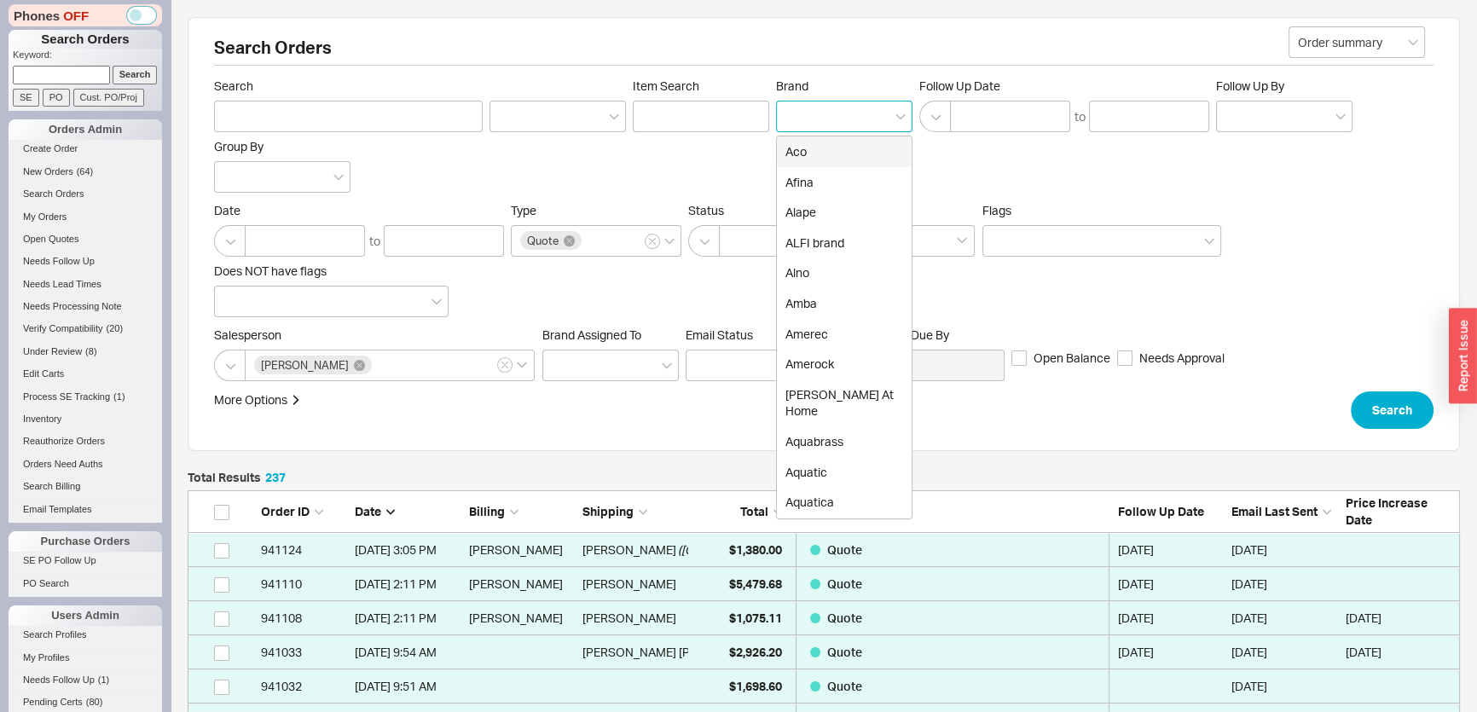
scroll to position [8117, 1261]
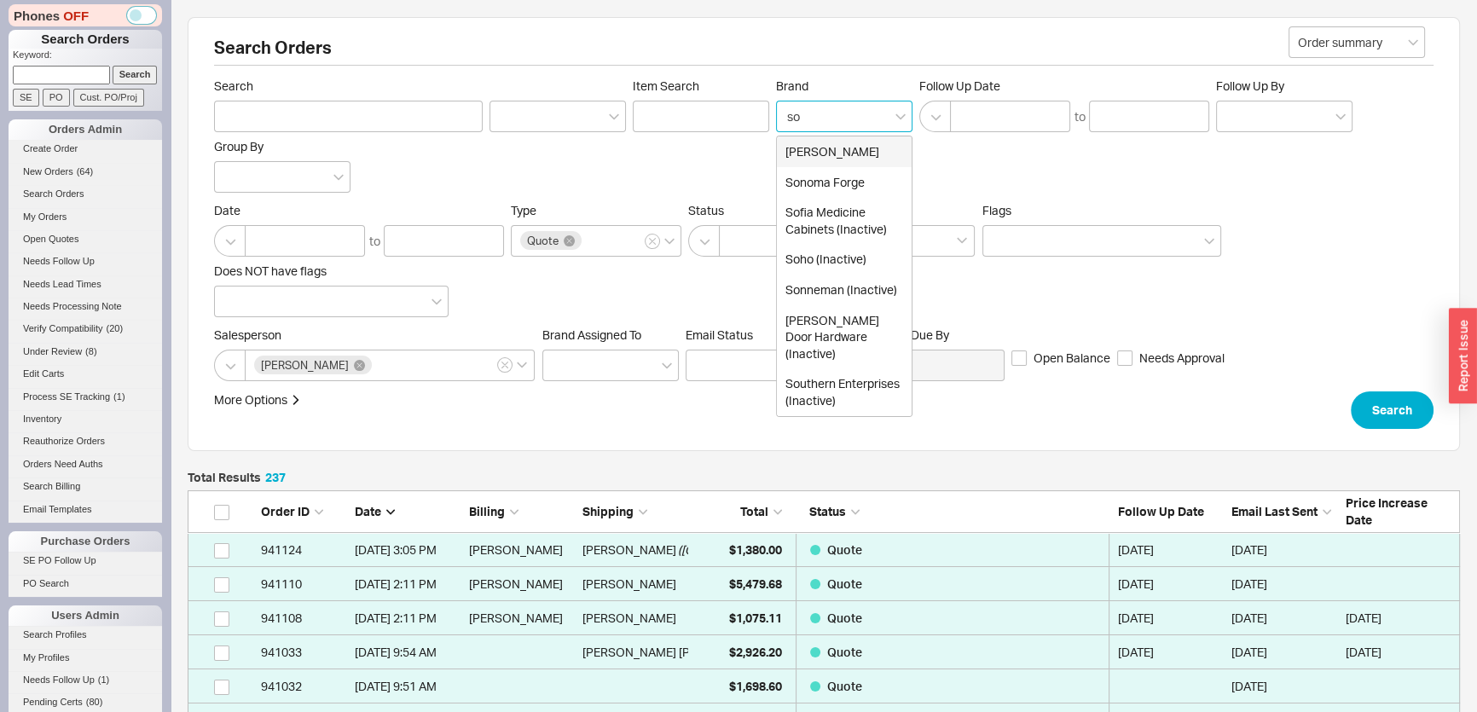
type input "son"
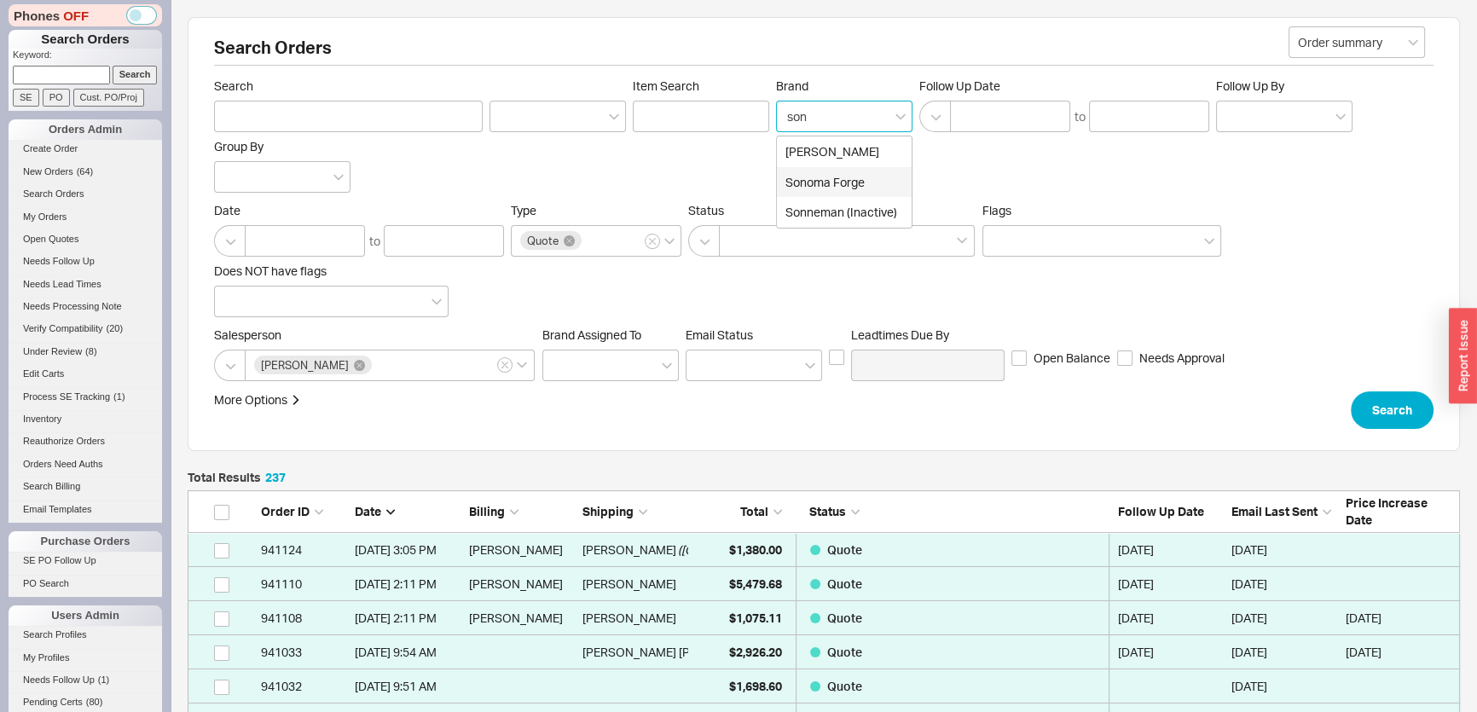
drag, startPoint x: 835, startPoint y: 182, endPoint x: 1292, endPoint y: 396, distance: 504.9
click at [836, 181] on div "Sonoma Forge" at bounding box center [844, 182] width 135 height 31
type input "Brand"
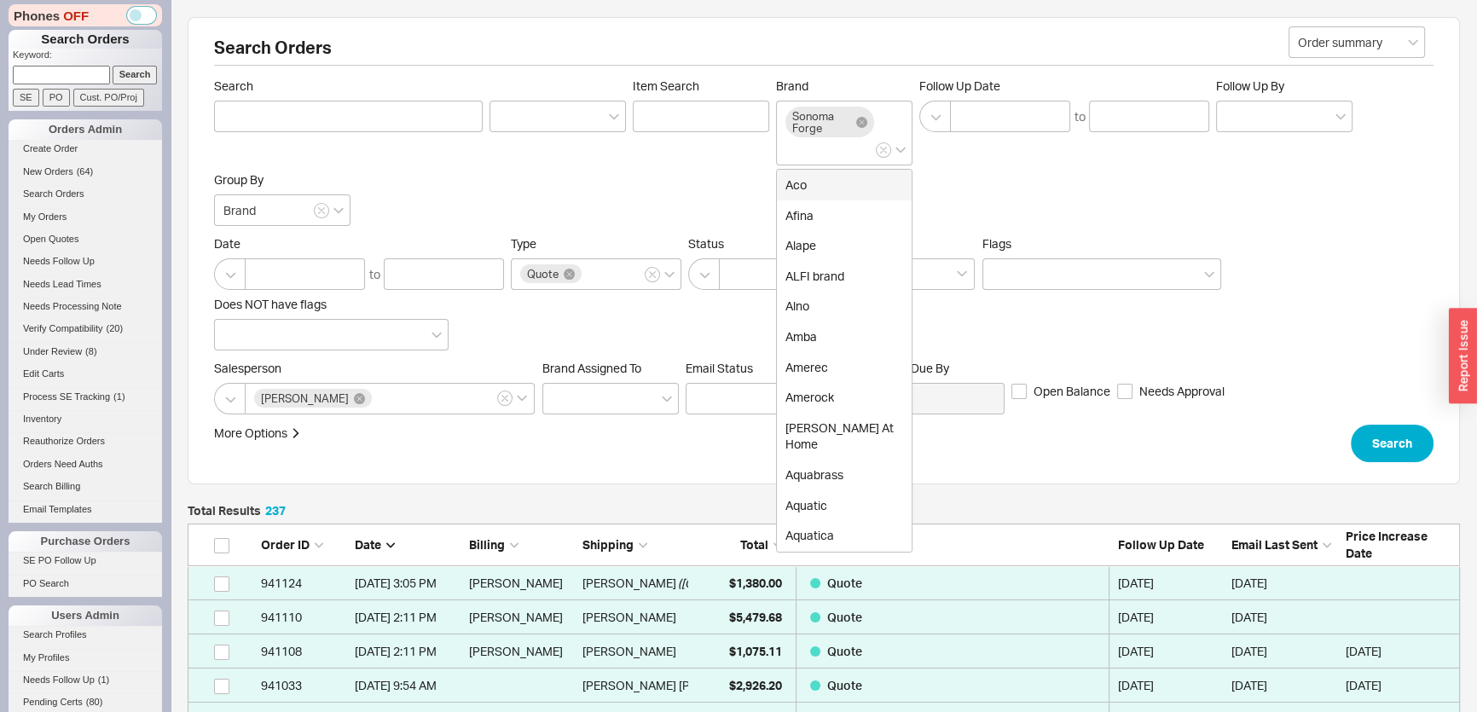
click at [1339, 419] on form "Order summary Search Item Search Brand Sonoma Forge Aco Afina Alape ALFI brand …" at bounding box center [824, 270] width 1220 height 384
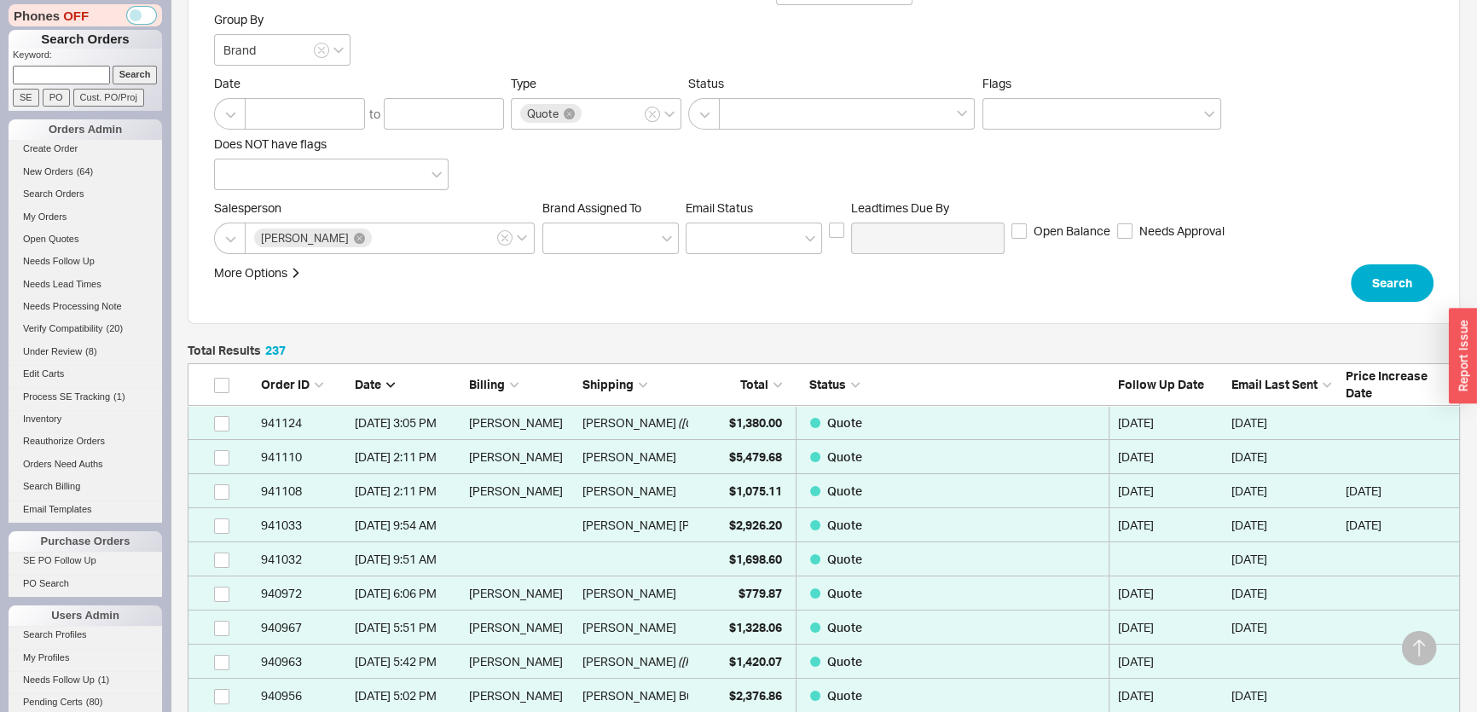
scroll to position [0, 0]
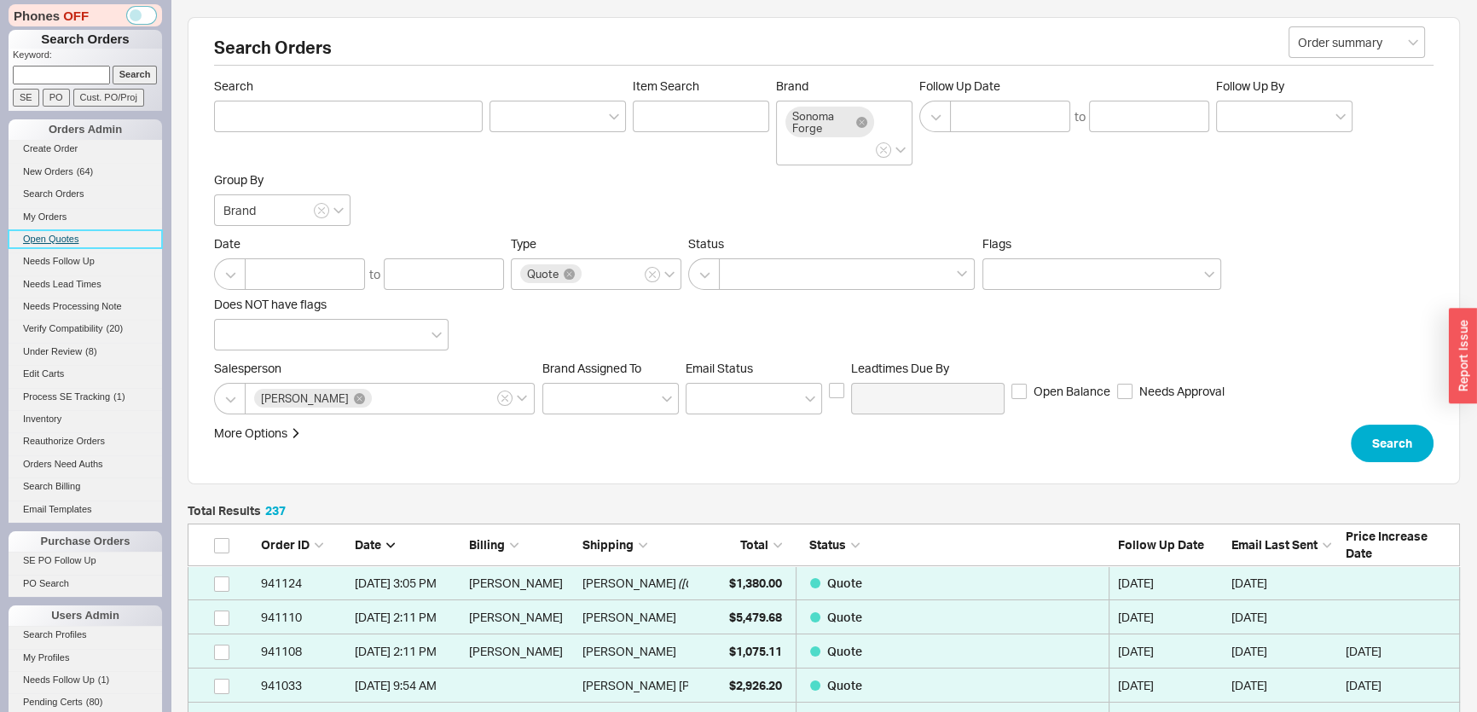
click at [77, 230] on link "Open Quotes" at bounding box center [86, 239] width 154 height 18
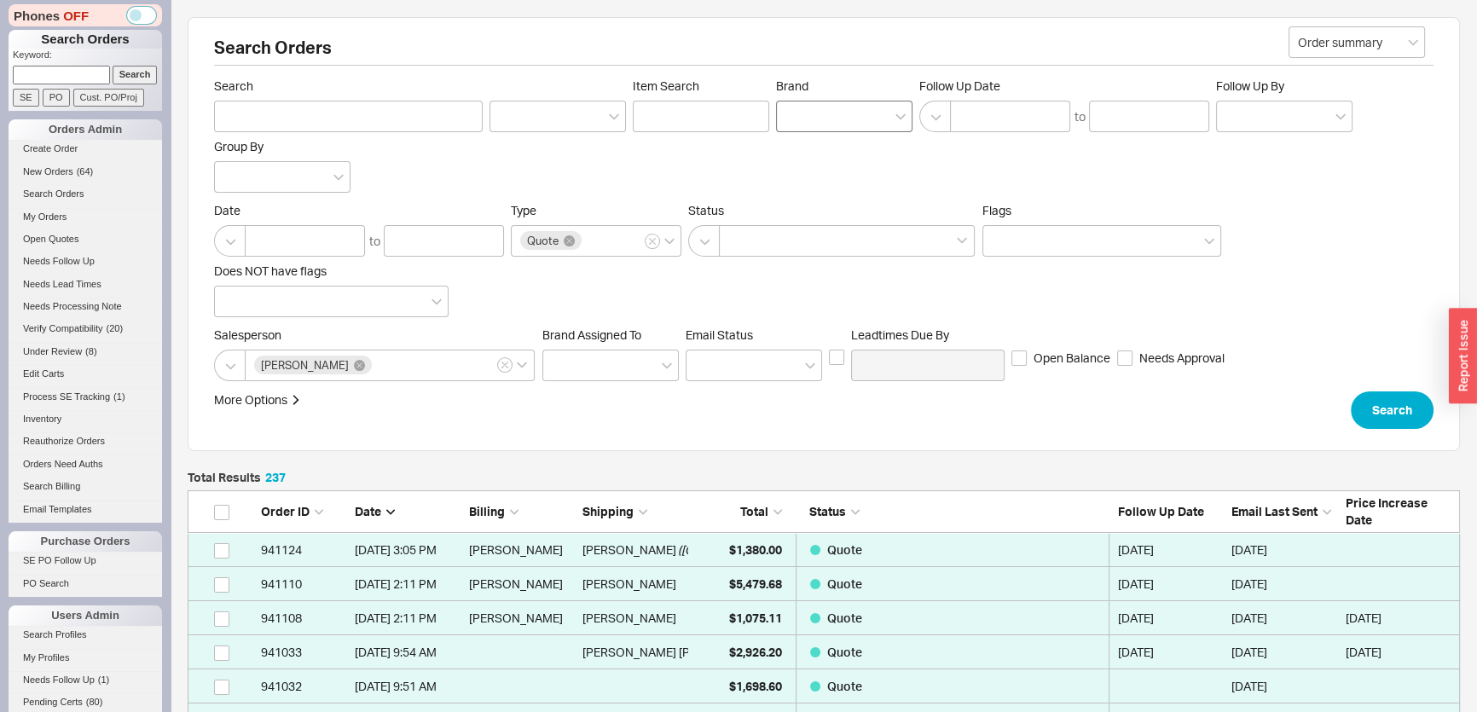
click at [802, 119] on div at bounding box center [844, 117] width 136 height 32
click at [798, 119] on input "Brand" at bounding box center [792, 117] width 12 height 20
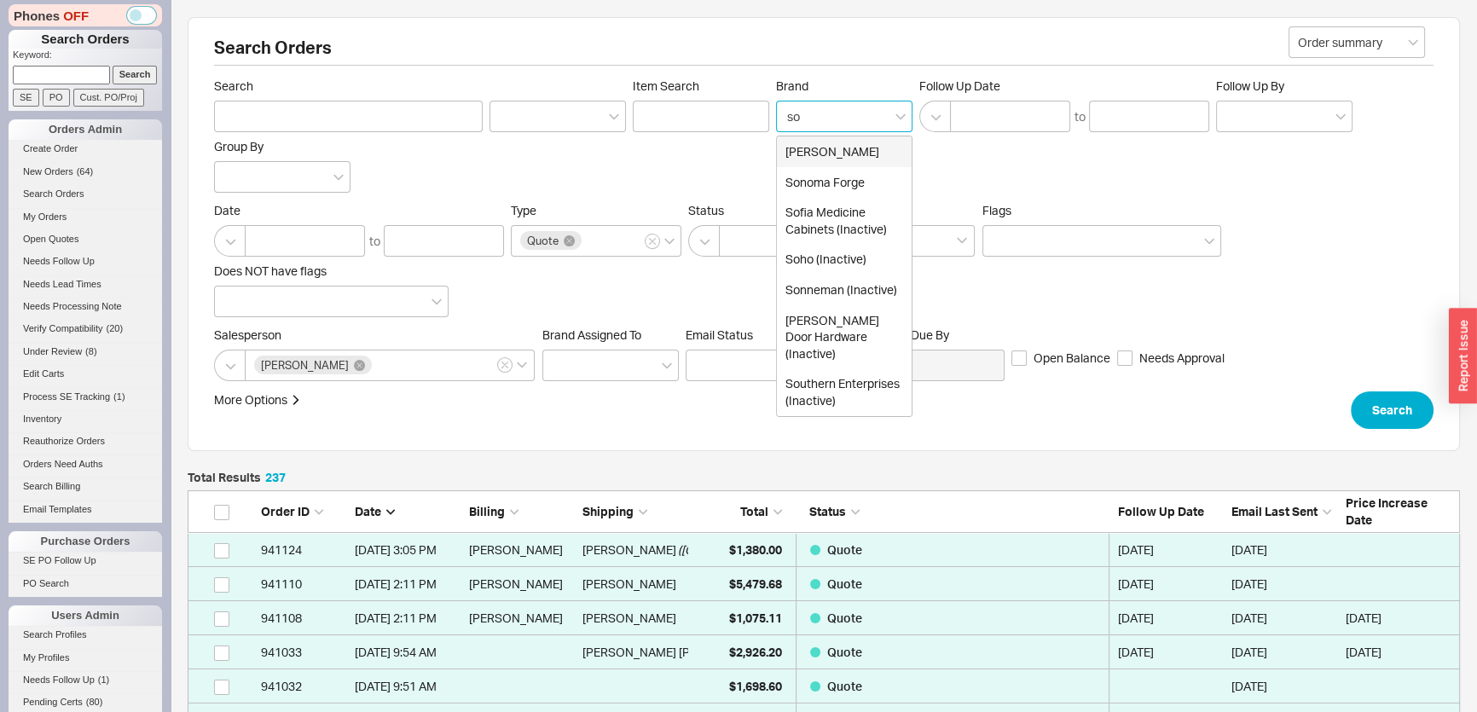
type input "son"
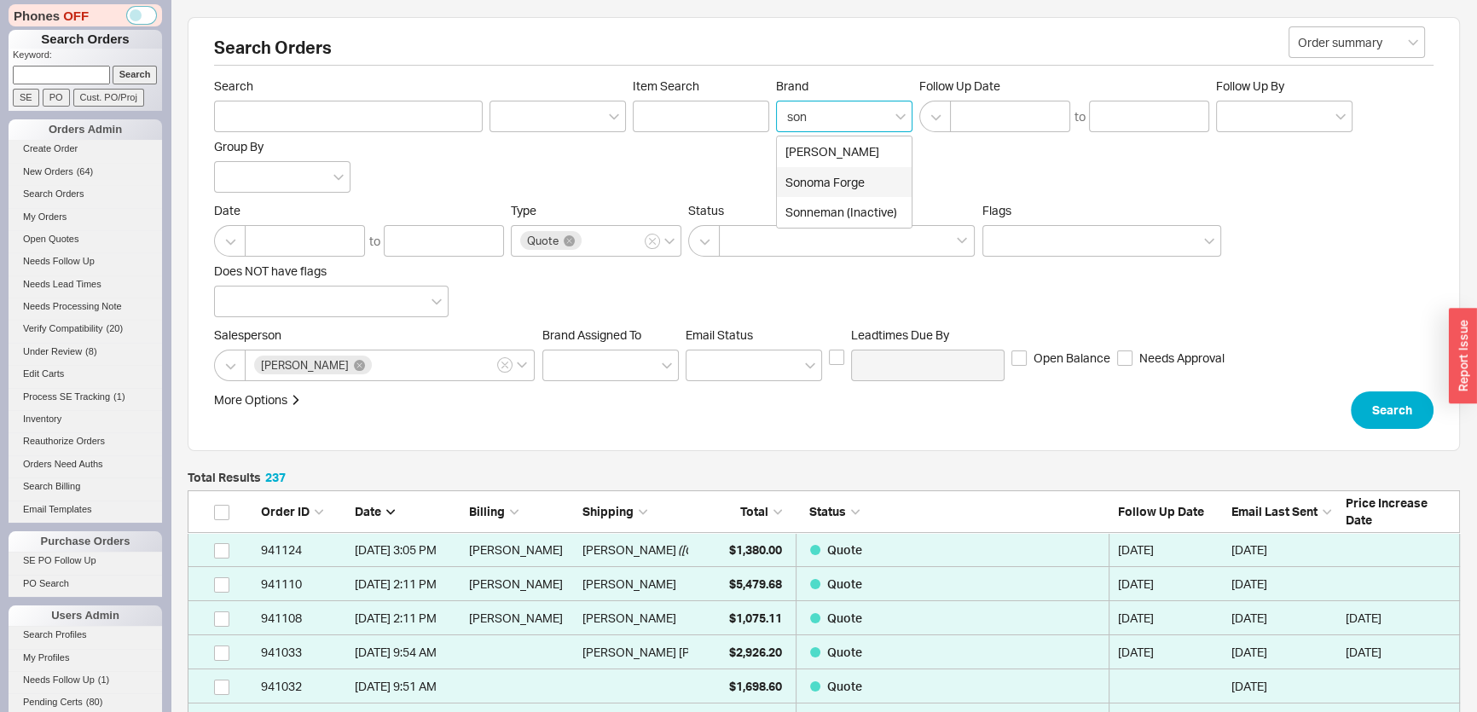
click at [780, 186] on div "Sonoma Forge" at bounding box center [844, 182] width 135 height 31
type input "Brand"
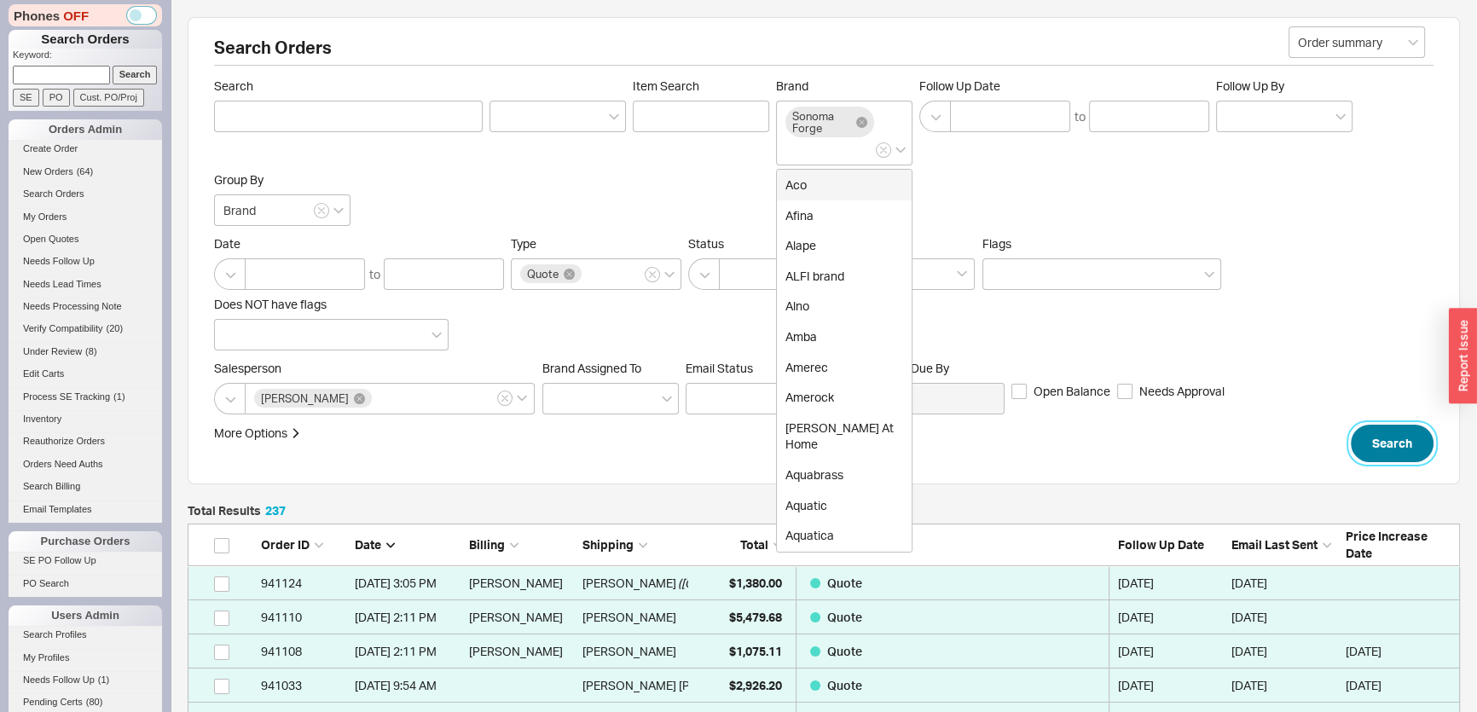
click at [1407, 431] on button "Search" at bounding box center [1392, 444] width 83 height 38
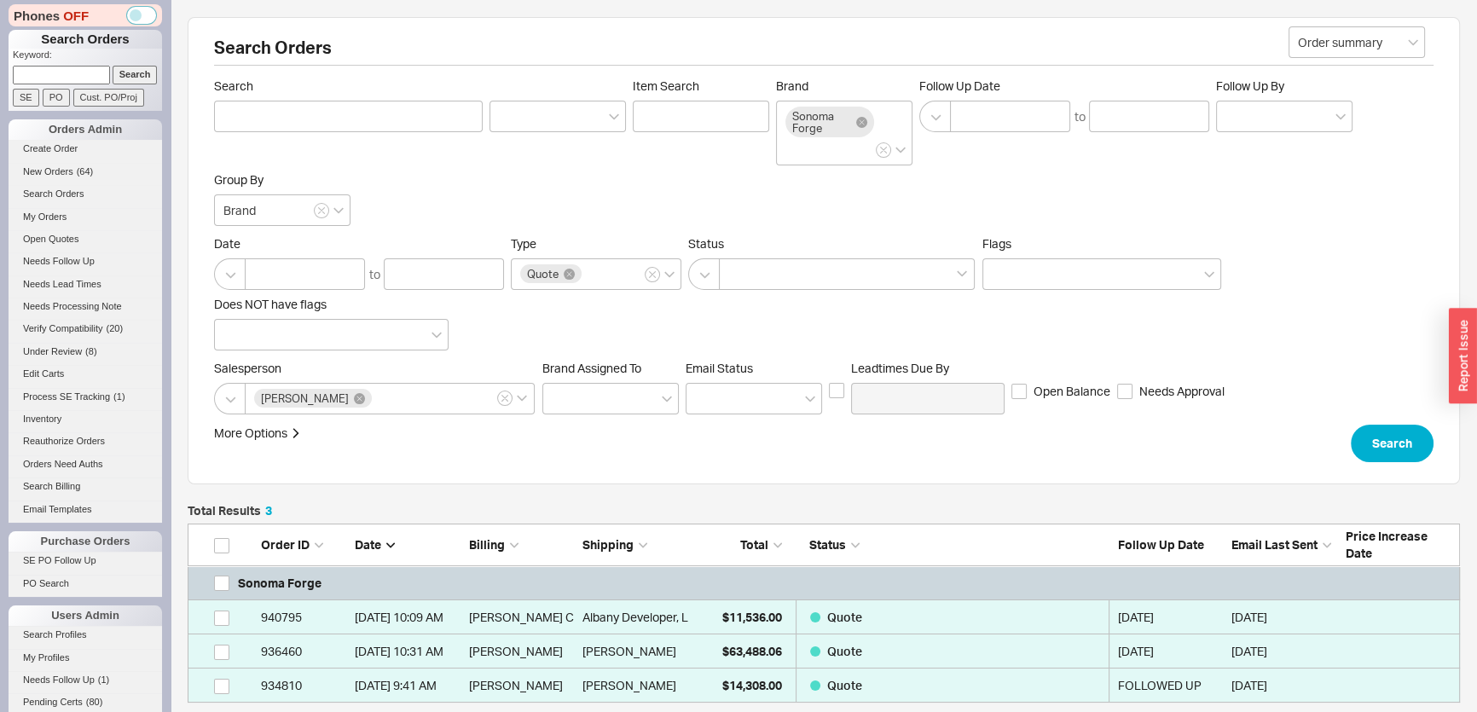
scroll to position [167, 1261]
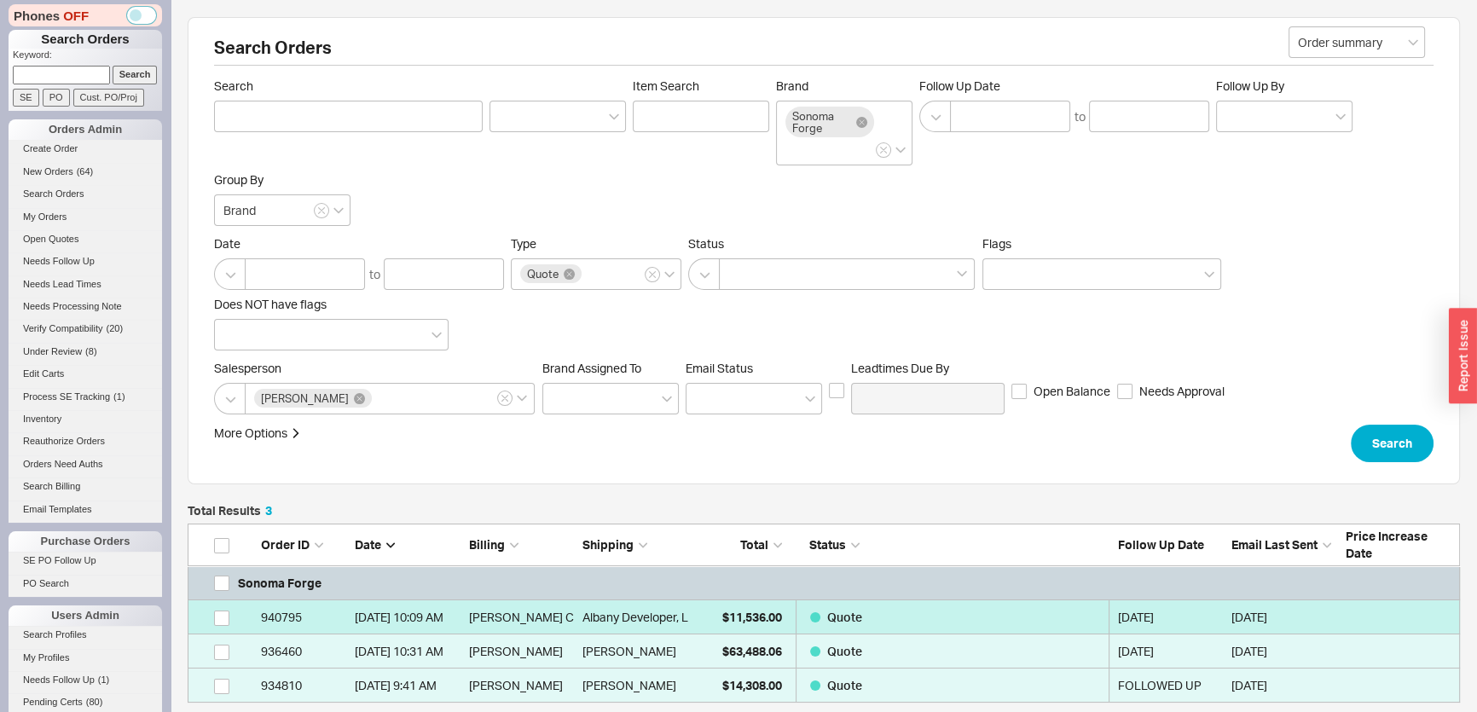
click at [690, 609] on link "940795 9/18/25 10:09 AM Coble Construction Access CoWork Suites Albany Develope…" at bounding box center [824, 618] width 1273 height 34
select select "*"
select select "LOW"
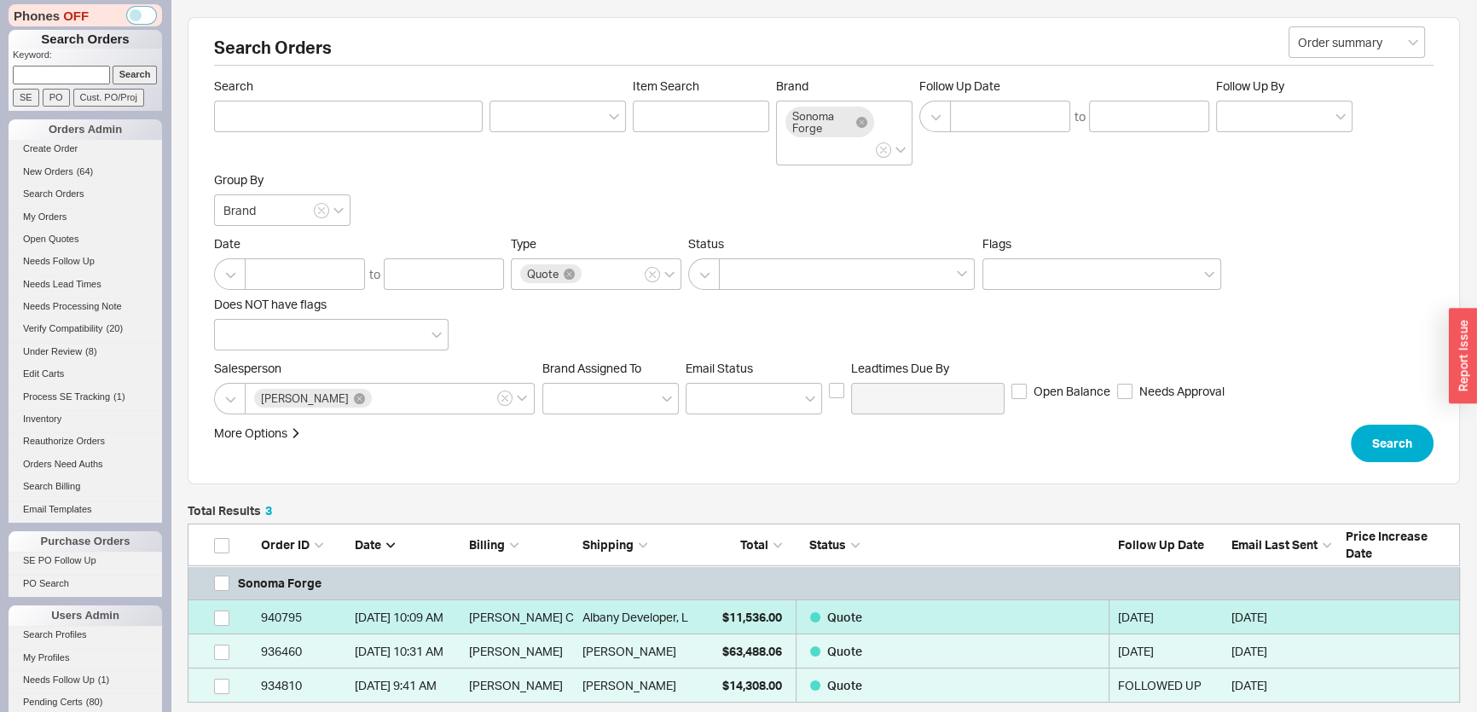
select select "3"
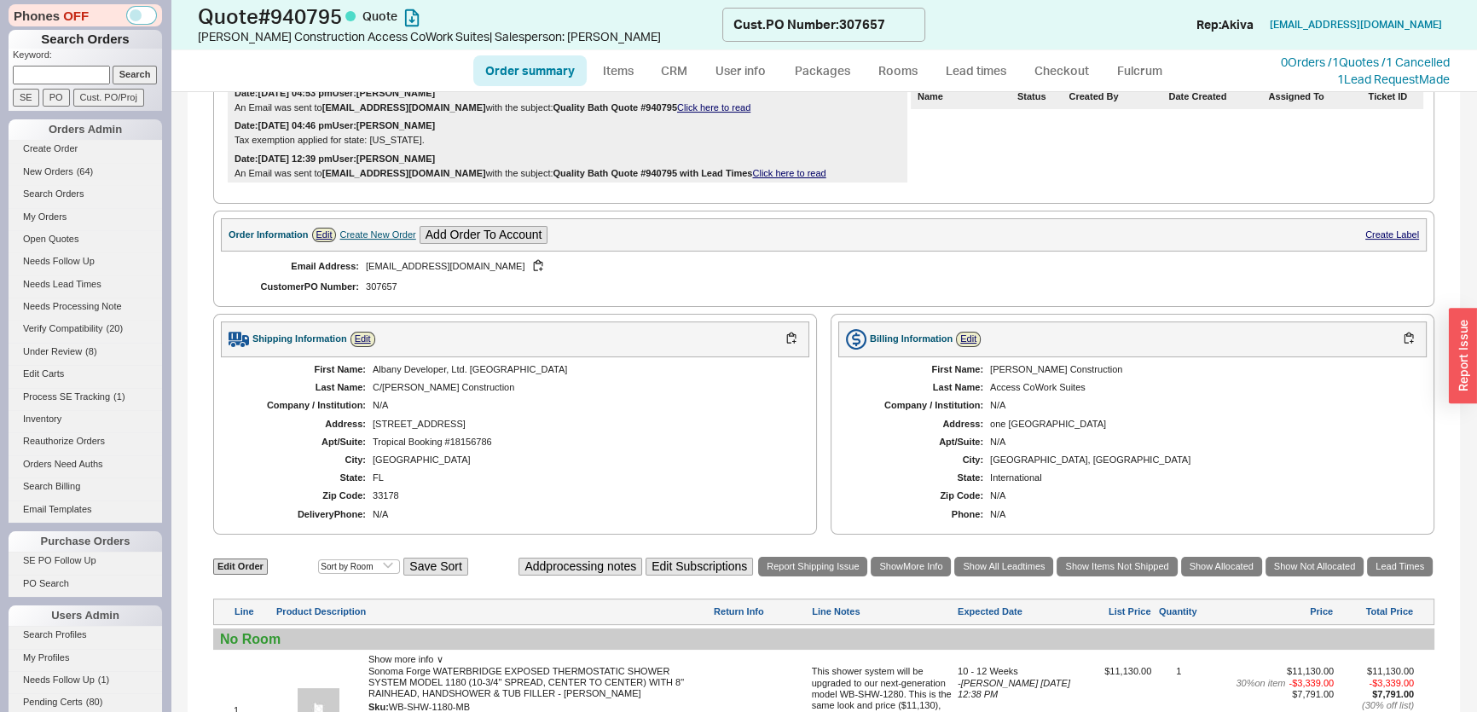
scroll to position [620, 0]
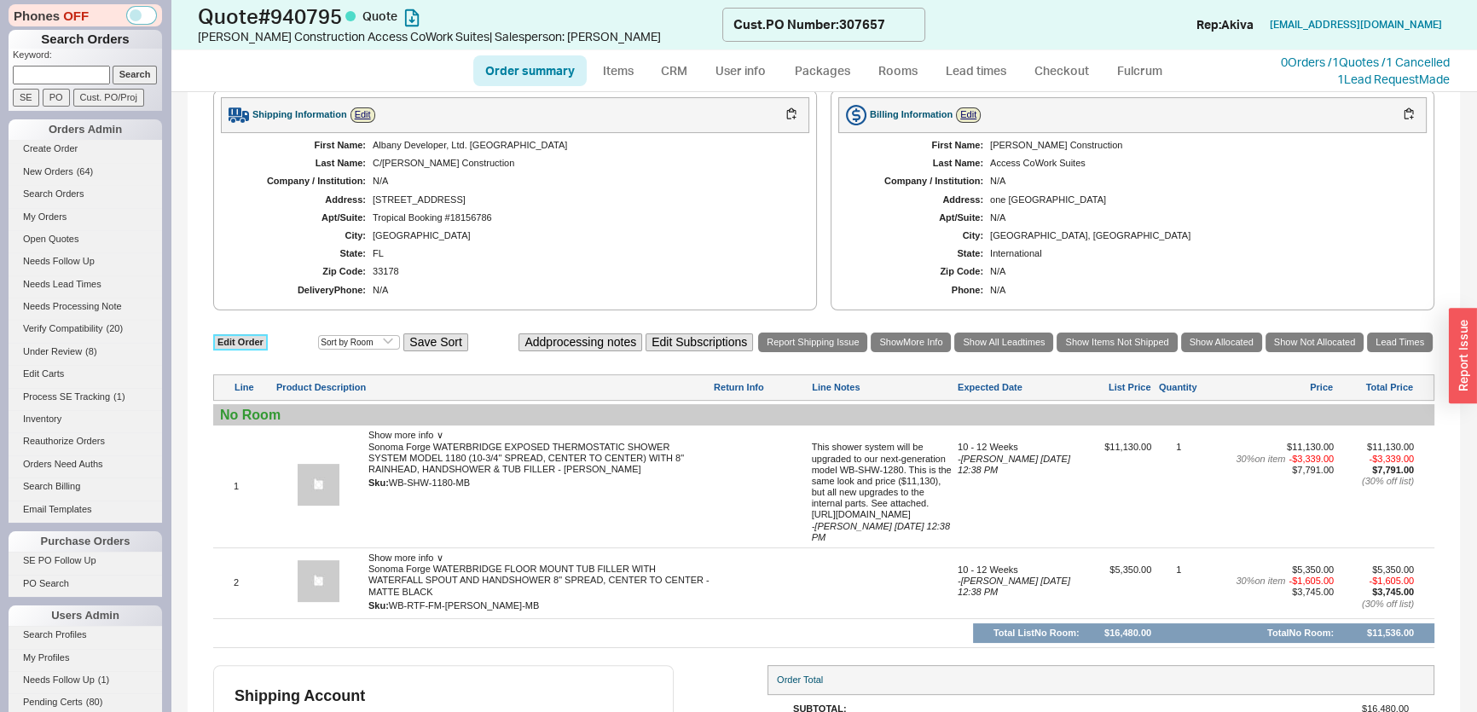
click at [254, 335] on link "Edit Order" at bounding box center [240, 342] width 55 height 16
select select "3"
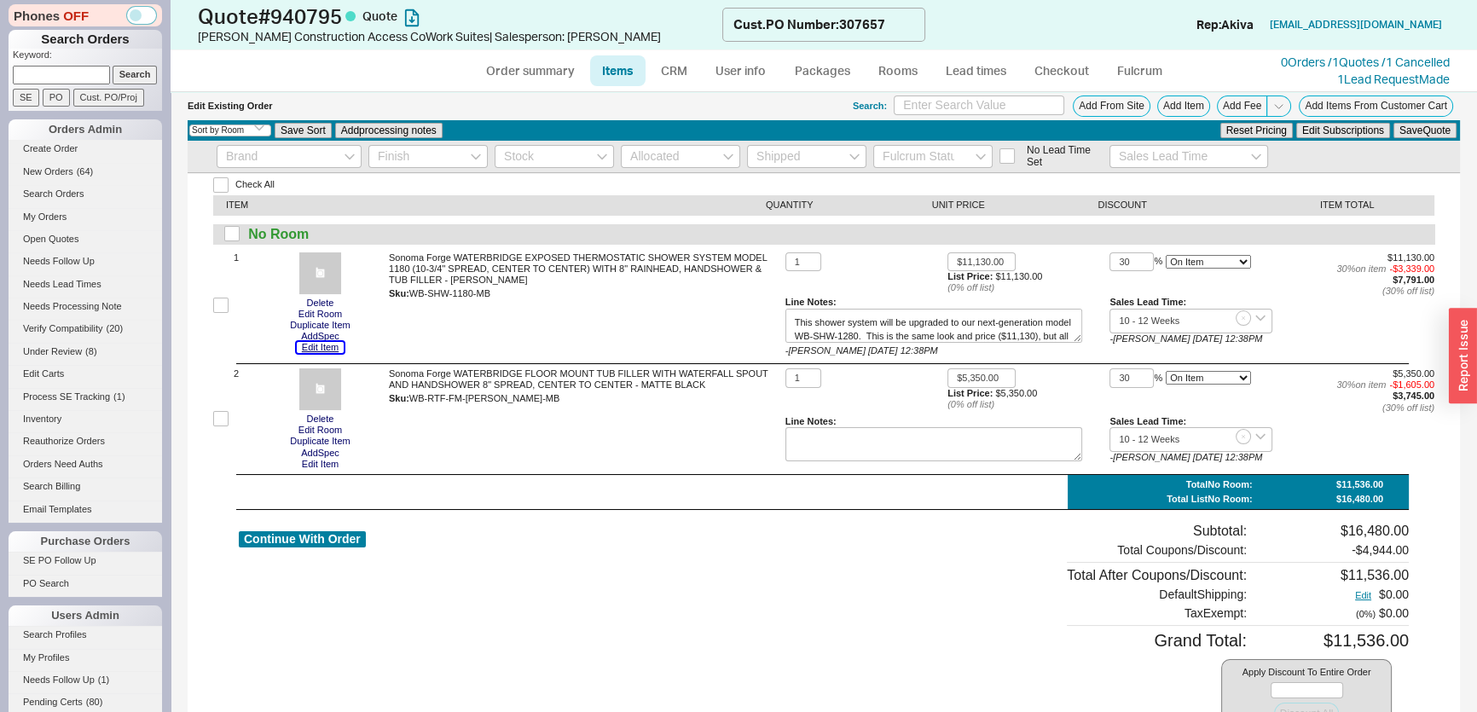
click at [327, 346] on button "Edit Item" at bounding box center [320, 347] width 47 height 11
click at [668, 61] on link "CRM" at bounding box center [674, 70] width 50 height 31
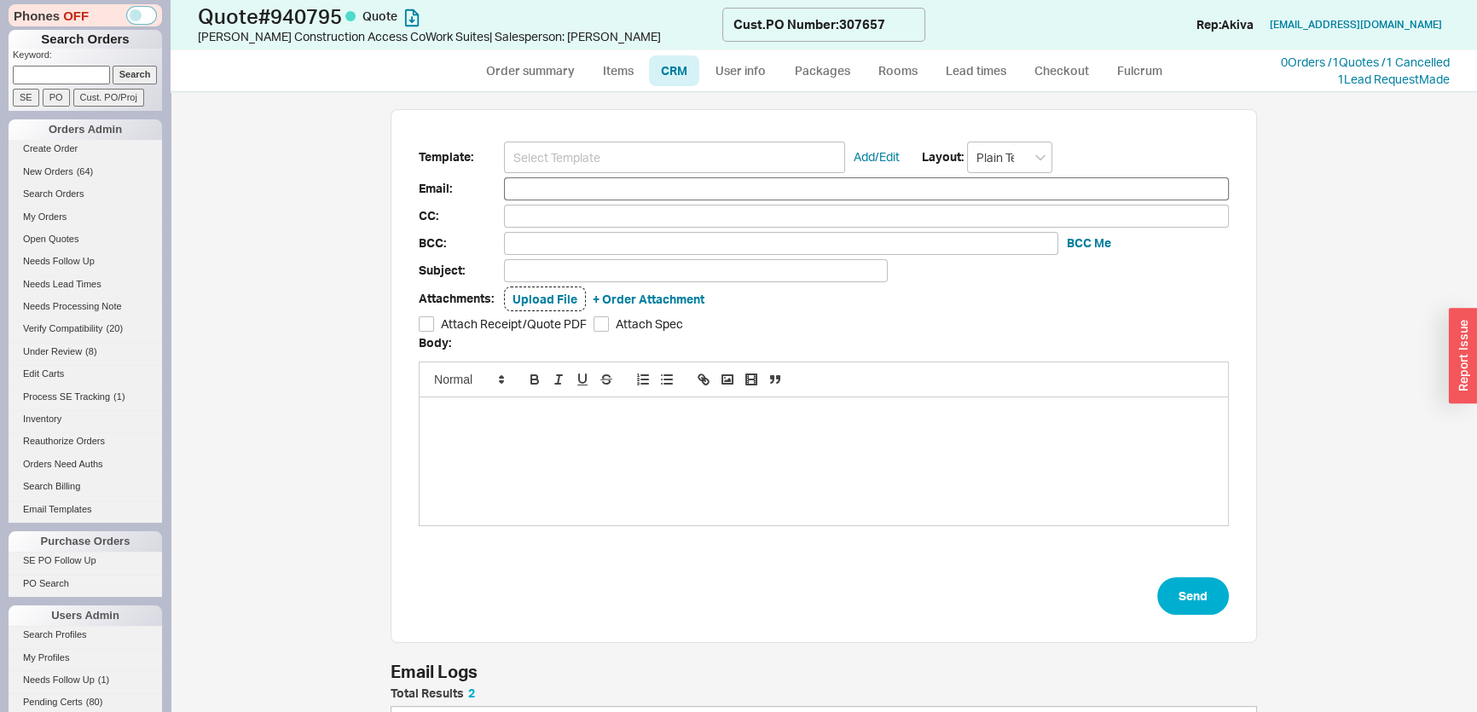
scroll to position [118, 855]
click at [612, 160] on input at bounding box center [674, 158] width 341 height 32
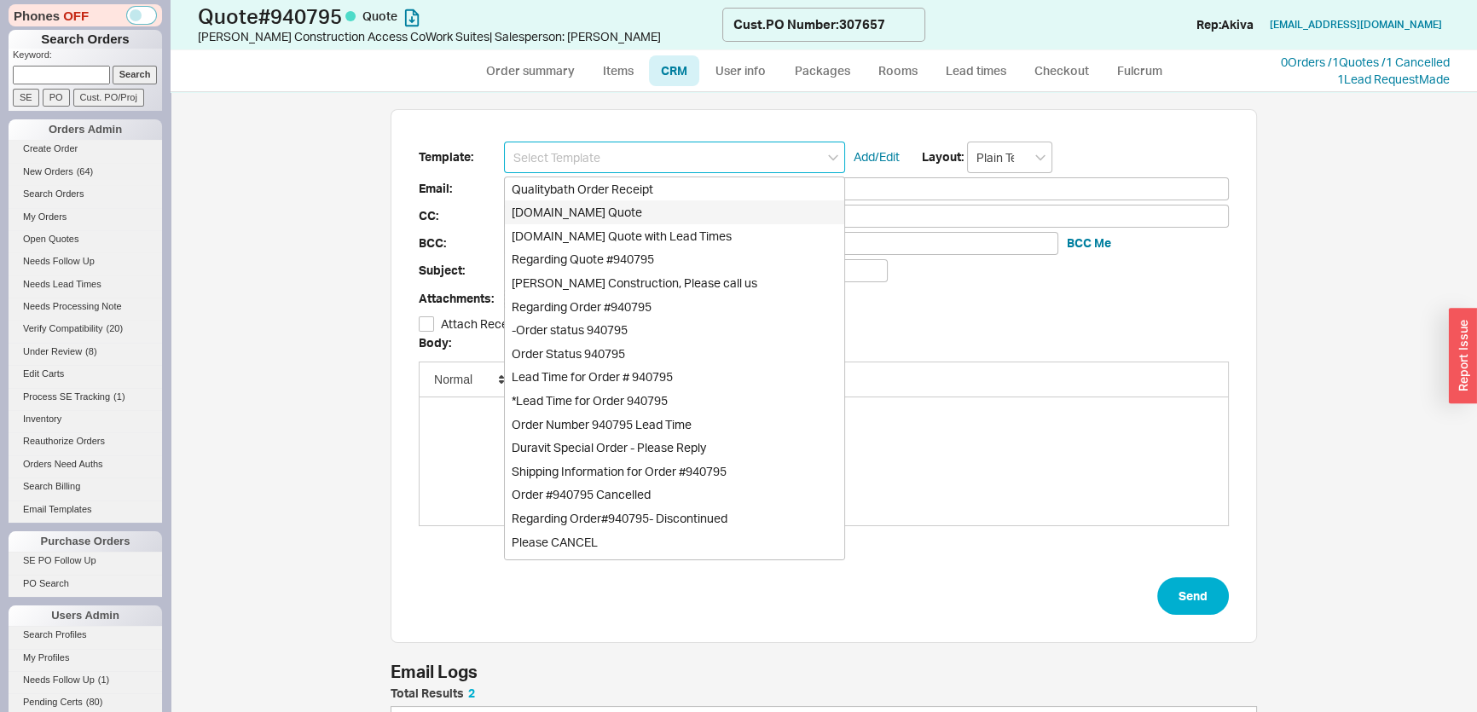
click at [606, 206] on div "Qualitybath.com Quote" at bounding box center [674, 212] width 339 height 24
type input "Receipt"
type input "[EMAIL_ADDRESS][DOMAIN_NAME]"
type input "Quality Bath Quote #940795"
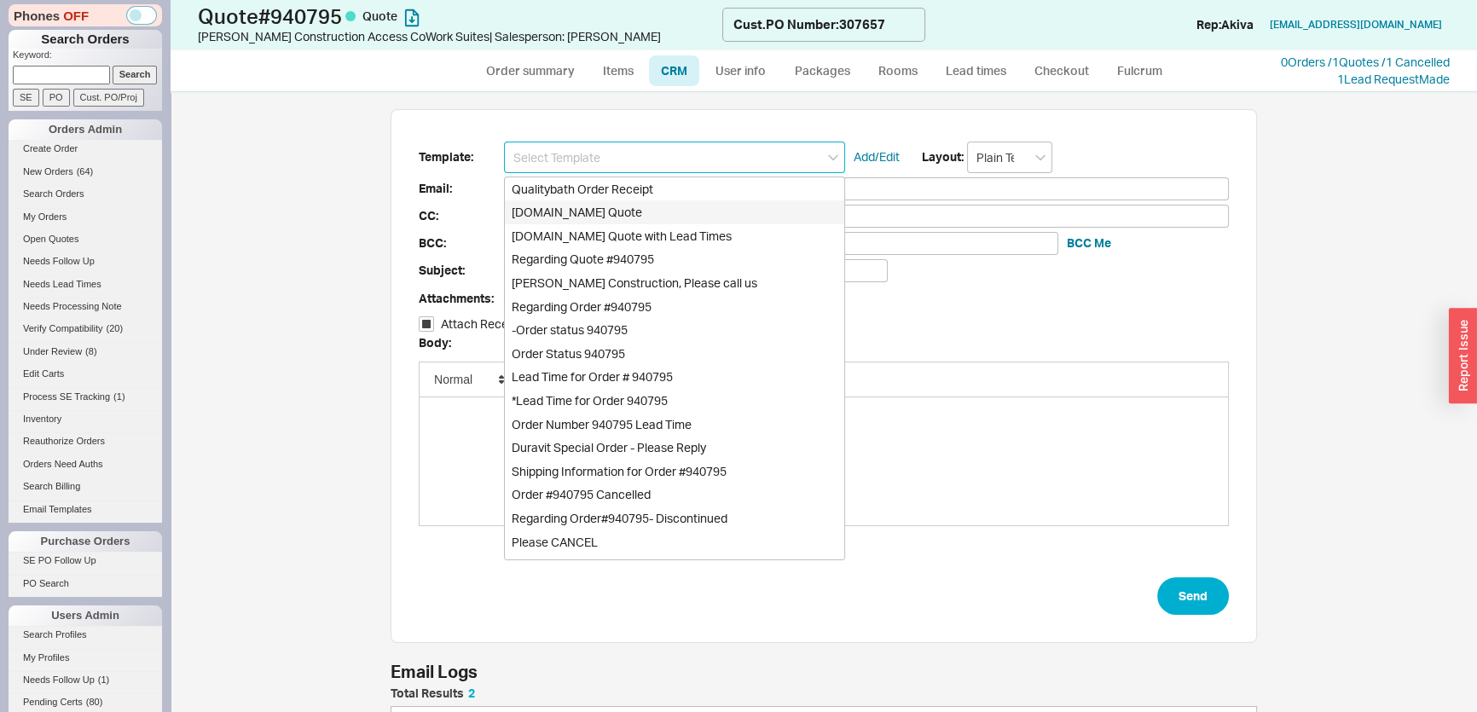
checkbox input "true"
type input "Qualitybath.com Quote"
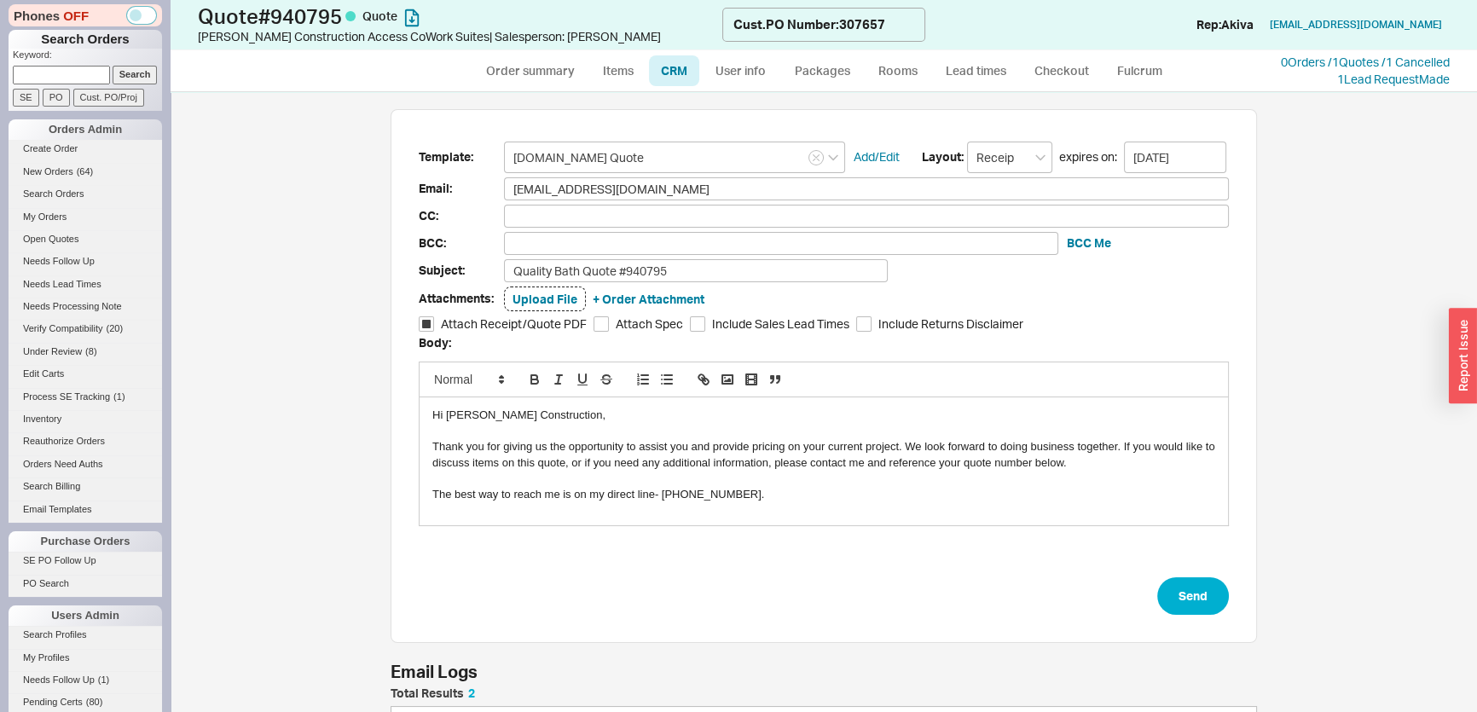
click at [1164, 574] on form "Template: Qualitybath.com Quote Add/Edit Layout: Receipt expires on: 10/03/2025…" at bounding box center [824, 379] width 810 height 474
click at [1190, 580] on button "Send" at bounding box center [1194, 596] width 72 height 38
select select "*"
select select "LOW"
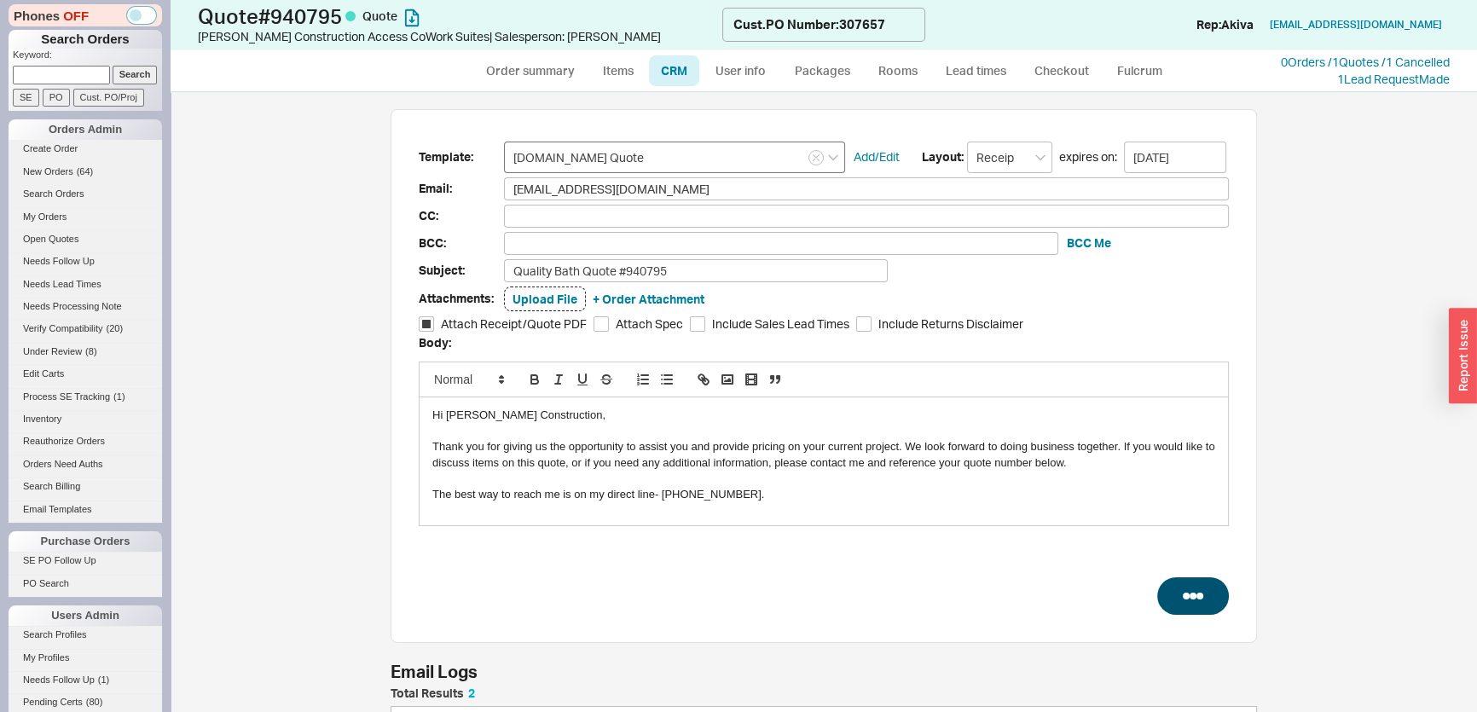
select select "LOW"
select select "3"
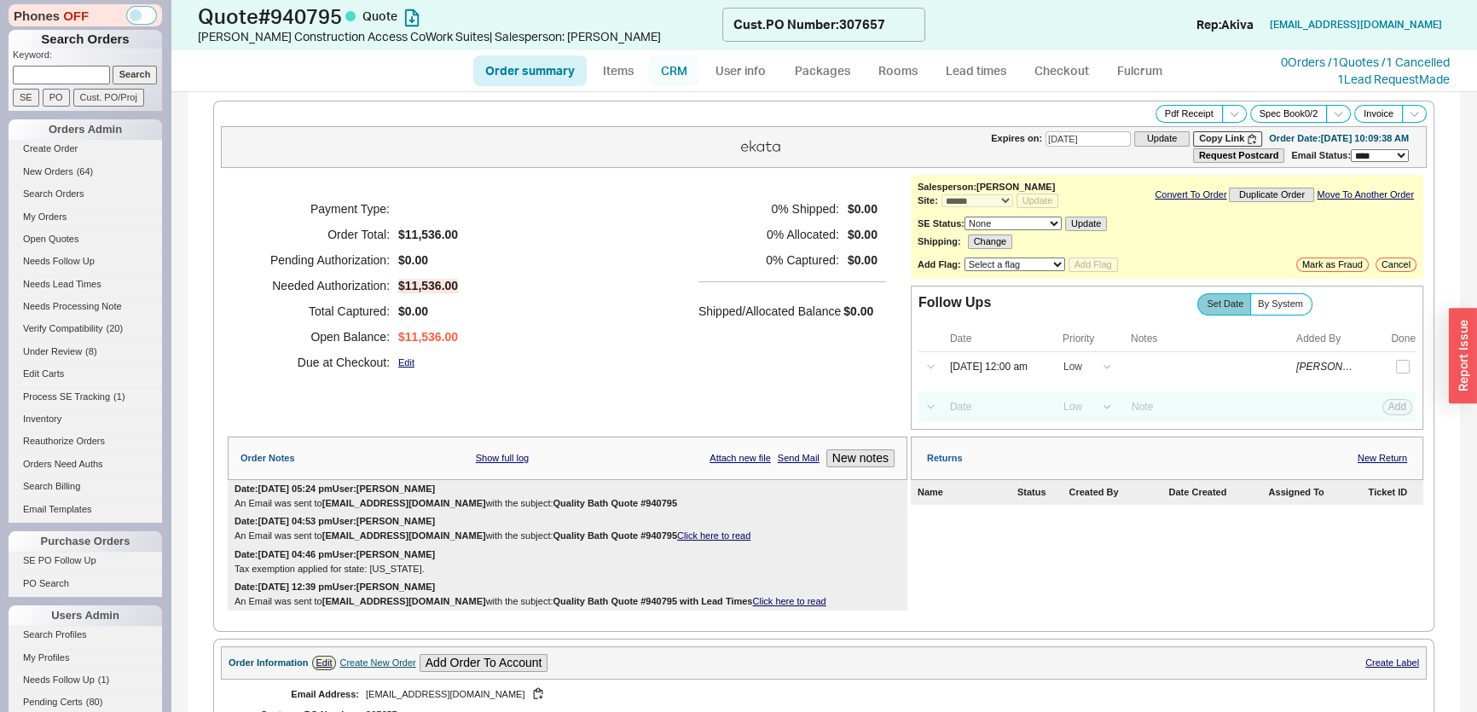
click at [675, 70] on link "CRM" at bounding box center [674, 70] width 50 height 31
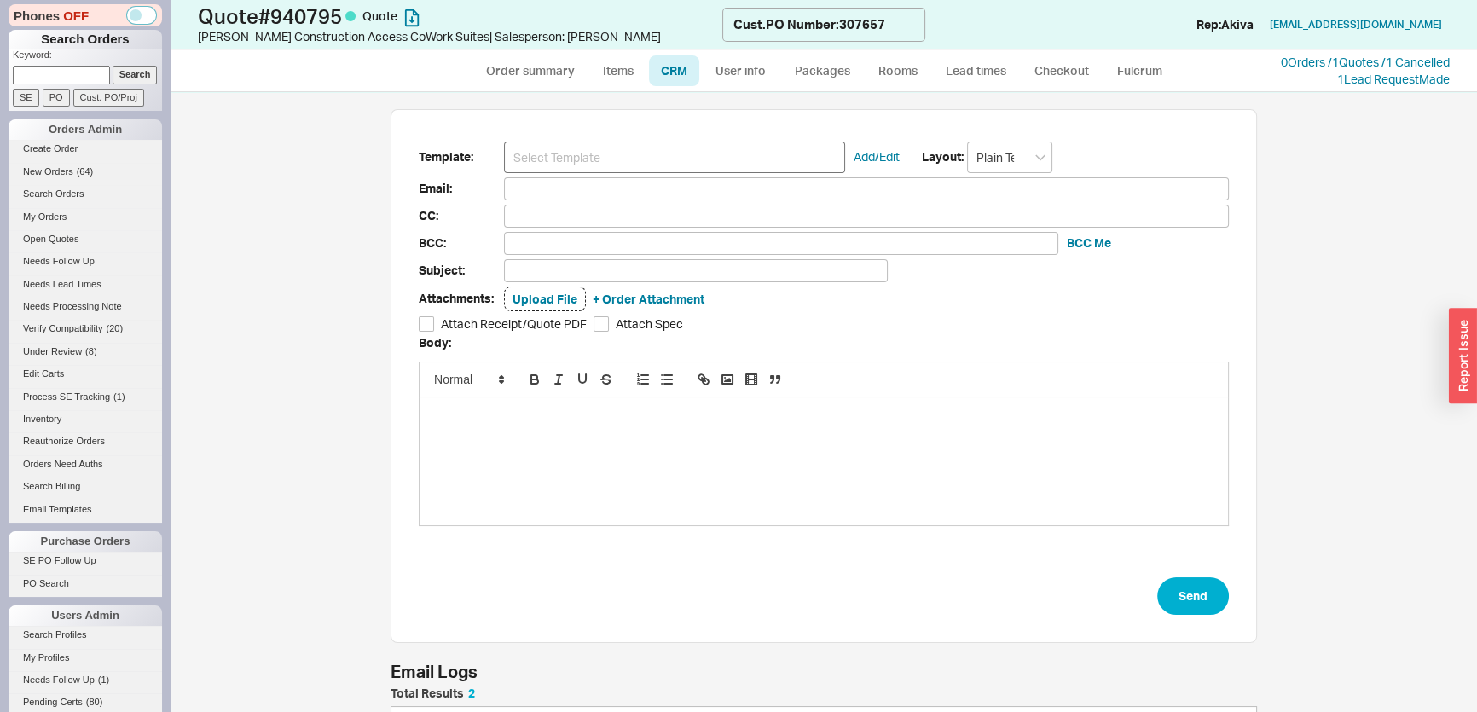
scroll to position [118, 855]
click at [626, 145] on input at bounding box center [674, 158] width 341 height 32
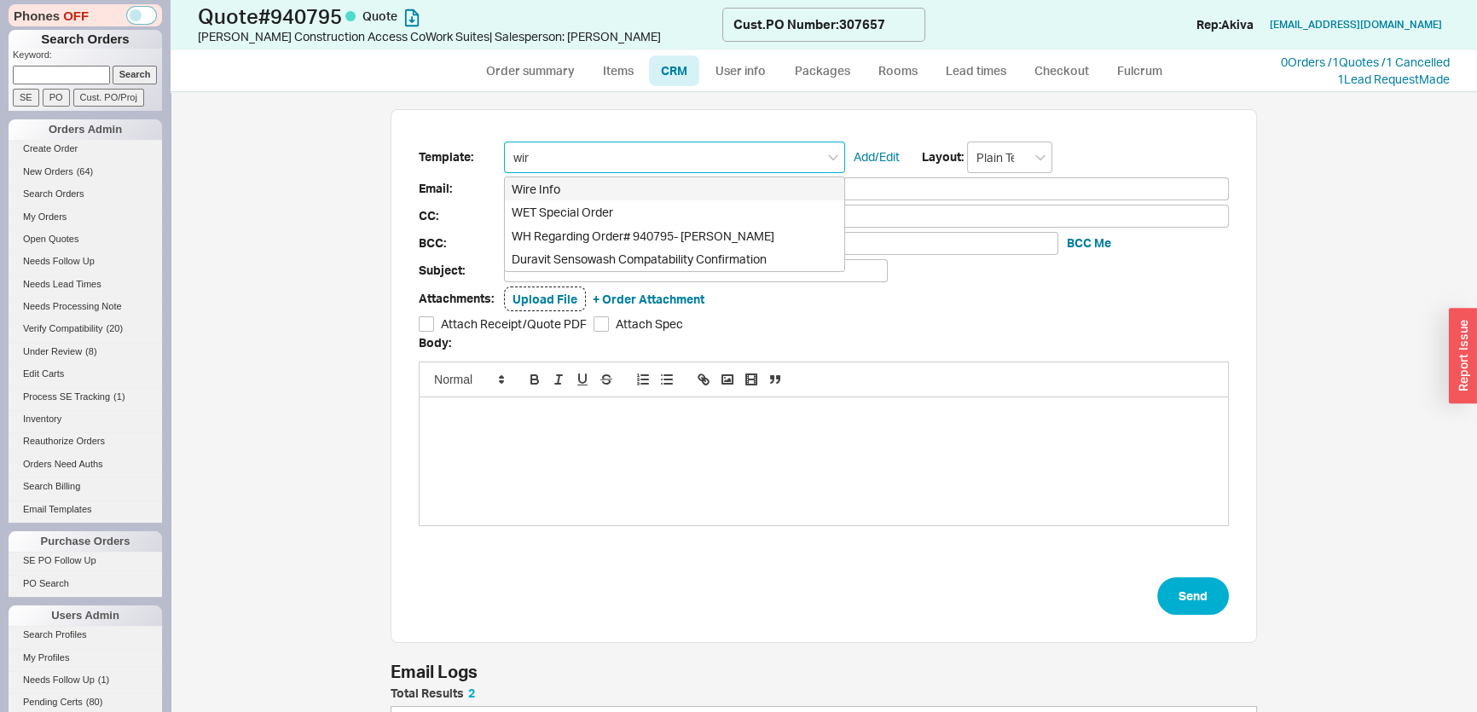
type input "wire"
click at [539, 188] on div "Wire Info" at bounding box center [674, 189] width 339 height 24
type input "[EMAIL_ADDRESS][DOMAIN_NAME]"
type input "Quality Bath Order # 940795 -Wire Info Instructions"
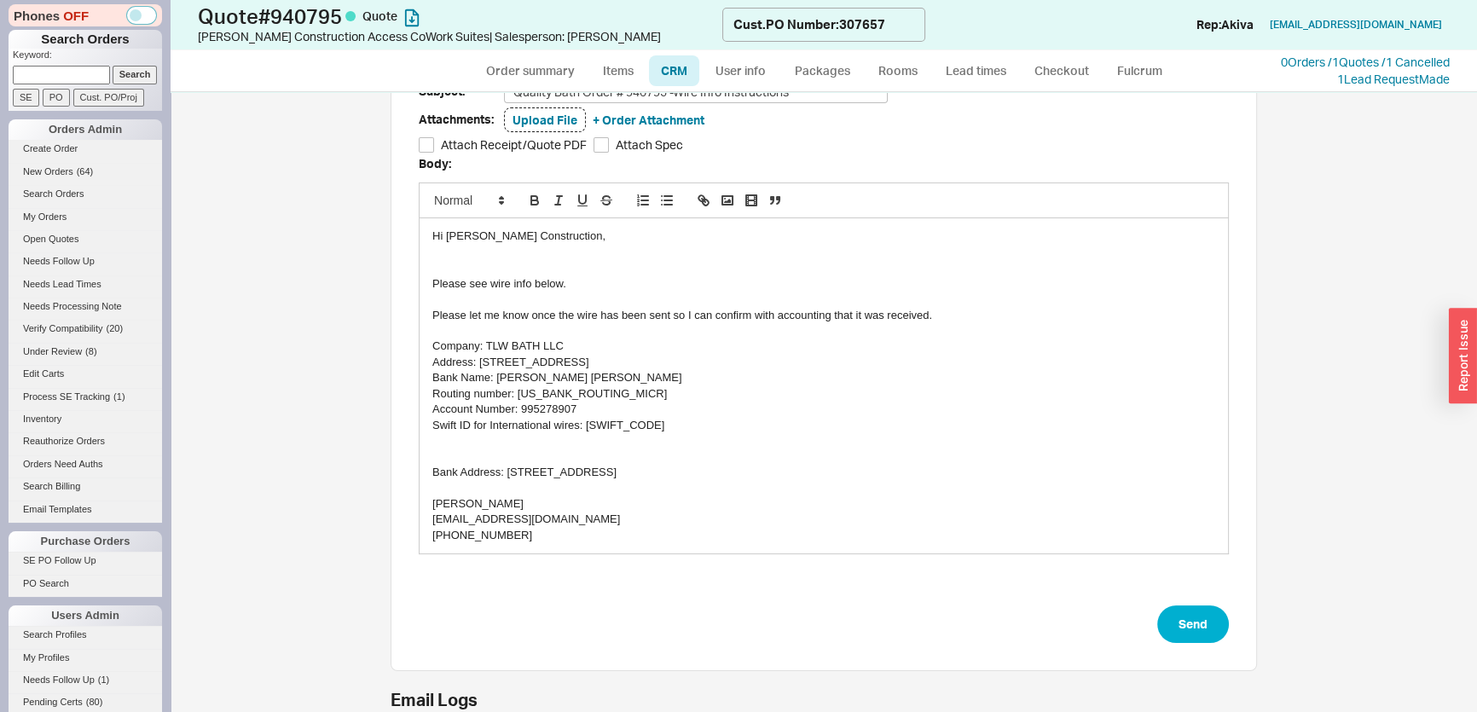
scroll to position [154, 0]
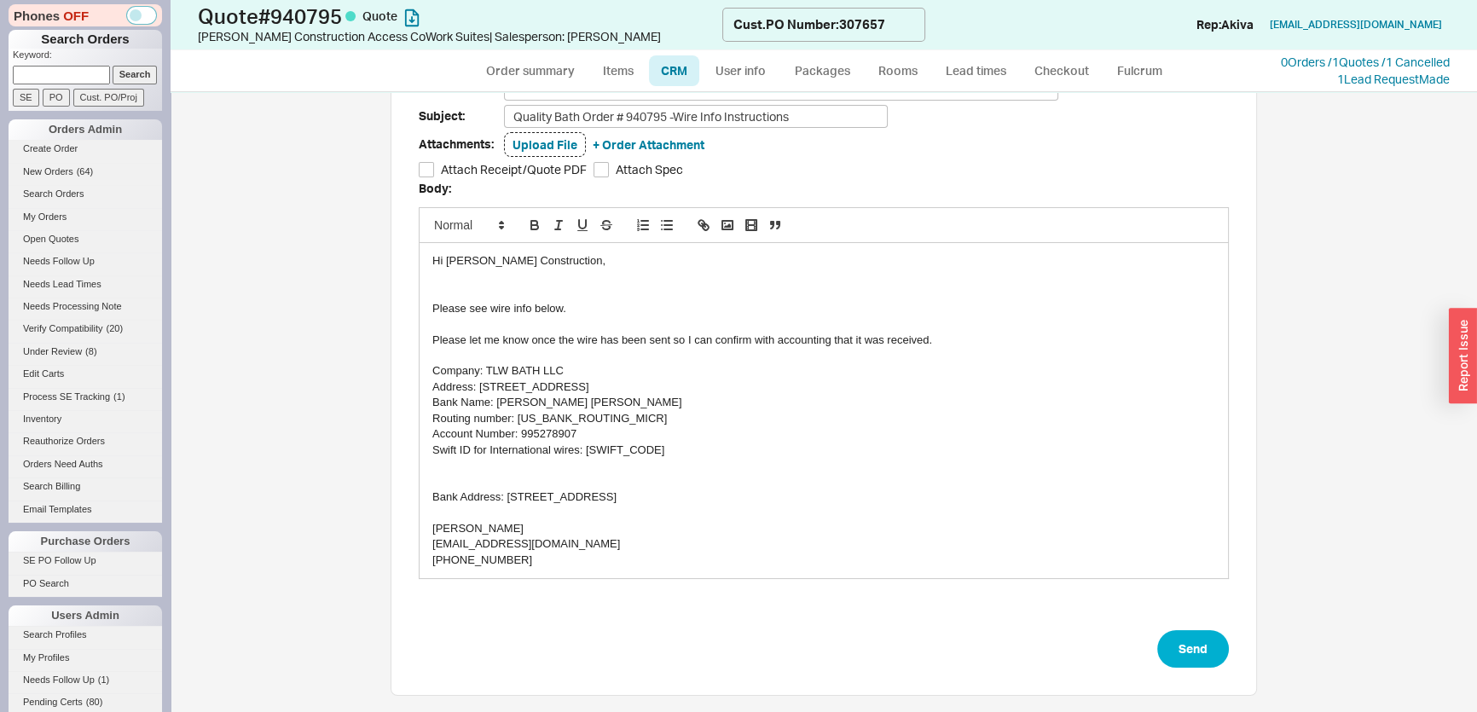
type input "Wire Info"
drag, startPoint x: 556, startPoint y: 250, endPoint x: 293, endPoint y: 244, distance: 263.6
click at [293, 244] on div "Template: Wire Info Add/Edit Layout: Plain Text Email: ian@tropicallogistix.com…" at bounding box center [824, 402] width 1307 height 620
click at [1181, 646] on button "Send" at bounding box center [1194, 649] width 72 height 38
select select "*"
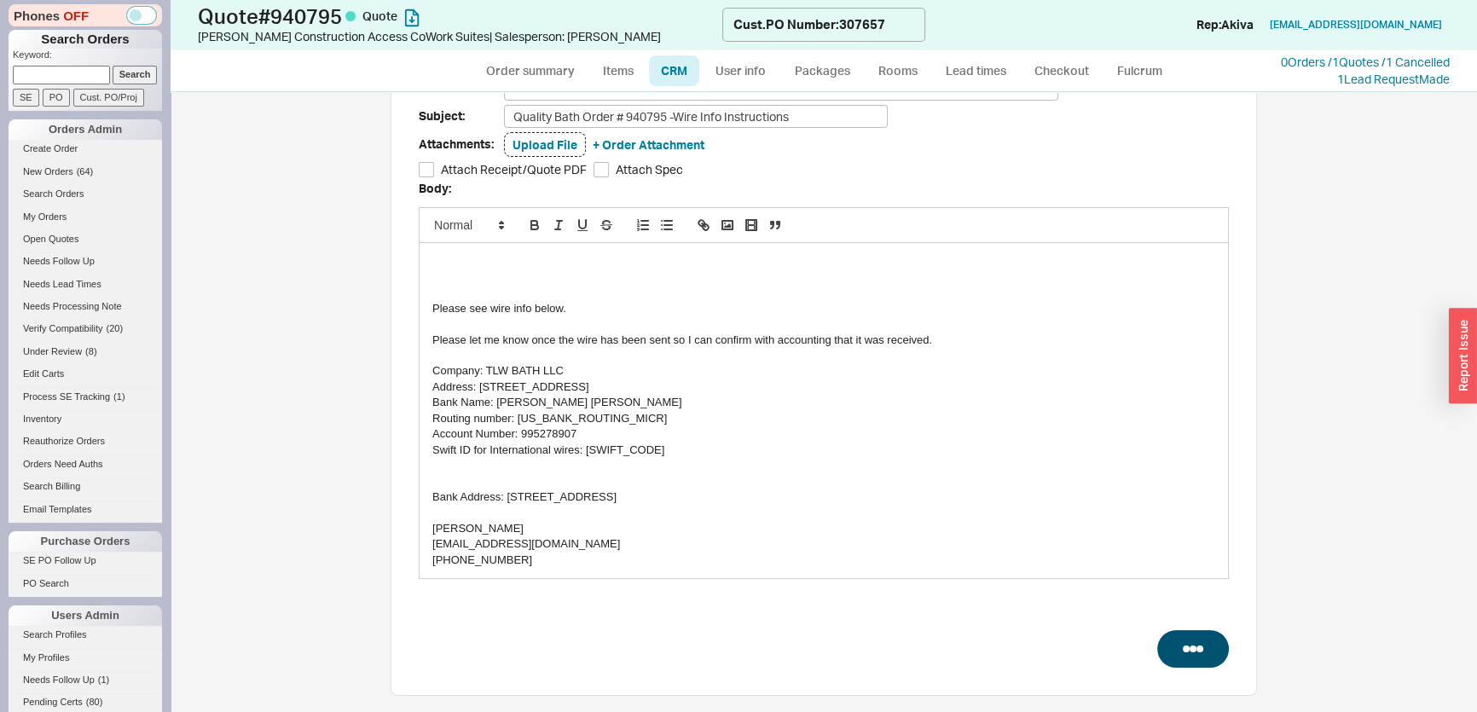
select select "*"
select select "LOW"
select select "3"
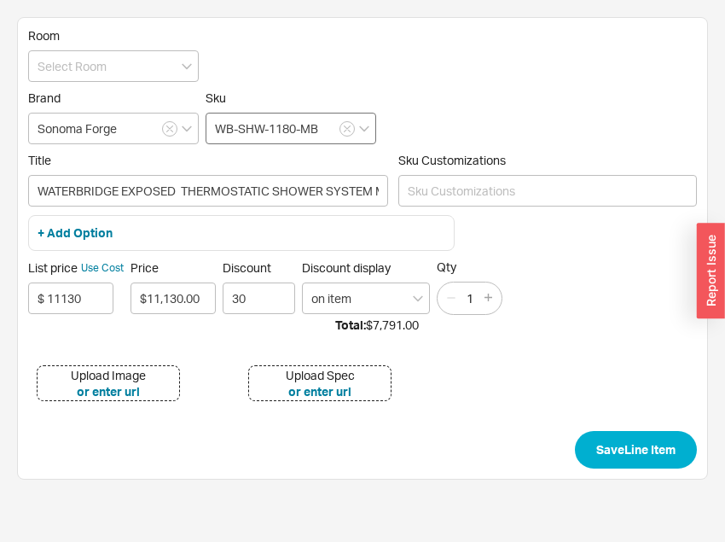
type input "WATERBRIDGE EXPOSED THERMOSTATIC SHOWER SYSTEM MODEL 1180 (10-3/4" SPREAD, CENT…"
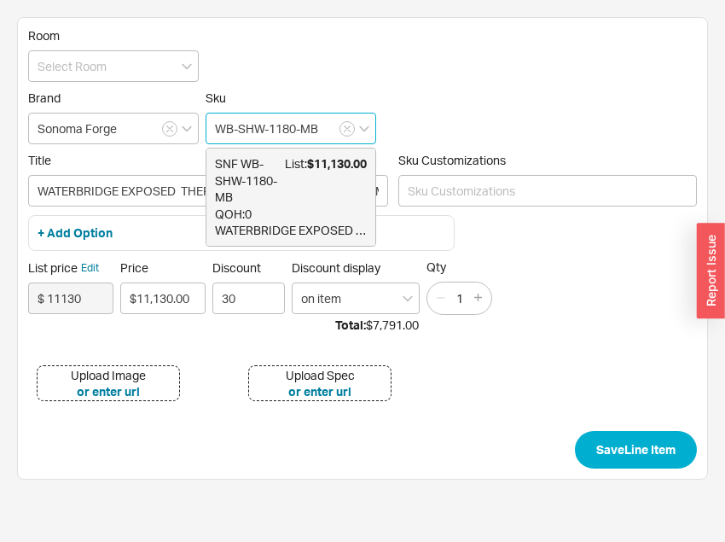
click at [279, 131] on input "WB-SHW-1180-MB" at bounding box center [291, 129] width 171 height 32
type input "WB-SHW-1280-MB"
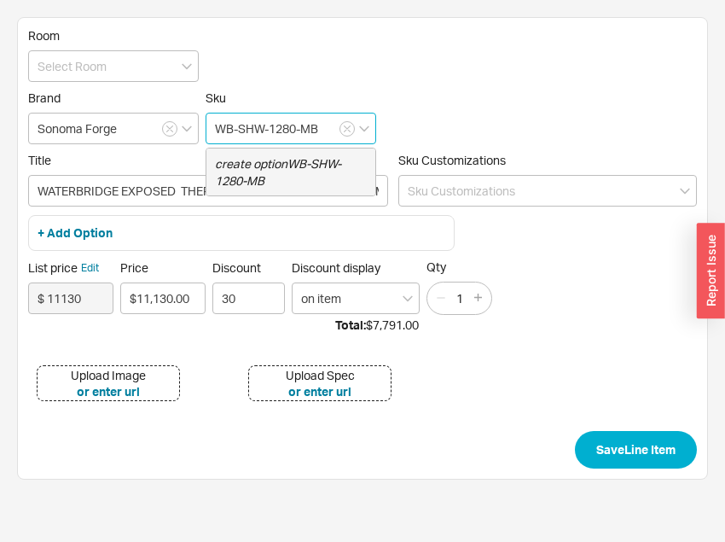
click at [287, 152] on div "create option WB-SHW-1280-MB" at bounding box center [290, 171] width 169 height 47
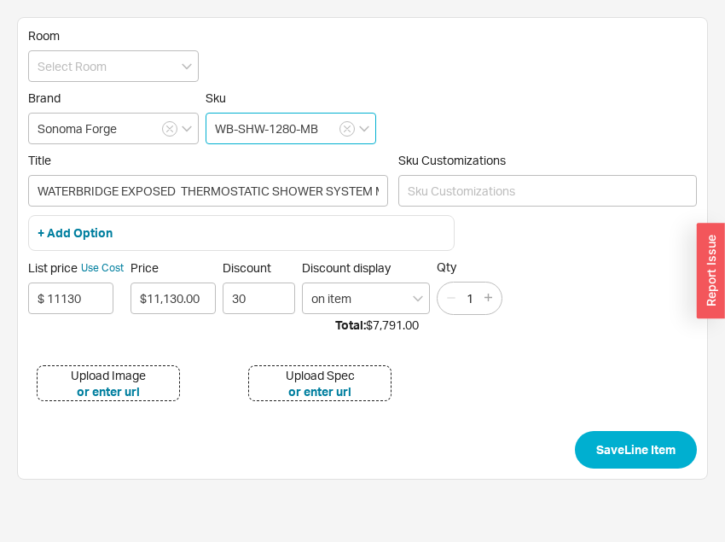
type input "WATERBRIDGE EXPOSED THERMOSTATIC SHOWER SYSTEM MODEL 1180 (10-3/4" SPREAD, CENT…"
type input "WB-SHW-1280-MB"
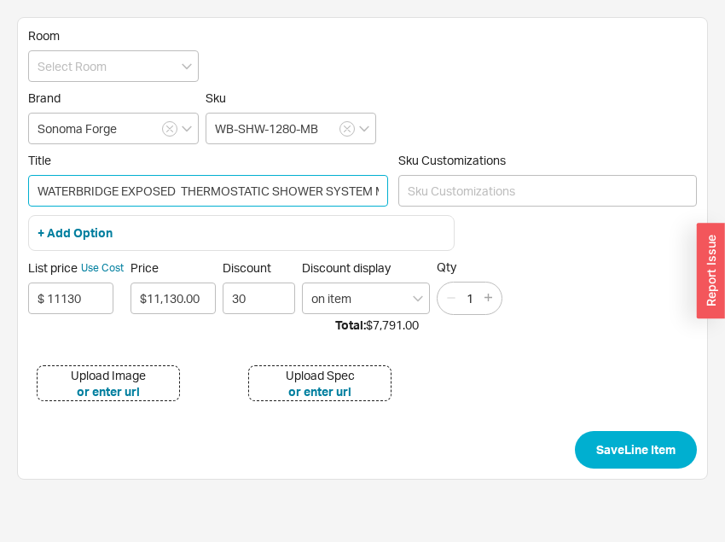
click at [290, 189] on input "WATERBRIDGE EXPOSED THERMOSTATIC SHOWER SYSTEM MODEL 1180 (10-3/4" SPREAD, CENT…" at bounding box center [208, 191] width 360 height 32
click at [309, 183] on input "WATERBRIDGE EXPOSED THERMOSTATIC SHOWER SYSTEM MODEL 1180 (10-3/4" SPREAD, CENT…" at bounding box center [208, 191] width 360 height 32
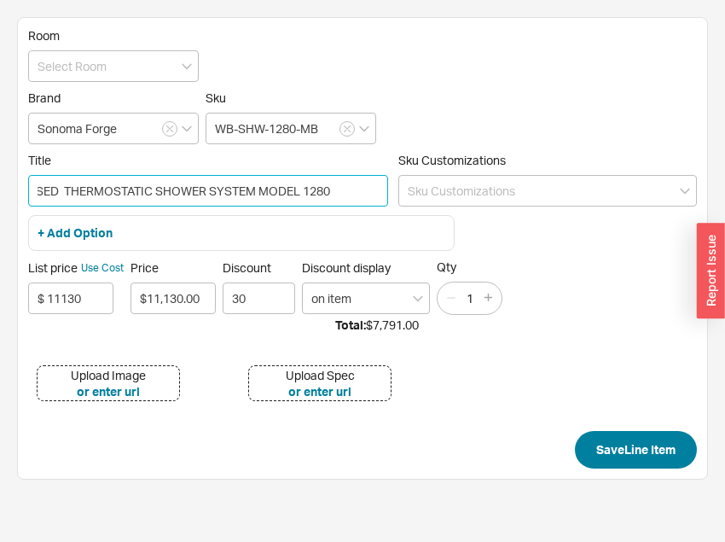
type input "WATERBRIDGE EXPOSED THERMOSTATIC SHOWER SYSTEM MODEL 1280 (10-3/4" SPREAD, CENT…"
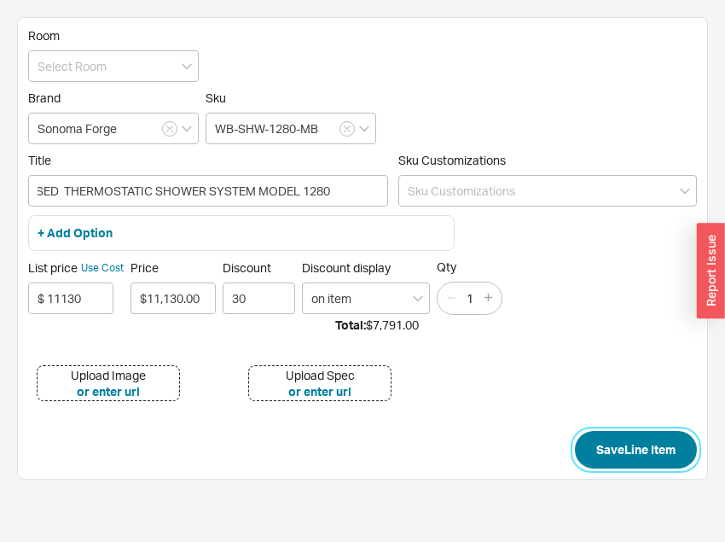
click at [664, 452] on button "Save Line Item" at bounding box center [636, 450] width 122 height 38
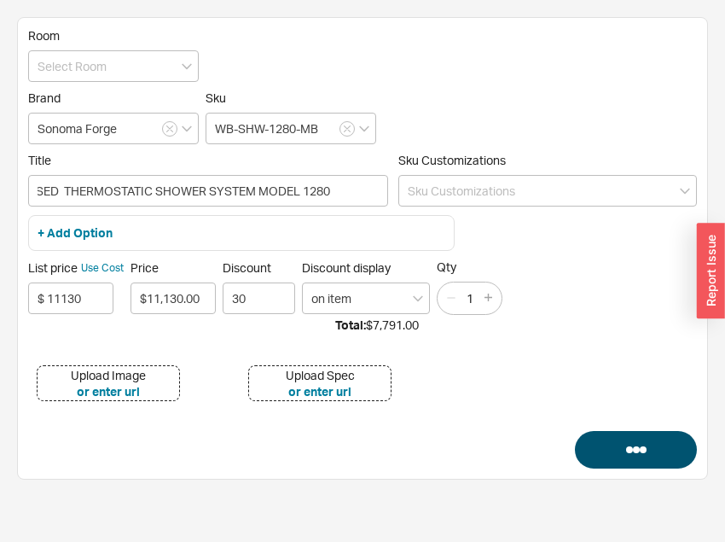
scroll to position [0, 0]
